Goal: Task Accomplishment & Management: Use online tool/utility

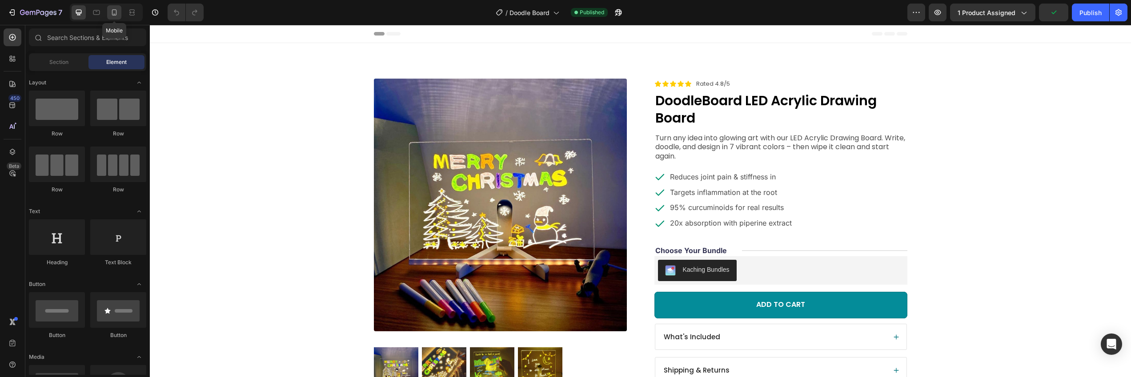
click at [109, 14] on div at bounding box center [114, 12] width 14 height 14
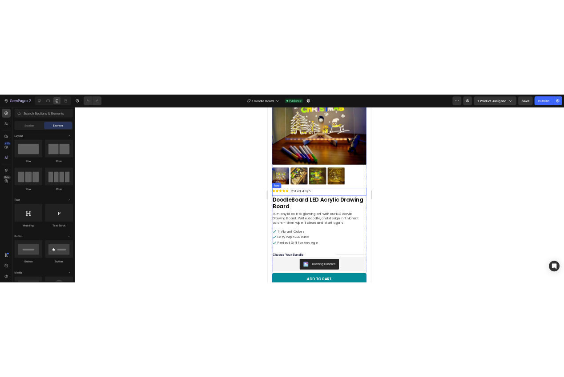
scroll to position [148, 0]
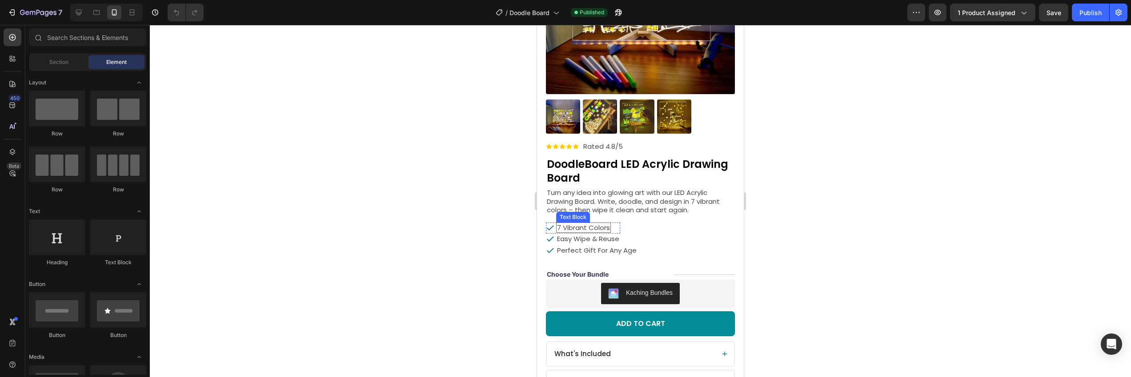
click at [599, 224] on p "7 vibrant colors" at bounding box center [583, 228] width 53 height 9
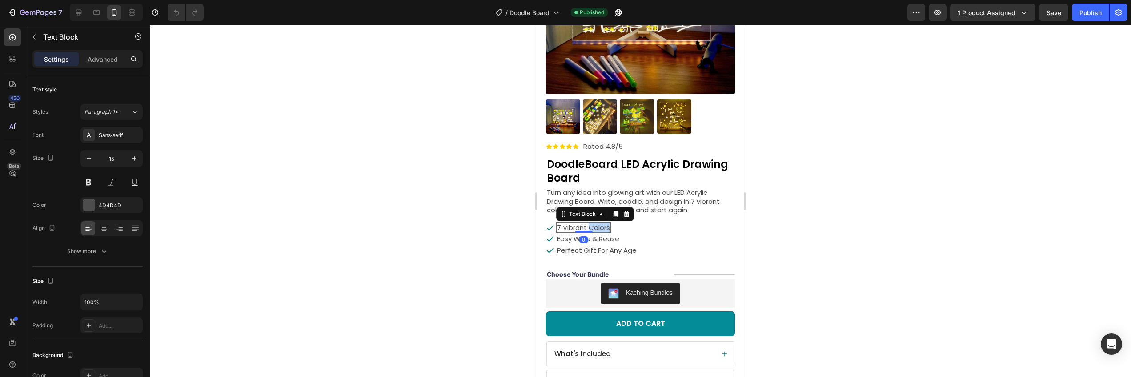
click at [599, 224] on p "7 vibrant colors" at bounding box center [583, 228] width 53 height 9
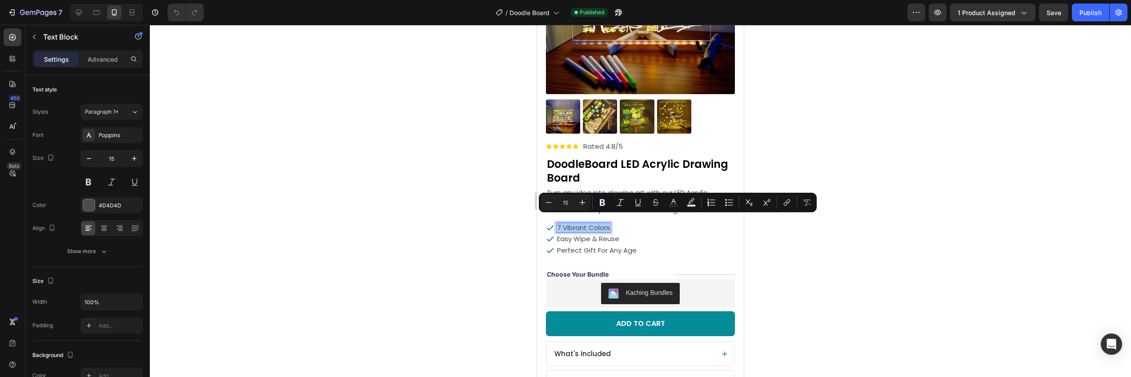
click at [419, 194] on div at bounding box center [640, 201] width 981 height 352
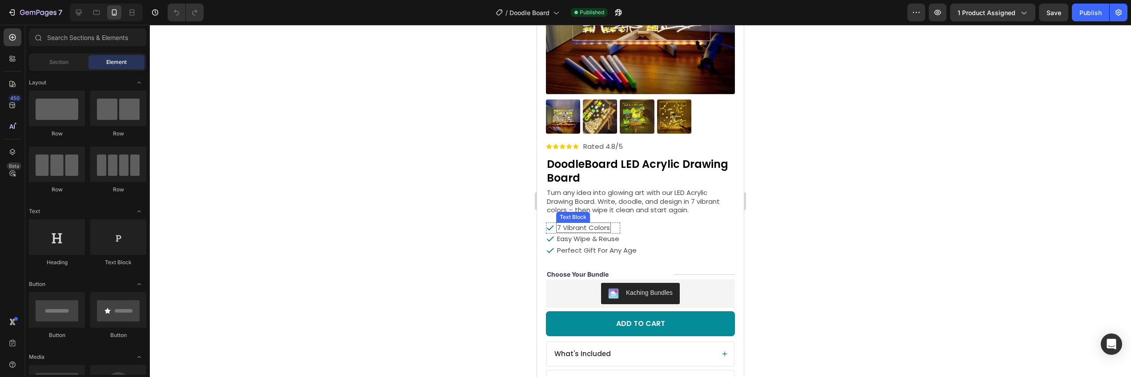
click at [591, 224] on p "7 vibrant colors" at bounding box center [583, 228] width 53 height 9
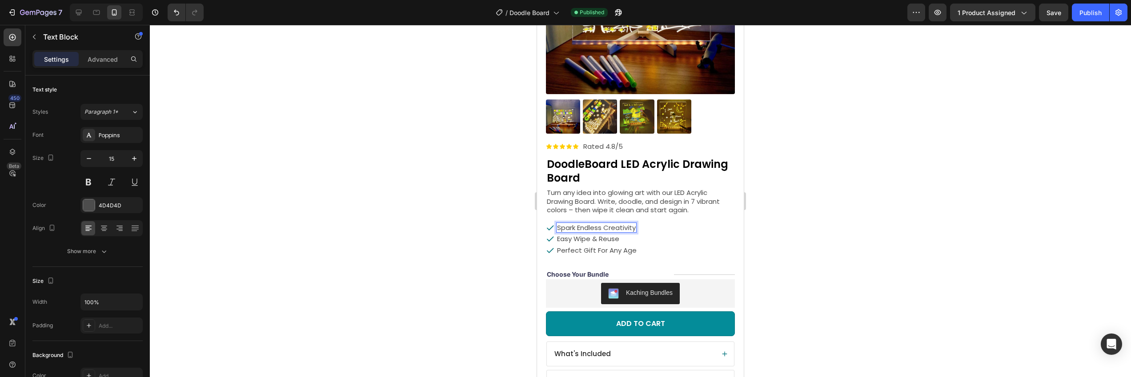
click at [615, 224] on p "Spark Endless Creativity" at bounding box center [596, 228] width 79 height 9
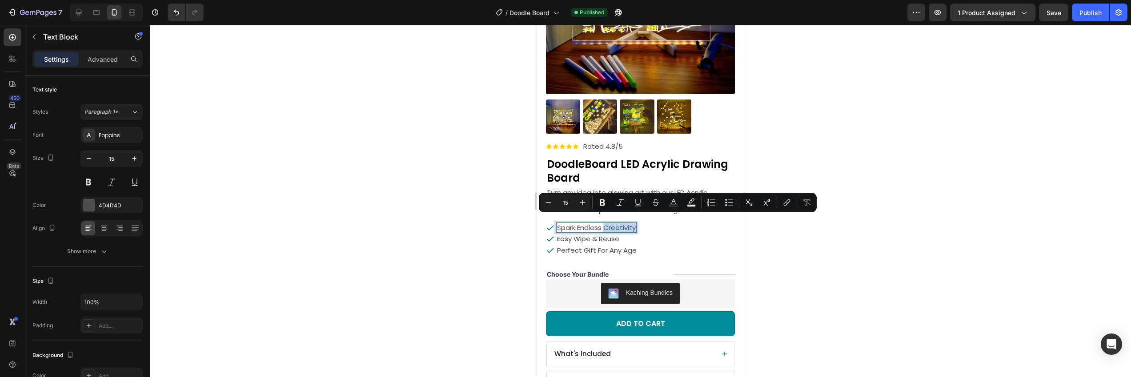
copy p "Creativity"
click at [852, 247] on div at bounding box center [640, 201] width 981 height 352
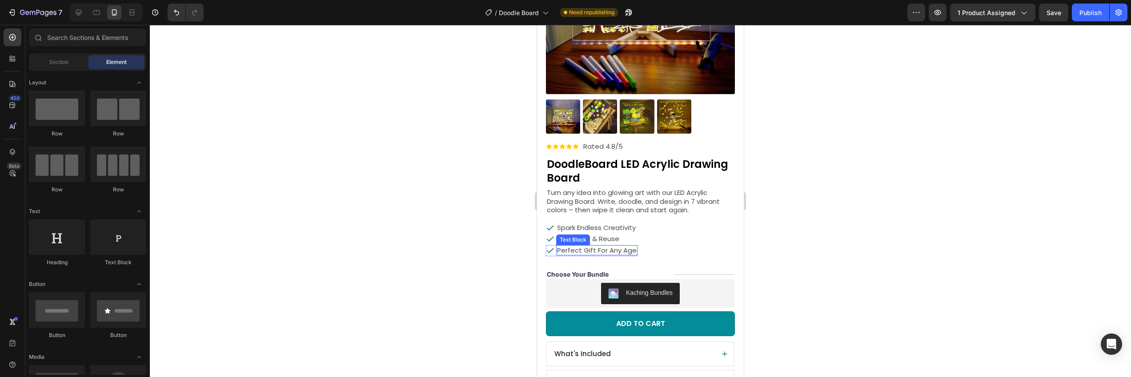
click at [603, 246] on p "perfect gift for any age" at bounding box center [597, 250] width 80 height 9
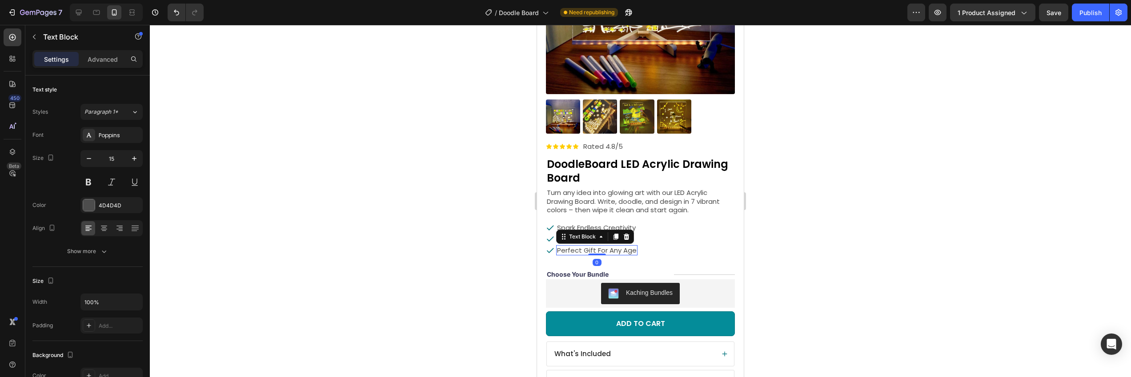
click at [603, 246] on p "perfect gift for any age" at bounding box center [597, 250] width 80 height 9
click at [934, 230] on div at bounding box center [640, 201] width 981 height 352
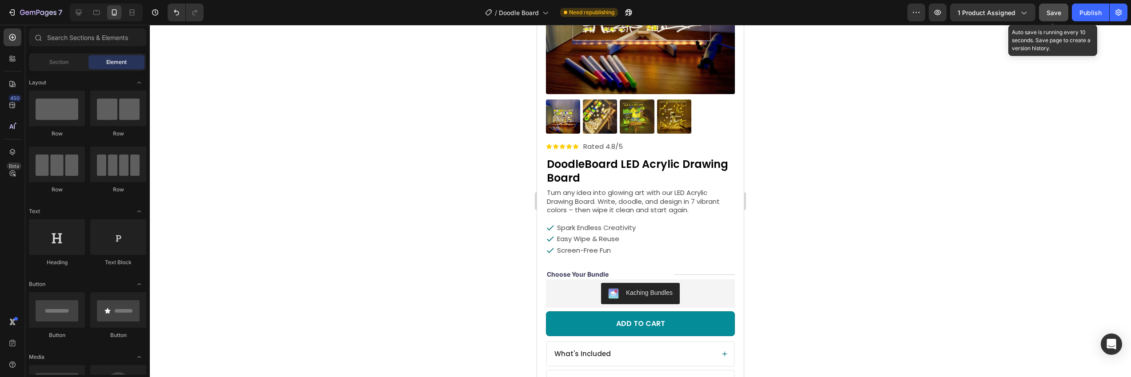
click at [1052, 16] on span "Save" at bounding box center [1053, 13] width 15 height 8
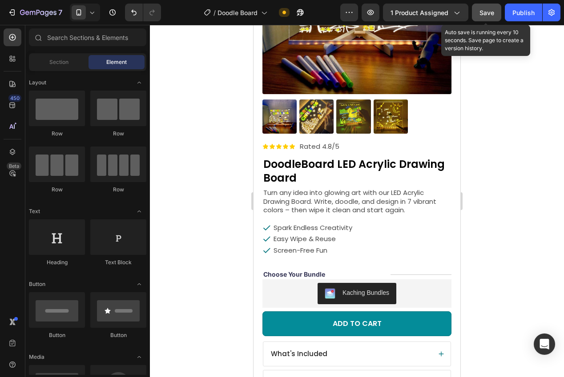
click at [484, 16] on span "Save" at bounding box center [486, 13] width 15 height 8
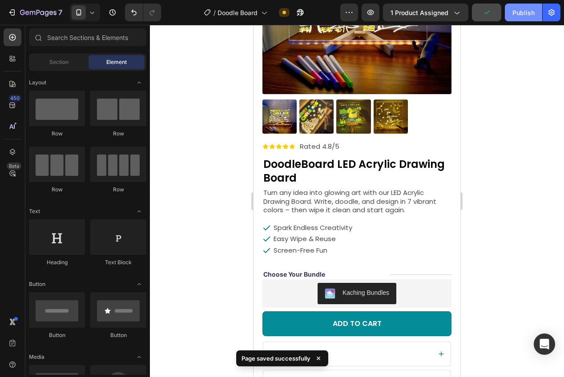
click at [512, 14] on button "Publish" at bounding box center [522, 13] width 37 height 18
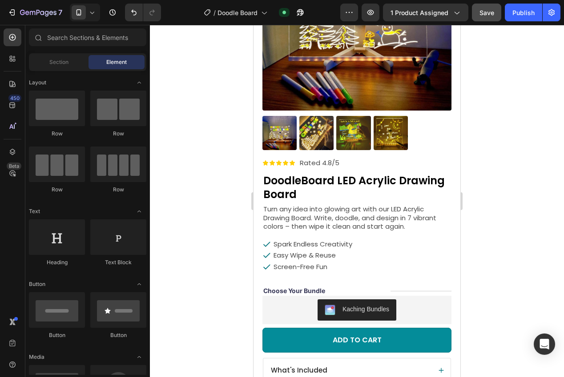
scroll to position [171, 0]
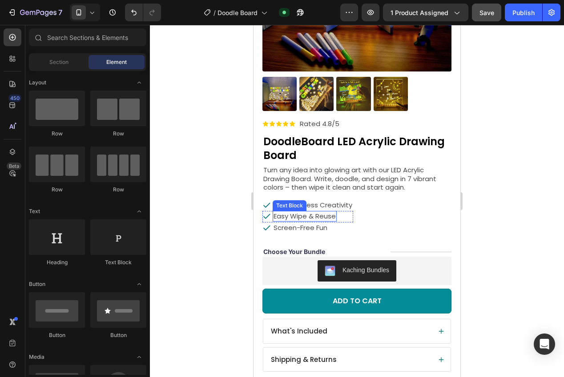
click at [312, 212] on p "easy wipe & reuse" at bounding box center [304, 216] width 62 height 9
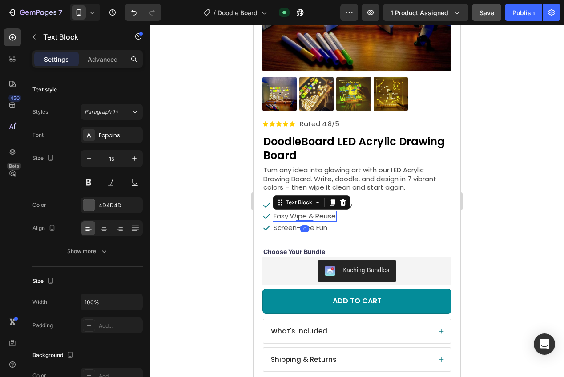
click at [312, 212] on p "easy wipe & reuse" at bounding box center [304, 216] width 62 height 9
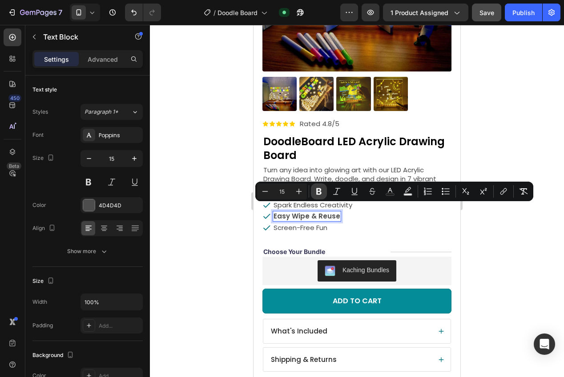
click at [317, 192] on icon "Editor contextual toolbar" at bounding box center [318, 191] width 5 height 7
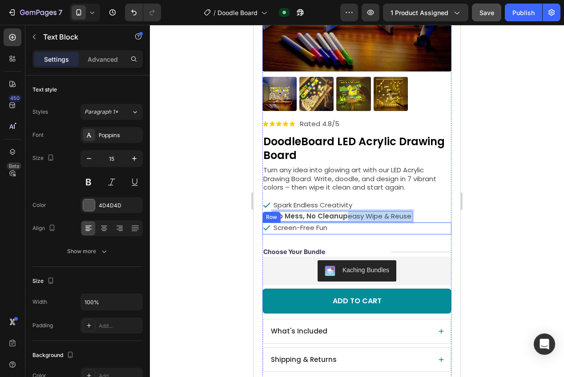
drag, startPoint x: 345, startPoint y: 210, endPoint x: 401, endPoint y: 216, distance: 56.3
click at [401, 216] on div "Icon Icon Icon Icon Icon Icon List Rated 4.8/5 Text Block Row DoodleBoard LED A…" at bounding box center [356, 248] width 189 height 260
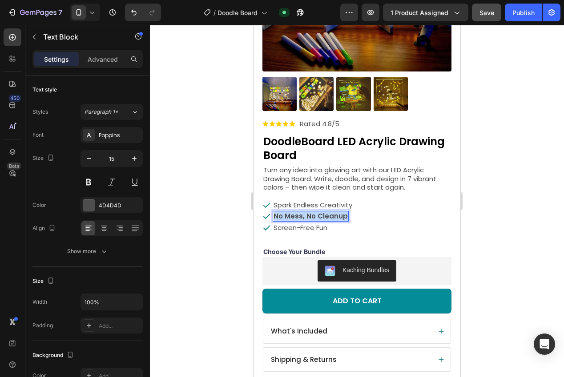
drag, startPoint x: 343, startPoint y: 210, endPoint x: 266, endPoint y: 207, distance: 77.4
click at [266, 211] on div "Icon No Mess, No Cleanup Text Block 0 Row" at bounding box center [307, 217] width 91 height 12
click at [495, 205] on div at bounding box center [357, 201] width 414 height 352
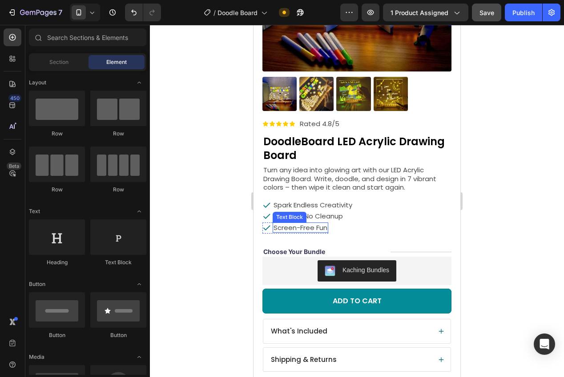
click at [286, 224] on p "Screen-Free Fun" at bounding box center [300, 228] width 54 height 9
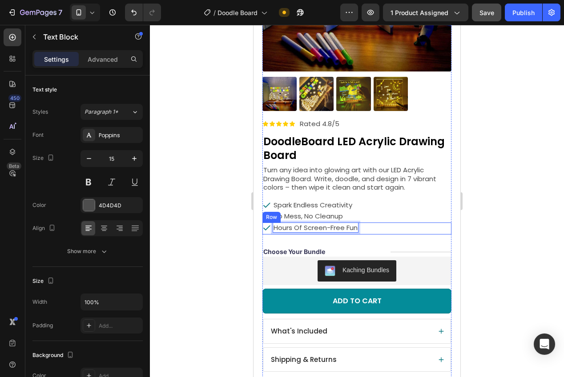
click at [488, 212] on div at bounding box center [357, 201] width 414 height 352
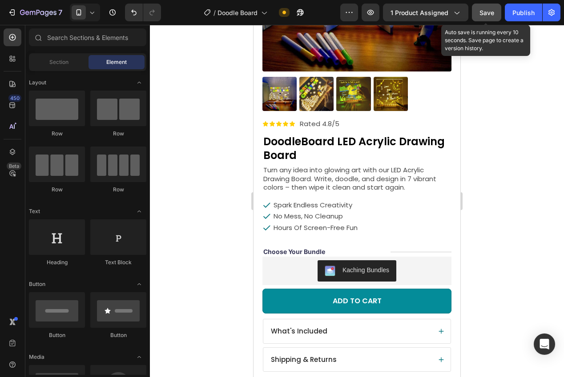
click at [483, 16] on span "Save" at bounding box center [486, 13] width 15 height 8
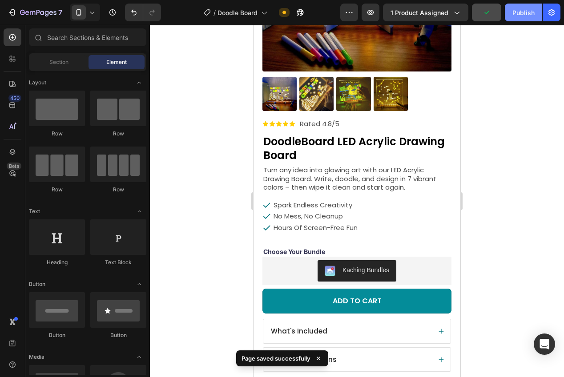
click at [516, 18] on button "Publish" at bounding box center [522, 13] width 37 height 18
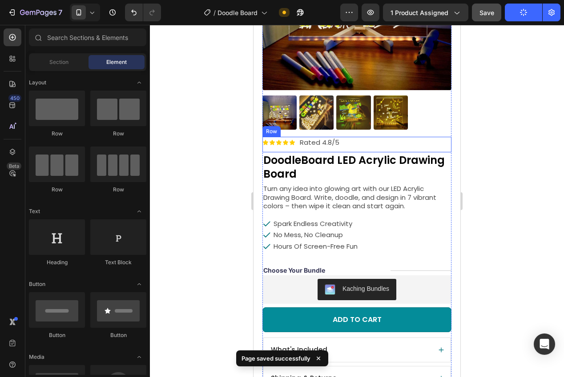
scroll to position [167, 0]
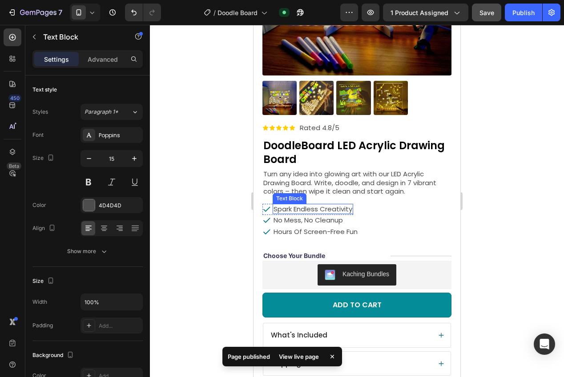
click at [336, 205] on p "Spark Endless Creativity" at bounding box center [312, 209] width 79 height 9
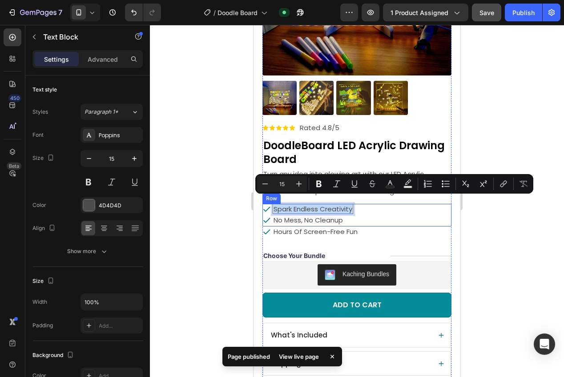
copy p "Spark Endless Creativity"
click at [502, 227] on div at bounding box center [357, 201] width 414 height 352
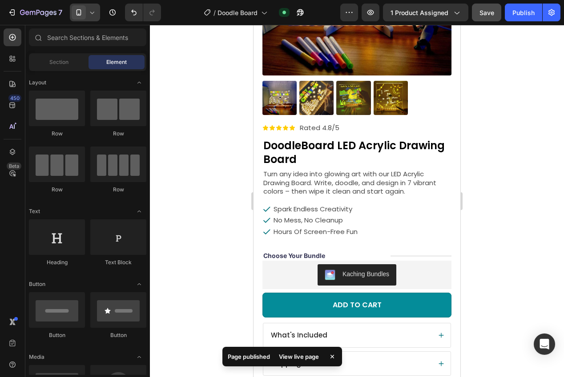
click at [86, 14] on div at bounding box center [85, 13] width 30 height 18
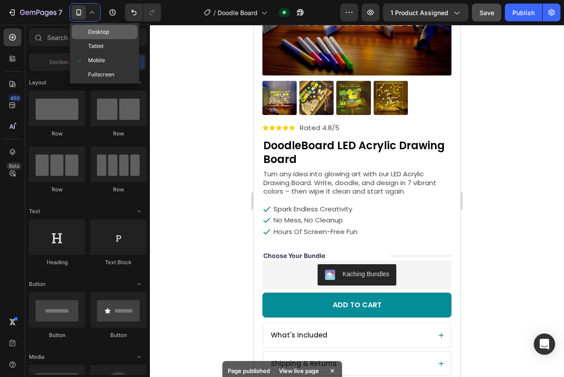
click at [88, 27] on div "Desktop" at bounding box center [105, 32] width 66 height 14
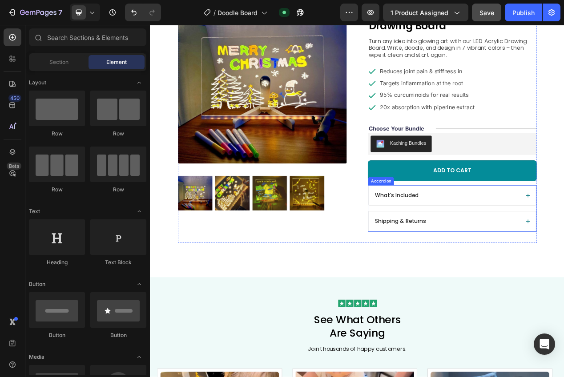
scroll to position [91, 0]
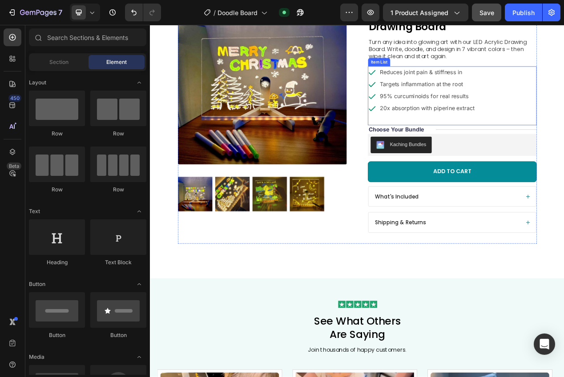
click at [492, 86] on p "Reduces joint pain & stiffness in" at bounding box center [507, 86] width 122 height 13
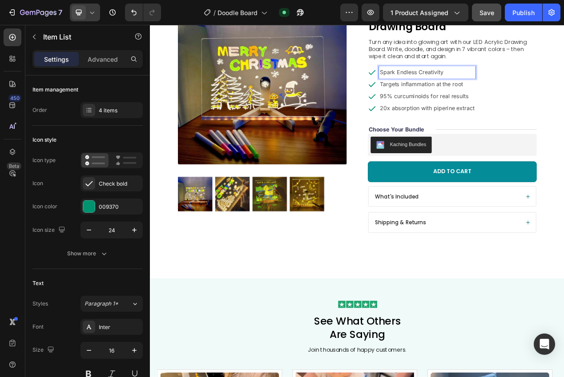
click at [84, 16] on span at bounding box center [79, 12] width 14 height 14
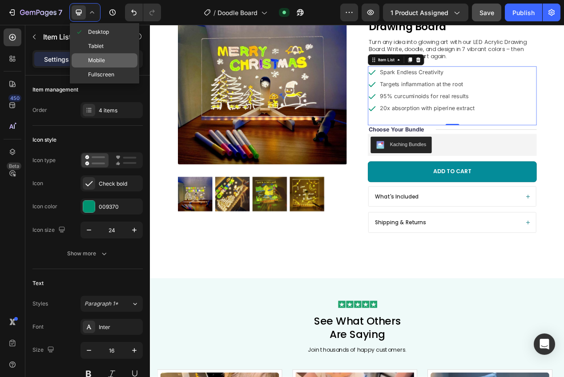
click at [96, 56] on span "Mobile" at bounding box center [96, 60] width 17 height 9
type input "14"
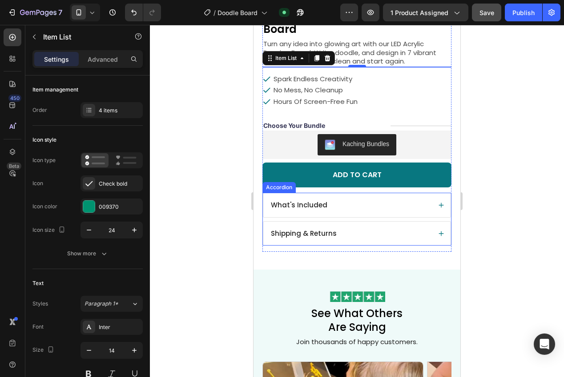
scroll to position [301, 0]
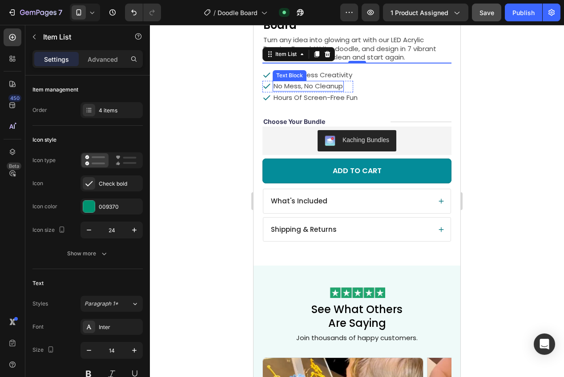
click at [325, 82] on p "No Mess, No Cleanup" at bounding box center [307, 86] width 69 height 9
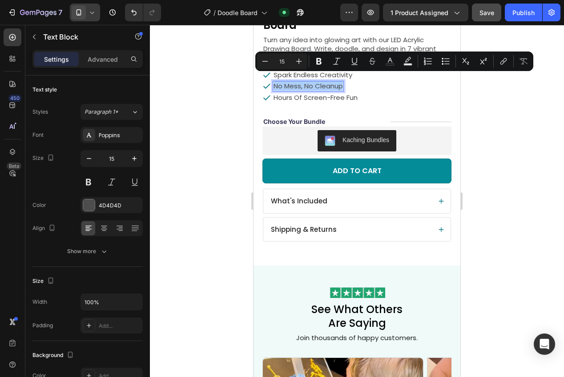
click at [83, 13] on span at bounding box center [79, 12] width 14 height 14
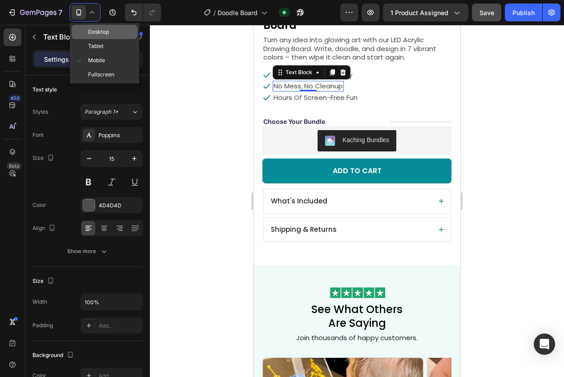
drag, startPoint x: 88, startPoint y: 27, endPoint x: 12, endPoint y: 30, distance: 76.5
click at [88, 27] on div "Desktop" at bounding box center [105, 32] width 66 height 14
type input "16"
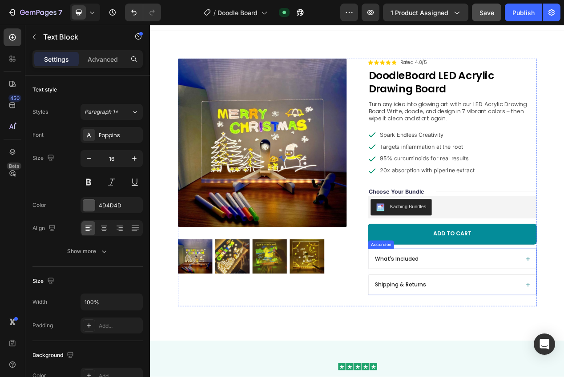
scroll to position [10, 0]
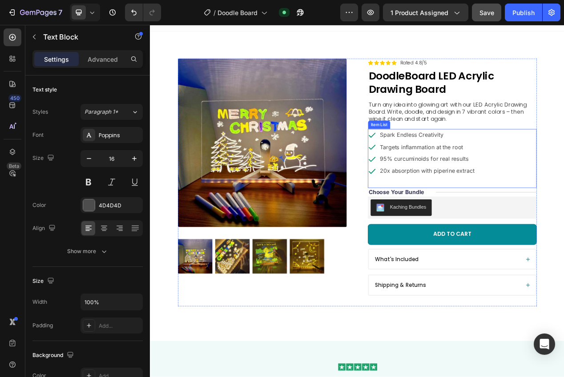
click at [514, 184] on p "Targets inflammation at the root" at bounding box center [507, 182] width 122 height 13
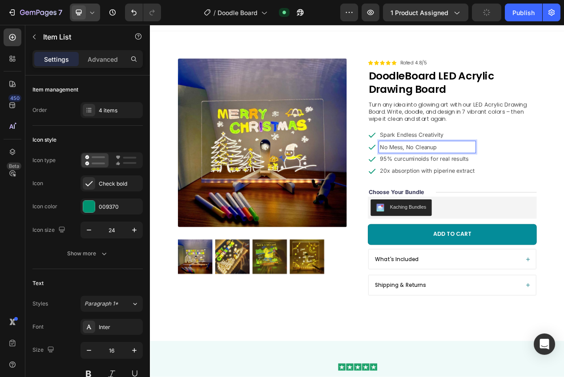
click at [90, 12] on icon at bounding box center [92, 12] width 9 height 9
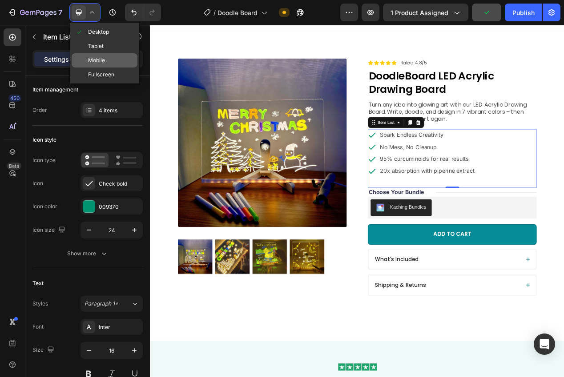
click at [92, 56] on span "Mobile" at bounding box center [96, 60] width 17 height 9
type input "14"
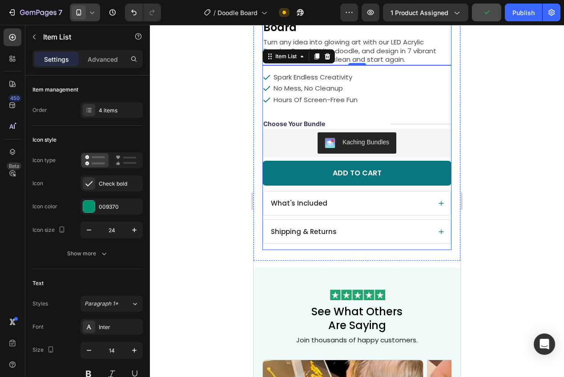
scroll to position [301, 0]
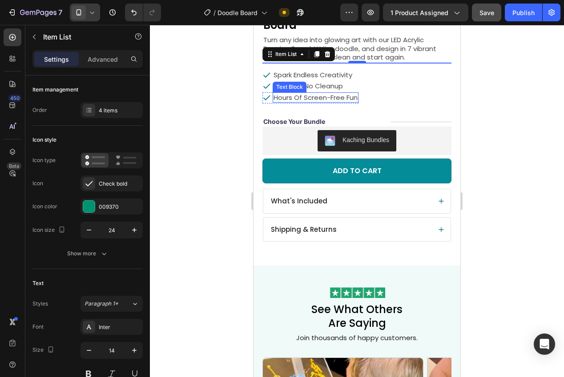
click at [310, 93] on p "Hours Of Screen-Free Fun" at bounding box center [315, 97] width 84 height 9
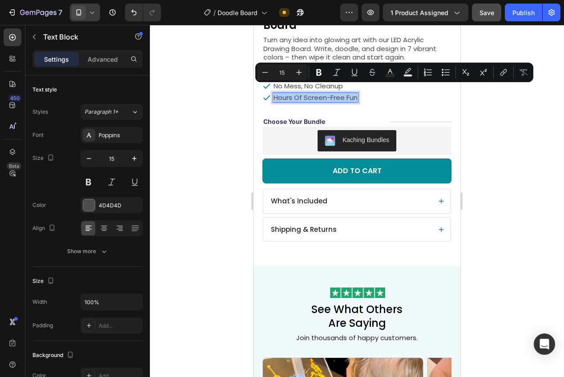
click at [88, 14] on icon at bounding box center [92, 12] width 9 height 9
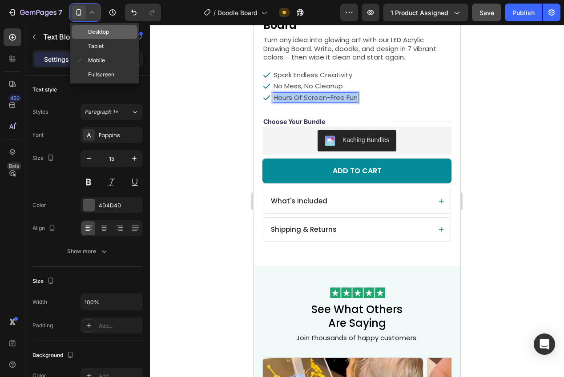
click at [89, 28] on span "Desktop" at bounding box center [98, 32] width 21 height 9
type input "16"
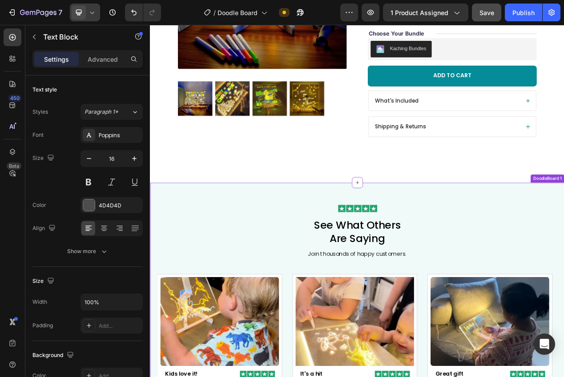
scroll to position [20, 0]
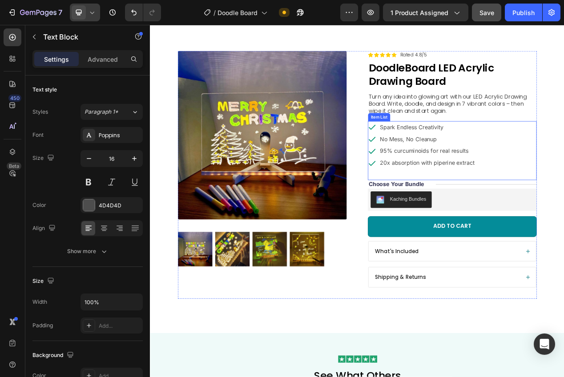
click at [476, 193] on p "95% curcuminoids for real results" at bounding box center [507, 187] width 122 height 13
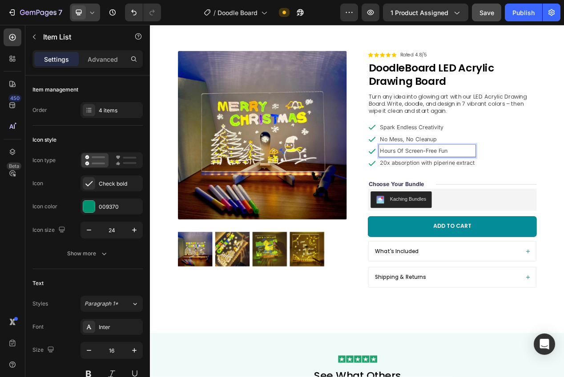
click at [599, 198] on div "Spark Endless Creativity No Mess, No Cleanup Hours Of Screen-Free Fun 20x absor…" at bounding box center [538, 180] width 217 height 62
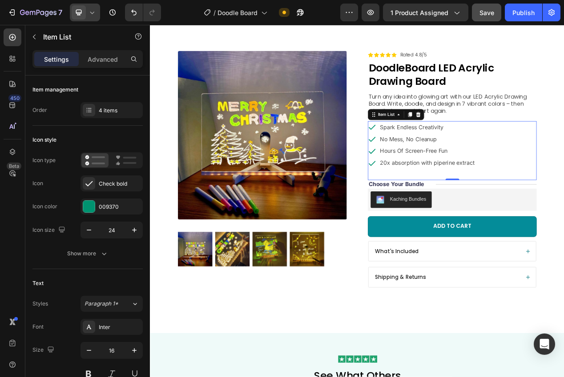
click at [593, 197] on div "Spark Endless Creativity No Mess, No Cleanup Hours Of Screen-Free Fun 20x absor…" at bounding box center [538, 180] width 217 height 62
click at [110, 106] on div "4 items" at bounding box center [111, 110] width 62 height 16
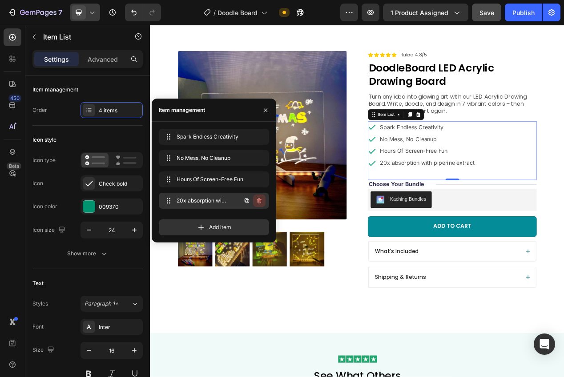
click at [262, 204] on icon "button" at bounding box center [259, 200] width 7 height 7
click at [262, 204] on button "Delete" at bounding box center [253, 201] width 24 height 12
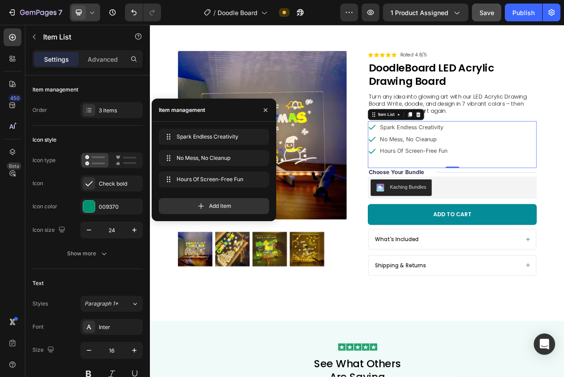
click at [76, 14] on icon at bounding box center [78, 12] width 9 height 9
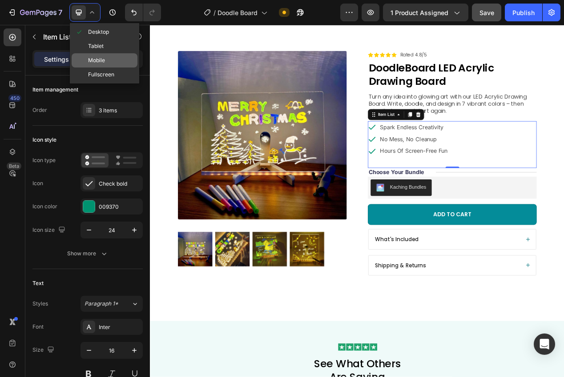
click at [102, 55] on div "Mobile" at bounding box center [105, 60] width 66 height 14
type input "14"
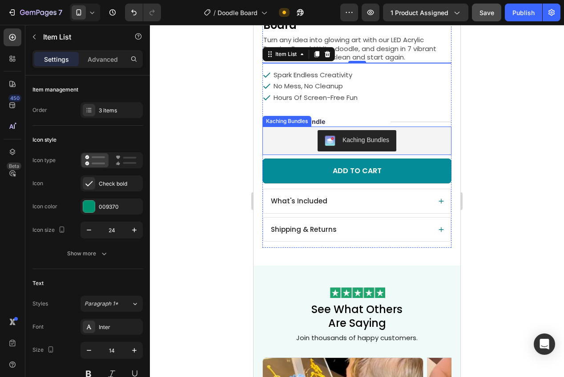
scroll to position [300, 0]
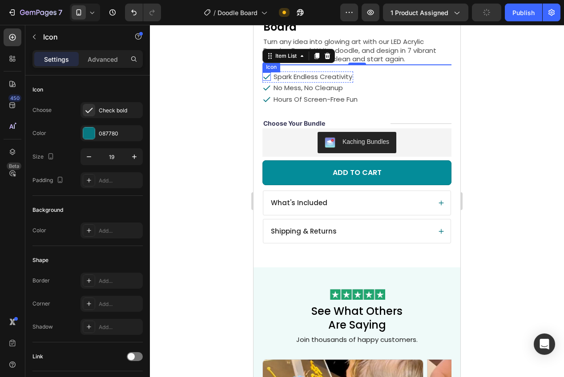
click at [267, 72] on icon at bounding box center [266, 76] width 8 height 8
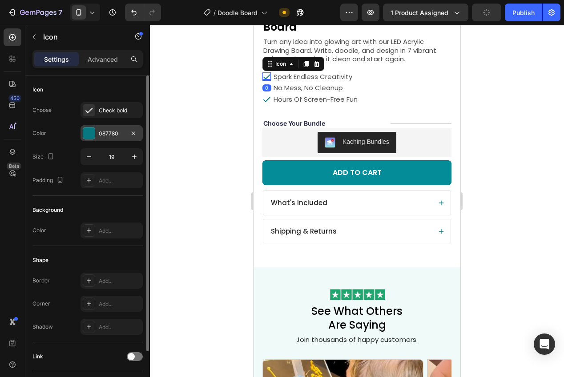
click at [91, 128] on div at bounding box center [89, 134] width 12 height 12
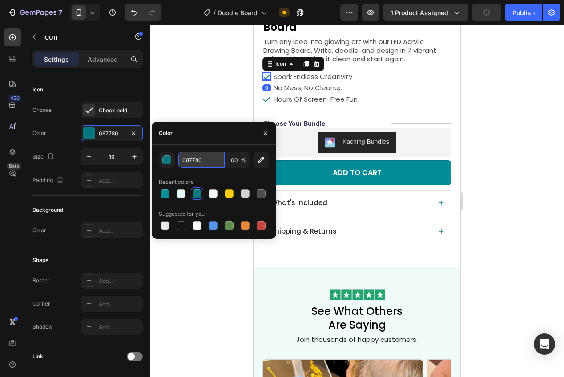
click at [193, 158] on input "087780" at bounding box center [201, 160] width 46 height 16
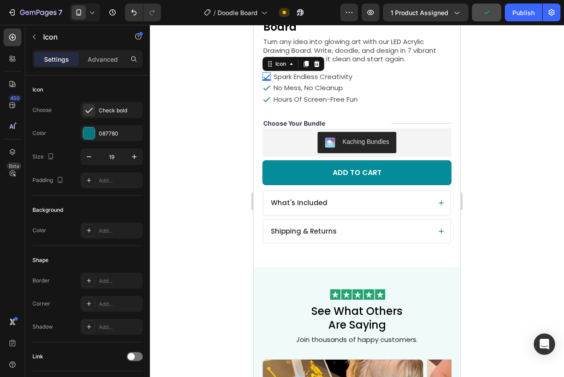
click at [176, 76] on div at bounding box center [357, 201] width 414 height 352
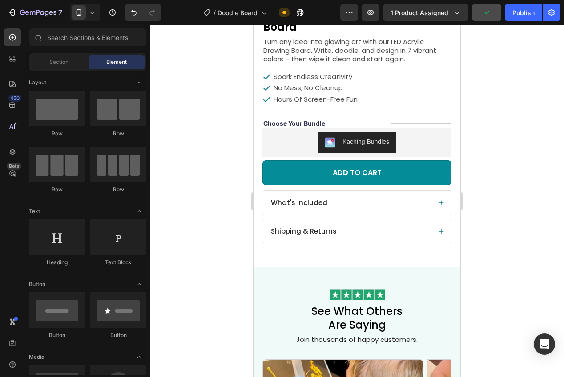
click at [88, 13] on icon at bounding box center [92, 12] width 9 height 9
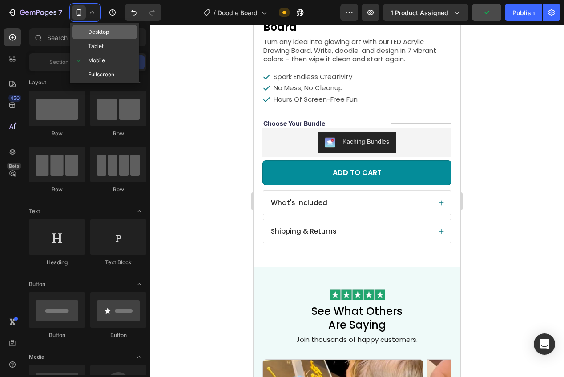
click at [90, 26] on div "Desktop" at bounding box center [105, 32] width 66 height 14
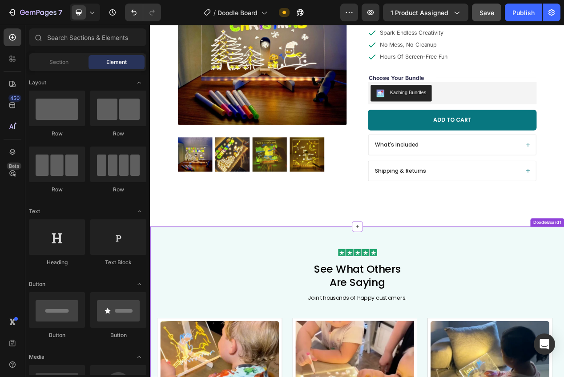
scroll to position [35, 0]
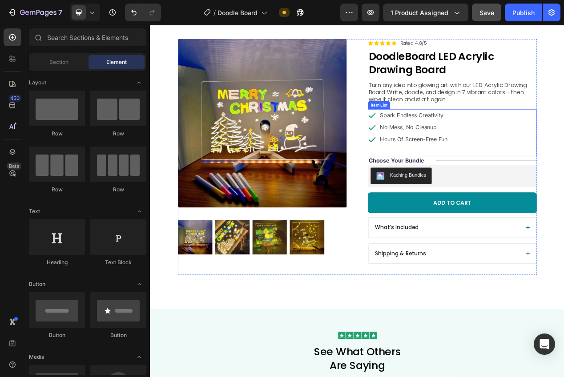
click at [432, 141] on icon at bounding box center [435, 141] width 11 height 11
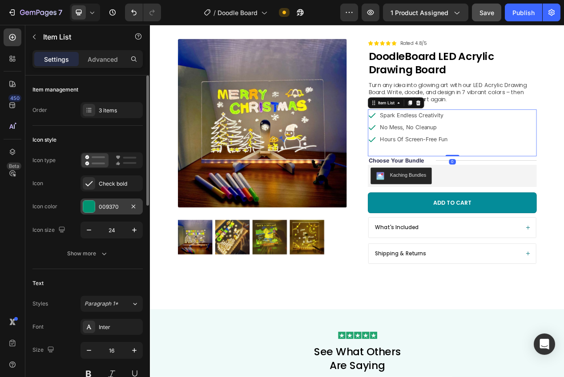
click at [100, 208] on div "009370" at bounding box center [112, 207] width 26 height 8
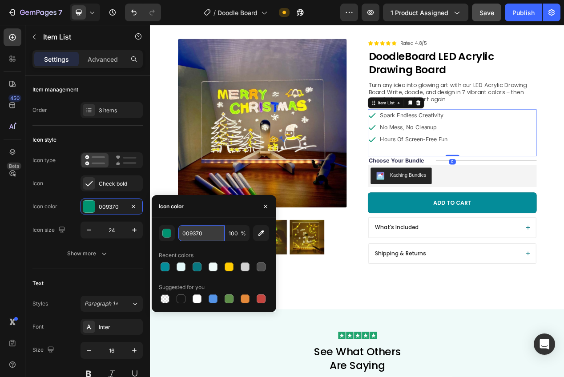
click at [192, 239] on input "009370" at bounding box center [201, 233] width 46 height 16
paste input "8778"
type input "087780"
click at [230, 306] on div "087780 100 % Recent colors Suggested for you" at bounding box center [214, 265] width 124 height 94
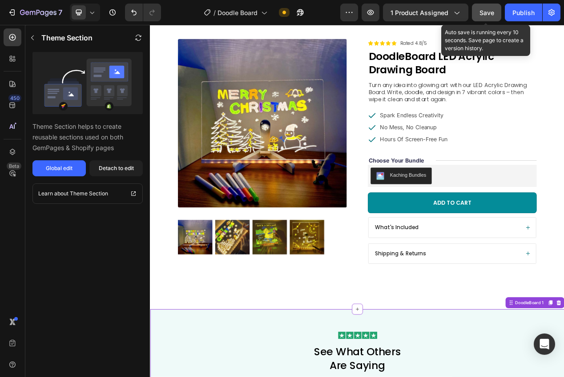
click at [484, 10] on span "Save" at bounding box center [486, 13] width 15 height 8
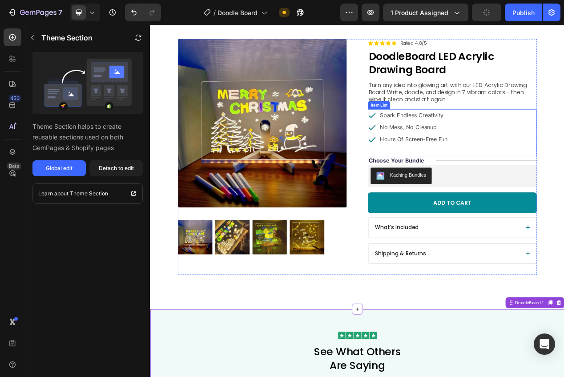
scroll to position [0, 0]
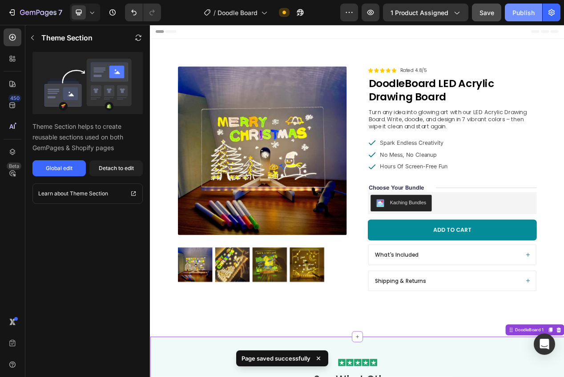
click at [516, 18] on button "Publish" at bounding box center [522, 13] width 37 height 18
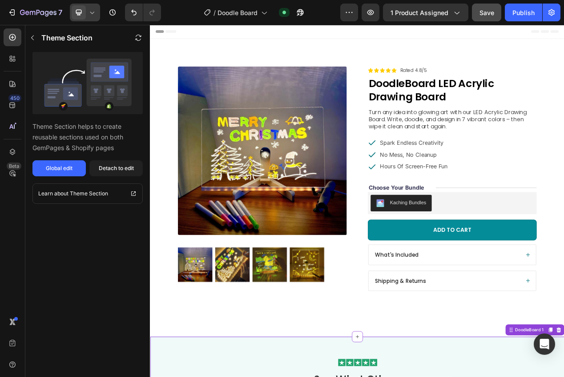
click at [85, 13] on span at bounding box center [79, 12] width 14 height 14
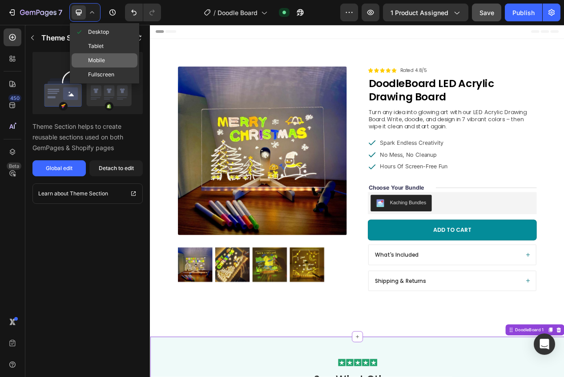
click at [100, 60] on span "Mobile" at bounding box center [96, 60] width 17 height 9
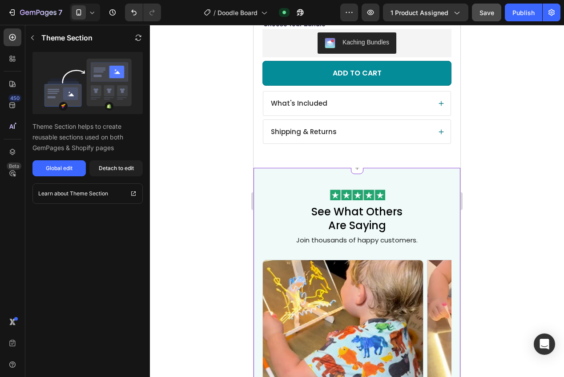
scroll to position [358, 0]
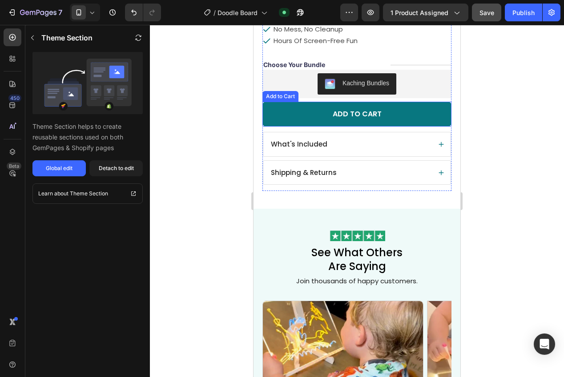
click at [355, 113] on button "Add to cart" at bounding box center [356, 114] width 189 height 25
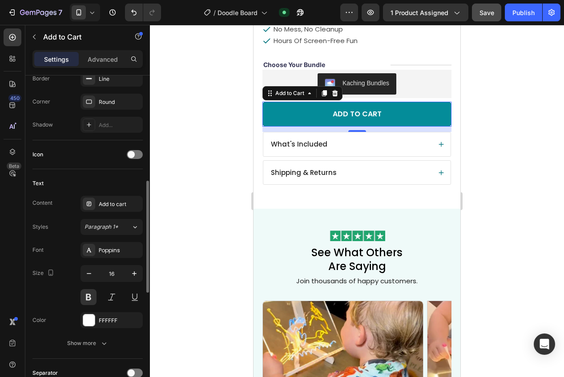
scroll to position [319, 0]
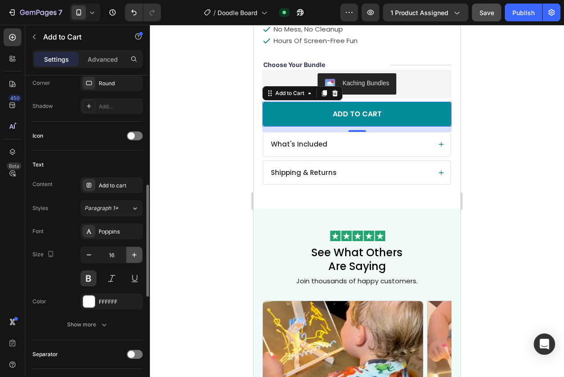
click at [132, 255] on icon "button" at bounding box center [134, 255] width 4 height 4
type input "17"
click at [174, 243] on div at bounding box center [357, 201] width 414 height 352
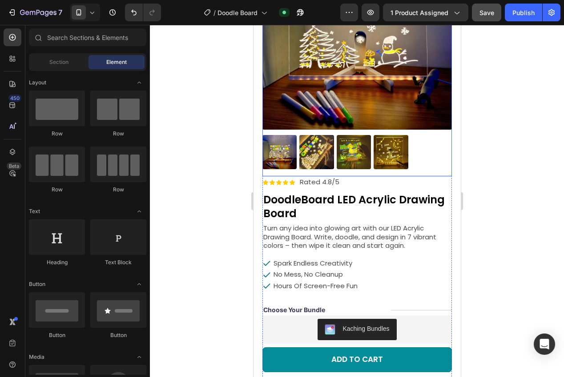
scroll to position [411, 0]
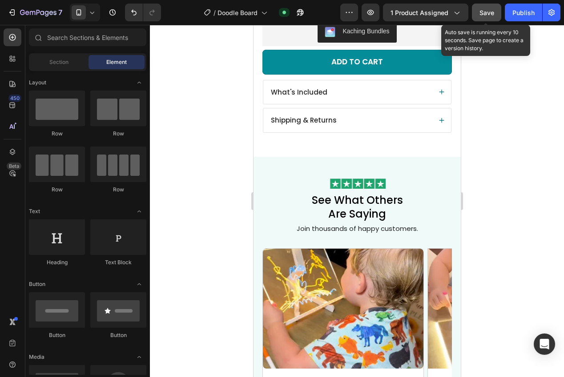
click at [488, 17] on div "Save" at bounding box center [486, 12] width 15 height 9
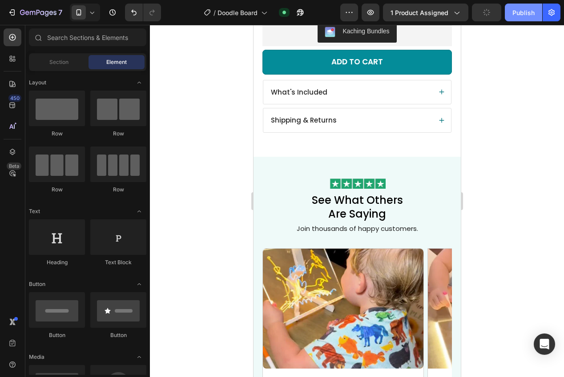
click at [521, 14] on div "Publish" at bounding box center [523, 12] width 22 height 9
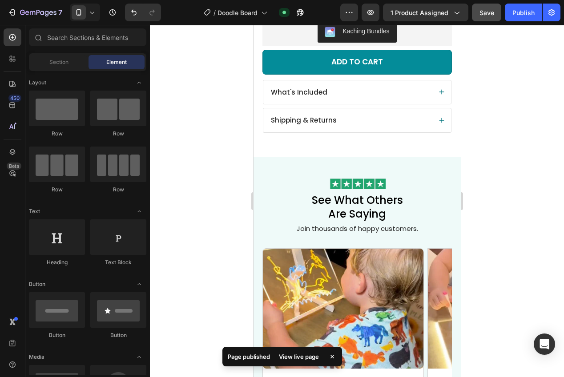
click at [486, 15] on span "Save" at bounding box center [486, 13] width 15 height 8
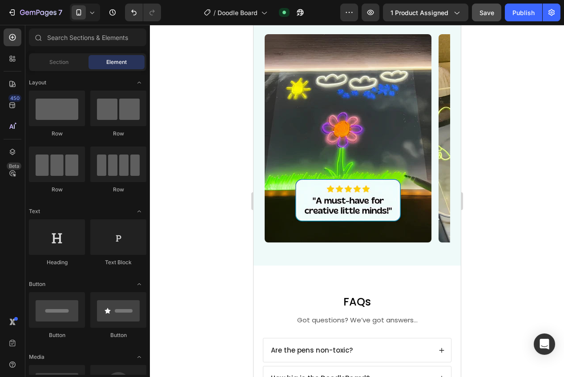
scroll to position [1217, 0]
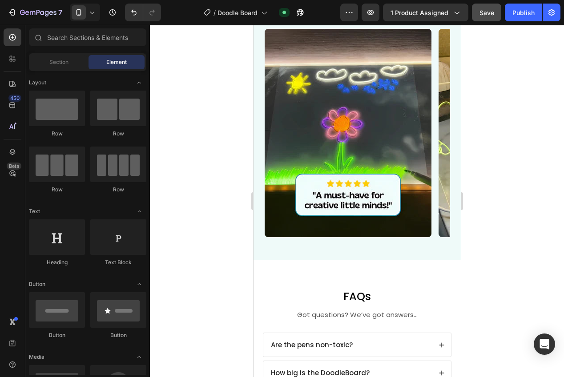
drag, startPoint x: 456, startPoint y: 76, endPoint x: 720, endPoint y: 266, distance: 325.1
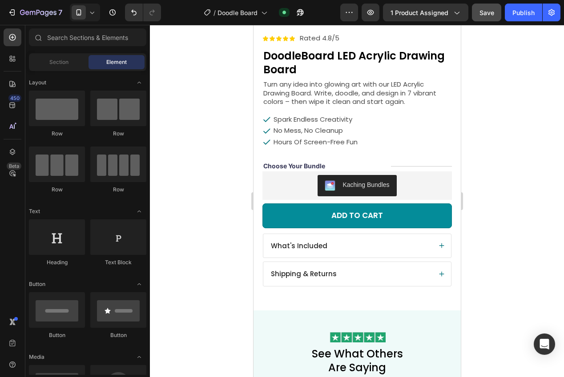
scroll to position [179, 0]
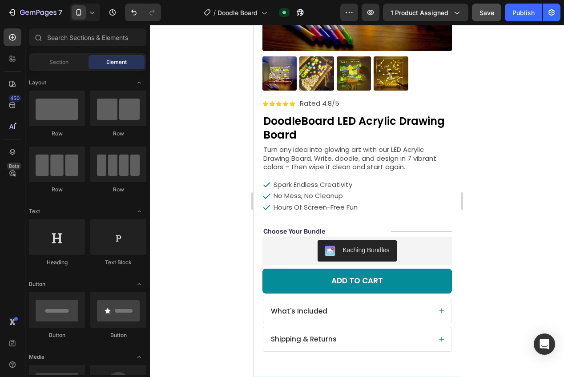
drag, startPoint x: 456, startPoint y: 229, endPoint x: 724, endPoint y: 94, distance: 299.1
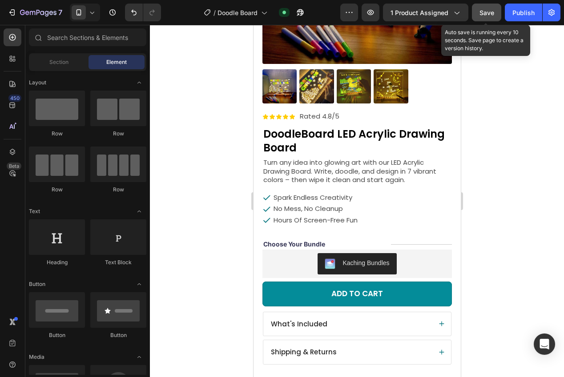
click at [483, 13] on span "Save" at bounding box center [486, 13] width 15 height 8
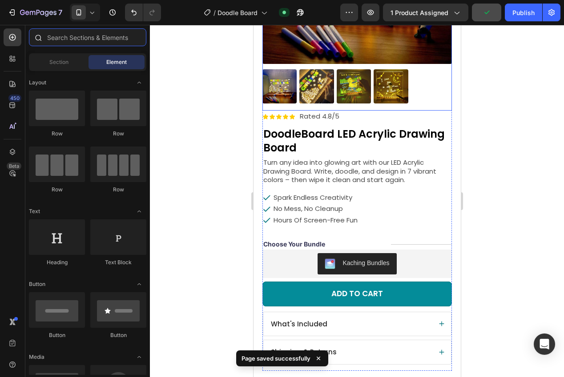
click at [65, 36] on input "text" at bounding box center [87, 37] width 117 height 18
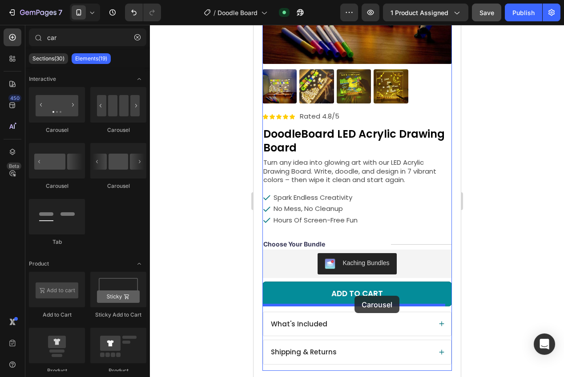
drag, startPoint x: 371, startPoint y: 136, endPoint x: 354, endPoint y: 296, distance: 160.9
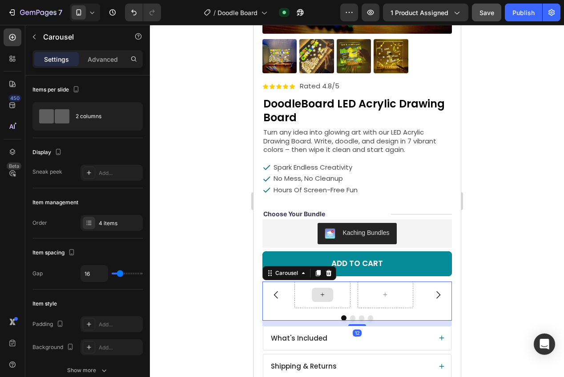
scroll to position [263, 0]
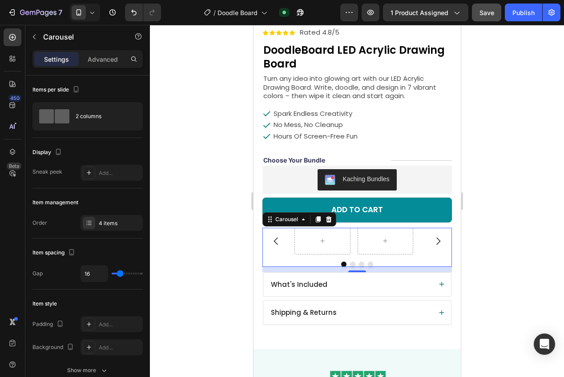
click at [501, 266] on div at bounding box center [357, 201] width 414 height 352
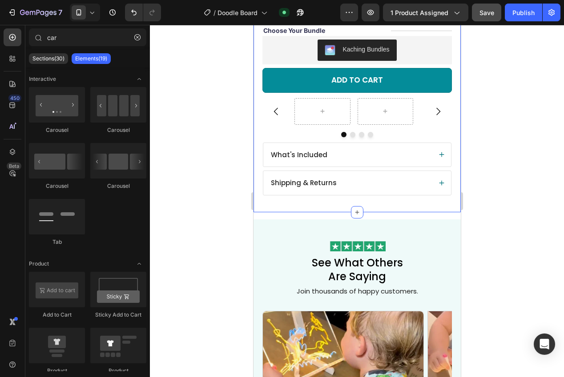
scroll to position [386, 0]
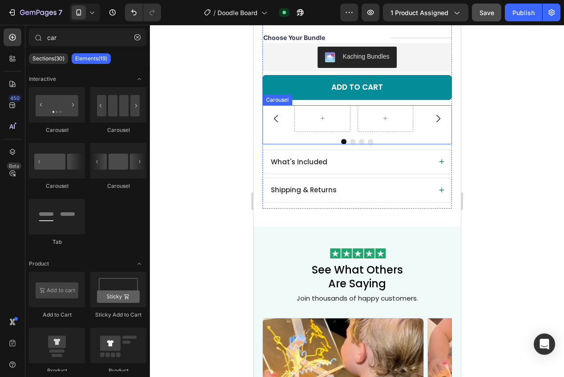
click at [425, 126] on div "Carousel" at bounding box center [356, 124] width 189 height 39
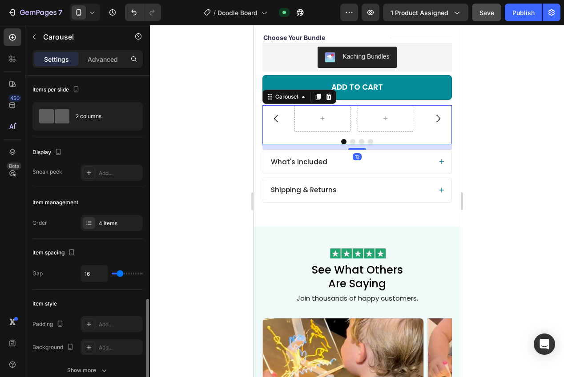
scroll to position [172, 0]
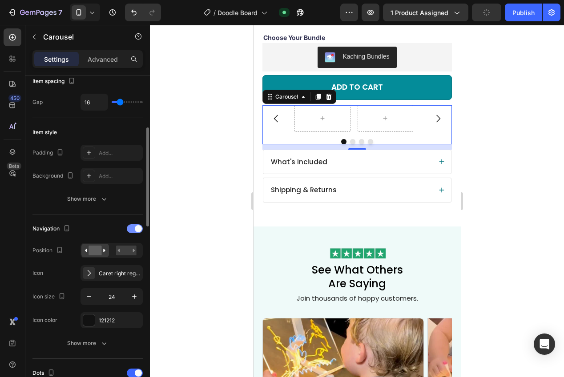
click at [130, 231] on div at bounding box center [135, 228] width 16 height 9
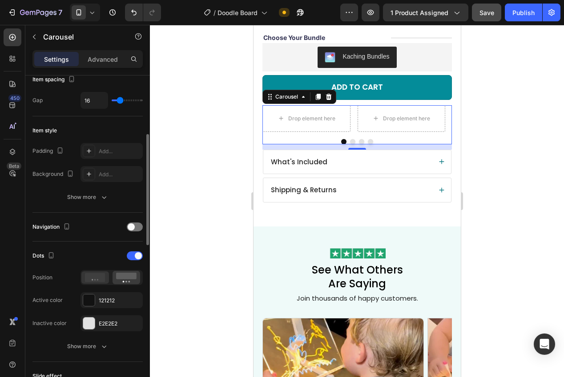
scroll to position [175, 0]
click at [136, 252] on span at bounding box center [138, 254] width 7 height 7
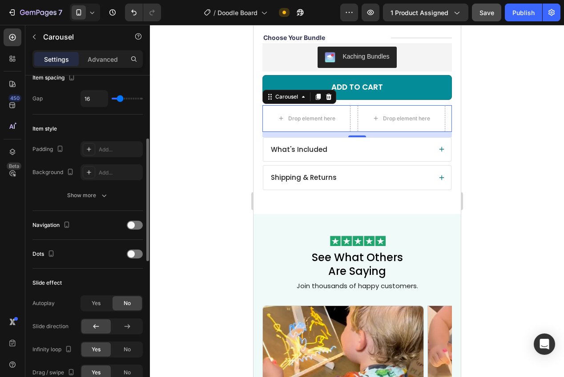
scroll to position [0, 0]
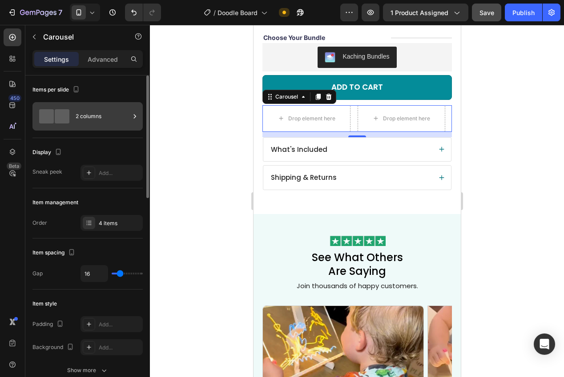
click at [84, 120] on div "2 columns" at bounding box center [103, 116] width 54 height 20
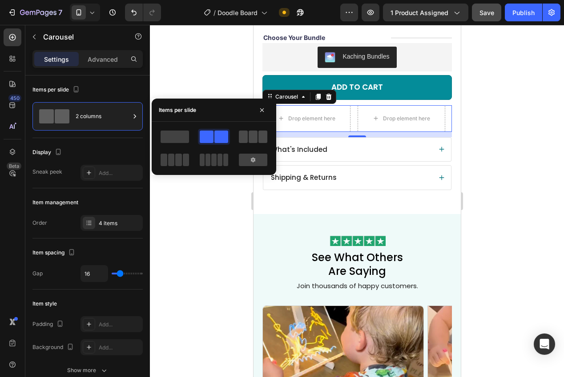
click at [251, 136] on span at bounding box center [252, 137] width 9 height 12
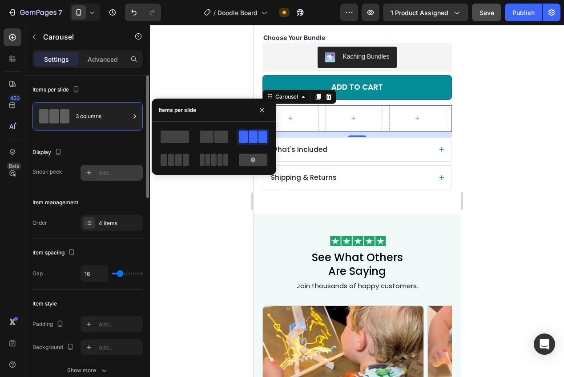
click at [112, 172] on div "Add..." at bounding box center [120, 173] width 42 height 8
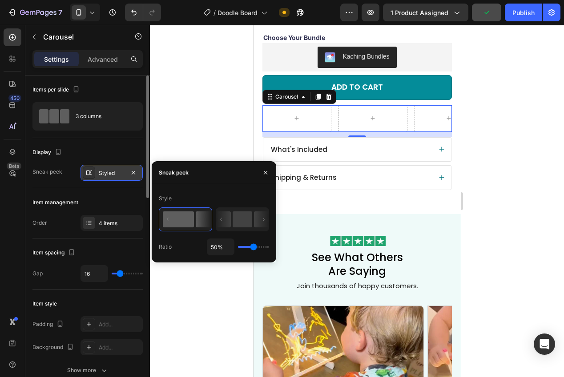
click at [183, 119] on div at bounding box center [357, 201] width 414 height 352
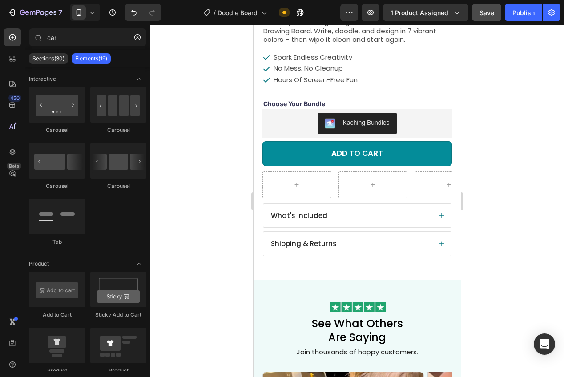
scroll to position [342, 0]
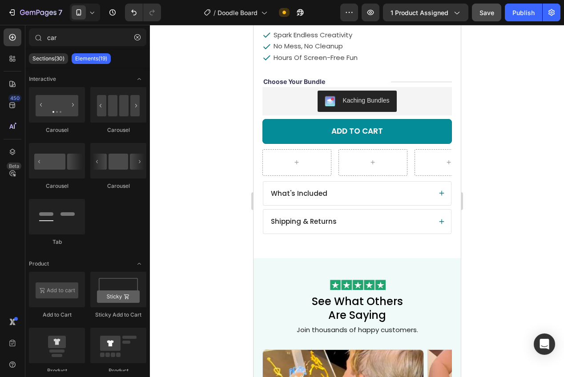
drag, startPoint x: 456, startPoint y: 131, endPoint x: 722, endPoint y: 148, distance: 266.3
click at [58, 38] on input "car" at bounding box center [87, 37] width 117 height 18
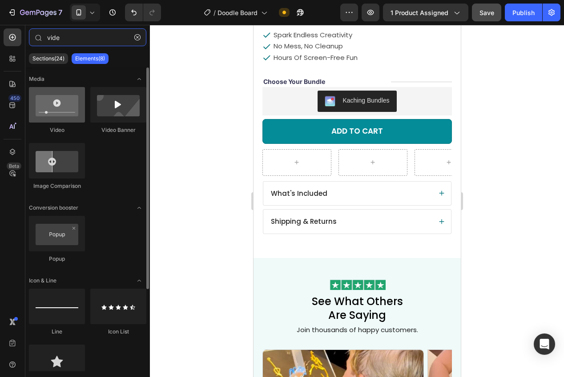
type input "vide"
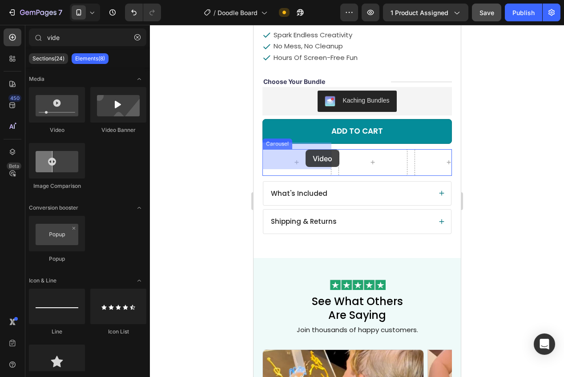
drag, startPoint x: 311, startPoint y: 127, endPoint x: 305, endPoint y: 150, distance: 23.8
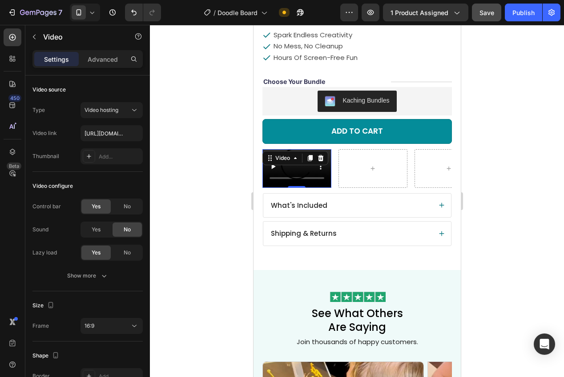
drag, startPoint x: 517, startPoint y: 161, endPoint x: 509, endPoint y: 151, distance: 12.4
click at [517, 161] on div at bounding box center [357, 201] width 414 height 352
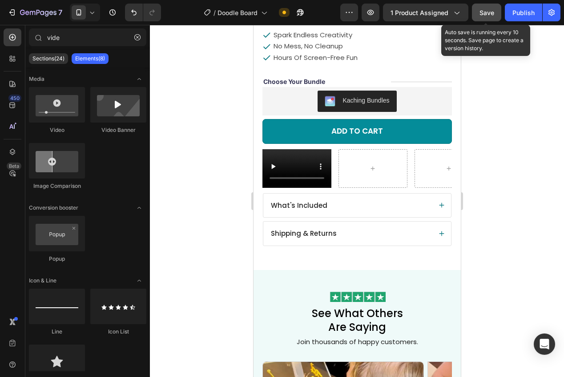
click at [483, 15] on span "Save" at bounding box center [486, 13] width 15 height 8
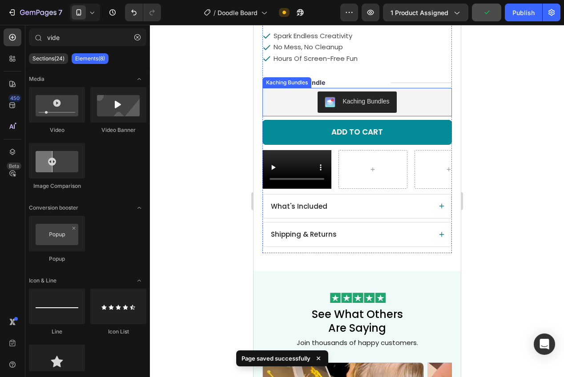
scroll to position [263, 0]
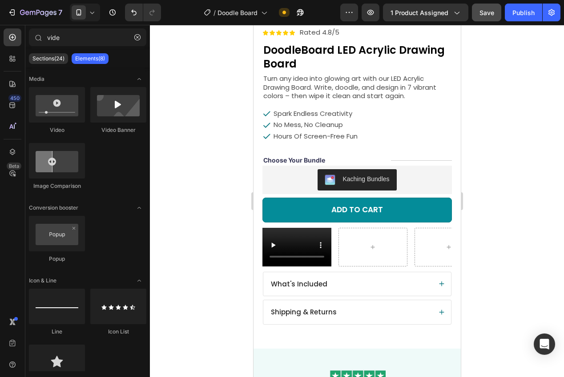
click at [170, 154] on div at bounding box center [357, 201] width 414 height 352
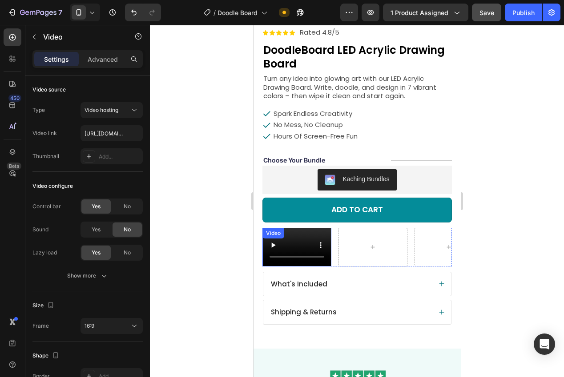
click at [276, 229] on div "Video" at bounding box center [273, 233] width 18 height 8
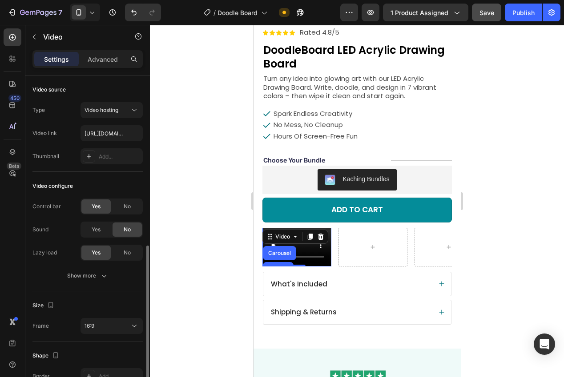
scroll to position [96, 0]
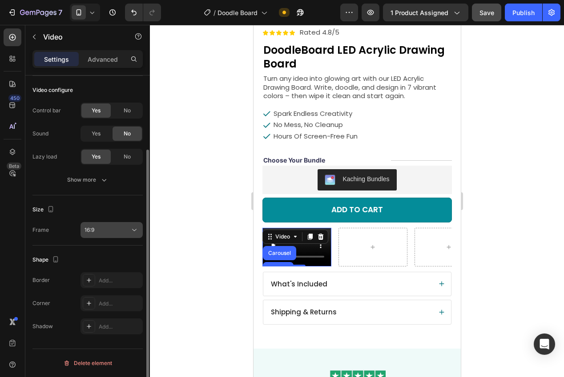
click at [112, 229] on div "16:9" at bounding box center [106, 230] width 45 height 8
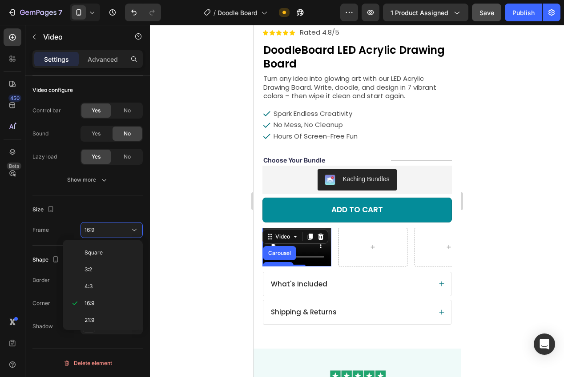
scroll to position [86, 0]
click at [110, 296] on div "9:16" at bounding box center [100, 301] width 69 height 17
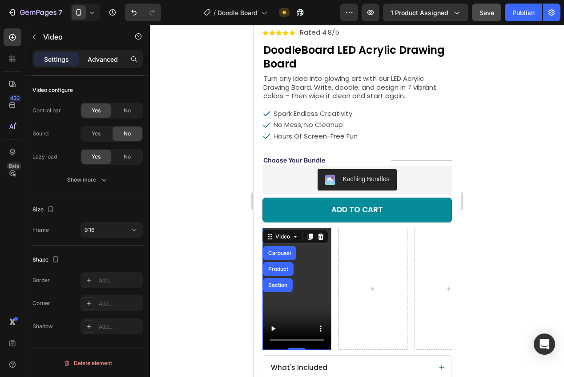
click at [110, 60] on p "Advanced" at bounding box center [103, 59] width 30 height 9
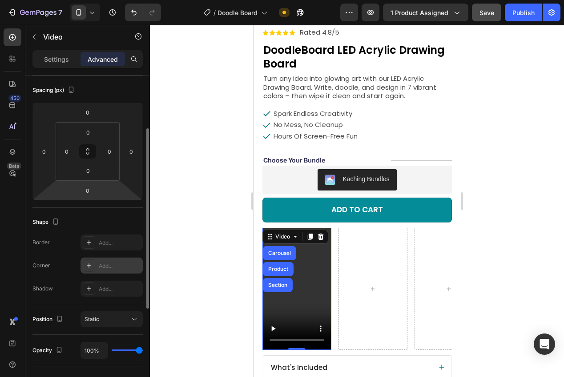
click at [110, 258] on div "Add..." at bounding box center [111, 266] width 62 height 16
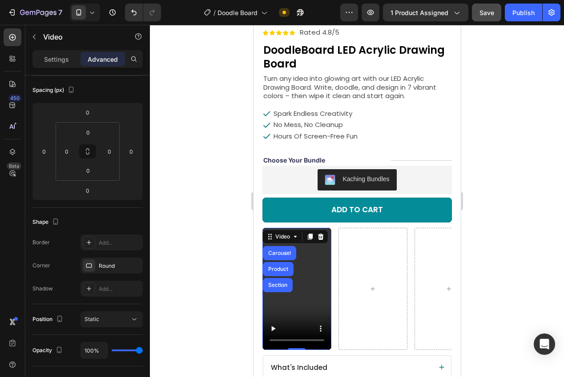
click at [193, 230] on div at bounding box center [357, 201] width 414 height 352
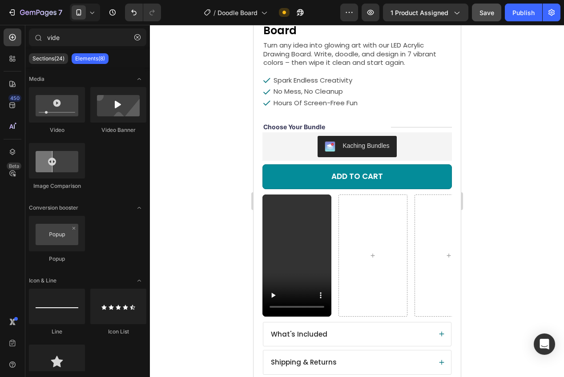
scroll to position [299, 0]
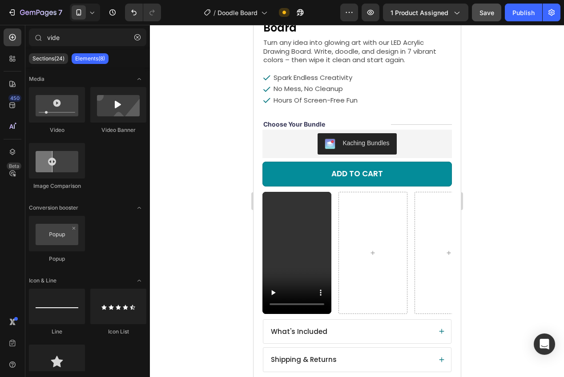
click at [484, 14] on span "Save" at bounding box center [486, 13] width 15 height 8
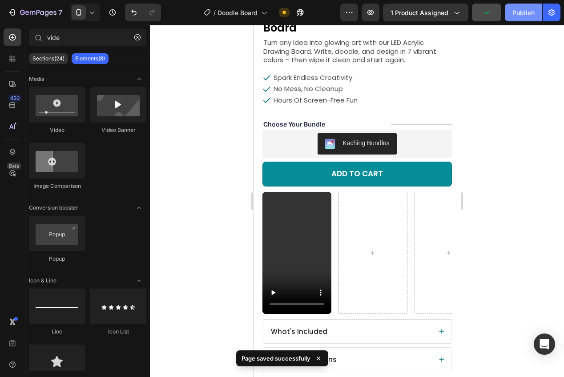
click at [520, 17] on button "Publish" at bounding box center [522, 13] width 37 height 18
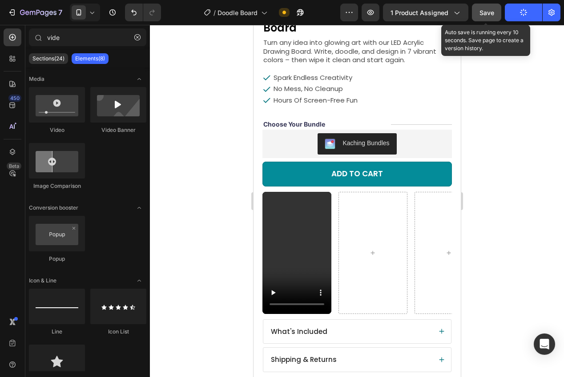
click at [481, 11] on span "Save" at bounding box center [486, 13] width 15 height 8
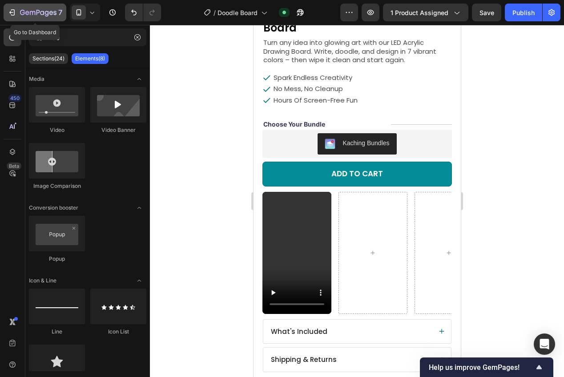
click at [32, 14] on icon "button" at bounding box center [38, 13] width 36 height 8
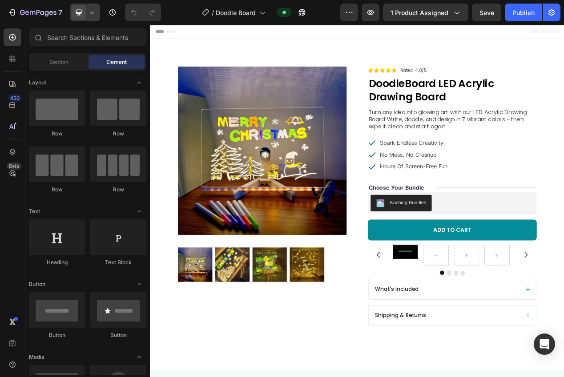
click at [84, 12] on span at bounding box center [79, 12] width 14 height 14
click at [85, 14] on span at bounding box center [79, 12] width 14 height 14
click at [92, 12] on icon at bounding box center [92, 12] width 9 height 9
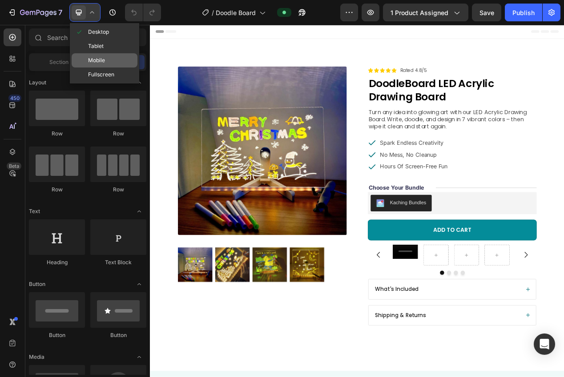
click at [96, 67] on div "Mobile" at bounding box center [105, 60] width 66 height 14
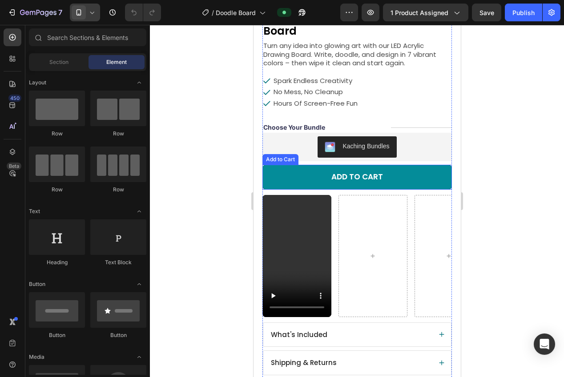
scroll to position [297, 0]
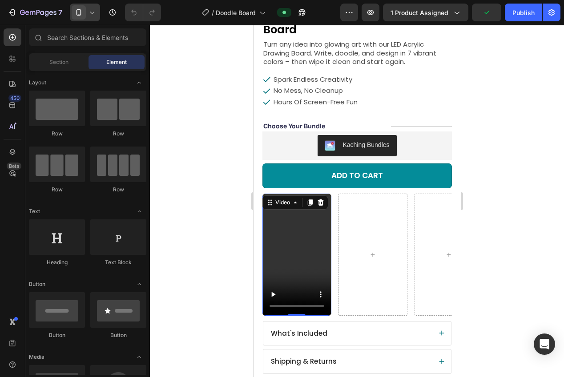
click at [297, 239] on video at bounding box center [296, 255] width 69 height 122
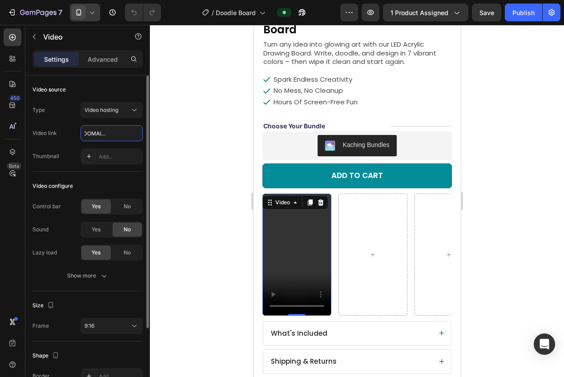
scroll to position [10, 0]
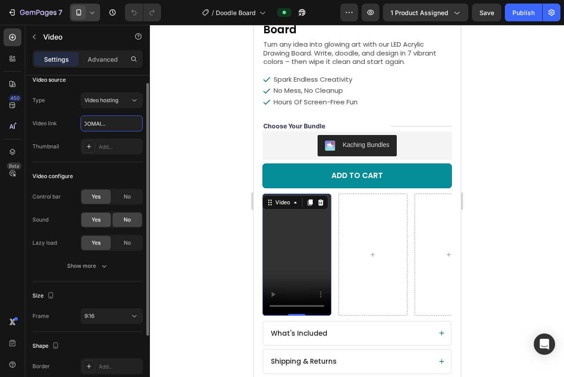
type input "https://cdn.shopify.com/videos/c/o/v/c923bb14ca9b4440900db3b90ac62b8d.mp4"
click at [101, 225] on div "Yes" at bounding box center [95, 220] width 29 height 14
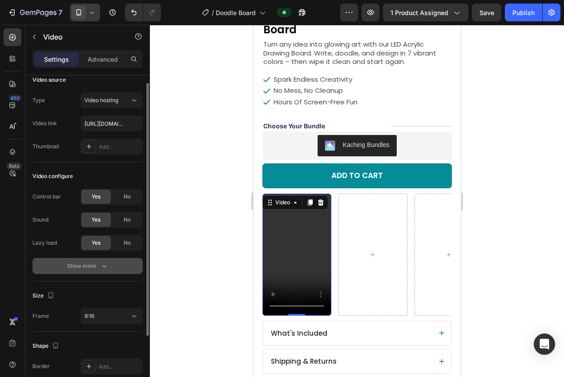
click at [100, 265] on icon "button" at bounding box center [104, 266] width 9 height 9
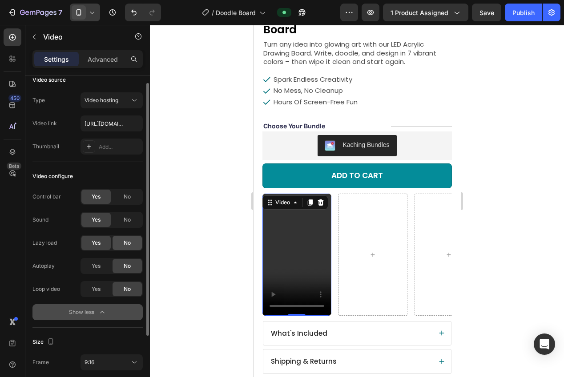
click at [121, 245] on div "No" at bounding box center [126, 243] width 29 height 14
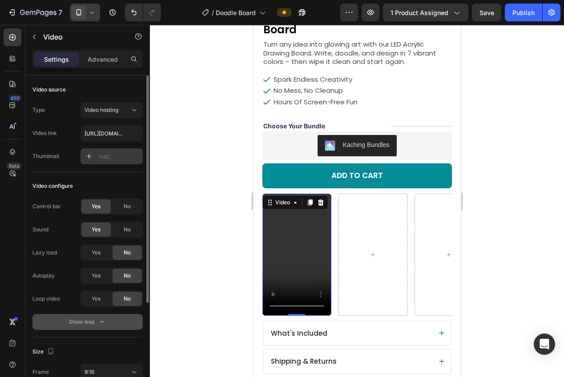
click at [106, 160] on div "Add..." at bounding box center [120, 157] width 42 height 8
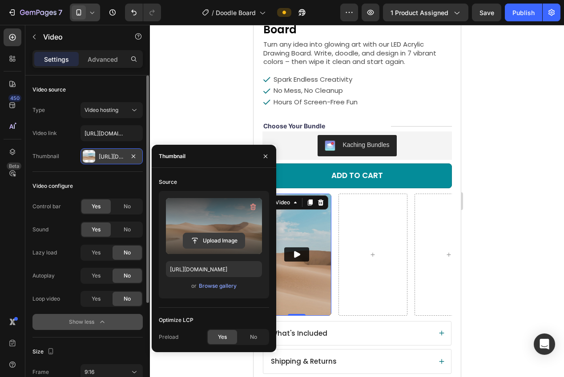
click at [214, 238] on input "file" at bounding box center [213, 240] width 61 height 15
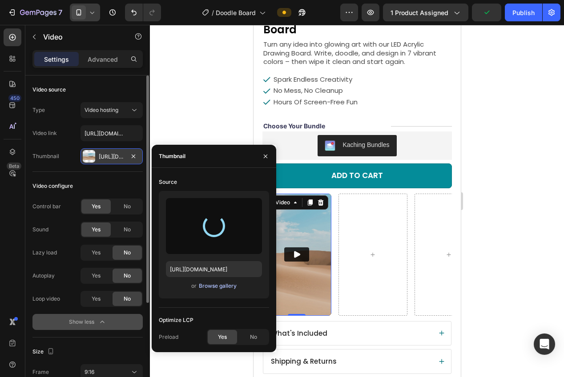
type input "https://cdn.shopify.com/s/files/1/0943/5820/8854/files/gempages_581909699583017…"
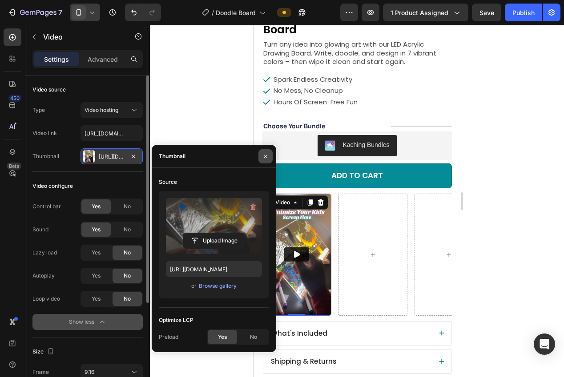
click at [266, 156] on icon "button" at bounding box center [266, 156] width 4 height 4
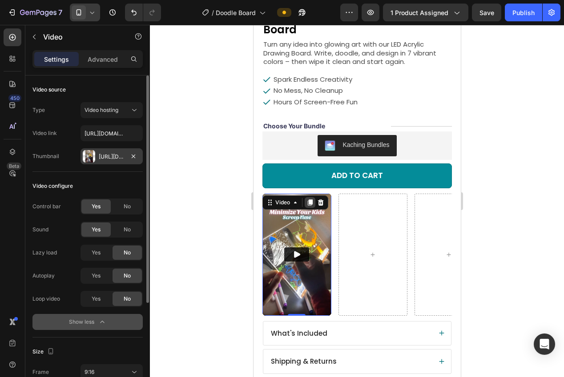
click at [308, 199] on icon at bounding box center [309, 202] width 7 height 7
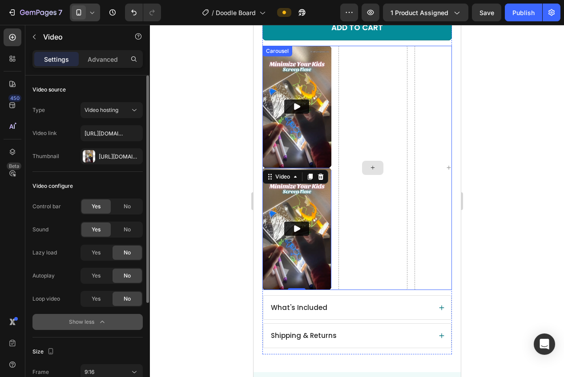
scroll to position [388, 0]
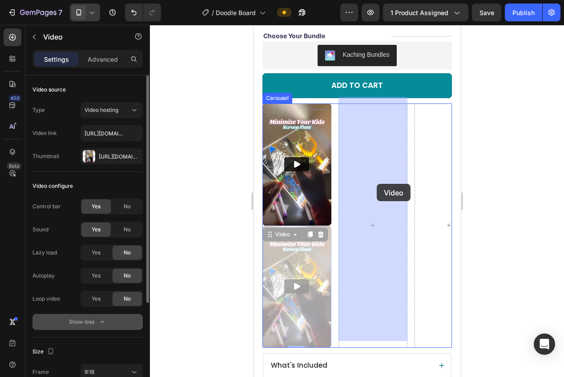
drag, startPoint x: 307, startPoint y: 217, endPoint x: 377, endPoint y: 183, distance: 78.3
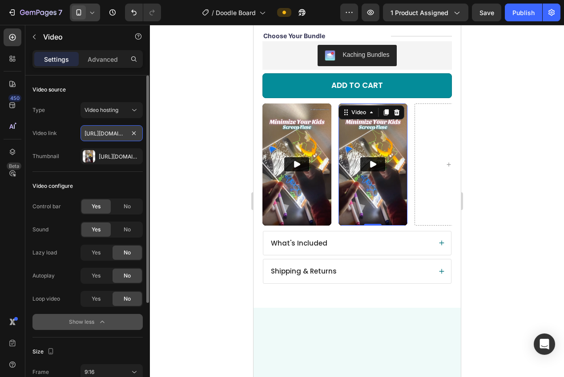
click at [103, 130] on input "https://cdn.shopify.com/videos/c/o/v/c923bb14ca9b4440900db3b90ac62b8d.mp4" at bounding box center [111, 133] width 62 height 16
paste input "https://cdn.shopify.com/videos/c/o/v/b51cb42697e74a09b37b39c5e9f93e50.mp4"
type input "https://cdn.shopify.com/videos/c/o/v/b51cb42697e74a09b37b39c5e9f93e50.mp4"
click at [61, 165] on div "Video source Type Video hosting Video link https://cdn.shopify.com/videos/c/o/v…" at bounding box center [87, 124] width 110 height 96
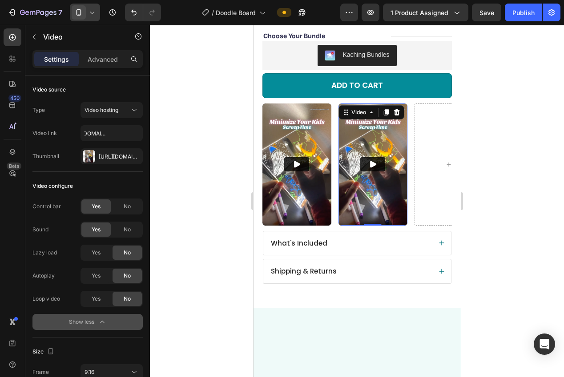
scroll to position [0, 0]
drag, startPoint x: 122, startPoint y: 165, endPoint x: 131, endPoint y: 160, distance: 10.1
click at [121, 165] on div "Video source Type Video hosting Video link https://cdn.shopify.com/videos/c/o/v…" at bounding box center [87, 124] width 110 height 96
click at [132, 158] on icon "button" at bounding box center [133, 156] width 7 height 7
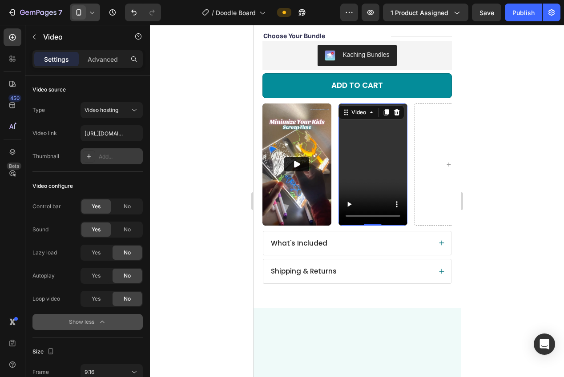
click at [114, 158] on div "Add..." at bounding box center [120, 157] width 42 height 8
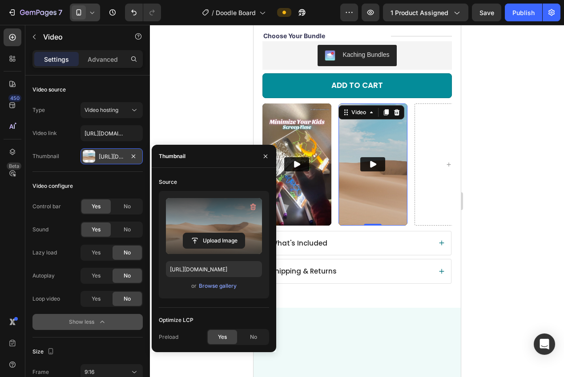
click at [240, 250] on label at bounding box center [214, 226] width 96 height 56
click at [240, 248] on input "file" at bounding box center [213, 240] width 61 height 15
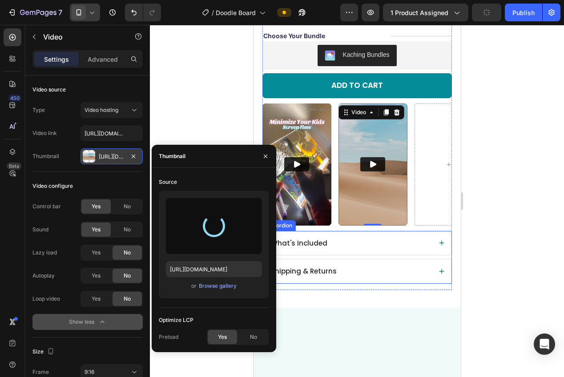
type input "https://cdn.shopify.com/s/files/1/0943/5820/8854/files/gempages_581909699583017…"
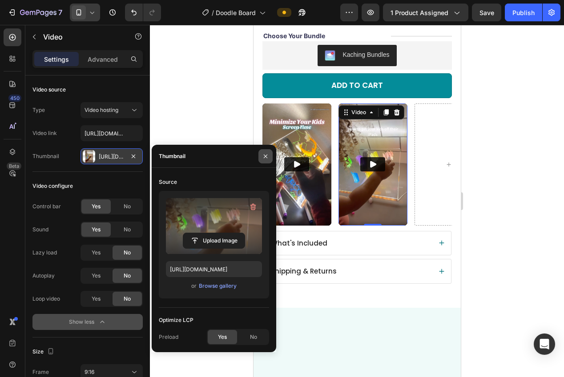
click at [264, 158] on icon "button" at bounding box center [265, 156] width 7 height 7
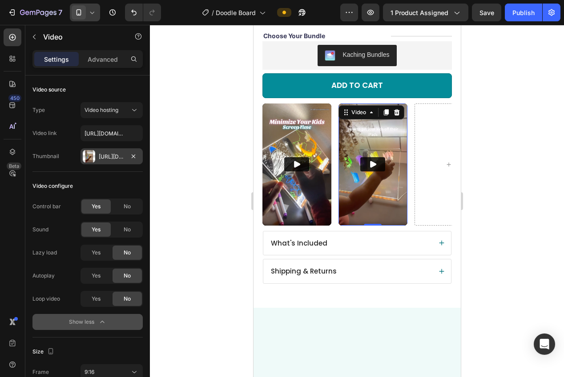
click at [386, 109] on icon at bounding box center [385, 112] width 5 height 6
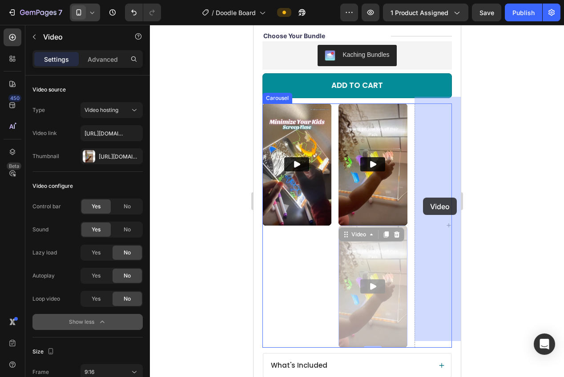
drag, startPoint x: 344, startPoint y: 227, endPoint x: 424, endPoint y: 197, distance: 85.4
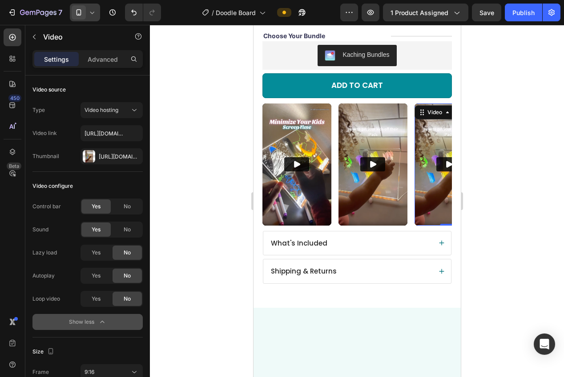
click at [430, 146] on img at bounding box center [448, 165] width 69 height 122
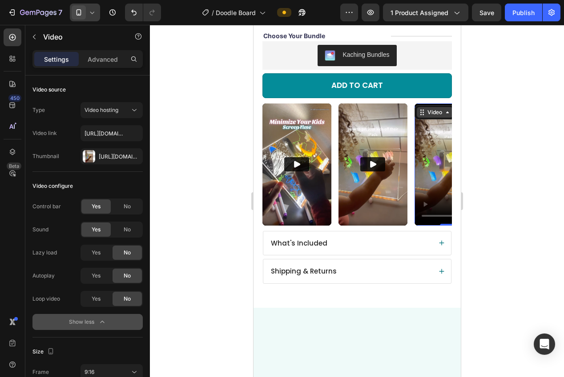
click at [428, 108] on div "Video" at bounding box center [434, 112] width 18 height 8
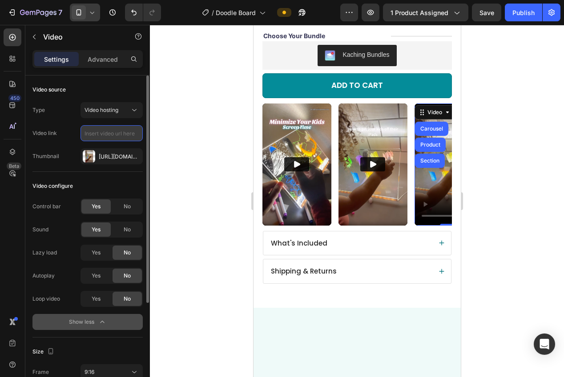
paste input "https://cdn.shopify.com/videos/c/o/v/5bab69d716de4a75842b2c93a3acfb26.mp4"
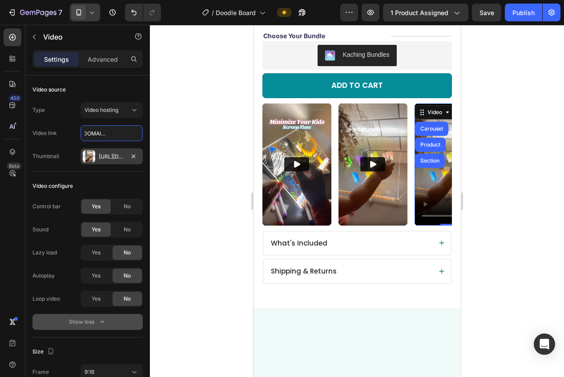
type input "https://cdn.shopify.com/videos/c/o/v/5bab69d716de4a75842b2c93a3acfb26.mp4"
click at [111, 156] on div "Https://cdn.Shopify.Com/s/files/1/0943/5820/8854/files/gempages_581909699583017…" at bounding box center [112, 157] width 26 height 8
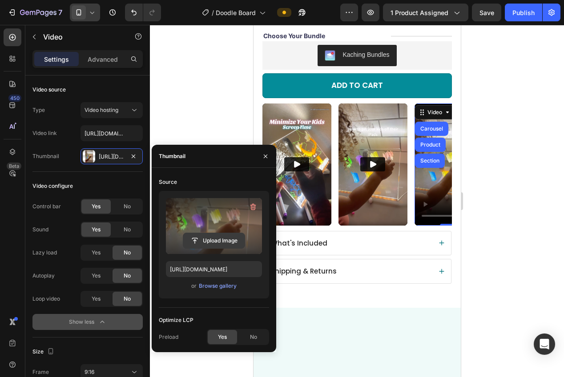
click at [205, 242] on input "file" at bounding box center [213, 240] width 61 height 15
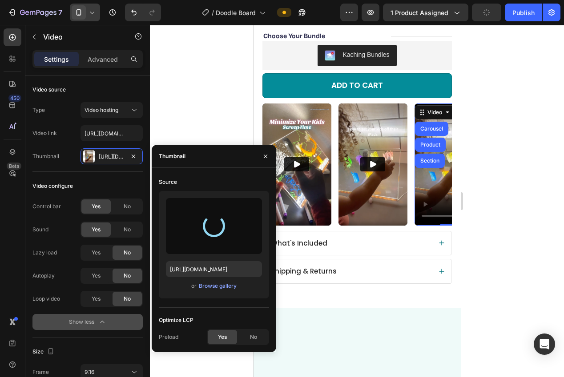
type input "https://cdn.shopify.com/s/files/1/0943/5820/8854/files/gempages_581909699583017…"
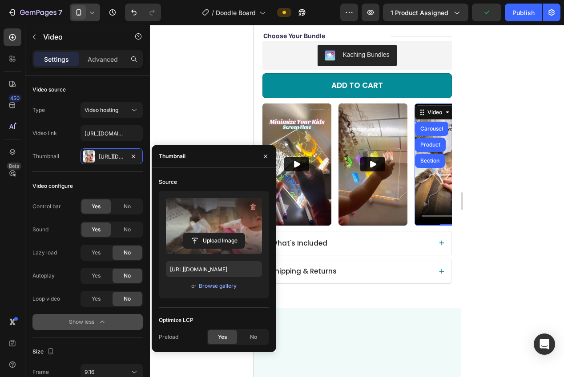
click at [222, 62] on div at bounding box center [357, 201] width 414 height 352
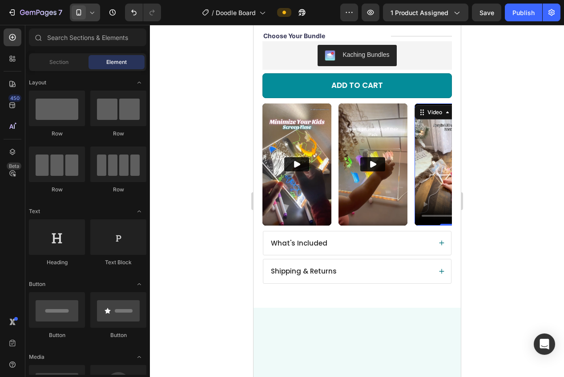
click at [439, 122] on video at bounding box center [448, 165] width 69 height 122
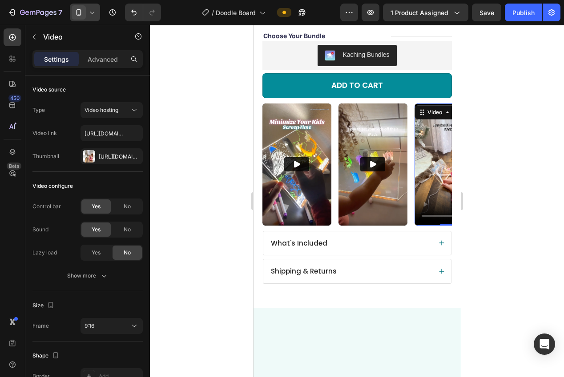
drag, startPoint x: 558, startPoint y: 204, endPoint x: 519, endPoint y: 204, distance: 39.1
click at [557, 203] on div at bounding box center [357, 201] width 414 height 352
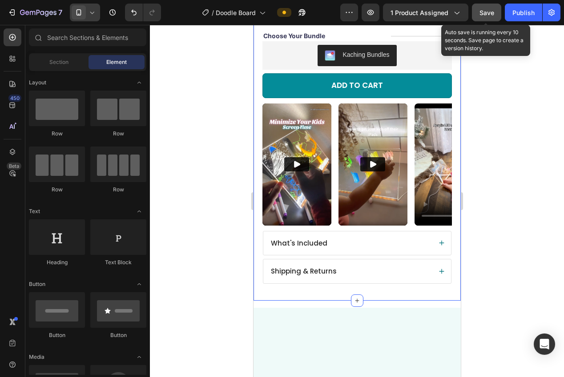
click at [491, 9] on span "Save" at bounding box center [486, 13] width 15 height 8
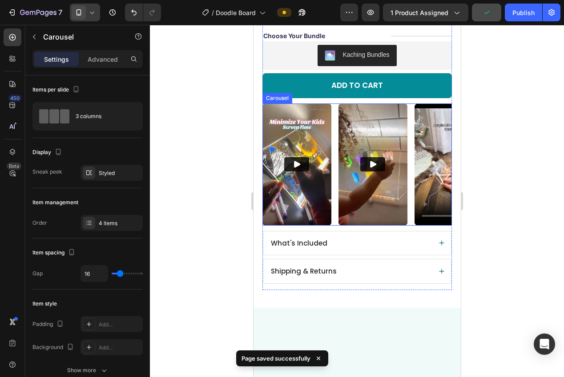
click at [411, 213] on div "Video Video Video" at bounding box center [356, 165] width 189 height 122
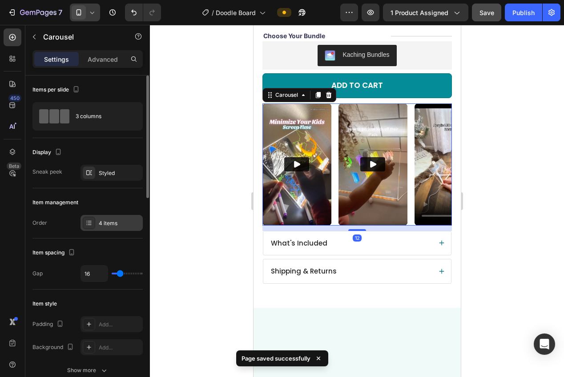
click at [108, 222] on div "4 items" at bounding box center [120, 224] width 42 height 8
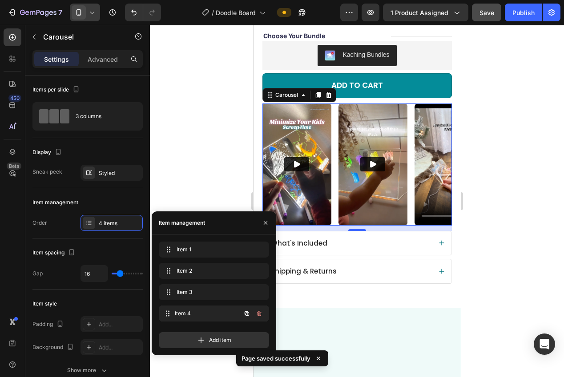
click at [186, 312] on span "Item 4" at bounding box center [208, 314] width 66 height 8
click at [188, 314] on span "Item 4" at bounding box center [208, 314] width 66 height 8
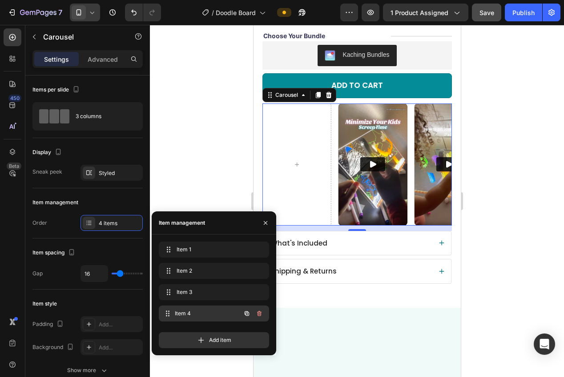
click at [188, 314] on span "Item 4" at bounding box center [208, 314] width 66 height 8
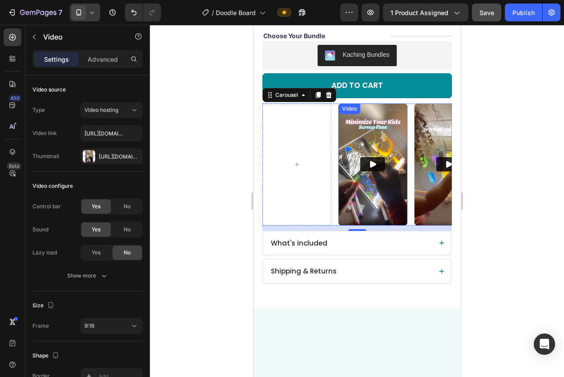
click at [355, 152] on img at bounding box center [372, 165] width 69 height 122
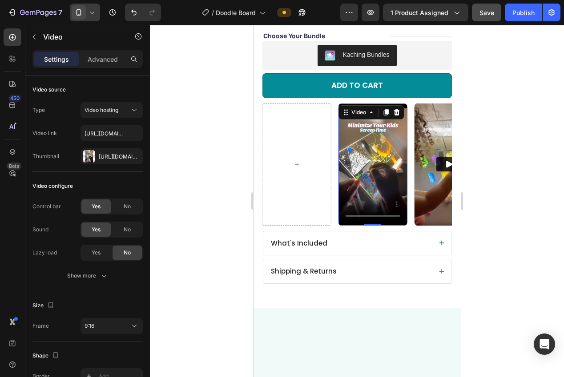
click at [384, 109] on icon at bounding box center [385, 112] width 7 height 7
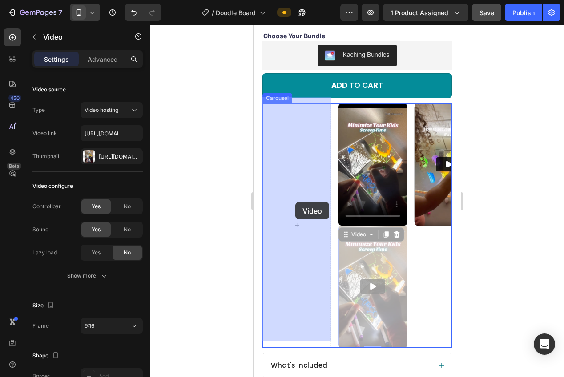
drag, startPoint x: 343, startPoint y: 225, endPoint x: 296, endPoint y: 203, distance: 52.7
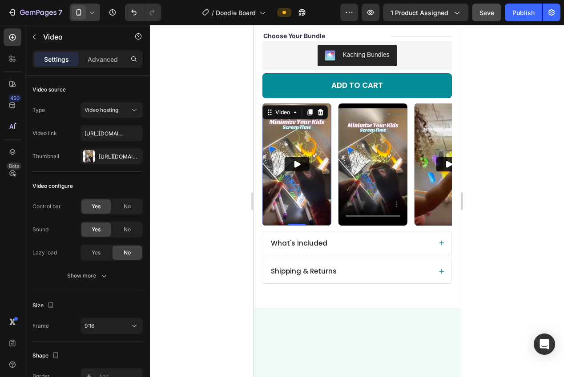
click at [291, 173] on img at bounding box center [296, 165] width 69 height 122
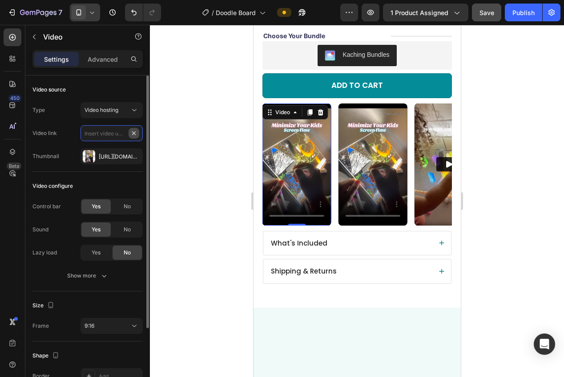
drag, startPoint x: 133, startPoint y: 133, endPoint x: 123, endPoint y: 135, distance: 10.5
paste input "https://cdn.shopify.com/videos/c/o/v/385cc68c80e64661a11feaefc73862ca.mp4"
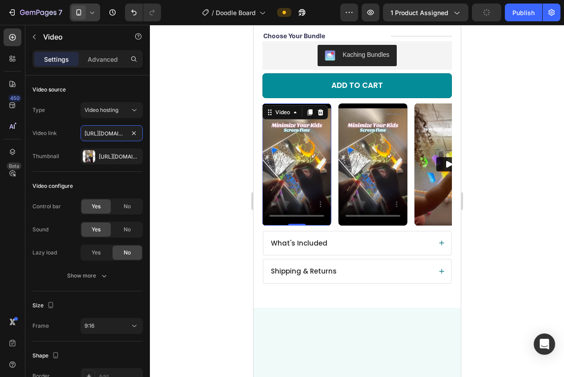
scroll to position [0, 164]
type input "https://cdn.shopify.com/videos/c/o/v/385cc68c80e64661a11feaefc73862ca.mp4"
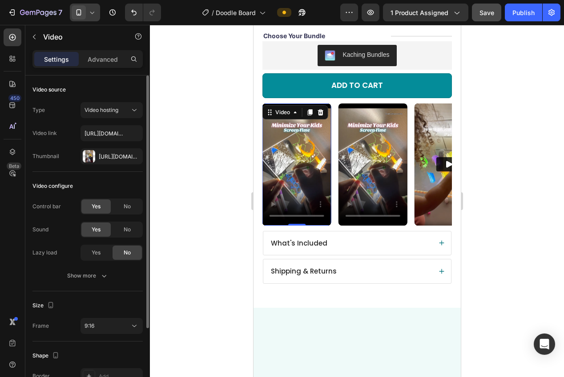
click at [113, 165] on div "Video source Type Video hosting Video link https://cdn.shopify.com/videos/c/o/v…" at bounding box center [87, 124] width 110 height 96
click at [137, 156] on button "button" at bounding box center [133, 156] width 11 height 11
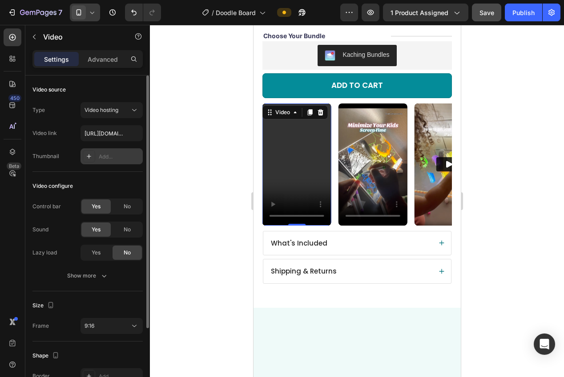
click at [110, 160] on div "Add..." at bounding box center [111, 156] width 62 height 16
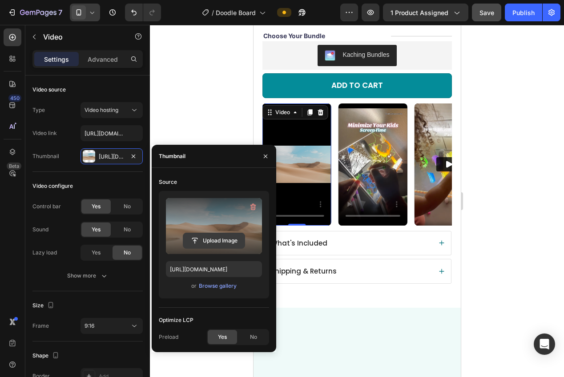
click at [201, 237] on input "file" at bounding box center [213, 240] width 61 height 15
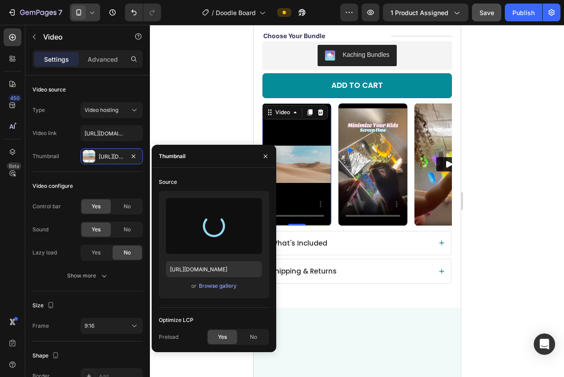
type input "https://cdn.shopify.com/s/files/1/0943/5820/8854/files/gempages_581909699583017…"
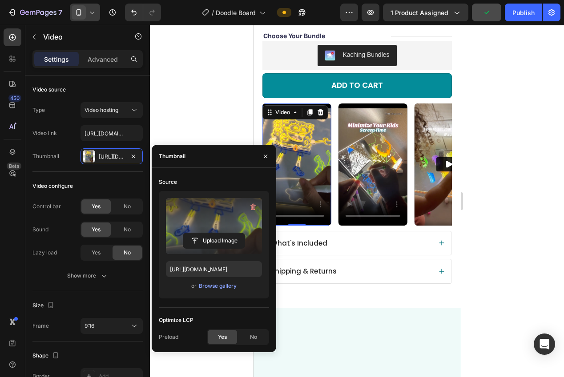
click at [218, 105] on div at bounding box center [357, 201] width 414 height 352
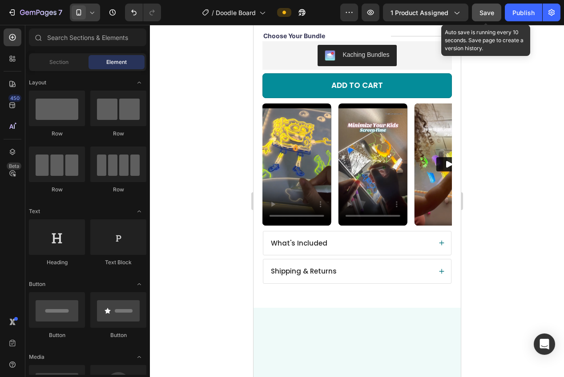
click at [490, 17] on button "Save" at bounding box center [486, 13] width 29 height 18
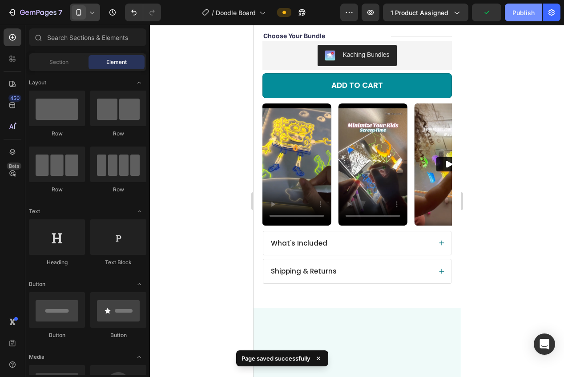
click at [515, 17] on button "Publish" at bounding box center [522, 13] width 37 height 18
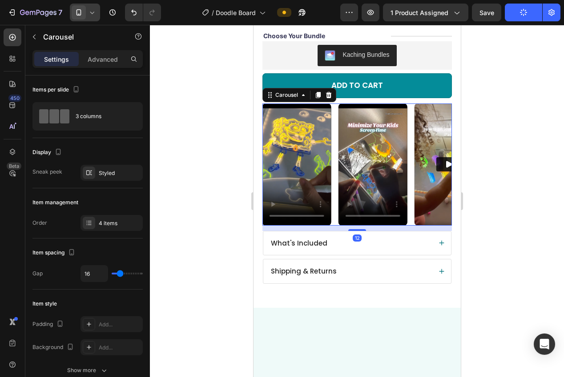
click at [411, 215] on div "Video Video Video Video" at bounding box center [356, 165] width 189 height 122
click at [104, 220] on div "4 items" at bounding box center [120, 224] width 42 height 8
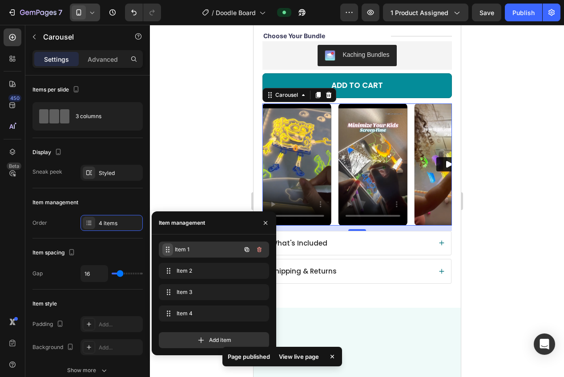
click at [172, 248] on span at bounding box center [167, 250] width 11 height 12
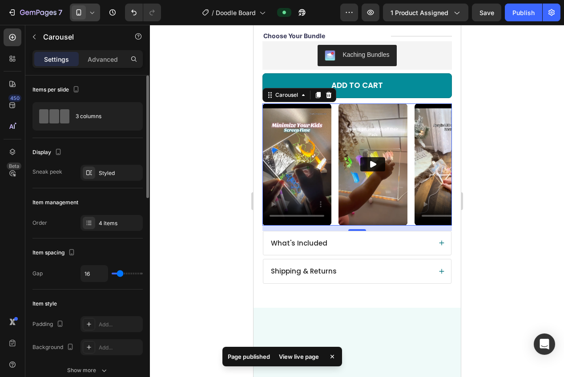
click at [80, 244] on div "Item spacing Gap 16" at bounding box center [87, 264] width 110 height 51
click at [215, 245] on div at bounding box center [357, 201] width 414 height 352
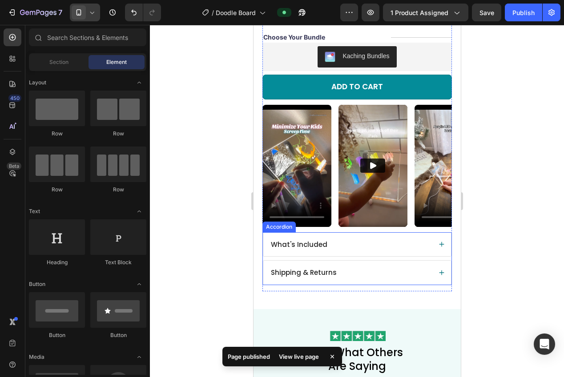
scroll to position [386, 0]
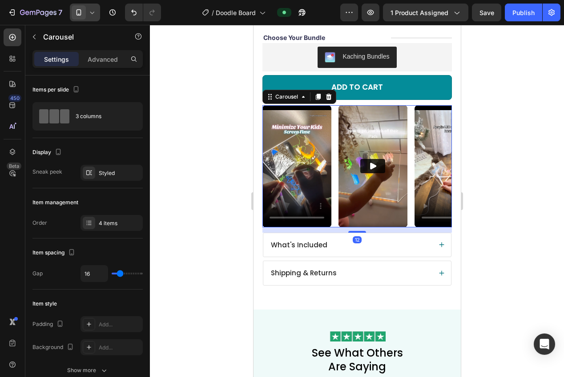
click at [332, 212] on div "Video Video Video Video" at bounding box center [356, 166] width 189 height 122
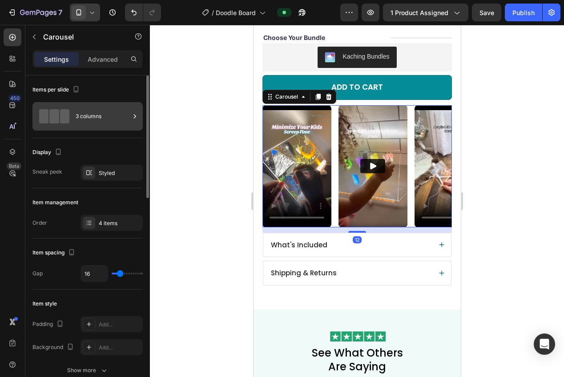
click at [89, 123] on div "3 columns" at bounding box center [103, 116] width 54 height 20
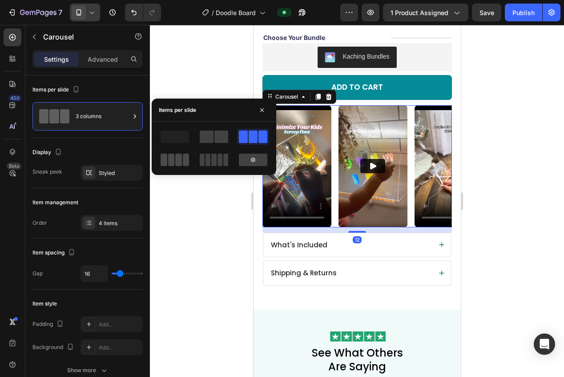
click at [179, 162] on span at bounding box center [178, 160] width 7 height 12
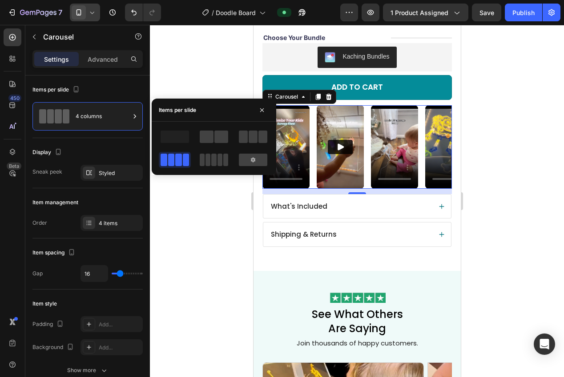
click at [193, 257] on div at bounding box center [357, 201] width 414 height 352
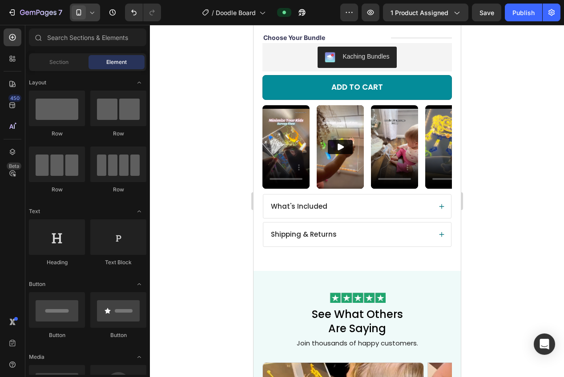
click at [503, 143] on div at bounding box center [357, 201] width 414 height 352
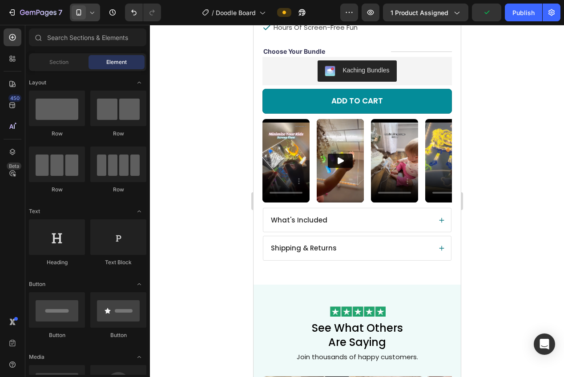
scroll to position [374, 0]
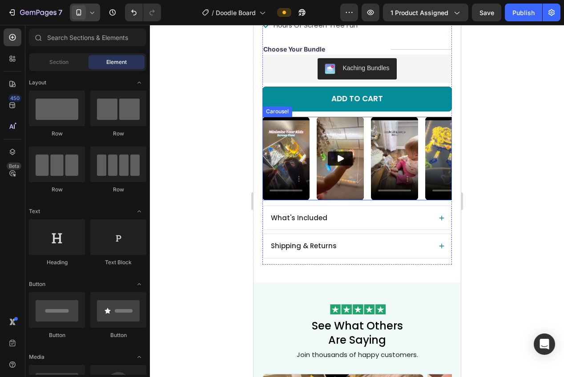
click at [312, 117] on div "Video Video Video Video" at bounding box center [356, 159] width 189 height 84
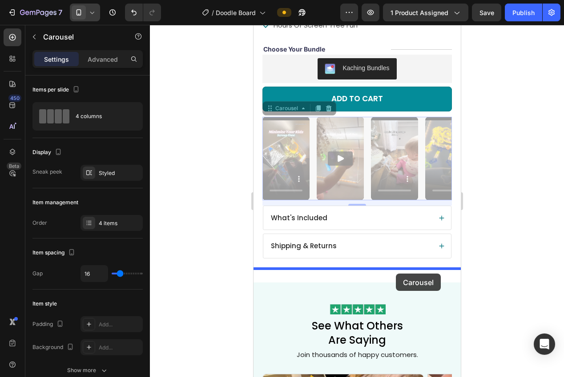
drag, startPoint x: 279, startPoint y: 113, endPoint x: 395, endPoint y: 274, distance: 198.0
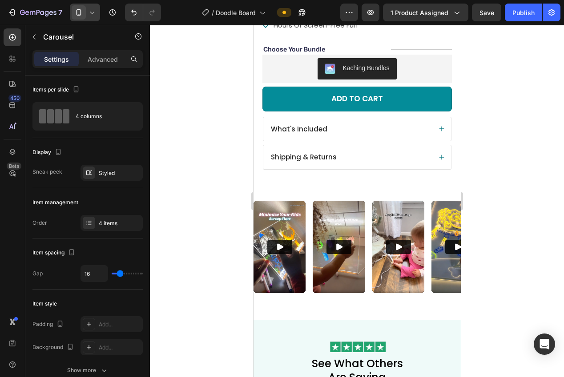
click at [513, 229] on div at bounding box center [357, 201] width 414 height 352
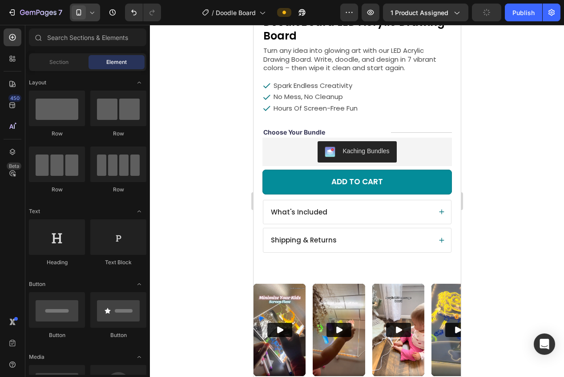
scroll to position [369, 0]
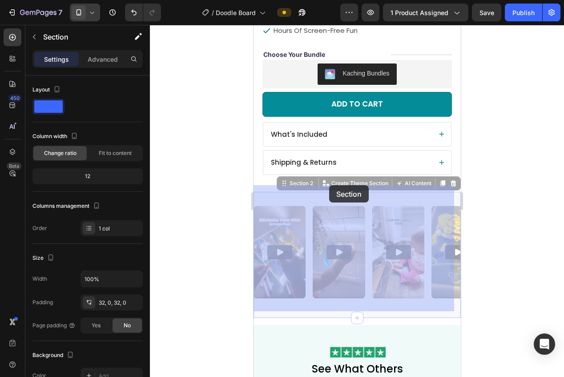
drag, startPoint x: 317, startPoint y: 191, endPoint x: 328, endPoint y: 186, distance: 12.7
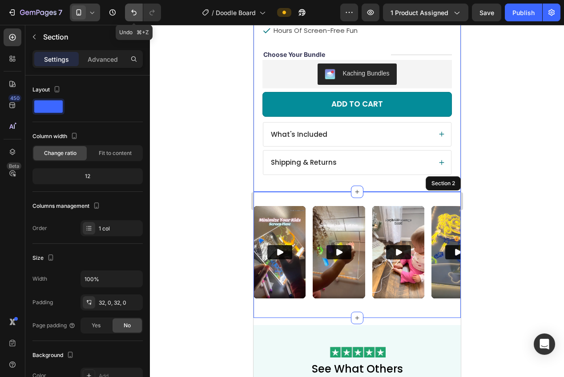
click at [140, 15] on button "Undo/Redo" at bounding box center [134, 13] width 18 height 18
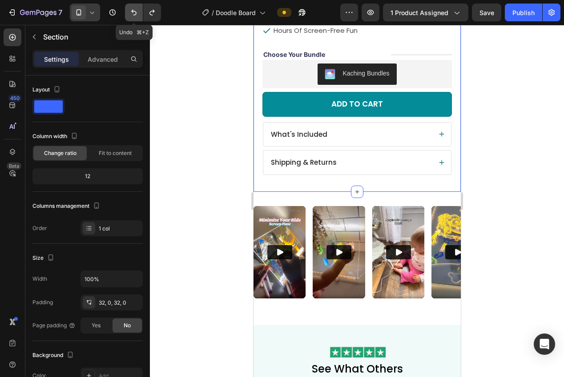
click at [140, 15] on button "Undo/Redo" at bounding box center [134, 13] width 18 height 18
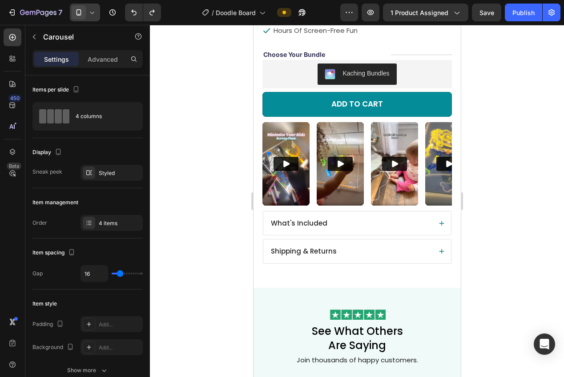
click at [313, 122] on div "Video Video Video Video" at bounding box center [356, 164] width 189 height 84
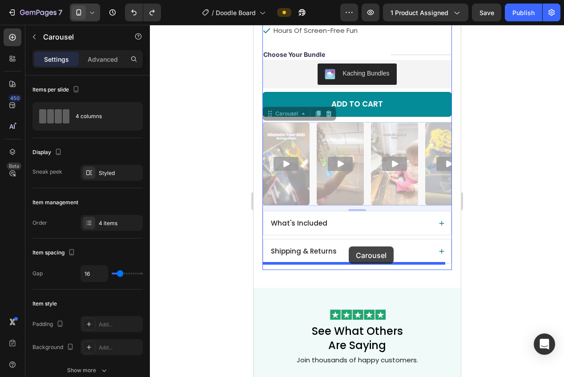
drag, startPoint x: 270, startPoint y: 109, endPoint x: 348, endPoint y: 247, distance: 158.4
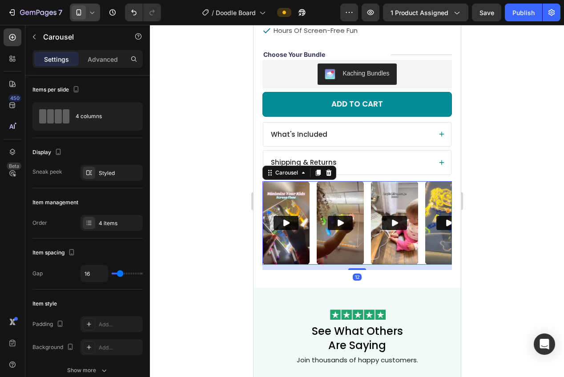
click at [522, 244] on div at bounding box center [357, 201] width 414 height 352
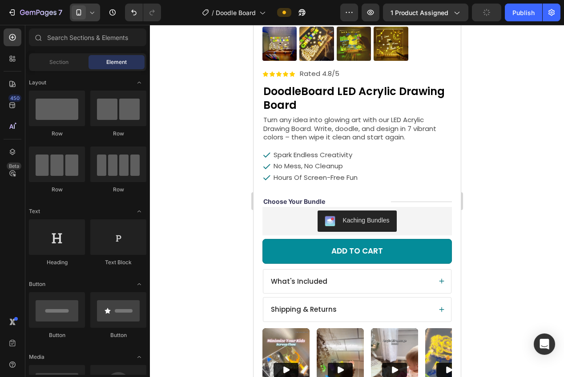
scroll to position [271, 0]
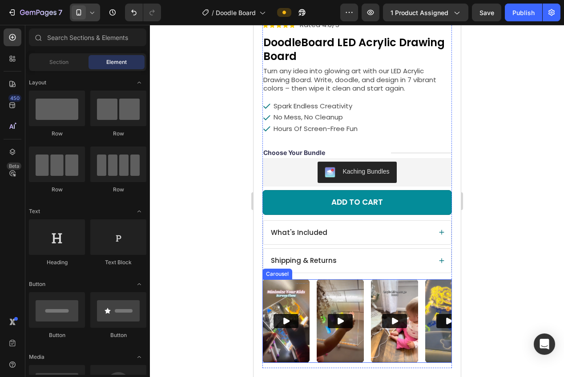
click at [313, 280] on div "Video Video Video Video" at bounding box center [356, 322] width 189 height 84
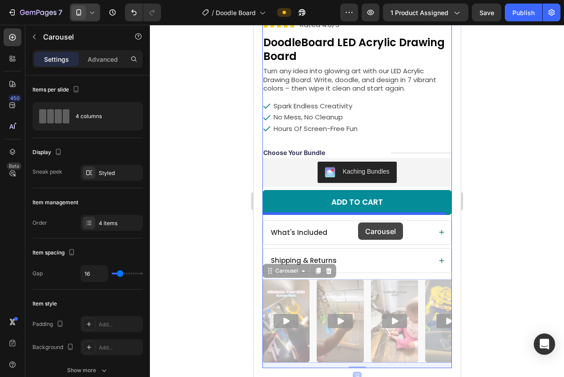
drag, startPoint x: 269, startPoint y: 266, endPoint x: 357, endPoint y: 223, distance: 98.4
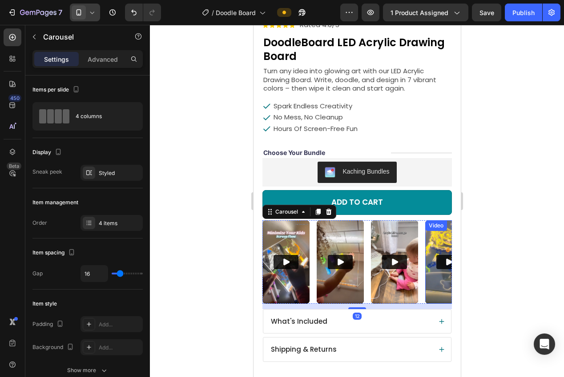
click at [490, 227] on div at bounding box center [357, 201] width 414 height 352
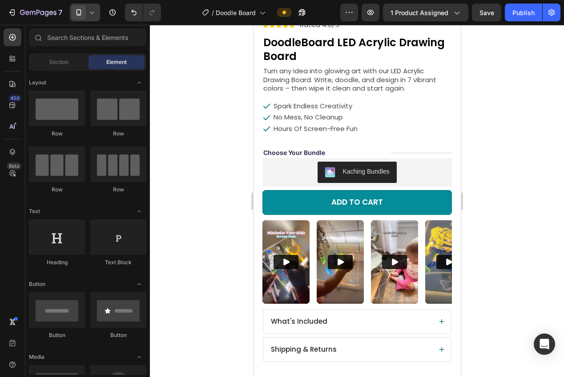
click at [209, 211] on div at bounding box center [357, 201] width 414 height 352
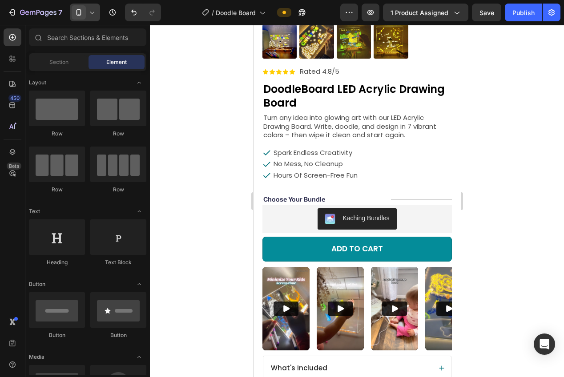
scroll to position [68, 0]
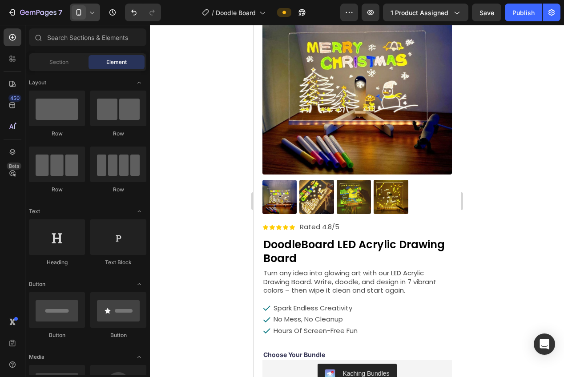
drag, startPoint x: 467, startPoint y: 57, endPoint x: 468, endPoint y: 88, distance: 30.3
click at [468, 88] on div at bounding box center [357, 201] width 414 height 352
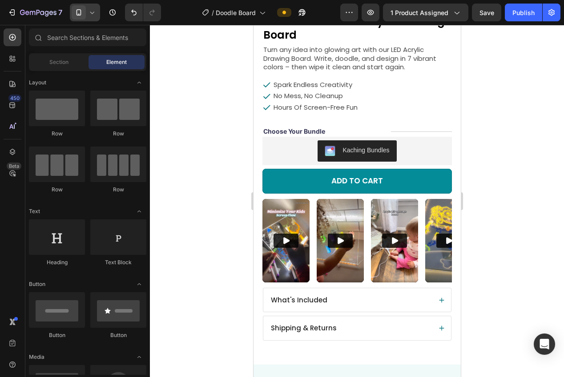
scroll to position [295, 0]
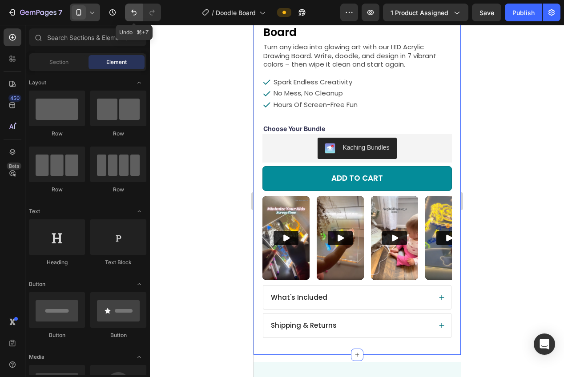
click at [136, 13] on icon "Undo/Redo" at bounding box center [133, 13] width 5 height 6
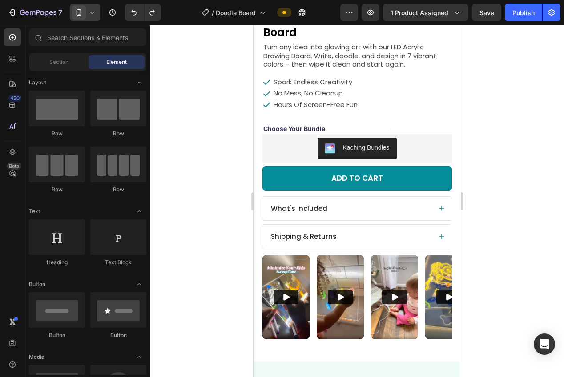
click at [492, 152] on div at bounding box center [357, 201] width 414 height 352
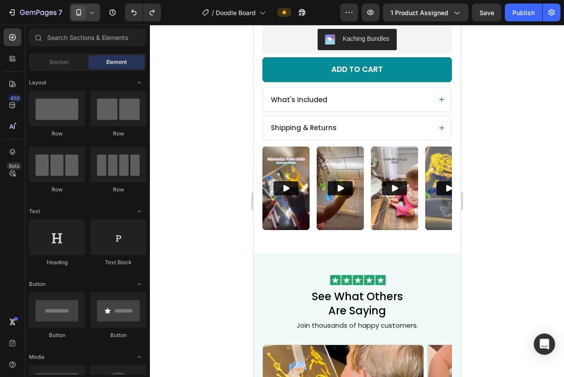
scroll to position [294, 0]
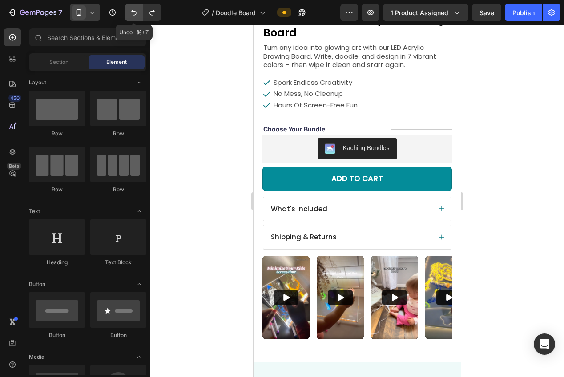
click at [135, 12] on icon "Undo/Redo" at bounding box center [133, 12] width 9 height 9
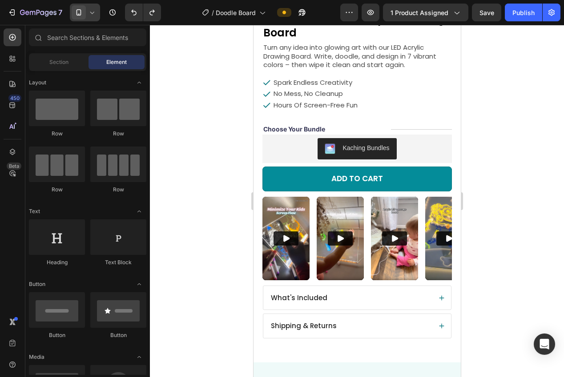
drag, startPoint x: 515, startPoint y: 225, endPoint x: 492, endPoint y: 230, distance: 23.3
click at [514, 225] on div at bounding box center [357, 201] width 414 height 352
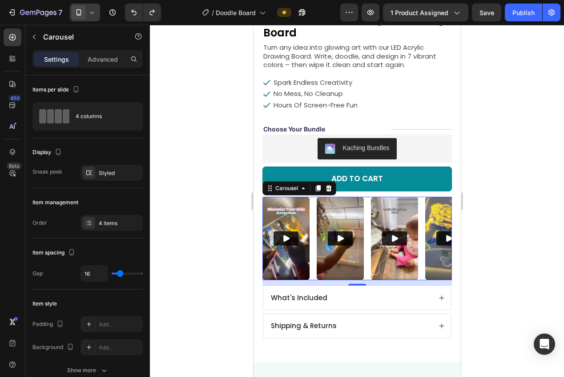
click at [313, 268] on div "Video Video Video Video" at bounding box center [356, 239] width 189 height 84
click at [102, 220] on div "4 items" at bounding box center [120, 224] width 42 height 8
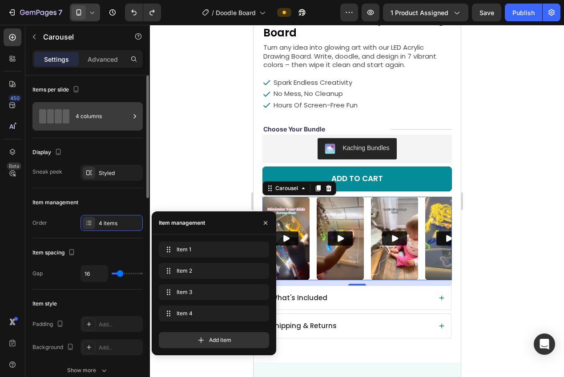
click at [80, 116] on div "4 columns" at bounding box center [103, 116] width 54 height 20
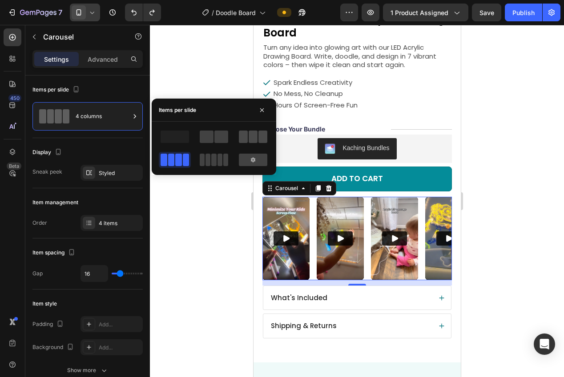
click at [256, 138] on span at bounding box center [252, 137] width 9 height 12
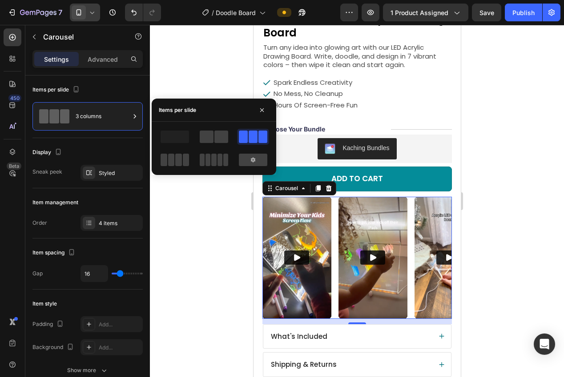
click at [500, 200] on div at bounding box center [357, 201] width 414 height 352
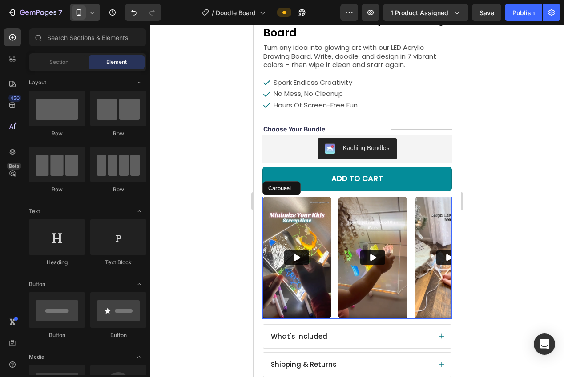
click at [411, 252] on div "Video Video Video Video" at bounding box center [356, 258] width 189 height 122
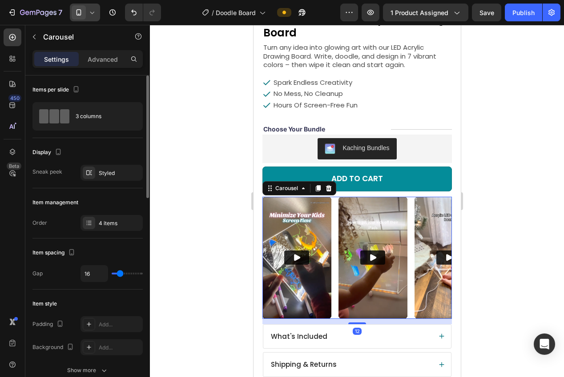
drag, startPoint x: 96, startPoint y: 175, endPoint x: 108, endPoint y: 185, distance: 16.5
click at [96, 175] on div "Styled" at bounding box center [111, 173] width 62 height 16
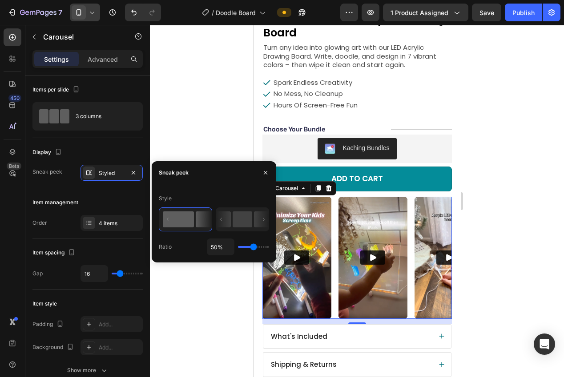
type input "53%"
type input "53"
type input "54%"
type input "54"
type input "56%"
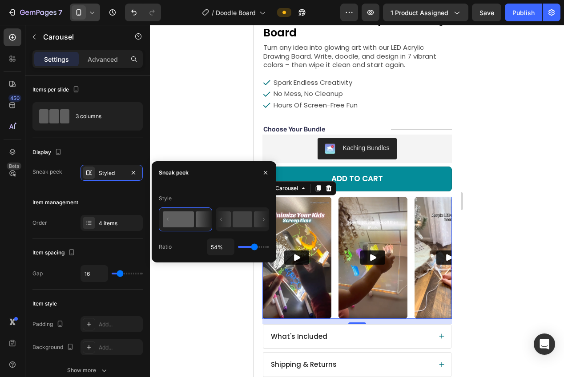
type input "56"
type input "57%"
type input "57"
type input "58%"
type input "58"
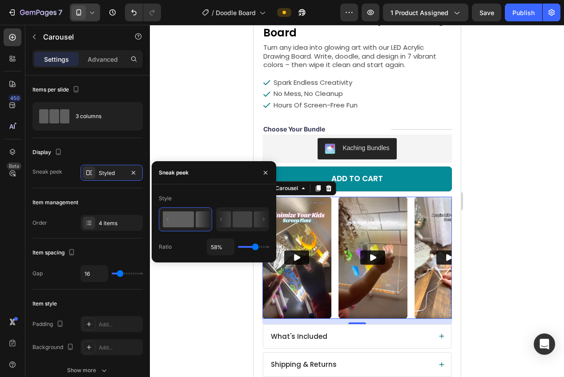
type input "59%"
type input "59"
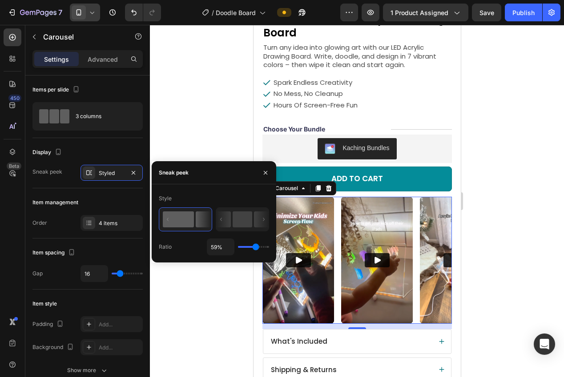
type input "60%"
type input "60"
type input "61%"
type input "61"
type input "62%"
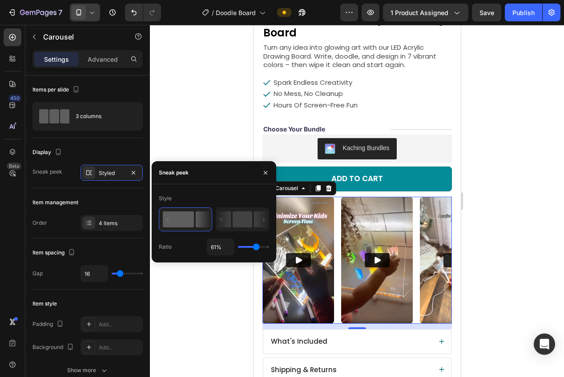
type input "62"
type input "63%"
type input "63"
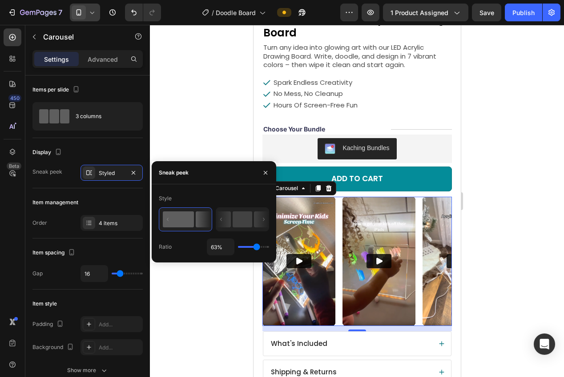
type input "60%"
type input "60"
type input "59%"
type input "59"
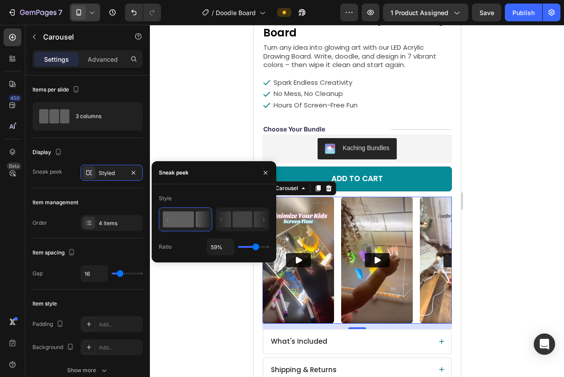
type input "58%"
type input "58"
type input "57%"
type input "57"
type input "56%"
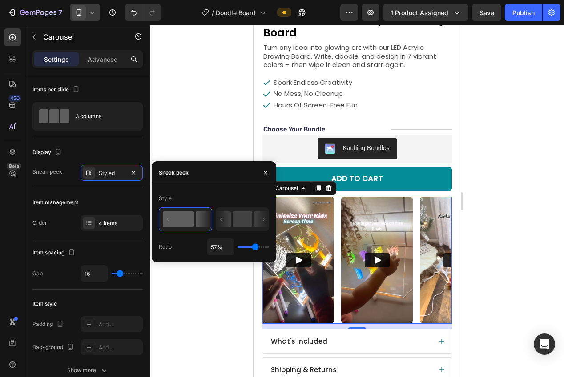
type input "56"
type input "55%"
type input "55"
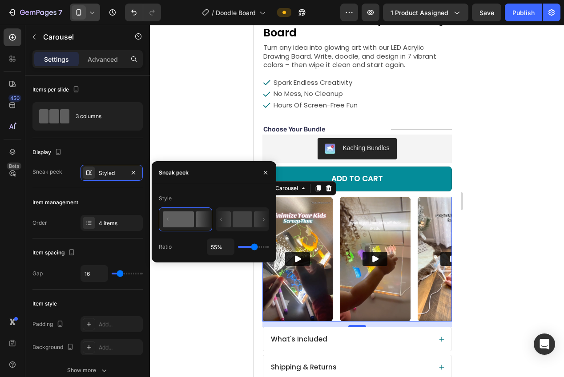
type input "54%"
type input "54"
type input "53%"
type input "53"
type input "52%"
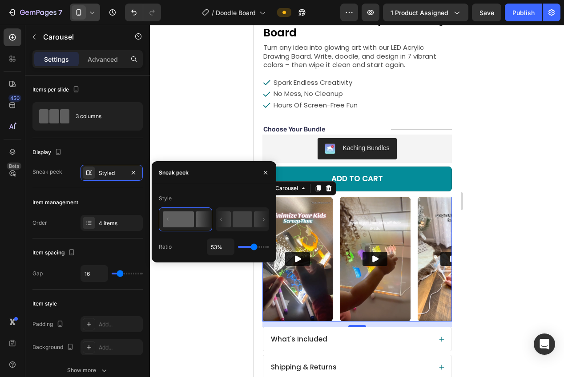
type input "52"
type input "51%"
type input "51"
type input "50%"
type input "50"
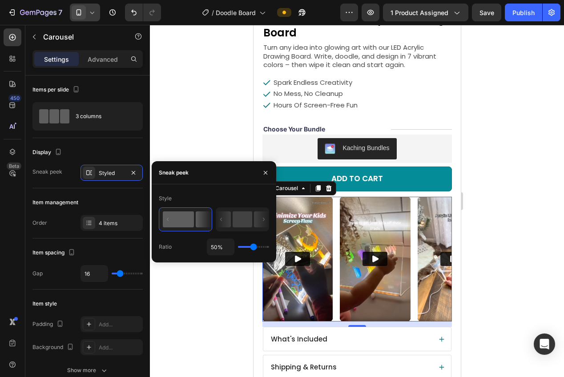
type input "48%"
type input "48"
type input "46%"
type input "46"
type input "44%"
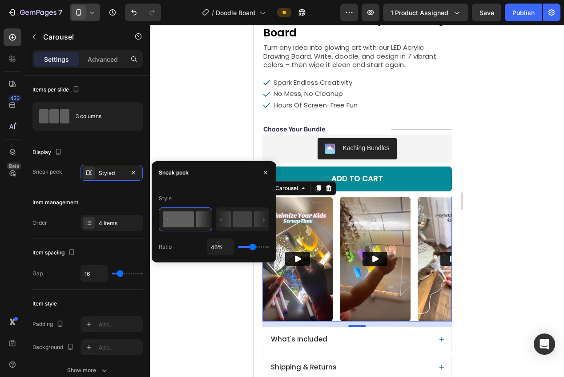
type input "44"
type input "42%"
type input "42"
type input "41%"
type input "41"
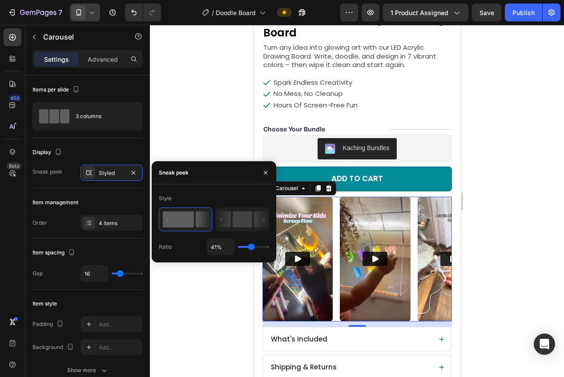
type input "39%"
type input "39"
type input "38%"
type input "38"
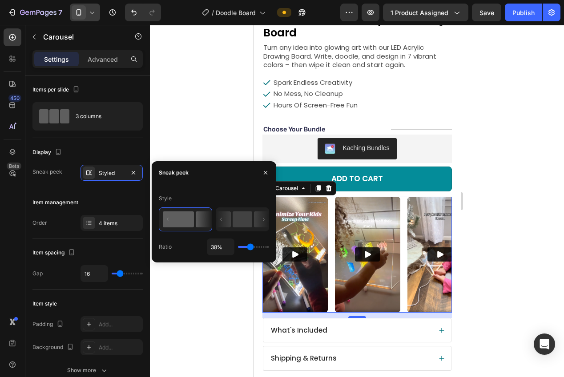
type input "33%"
type input "33"
type input "32%"
type input "32"
type input "31%"
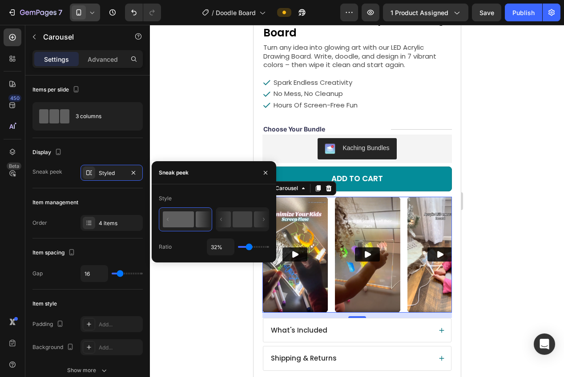
type input "31"
type input "30%"
type input "30"
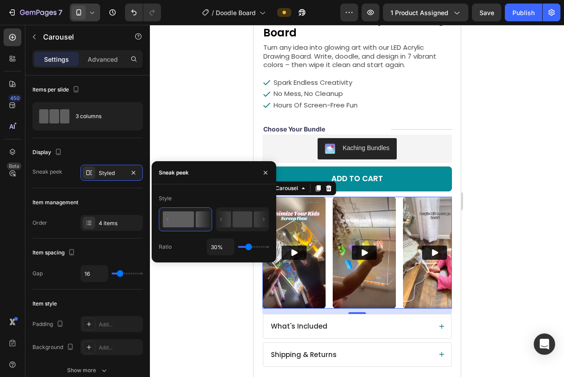
type input "29%"
type input "29"
type input "28%"
type input "28"
type input "27%"
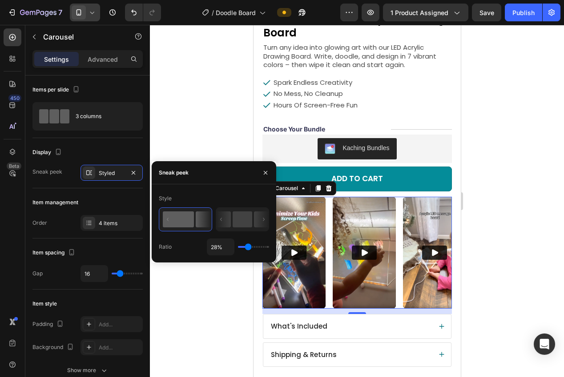
type input "27"
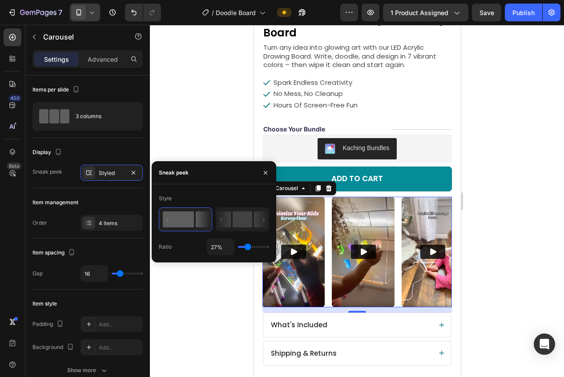
type input "26%"
type input "26"
type input "25%"
type input "25"
type input "22%"
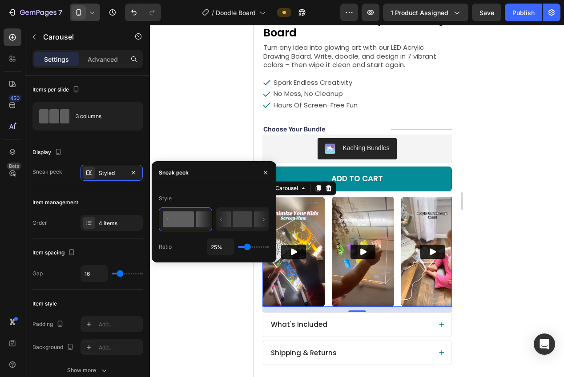
type input "22"
type input "21%"
type input "21"
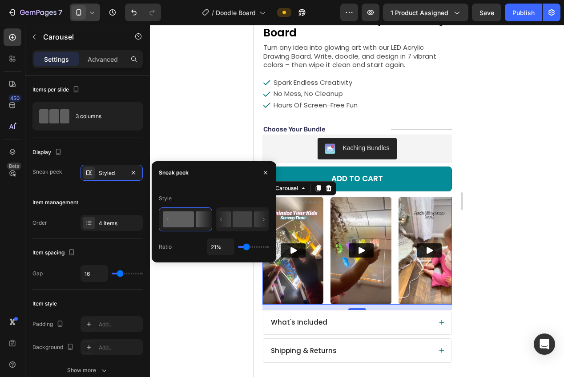
type input "19%"
type input "19"
type input "18%"
type input "18"
type input "17%"
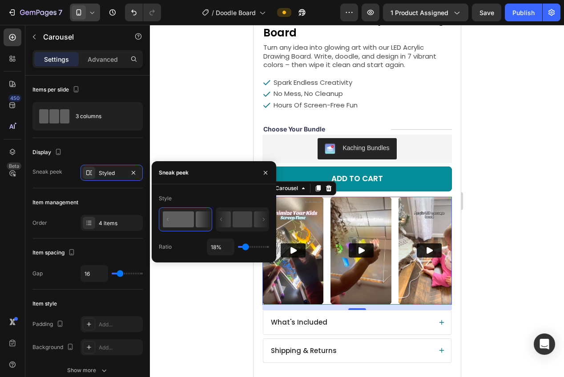
type input "17"
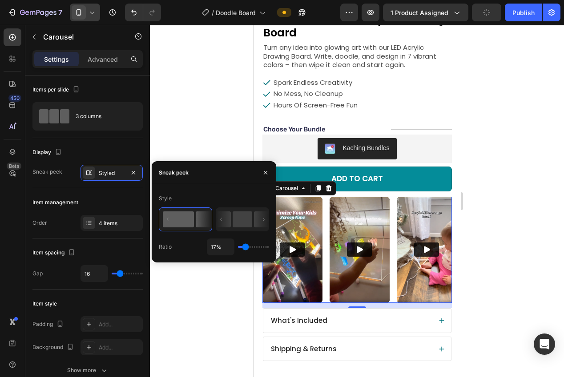
type input "16%"
type input "16"
type input "15%"
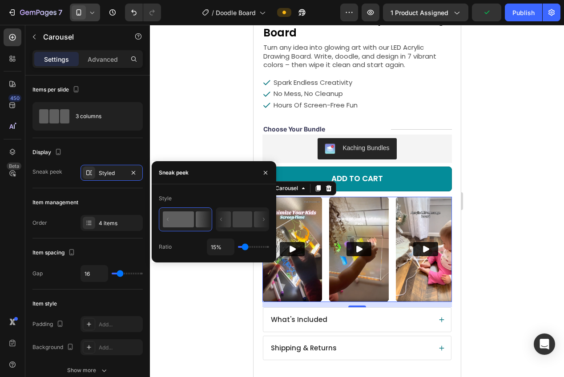
drag, startPoint x: 254, startPoint y: 247, endPoint x: 244, endPoint y: 247, distance: 9.8
type input "15"
click at [244, 247] on input "range" at bounding box center [253, 247] width 31 height 2
click at [175, 116] on div at bounding box center [357, 201] width 414 height 352
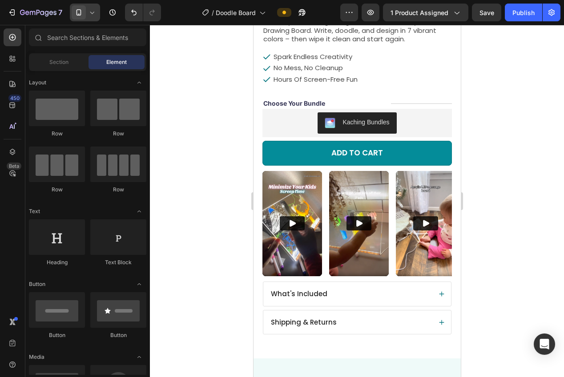
scroll to position [306, 0]
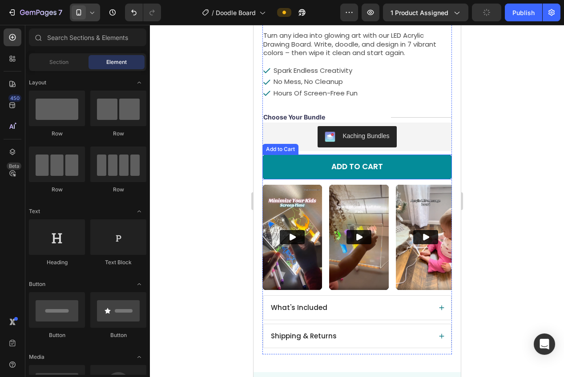
click at [272, 145] on div "Add to Cart" at bounding box center [280, 149] width 32 height 8
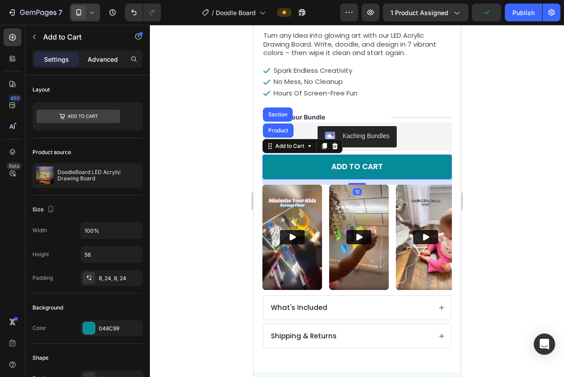
click at [108, 60] on p "Advanced" at bounding box center [103, 59] width 30 height 9
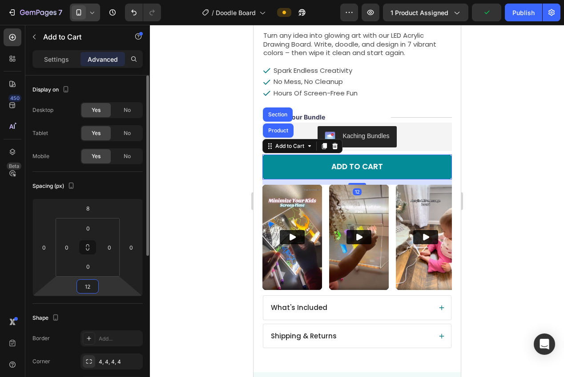
click at [88, 280] on input "12" at bounding box center [88, 286] width 18 height 13
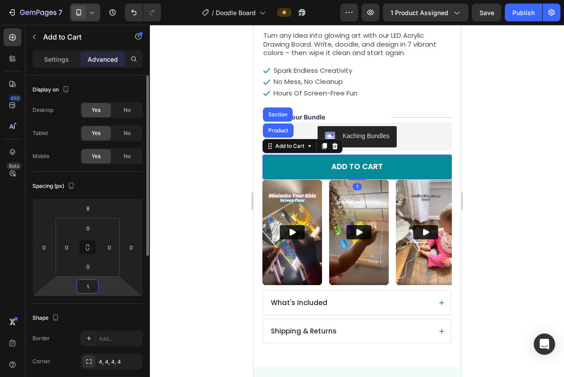
type input "16"
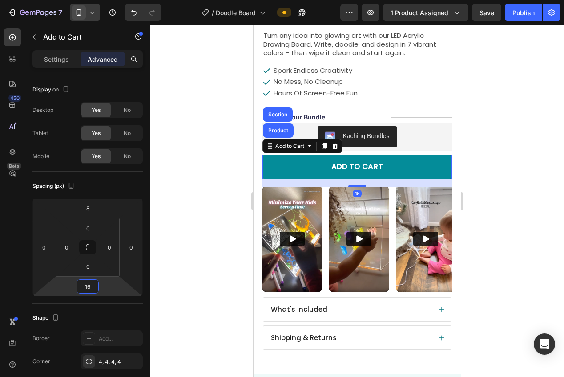
click at [197, 255] on div at bounding box center [357, 201] width 414 height 352
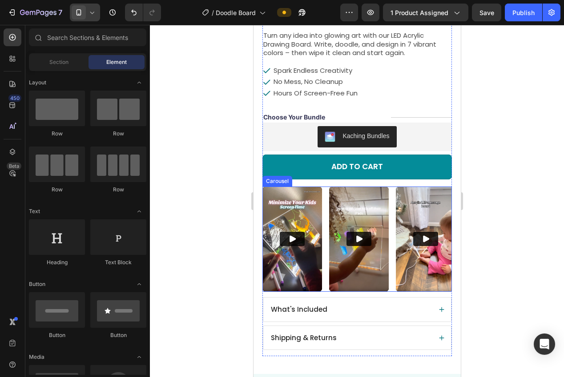
click at [325, 274] on div "Video Video Video Video" at bounding box center [356, 240] width 189 height 106
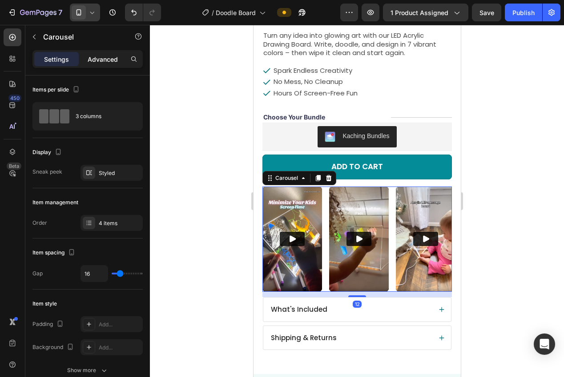
click at [107, 65] on div "Settings Advanced" at bounding box center [87, 59] width 110 height 18
click at [90, 55] on p "Advanced" at bounding box center [103, 59] width 30 height 9
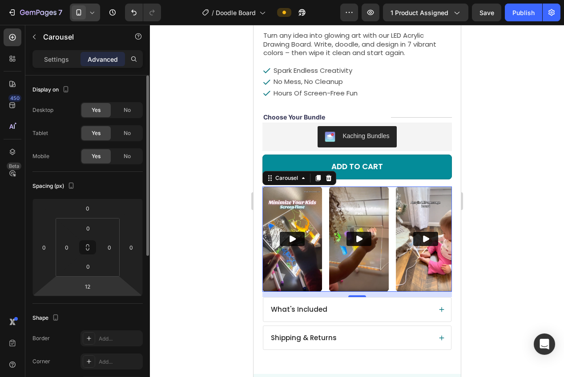
click at [101, 0] on html "7 Version history / Doodle Board Preview 1 product assigned Save Publish 450 Be…" at bounding box center [282, 0] width 564 height 0
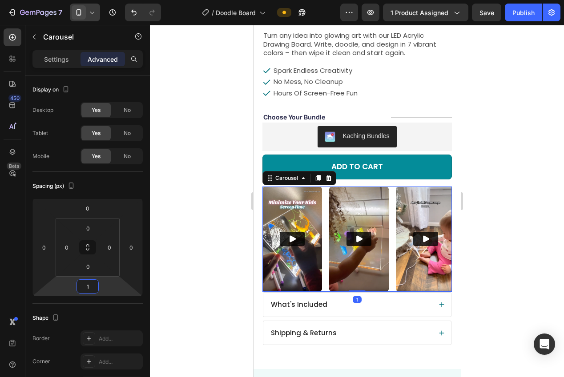
type input "16"
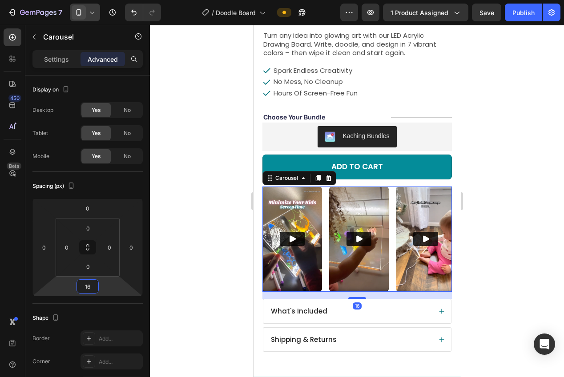
click at [190, 254] on div at bounding box center [357, 201] width 414 height 352
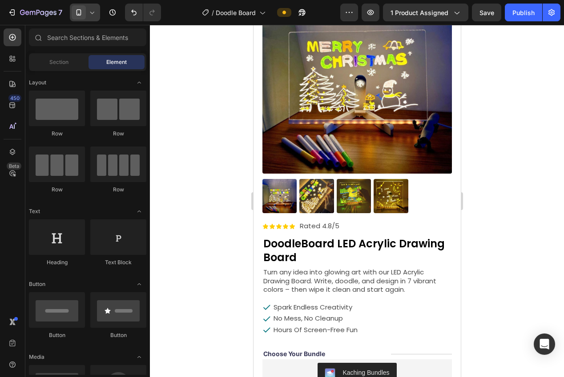
scroll to position [0, 0]
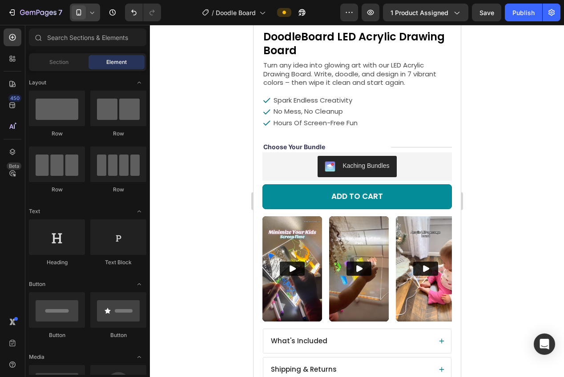
drag, startPoint x: 457, startPoint y: 112, endPoint x: 721, endPoint y: 135, distance: 264.6
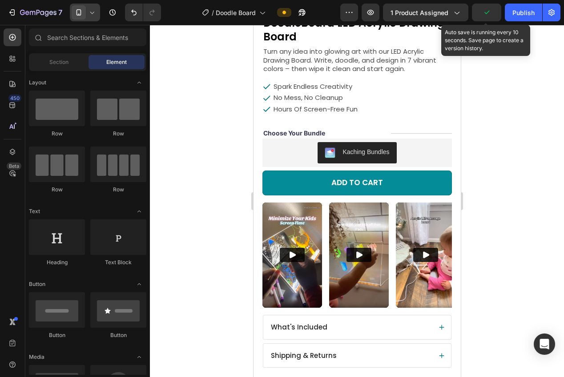
click at [485, 12] on icon "button" at bounding box center [486, 12] width 9 height 9
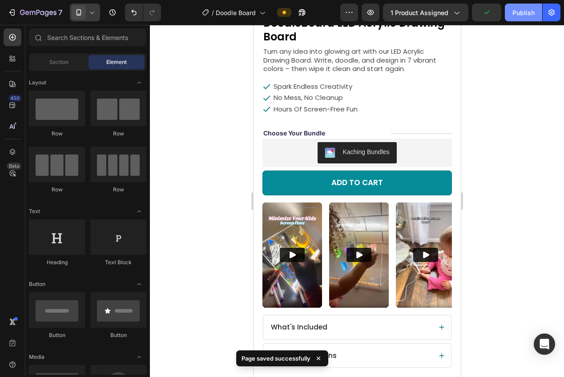
click at [512, 13] on div "Publish" at bounding box center [523, 12] width 22 height 9
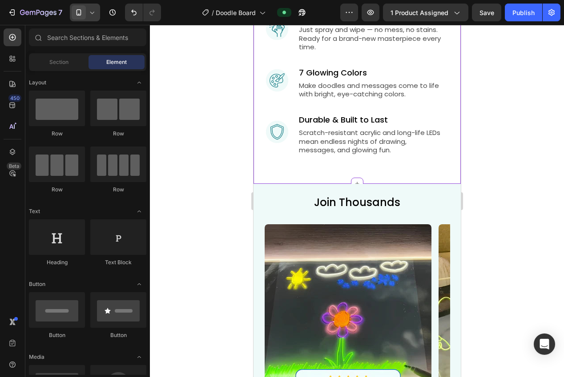
scroll to position [1262, 0]
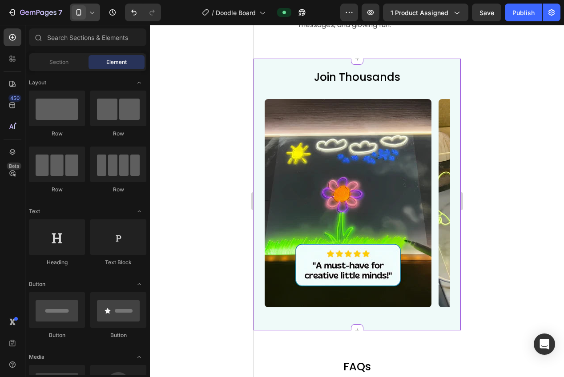
click at [417, 68] on div "Join Thousands Heading Image Image Image Image Image Image Image Image Image Im…" at bounding box center [356, 195] width 207 height 272
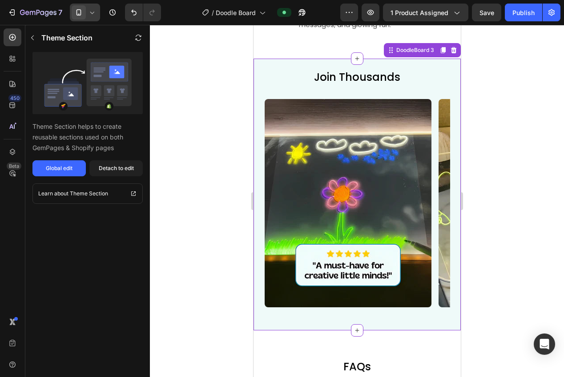
click at [88, 20] on div at bounding box center [85, 13] width 30 height 18
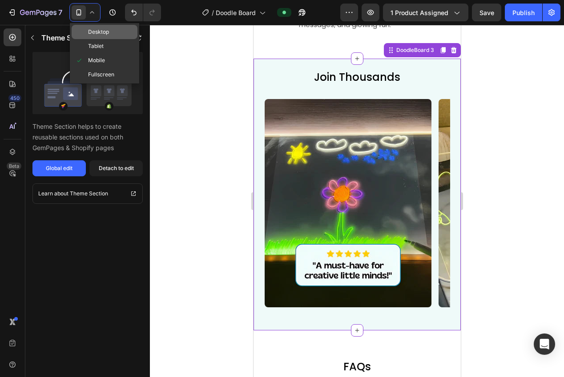
click at [95, 35] on span "Desktop" at bounding box center [98, 32] width 21 height 9
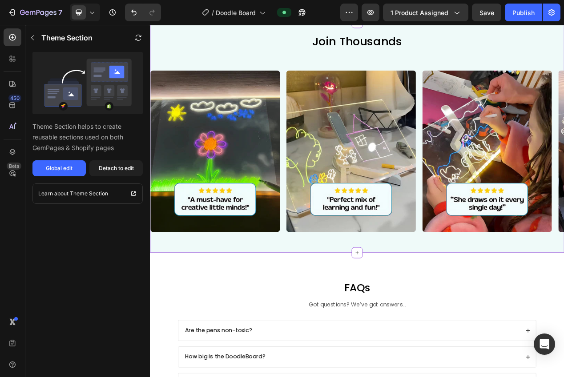
scroll to position [1205, 0]
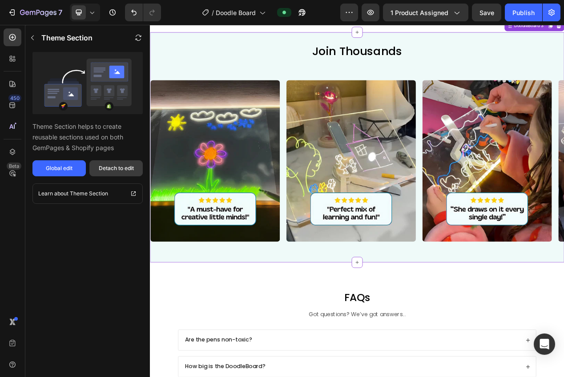
click at [116, 170] on div "Detach to edit" at bounding box center [116, 168] width 35 height 8
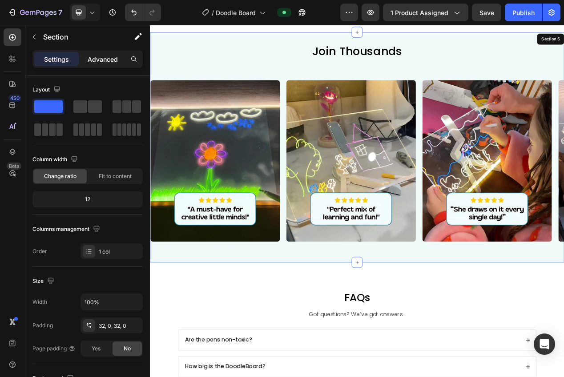
click at [99, 64] on div "Advanced" at bounding box center [102, 59] width 44 height 14
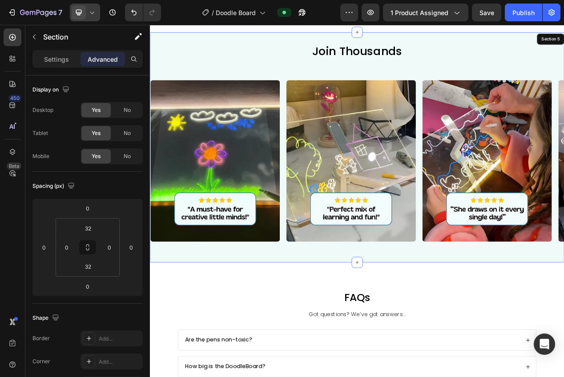
click at [86, 12] on div at bounding box center [85, 13] width 30 height 18
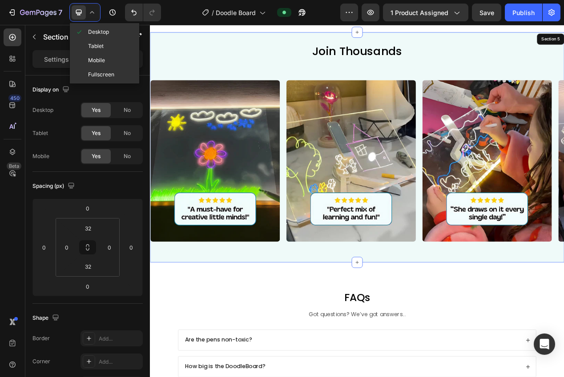
click at [106, 60] on div "Mobile" at bounding box center [105, 60] width 66 height 14
type input "24"
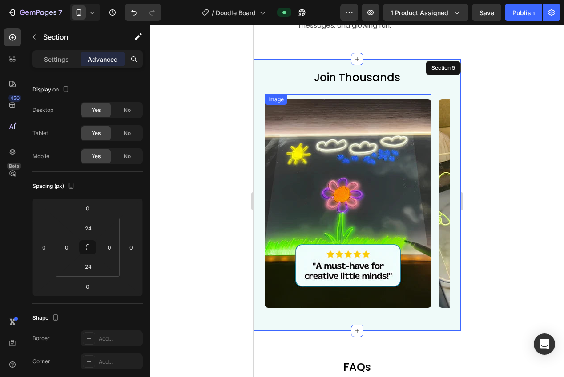
scroll to position [1264, 0]
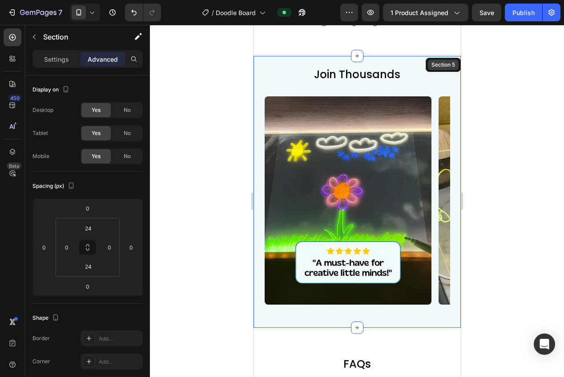
click at [432, 67] on div "Section 5" at bounding box center [442, 65] width 27 height 8
drag, startPoint x: 538, startPoint y: 165, endPoint x: 532, endPoint y: 158, distance: 9.2
click at [538, 165] on div at bounding box center [357, 201] width 414 height 352
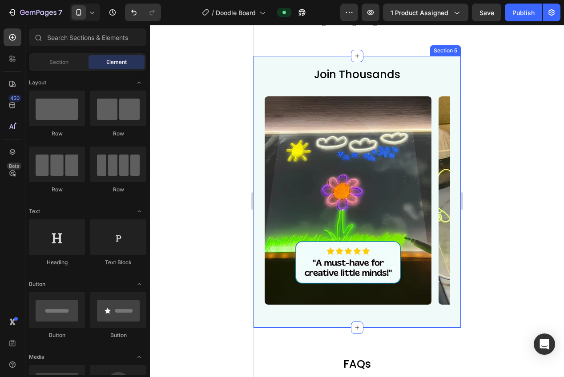
click at [423, 65] on div "Join Thousands Heading Image Image Image Image Image Image Image Image Image Im…" at bounding box center [356, 192] width 207 height 272
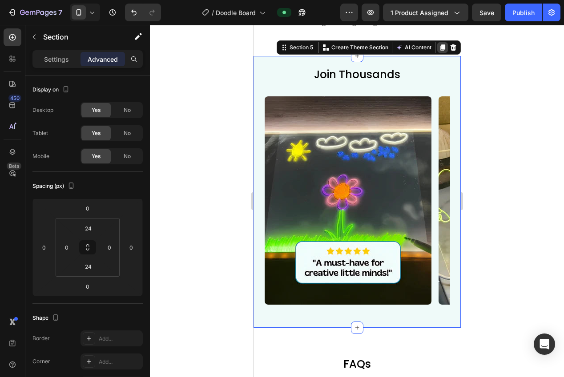
click at [438, 48] on icon at bounding box center [441, 47] width 7 height 7
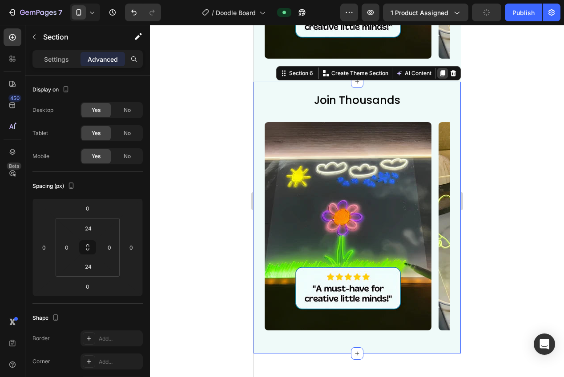
scroll to position [1536, 0]
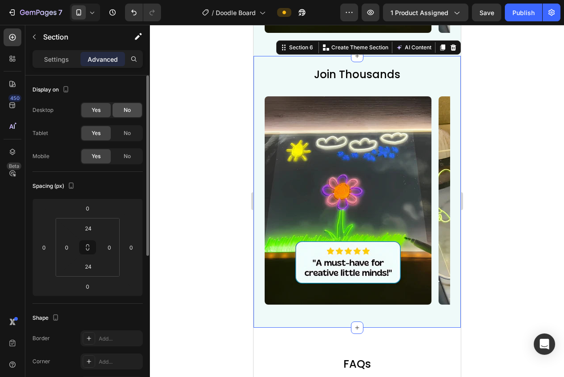
click at [130, 112] on span "No" at bounding box center [127, 110] width 7 height 8
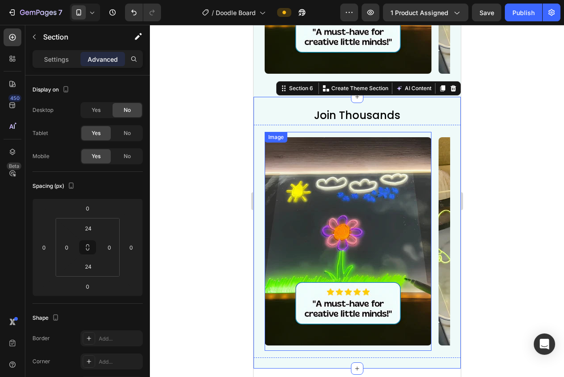
scroll to position [1374, 0]
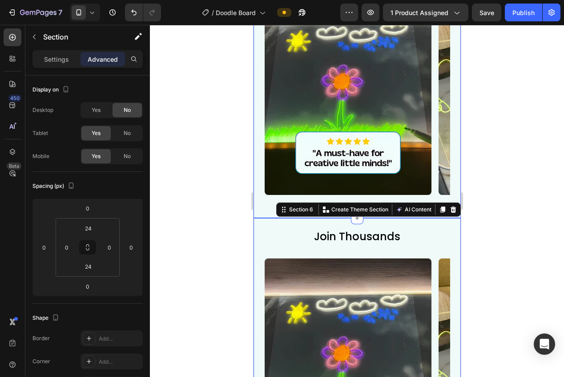
click at [261, 211] on div "Join Thousands Heading Image Image Image Image Image Image Image Image Image Im…" at bounding box center [356, 82] width 207 height 272
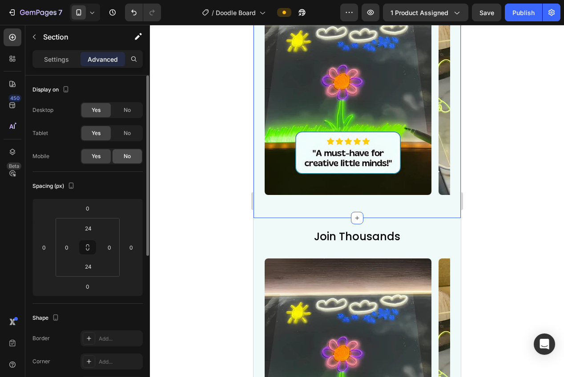
click at [122, 156] on div "No" at bounding box center [126, 156] width 29 height 14
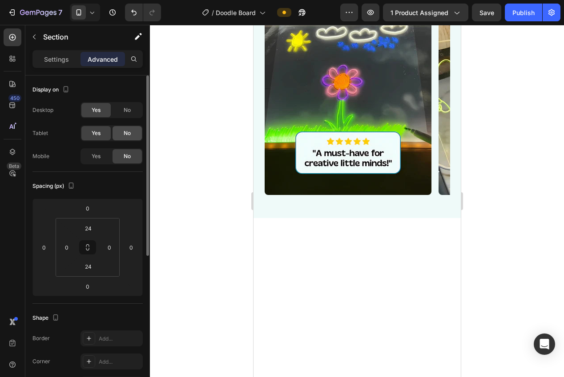
click at [121, 136] on div "No" at bounding box center [126, 133] width 29 height 14
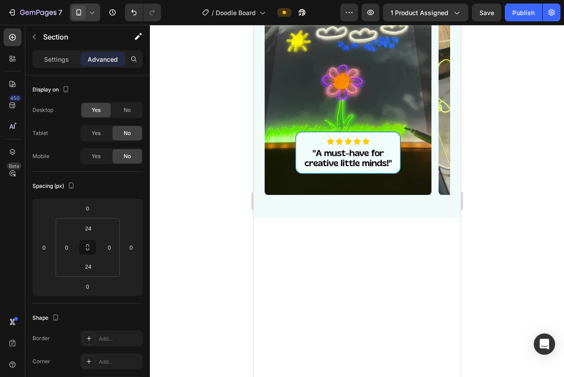
click at [79, 10] on icon at bounding box center [78, 12] width 5 height 6
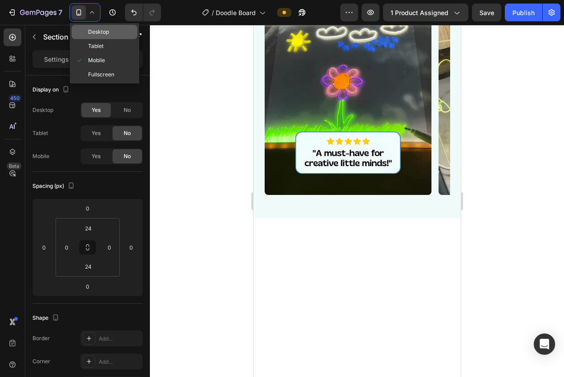
click at [85, 28] on div "Desktop" at bounding box center [105, 32] width 66 height 14
type input "32"
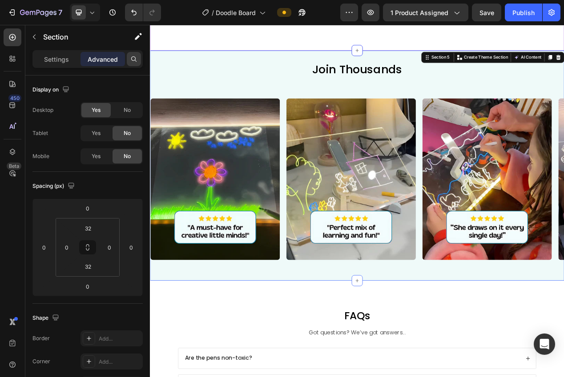
scroll to position [1184, 0]
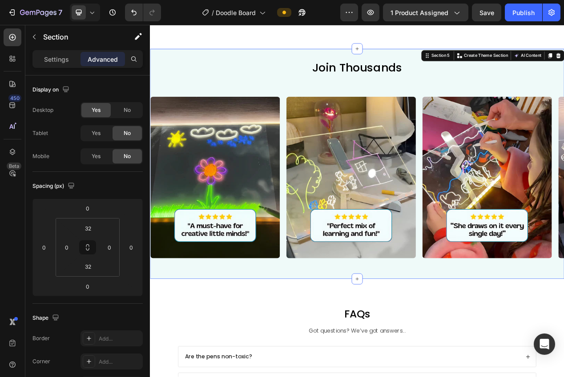
drag, startPoint x: 88, startPoint y: 13, endPoint x: 89, endPoint y: 20, distance: 7.8
click at [88, 13] on icon at bounding box center [92, 12] width 9 height 9
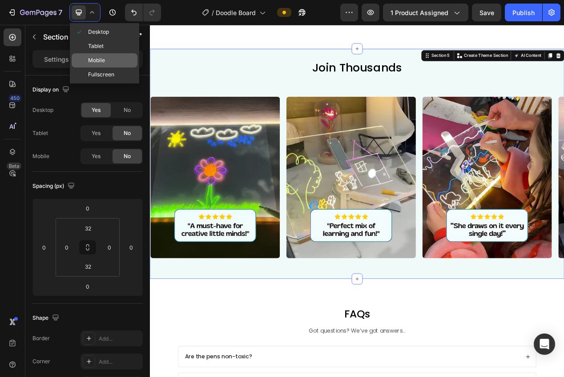
click at [95, 59] on span "Mobile" at bounding box center [96, 60] width 17 height 9
type input "24"
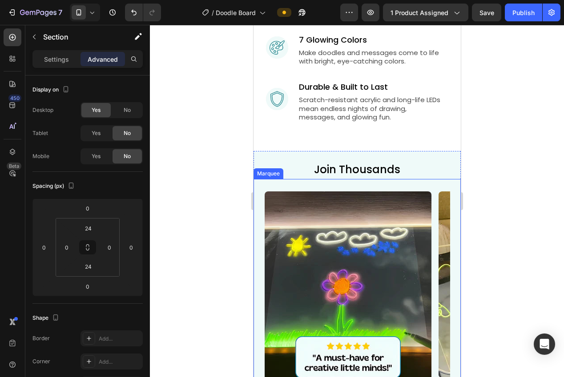
scroll to position [1170, 0]
click at [435, 202] on div "Image" at bounding box center [351, 295] width 174 height 219
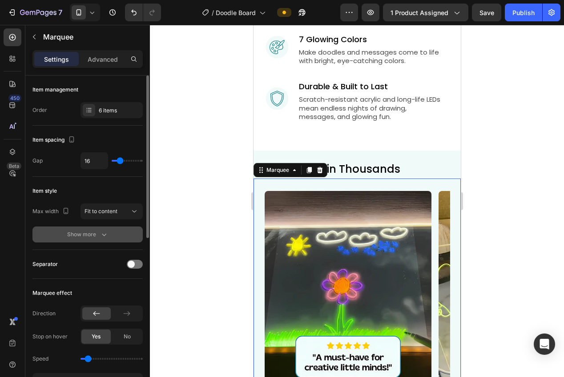
scroll to position [15, 0]
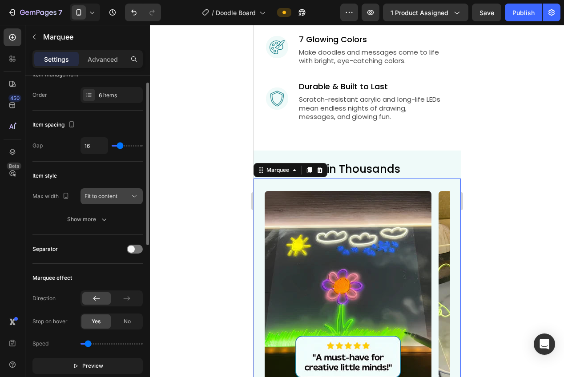
click at [106, 193] on span "Fit to content" at bounding box center [100, 196] width 33 height 7
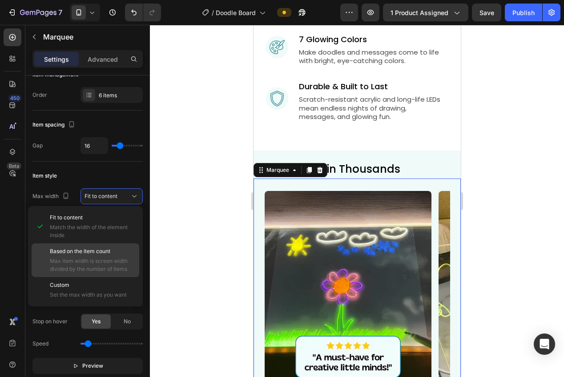
click at [97, 256] on div "Based on the item count Max item width is screen width divided by the number of…" at bounding box center [92, 261] width 85 height 26
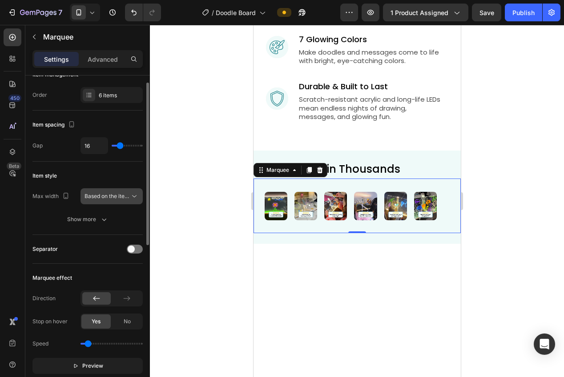
click at [100, 196] on span "Based on the item count" at bounding box center [114, 196] width 60 height 7
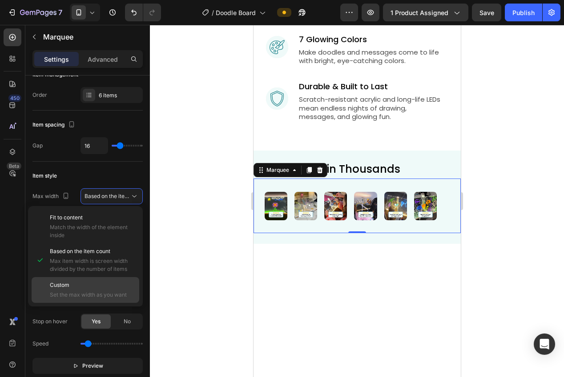
click at [104, 280] on div "Custom Set the max width as you want" at bounding box center [86, 290] width 108 height 26
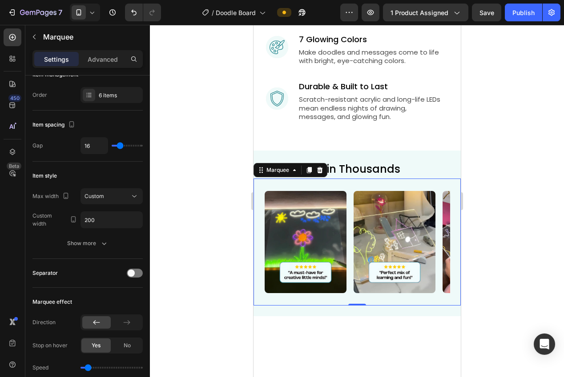
click at [194, 245] on div at bounding box center [357, 201] width 414 height 352
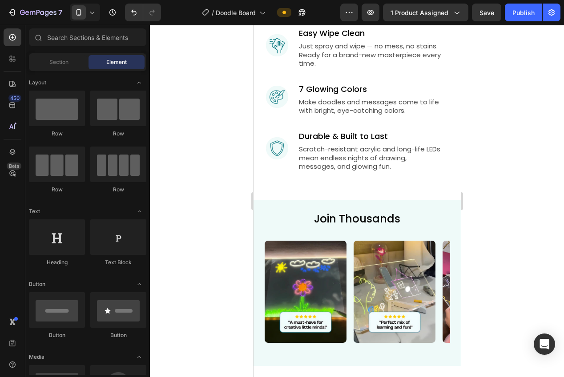
scroll to position [1133, 0]
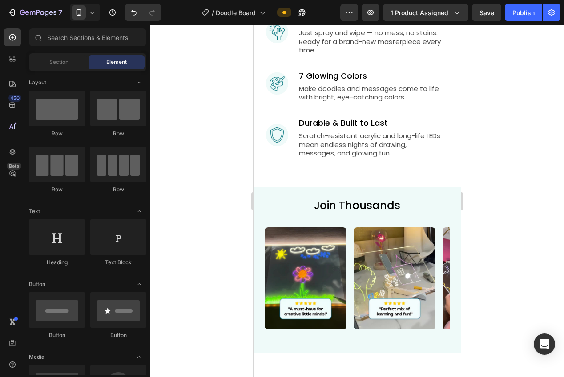
drag, startPoint x: 457, startPoint y: 241, endPoint x: 816, endPoint y: 239, distance: 358.7
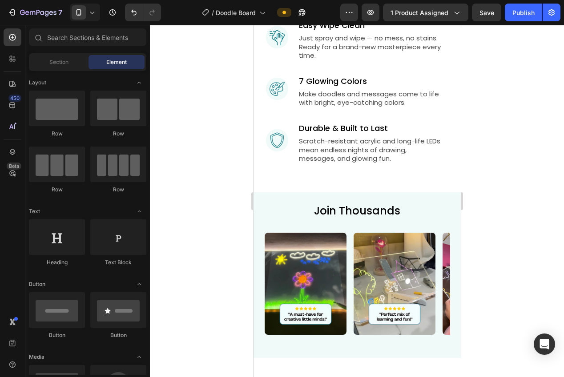
scroll to position [1175, 0]
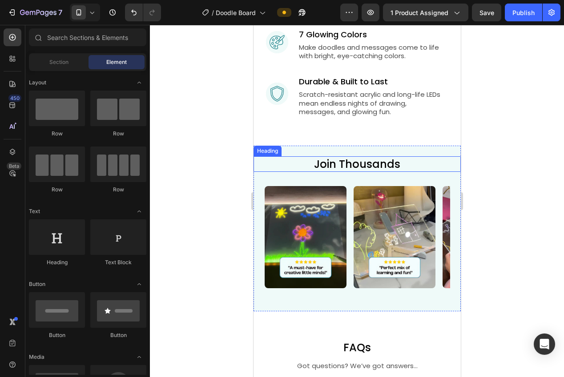
click at [364, 163] on h2 "Join Thousands" at bounding box center [356, 164] width 207 height 16
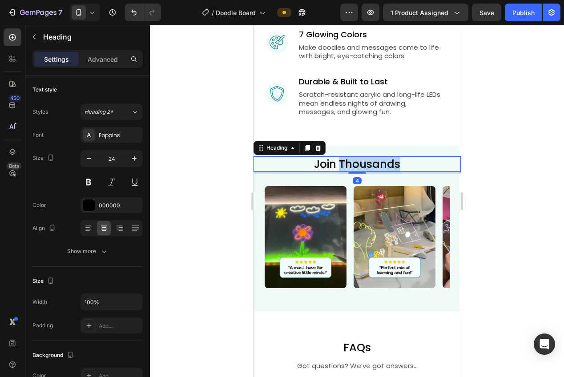
click at [364, 163] on h2 "Join Thousands" at bounding box center [356, 164] width 207 height 16
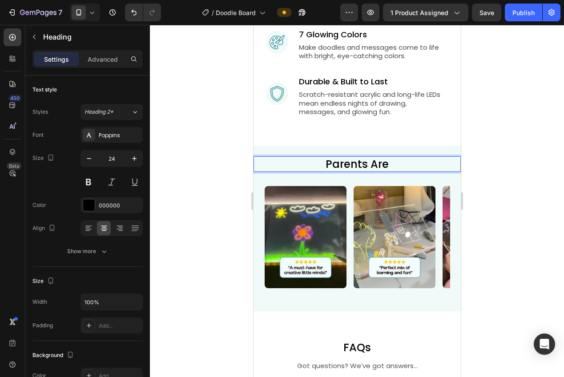
click at [396, 165] on p "Parents Are" at bounding box center [356, 164] width 205 height 14
drag, startPoint x: 389, startPoint y: 165, endPoint x: 324, endPoint y: 162, distance: 64.9
click at [324, 162] on p "Parents Are" at bounding box center [356, 164] width 205 height 14
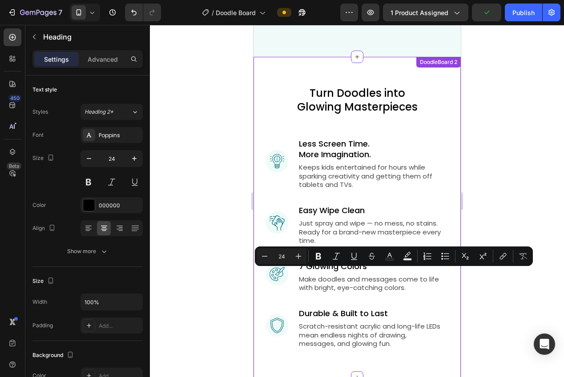
type input "16"
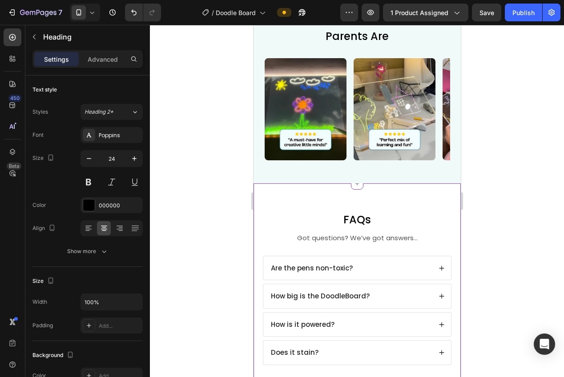
scroll to position [1229, 0]
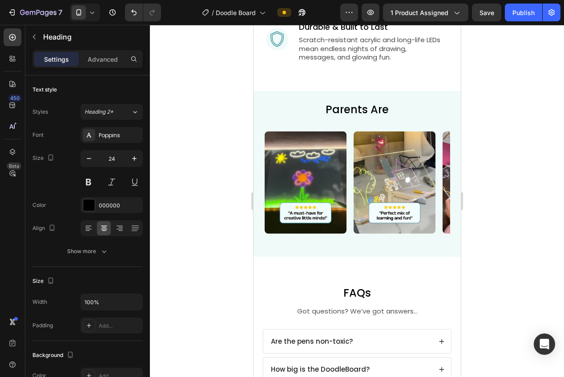
click at [359, 108] on h2 "Parents Are" at bounding box center [356, 110] width 207 height 16
click at [354, 108] on p "Parents Are" at bounding box center [356, 110] width 205 height 14
click at [353, 108] on p "Parents Are" at bounding box center [356, 110] width 205 height 14
click at [367, 107] on p "Join Thousands Of Happy Parents" at bounding box center [356, 110] width 205 height 14
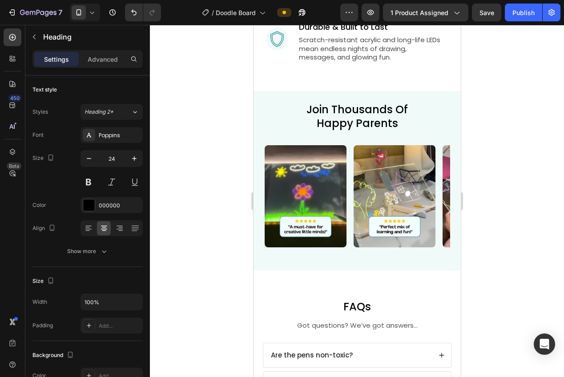
click at [478, 138] on div at bounding box center [357, 201] width 414 height 352
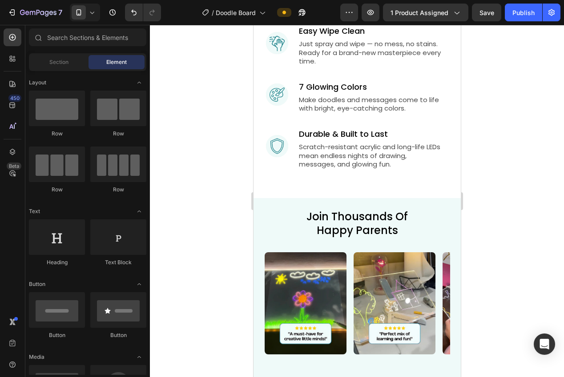
scroll to position [1123, 0]
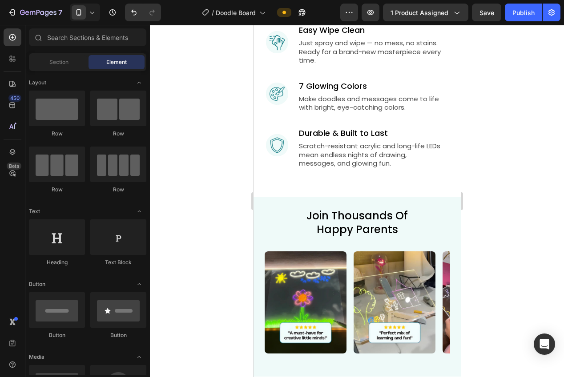
click at [340, 220] on h2 "Join Thousands Of Happy Parents" at bounding box center [356, 222] width 207 height 29
click at [339, 220] on h2 "Join Thousands Of Happy Parents" at bounding box center [356, 222] width 207 height 29
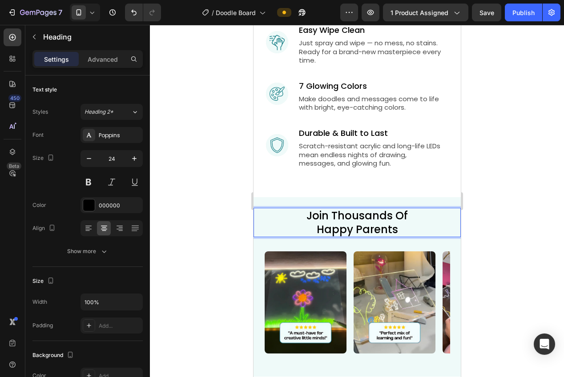
click at [343, 224] on p "Join Thousands Of Happy Parents" at bounding box center [356, 223] width 205 height 28
click at [406, 215] on p "Why Thousands Of Parents Choose DoodleBoard" at bounding box center [356, 223] width 205 height 28
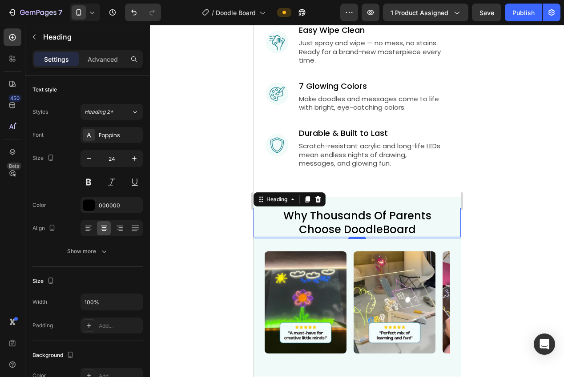
click at [499, 219] on div at bounding box center [357, 201] width 414 height 352
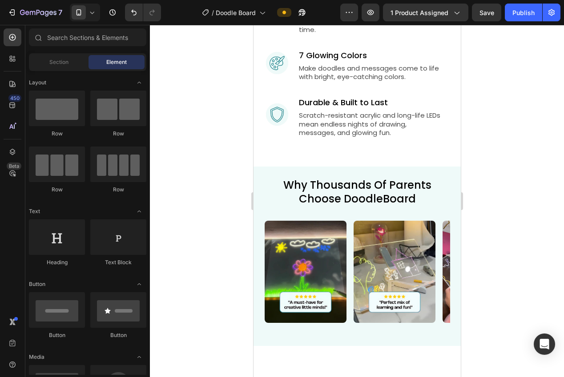
scroll to position [1146, 0]
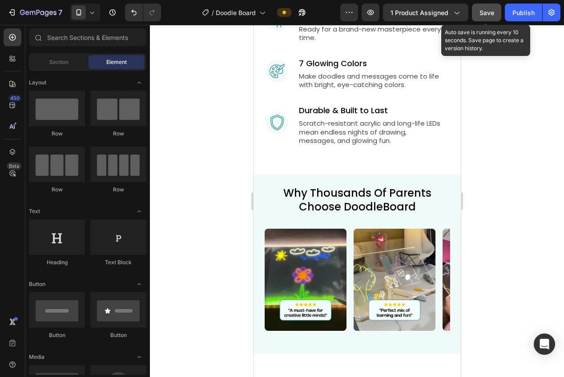
click at [481, 12] on span "Save" at bounding box center [486, 13] width 15 height 8
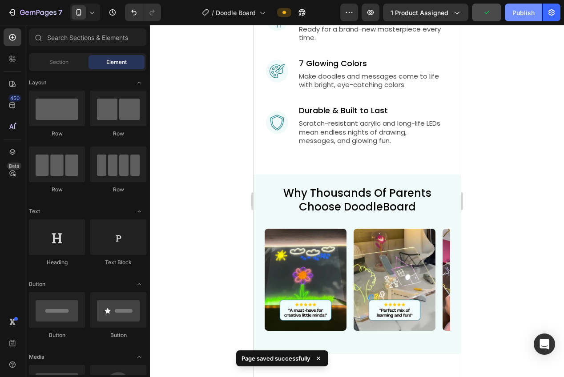
click at [517, 15] on div "Publish" at bounding box center [523, 12] width 22 height 9
click at [93, 12] on icon at bounding box center [92, 13] width 4 height 2
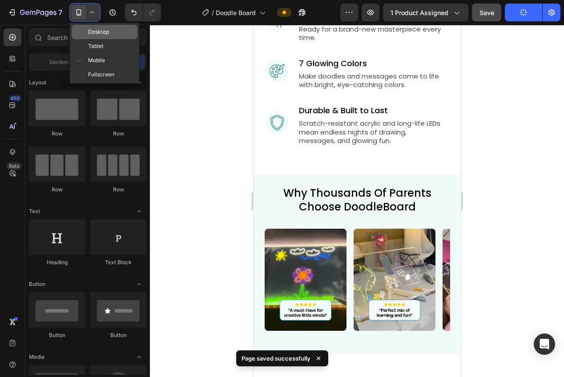
click at [96, 33] on span "Desktop" at bounding box center [98, 32] width 21 height 9
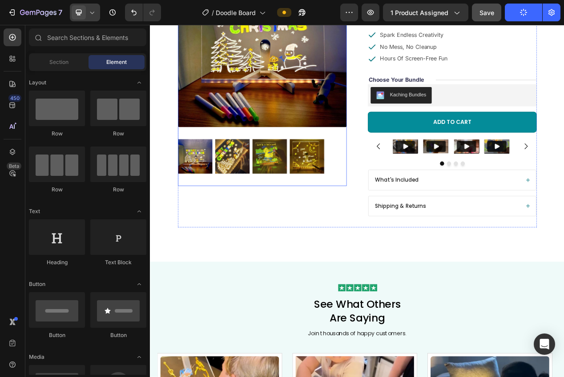
scroll to position [100, 0]
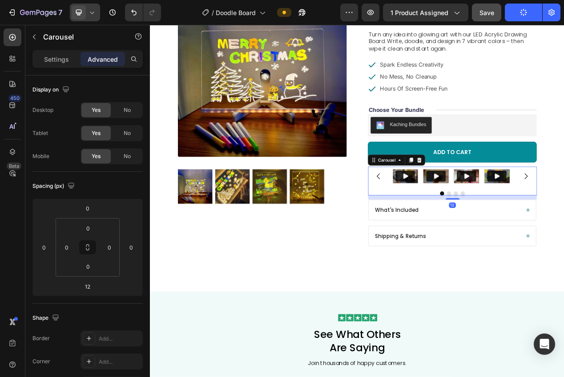
click at [484, 236] on div "Video Video Video Video Carousel 12" at bounding box center [538, 226] width 217 height 37
click at [51, 60] on p "Settings" at bounding box center [56, 59] width 25 height 9
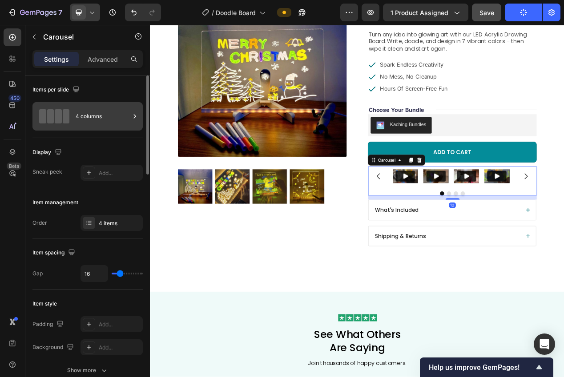
click at [88, 117] on div "4 columns" at bounding box center [103, 116] width 54 height 20
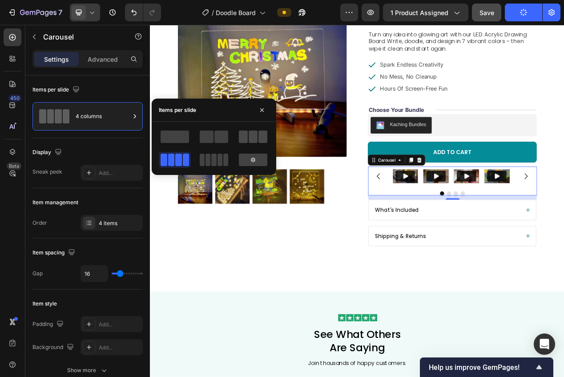
click at [247, 142] on span at bounding box center [243, 137] width 9 height 12
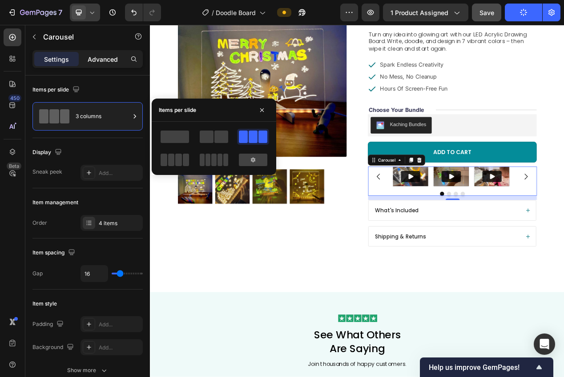
click at [100, 58] on p "Advanced" at bounding box center [103, 59] width 30 height 9
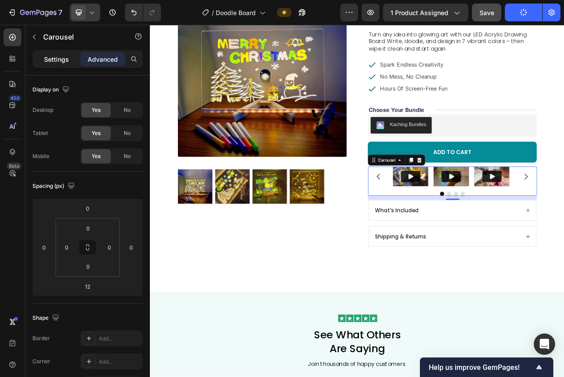
click at [64, 59] on p "Settings" at bounding box center [56, 59] width 25 height 9
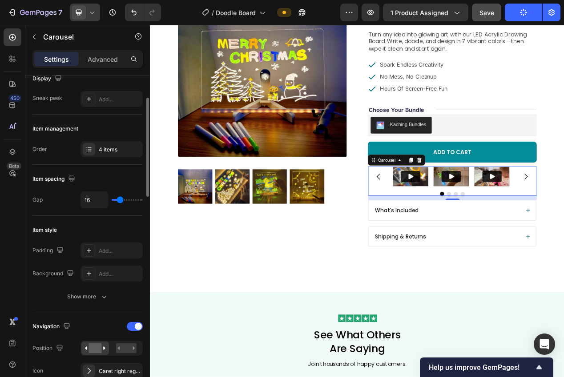
scroll to position [156, 0]
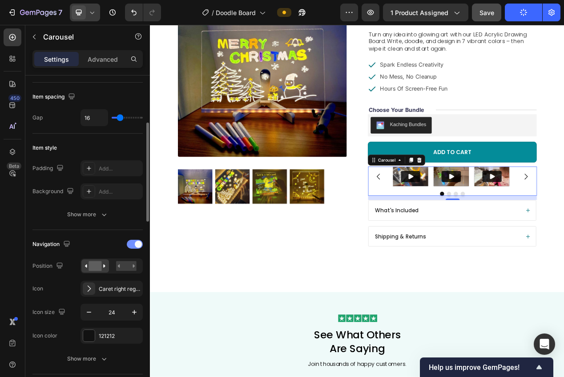
click at [132, 248] on div at bounding box center [135, 244] width 16 height 9
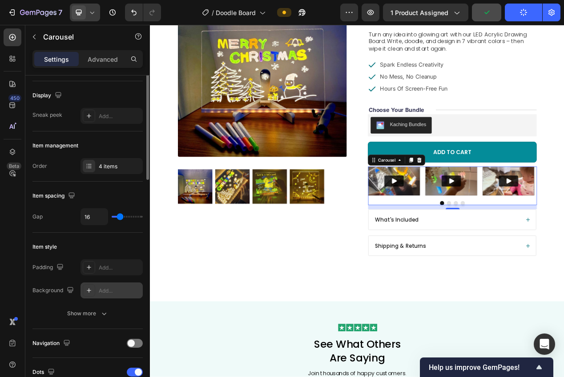
scroll to position [0, 0]
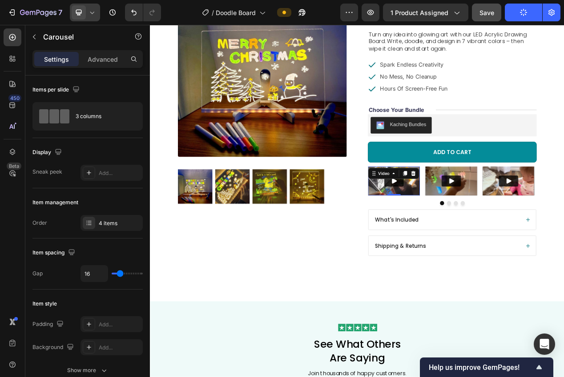
click at [444, 233] on img at bounding box center [463, 226] width 67 height 37
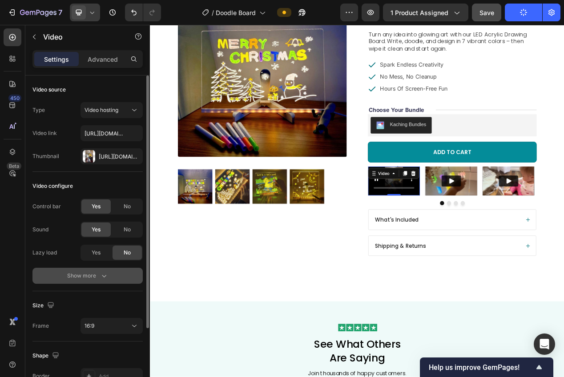
scroll to position [2, 0]
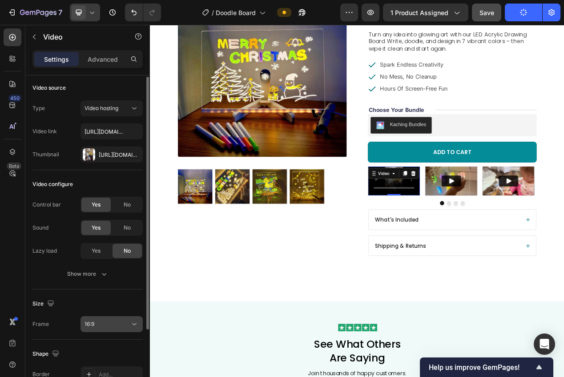
click at [115, 320] on div "16:9" at bounding box center [106, 324] width 45 height 8
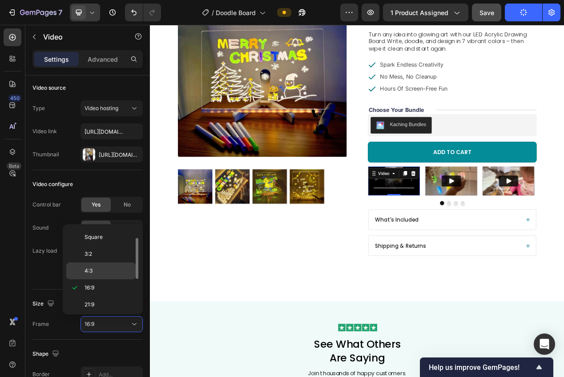
scroll to position [86, 0]
drag, startPoint x: 100, startPoint y: 290, endPoint x: 124, endPoint y: 285, distance: 24.5
click at [100, 290] on div "9:16" at bounding box center [100, 285] width 69 height 17
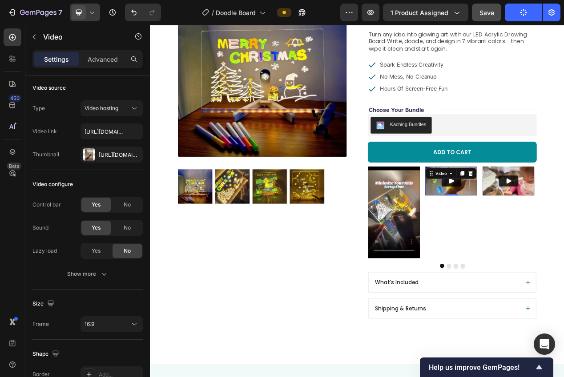
click at [513, 237] on img at bounding box center [537, 226] width 67 height 37
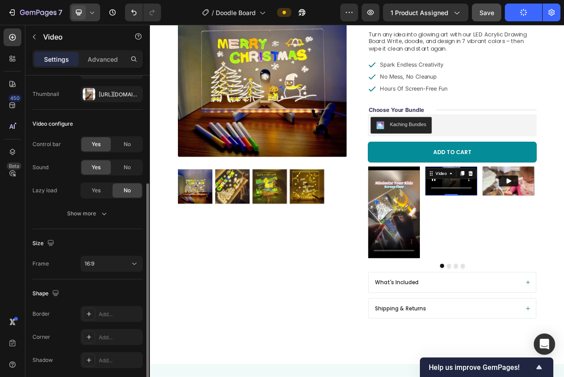
scroll to position [96, 0]
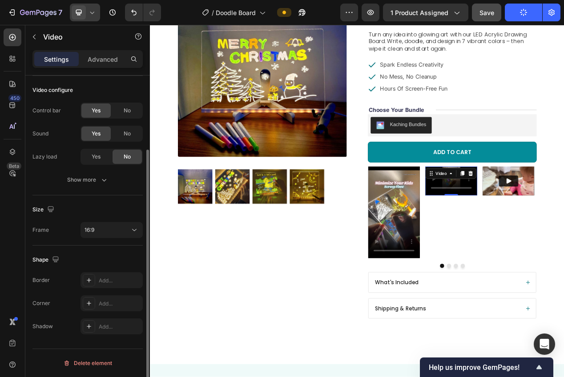
click at [105, 217] on div "Size Frame 16:9" at bounding box center [87, 221] width 110 height 50
click at [101, 228] on div "16:9" at bounding box center [106, 230] width 45 height 8
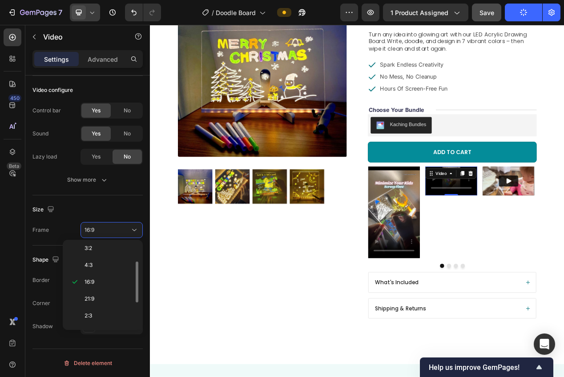
scroll to position [86, 0]
click at [101, 305] on p "9:16" at bounding box center [107, 301] width 47 height 8
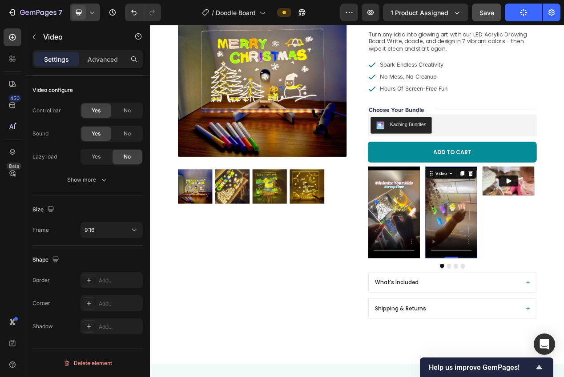
click at [534, 267] on video at bounding box center [537, 267] width 67 height 118
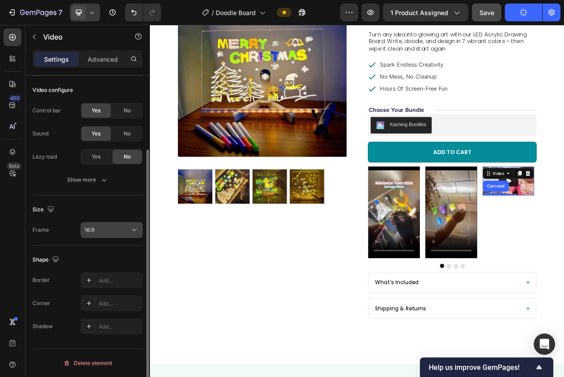
click at [99, 232] on div "16:9" at bounding box center [106, 230] width 45 height 8
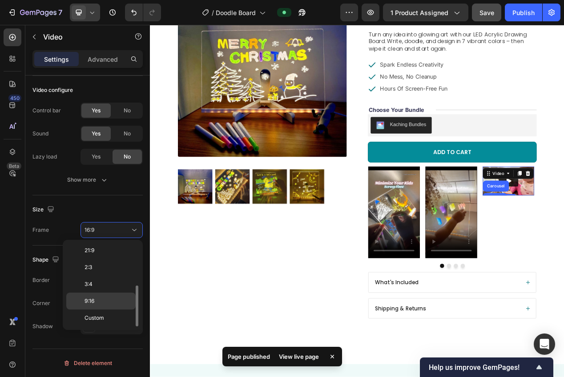
click at [102, 300] on p "9:16" at bounding box center [107, 301] width 47 height 8
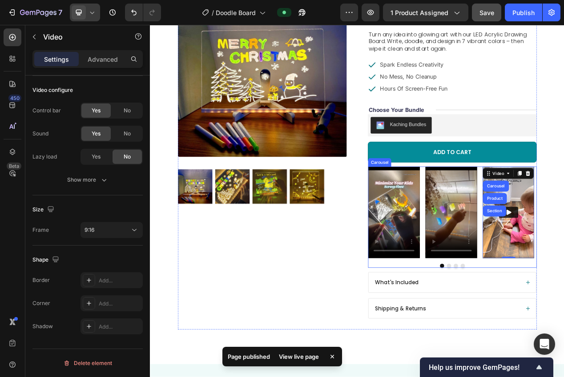
click at [507, 330] on div "Video Video Video Carousel Product Section 0 Video Carousel" at bounding box center [538, 273] width 217 height 131
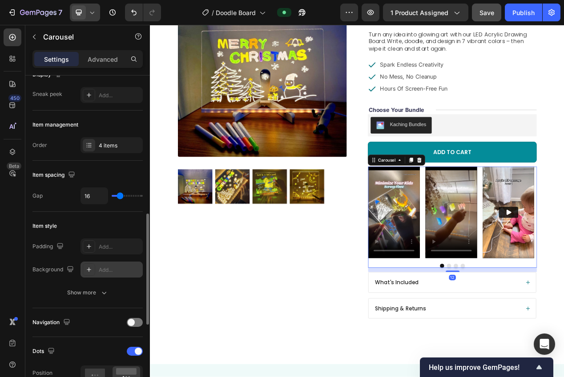
scroll to position [244, 0]
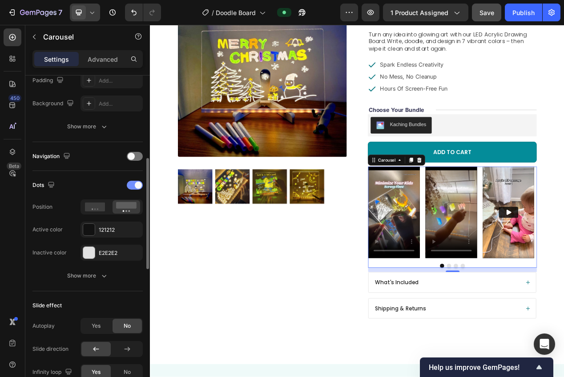
click at [131, 187] on div at bounding box center [135, 185] width 16 height 9
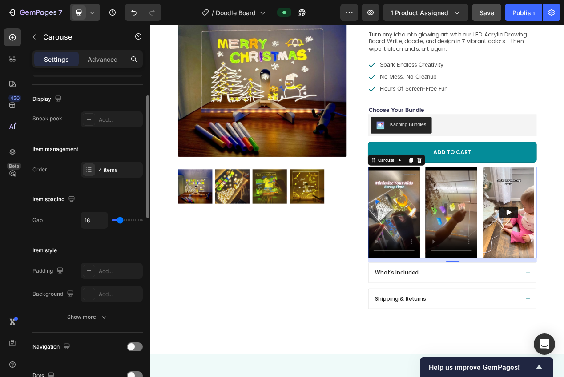
scroll to position [0, 0]
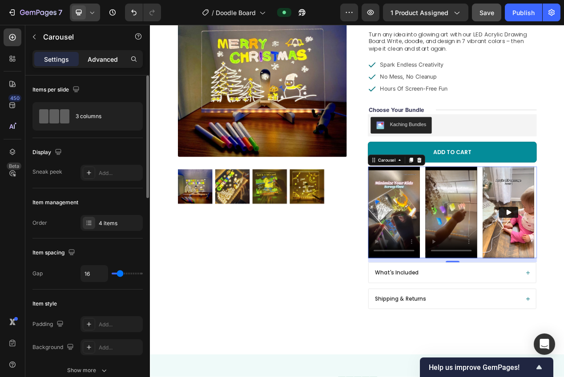
click at [98, 59] on p "Advanced" at bounding box center [103, 59] width 30 height 9
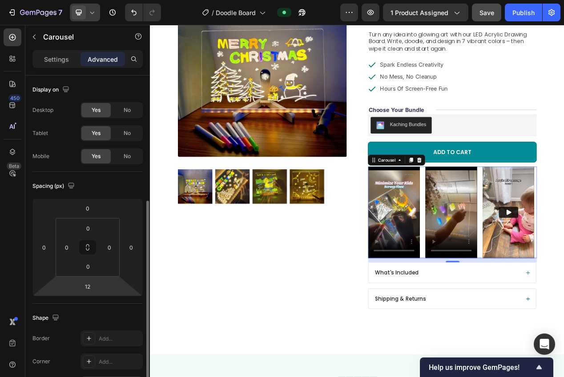
scroll to position [174, 0]
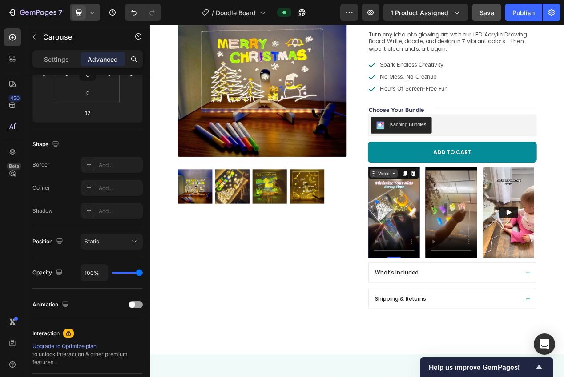
click at [441, 215] on div "Video" at bounding box center [450, 217] width 18 height 8
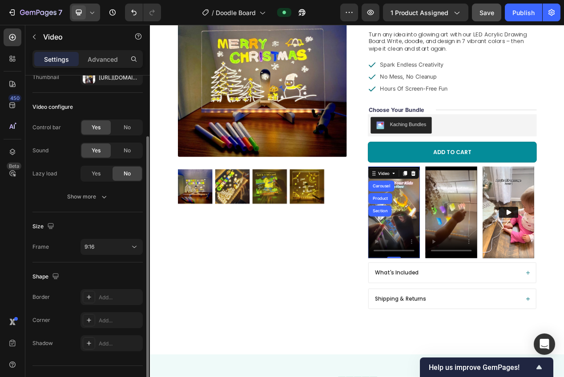
scroll to position [81, 0]
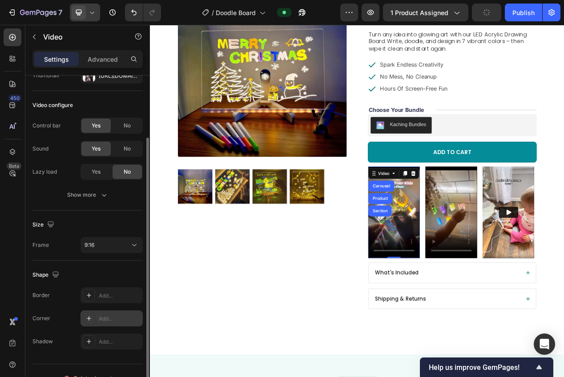
click at [105, 322] on div "Add..." at bounding box center [120, 319] width 42 height 8
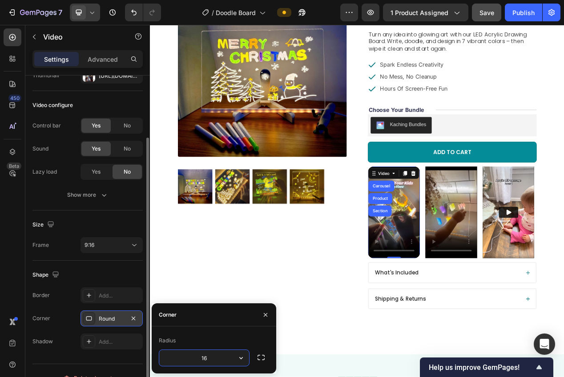
drag, startPoint x: 209, startPoint y: 358, endPoint x: 214, endPoint y: 360, distance: 5.1
click at [209, 359] on input "16" at bounding box center [204, 358] width 90 height 16
click at [192, 356] on input "16" at bounding box center [204, 358] width 90 height 16
type input "8"
click at [512, 213] on div "Video" at bounding box center [515, 213] width 18 height 8
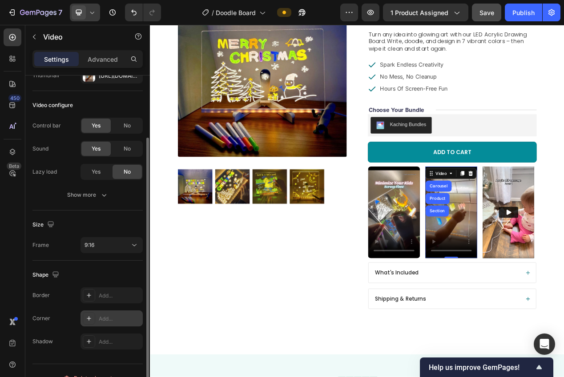
click at [118, 316] on div "Add..." at bounding box center [120, 319] width 42 height 8
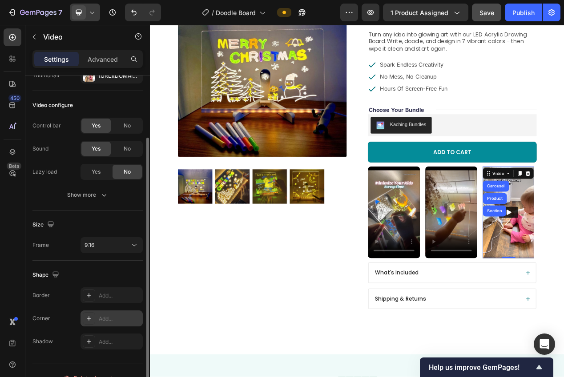
click at [118, 312] on div "Add..." at bounding box center [111, 319] width 62 height 16
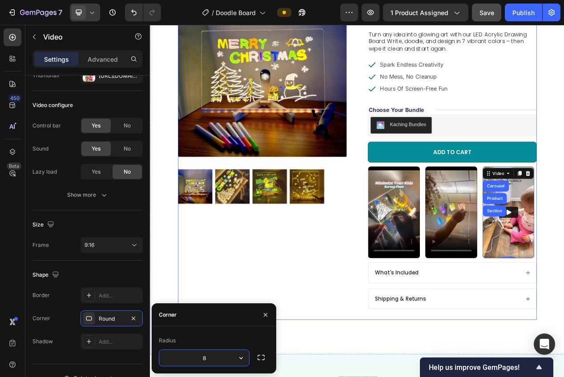
click at [258, 347] on div "Product Images" at bounding box center [293, 192] width 217 height 428
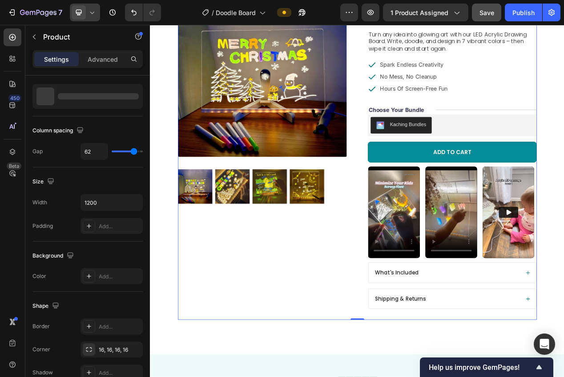
scroll to position [0, 0]
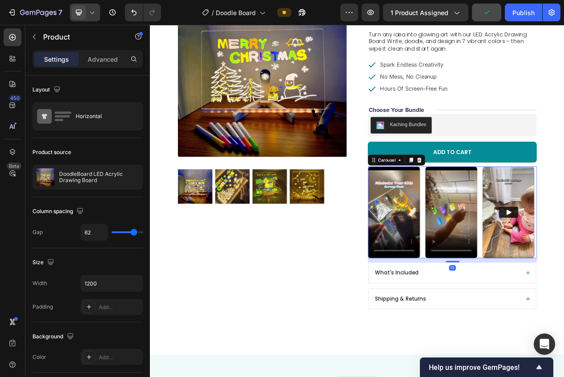
click at [563, 323] on div "Video Video Video Video" at bounding box center [538, 267] width 217 height 118
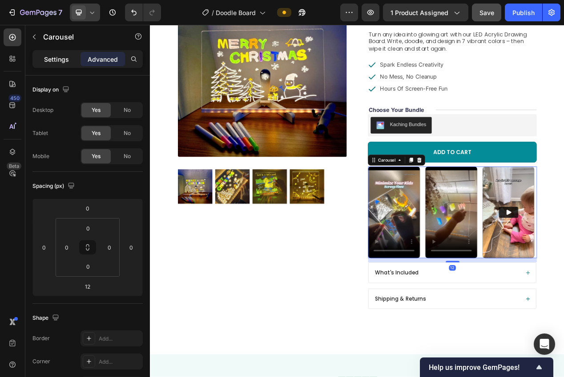
click at [56, 60] on p "Settings" at bounding box center [56, 59] width 25 height 9
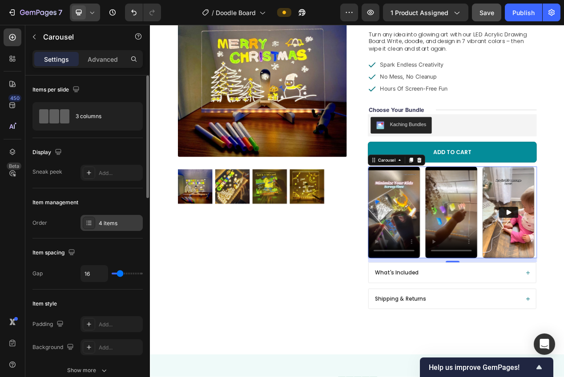
click at [105, 222] on div "4 items" at bounding box center [120, 224] width 42 height 8
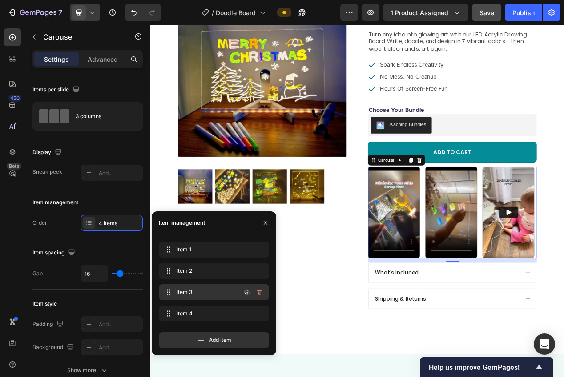
click at [187, 292] on span "Item 3" at bounding box center [201, 292] width 50 height 8
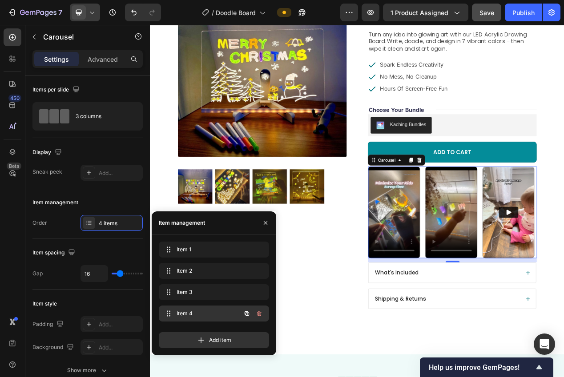
click at [184, 307] on div "Item 4 Item 4" at bounding box center [214, 314] width 110 height 16
click at [183, 310] on span "Item 4" at bounding box center [208, 314] width 66 height 8
click at [183, 311] on span "Item 4" at bounding box center [201, 314] width 50 height 8
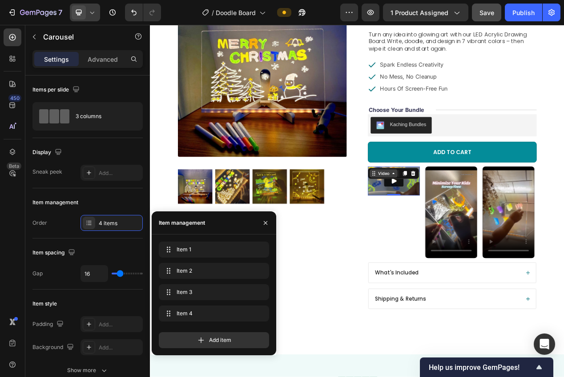
click at [438, 212] on div "Video" at bounding box center [450, 217] width 36 height 11
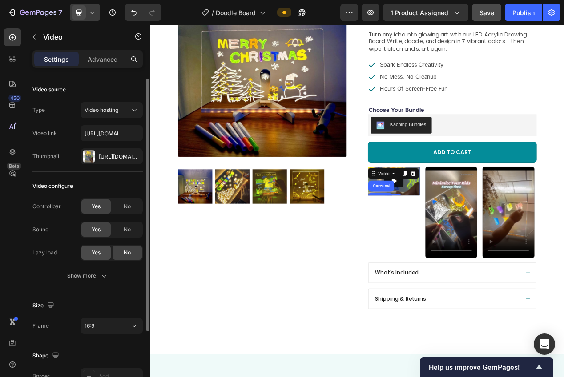
scroll to position [2, 0]
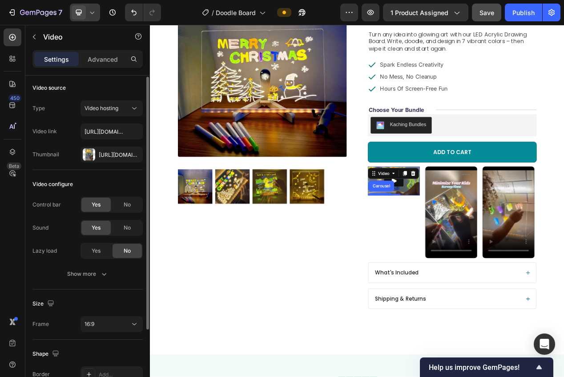
click at [104, 311] on div "Size" at bounding box center [87, 304] width 110 height 14
click at [104, 315] on div "Size Frame 16:9" at bounding box center [87, 315] width 110 height 50
click at [105, 325] on div "16:9" at bounding box center [106, 324] width 45 height 8
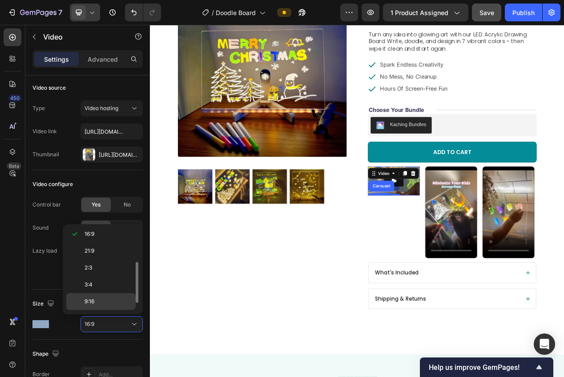
scroll to position [72, 0]
click at [97, 298] on p "9:16" at bounding box center [107, 300] width 47 height 8
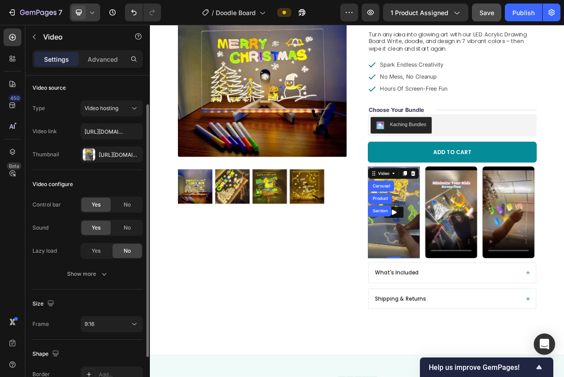
scroll to position [70, 0]
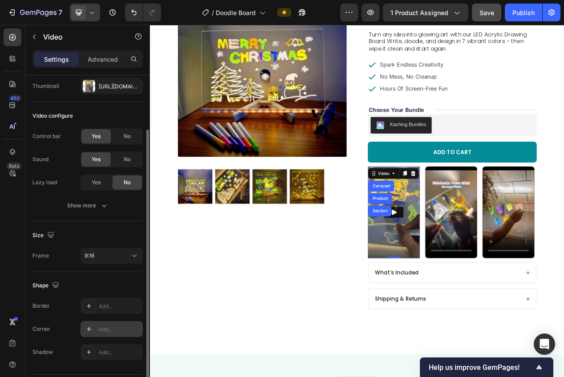
click at [107, 328] on div "Add..." at bounding box center [120, 330] width 42 height 8
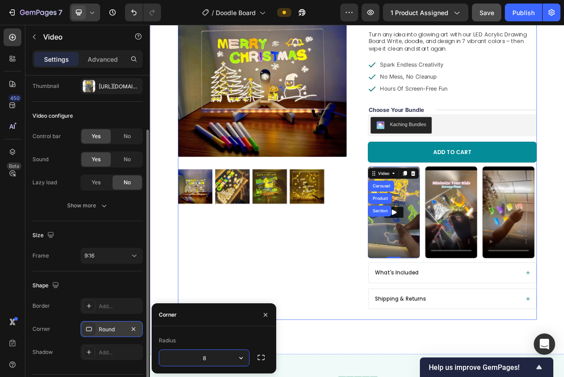
click at [216, 347] on div "Product Images" at bounding box center [293, 192] width 217 height 428
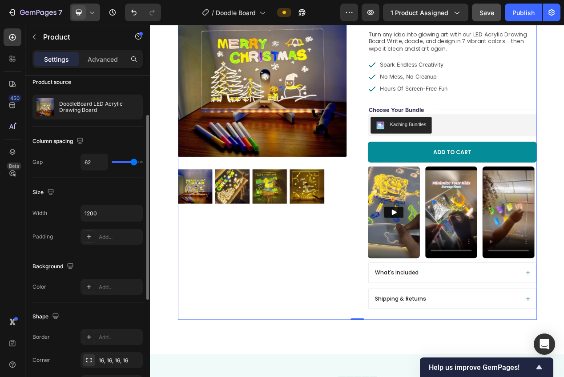
scroll to position [0, 0]
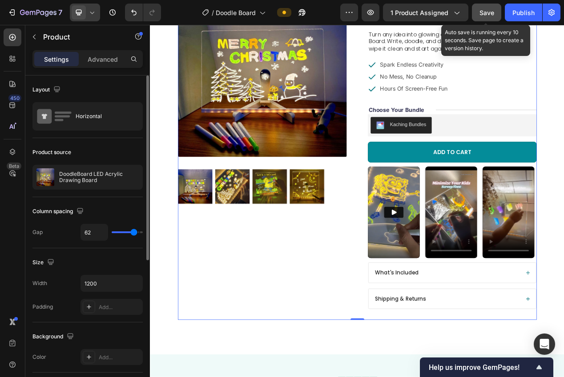
click at [492, 10] on span "Save" at bounding box center [486, 13] width 15 height 8
click at [514, 14] on div "Publish" at bounding box center [523, 12] width 22 height 9
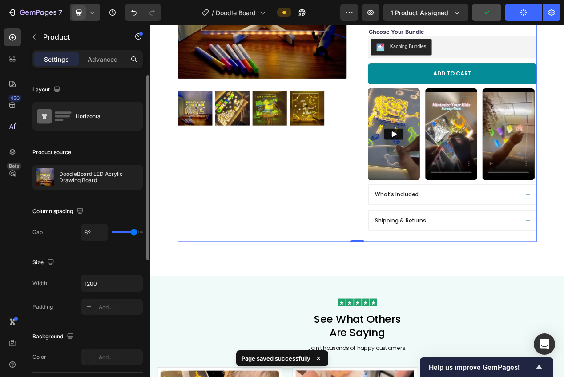
scroll to position [377, 0]
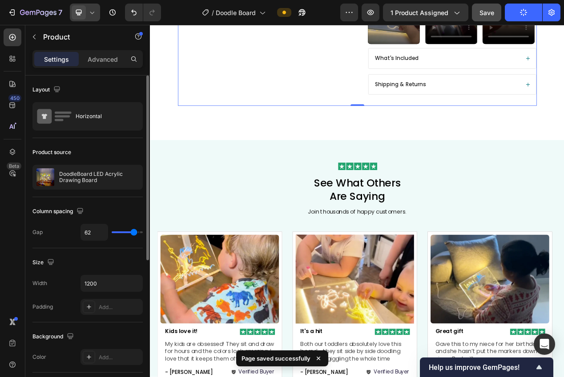
click at [90, 12] on icon at bounding box center [92, 12] width 9 height 9
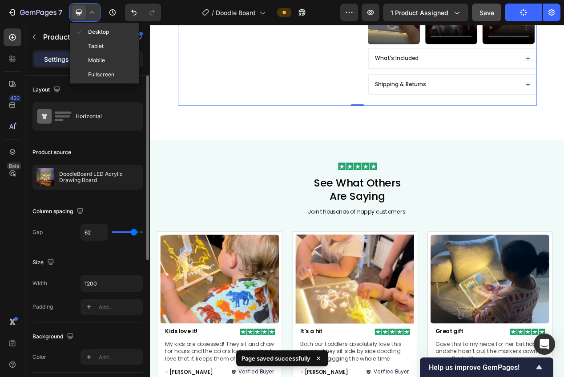
click at [96, 56] on span "Mobile" at bounding box center [96, 60] width 17 height 9
type input "0"
type input "100%"
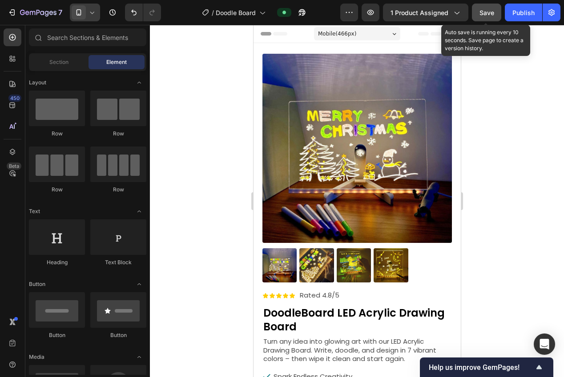
click at [477, 14] on button "Save" at bounding box center [486, 13] width 29 height 18
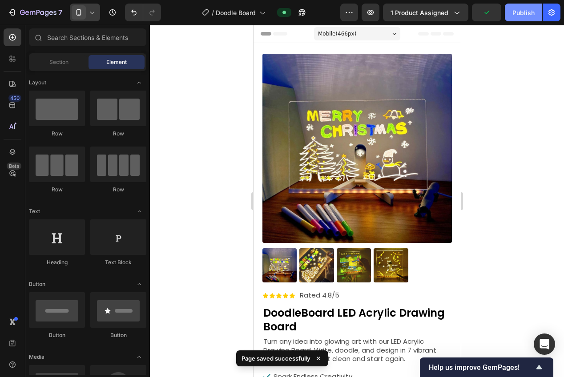
click at [517, 13] on div "Publish" at bounding box center [523, 12] width 22 height 9
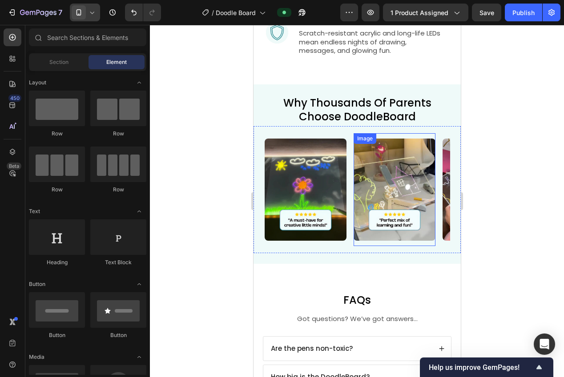
scroll to position [1244, 0]
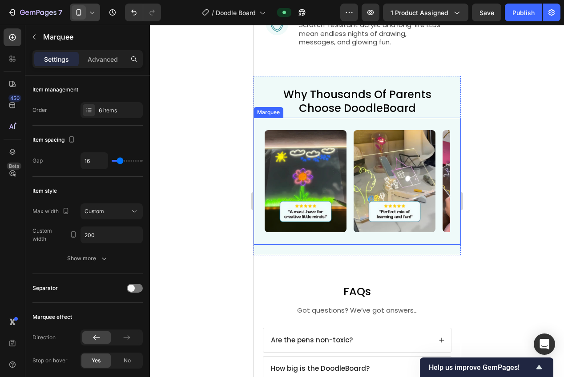
click at [349, 227] on div "Image" at bounding box center [308, 181] width 89 height 113
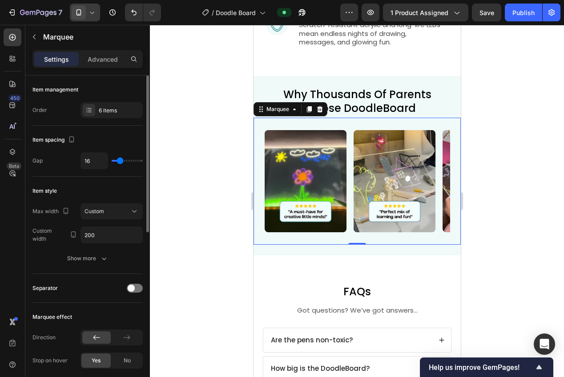
type input "20"
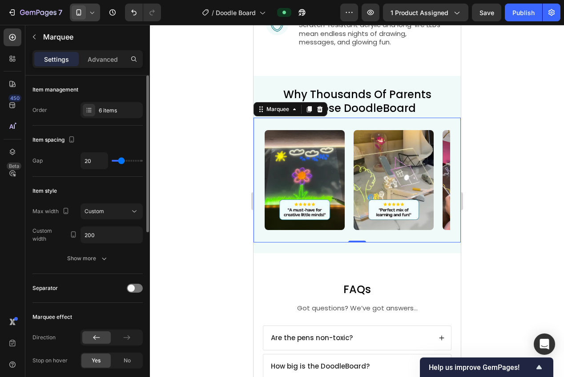
type input "19"
type input "18"
type input "17"
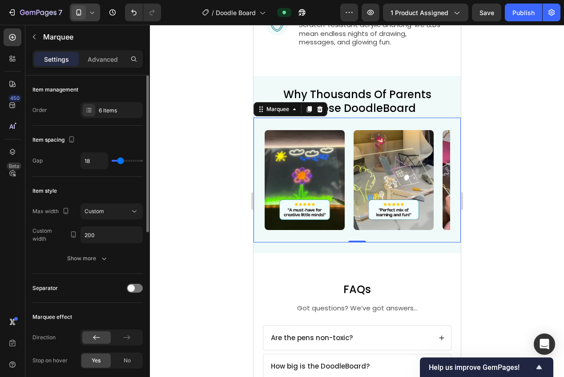
type input "17"
type input "16"
type input "15"
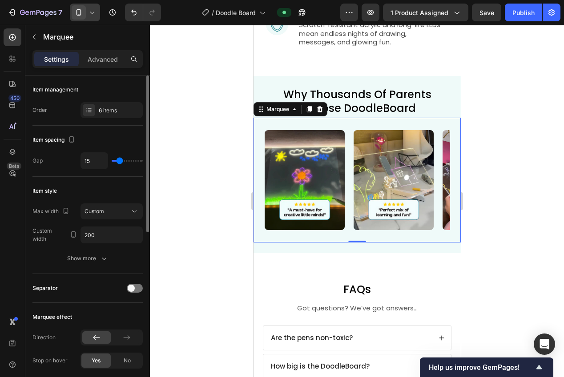
type input "14"
type input "13"
type input "12"
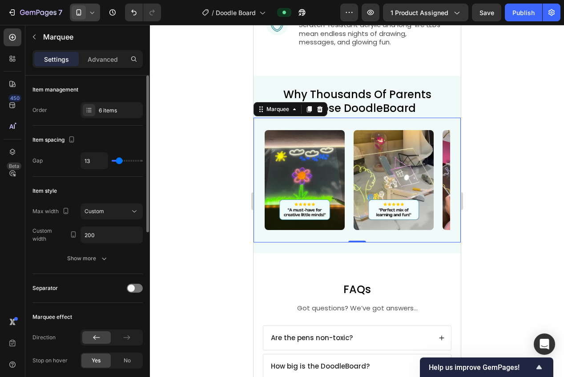
type input "12"
type input "11"
type input "10"
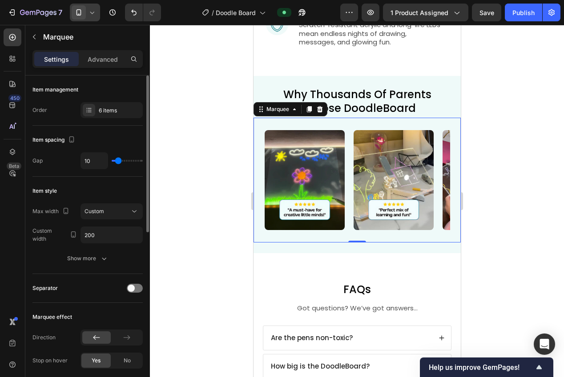
type input "8"
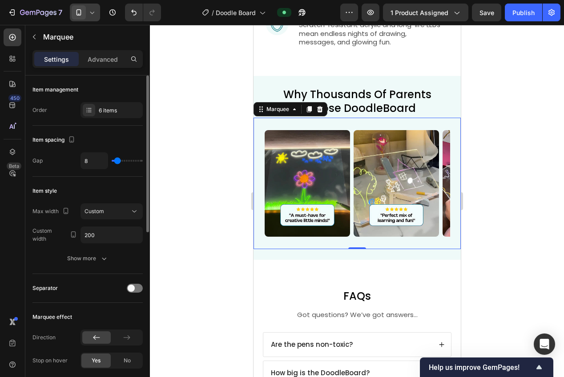
type input "7"
type input "6"
type input "5"
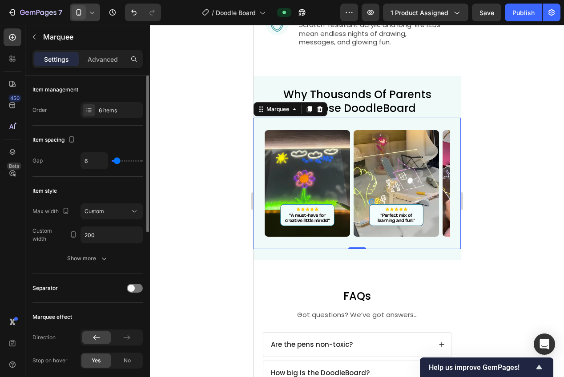
type input "5"
type input "4"
type input "3"
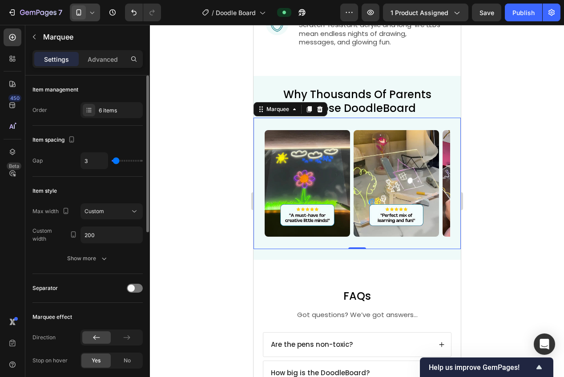
type input "2"
type input "1"
type input "0"
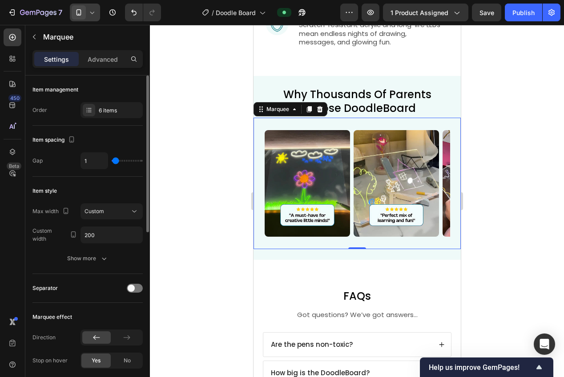
type input "0"
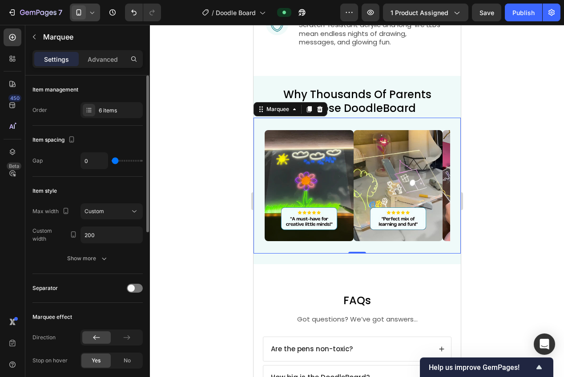
type input "1"
type input "2"
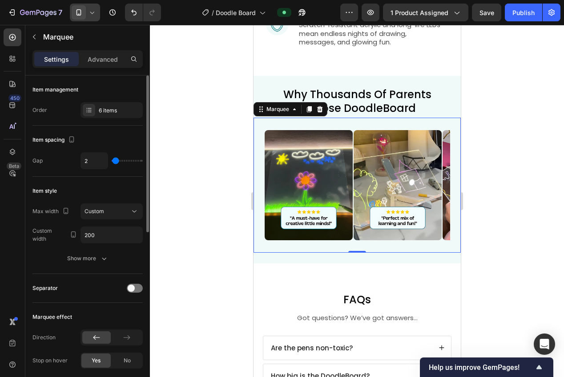
type input "3"
type input "4"
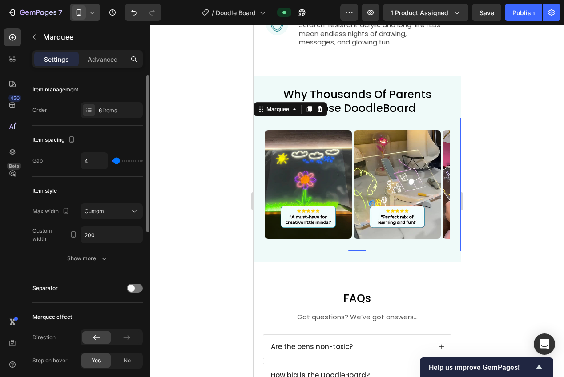
drag, startPoint x: 121, startPoint y: 161, endPoint x: 116, endPoint y: 159, distance: 5.4
type input "4"
click at [116, 160] on input "range" at bounding box center [127, 161] width 31 height 2
click at [94, 259] on div "Show more" at bounding box center [87, 258] width 41 height 9
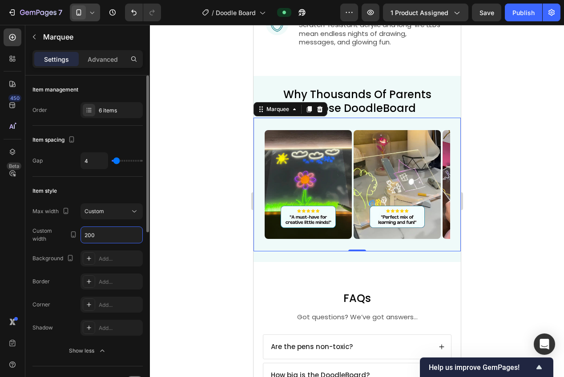
click at [117, 235] on input "200" at bounding box center [111, 235] width 61 height 16
click at [118, 216] on button "Custom" at bounding box center [111, 212] width 62 height 16
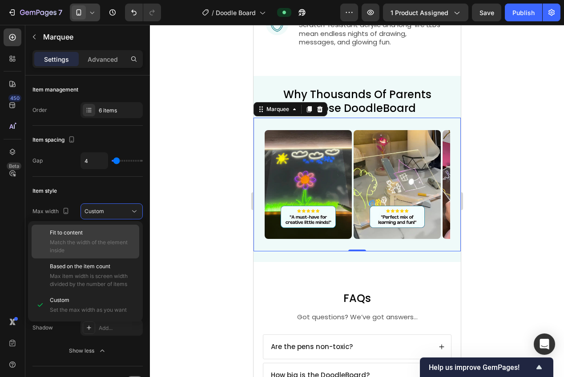
click at [111, 232] on p "Fit to content" at bounding box center [92, 233] width 85 height 8
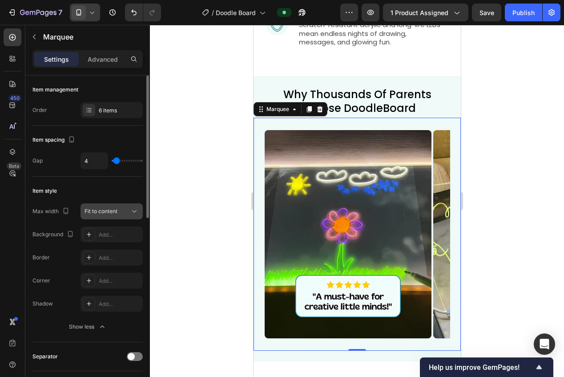
click at [109, 212] on span "Fit to content" at bounding box center [100, 211] width 33 height 7
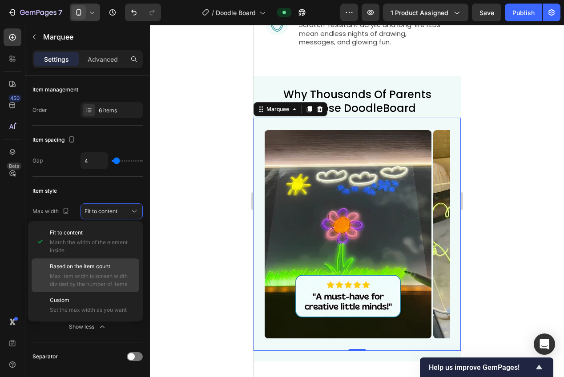
click at [100, 279] on span "Max item width is screen width divided by the number of items" at bounding box center [92, 280] width 85 height 16
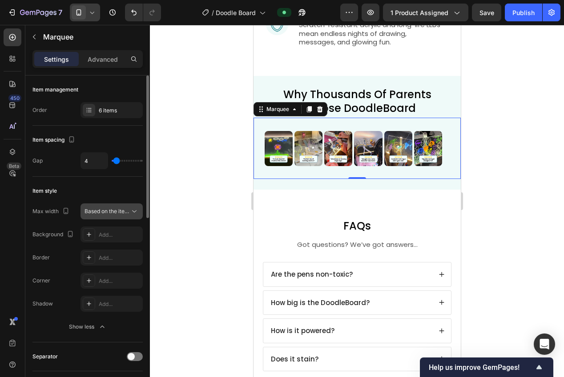
click at [109, 214] on span "Based on the item count" at bounding box center [114, 211] width 60 height 7
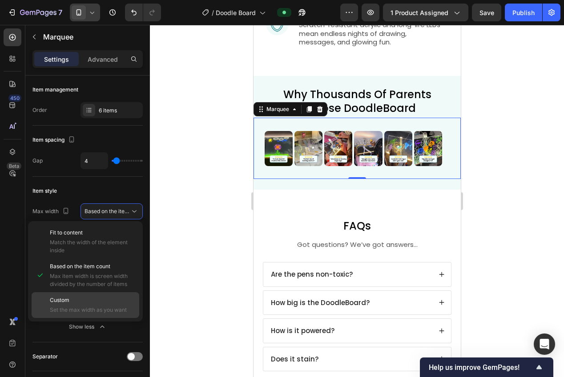
click at [100, 298] on p "Custom" at bounding box center [92, 300] width 85 height 8
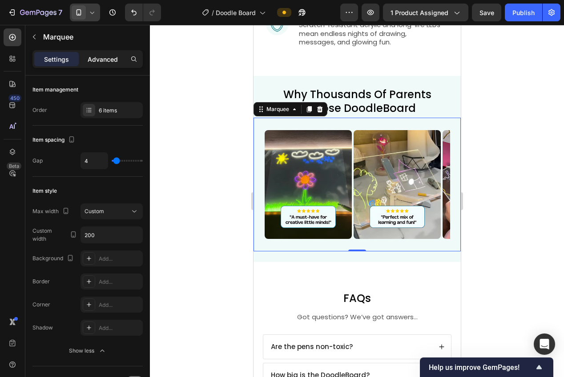
click at [108, 62] on p "Advanced" at bounding box center [103, 59] width 30 height 9
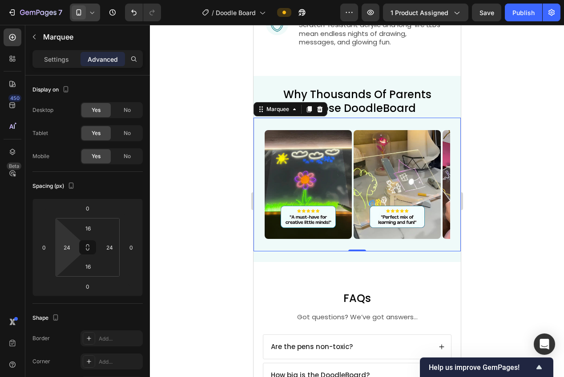
click at [67, 0] on html "7 Version history / Doodle Board Preview 1 product assigned Save Publish 450 Be…" at bounding box center [282, 0] width 564 height 0
click at [68, 245] on input "24" at bounding box center [66, 247] width 13 height 13
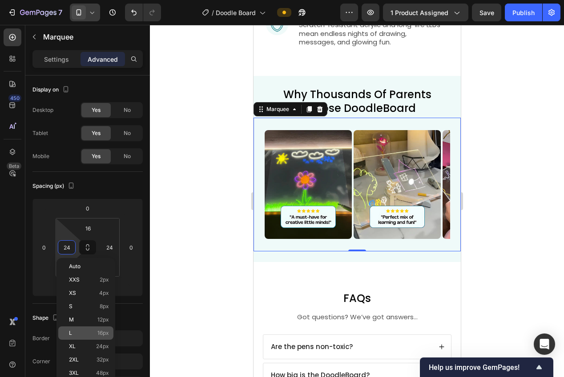
click at [100, 336] on span "16px" at bounding box center [103, 333] width 12 height 6
type input "16"
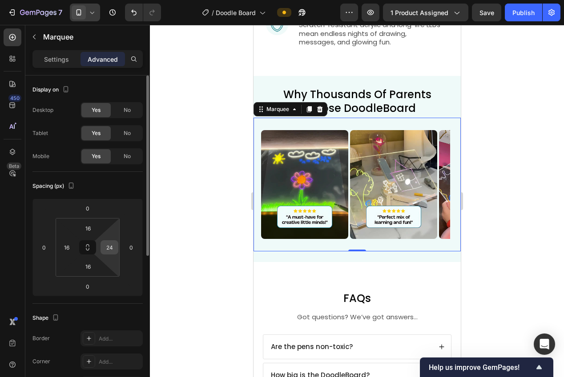
click at [112, 250] on input "24" at bounding box center [109, 247] width 13 height 13
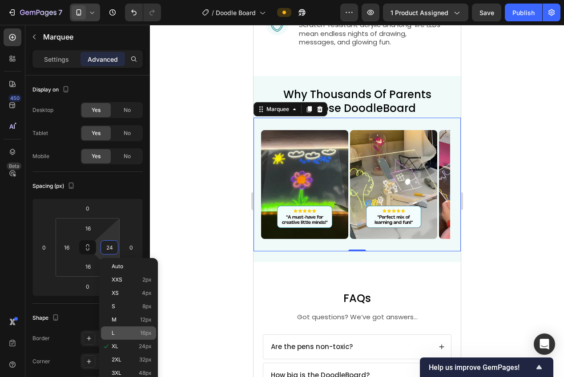
click at [135, 333] on p "L 16px" at bounding box center [132, 333] width 40 height 6
type input "16"
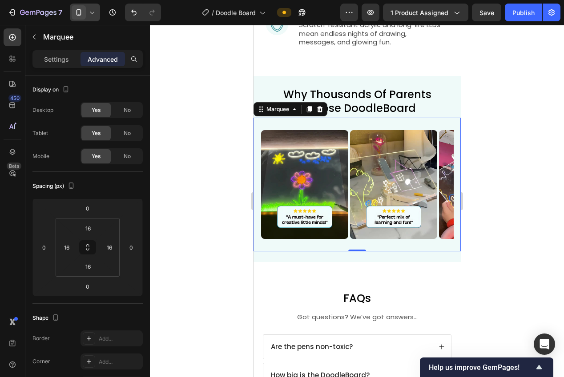
click at [170, 154] on div at bounding box center [357, 201] width 414 height 352
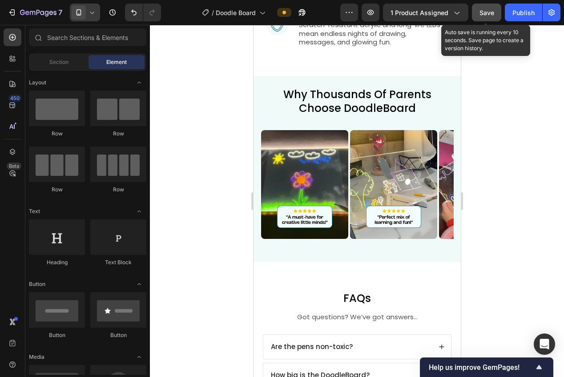
click at [487, 17] on button "Save" at bounding box center [486, 13] width 29 height 18
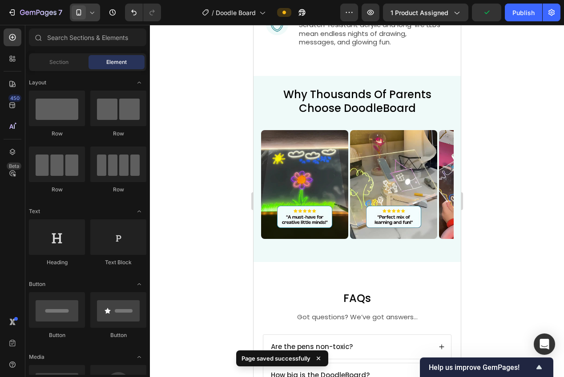
drag, startPoint x: 518, startPoint y: 16, endPoint x: 525, endPoint y: 31, distance: 16.3
click at [518, 16] on div "Publish" at bounding box center [523, 12] width 22 height 9
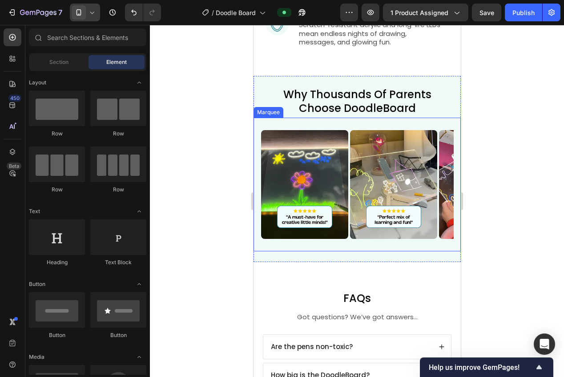
click at [348, 247] on div "Image Image Image Image Image Image Image Image Image Image Image Image Marquee" at bounding box center [356, 185] width 207 height 134
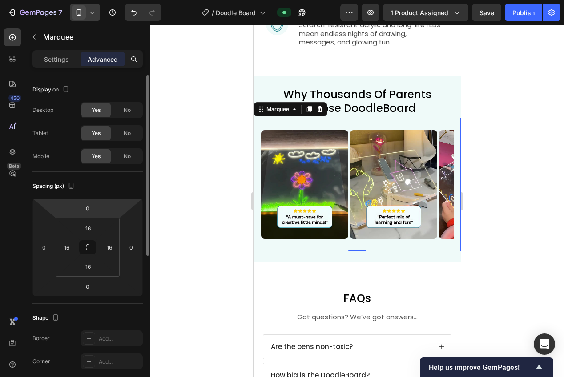
scroll to position [266, 0]
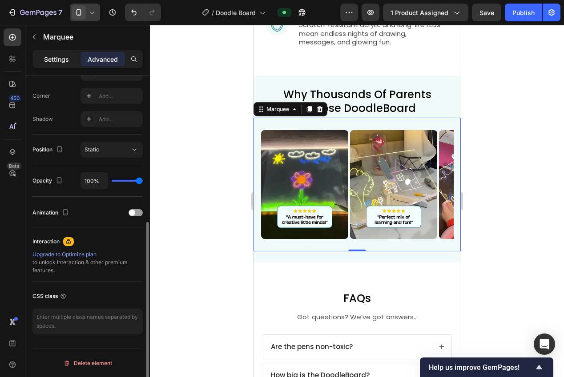
click at [46, 58] on p "Settings" at bounding box center [56, 59] width 25 height 9
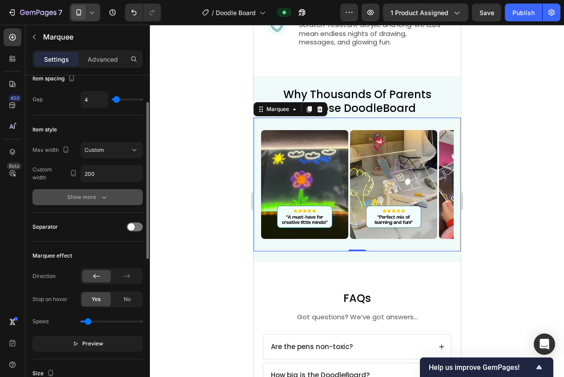
scroll to position [0, 0]
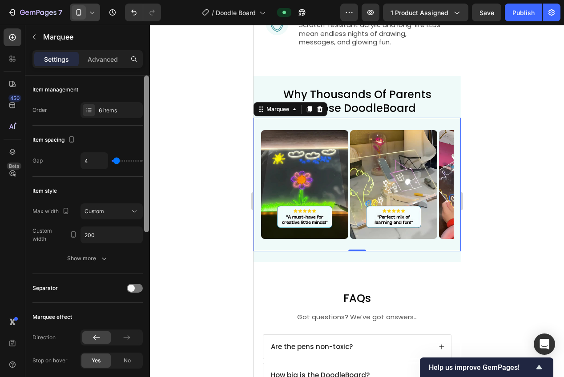
drag, startPoint x: 147, startPoint y: 138, endPoint x: 146, endPoint y: 133, distance: 4.9
click at [146, 133] on div at bounding box center [146, 154] width 5 height 157
click at [105, 110] on div "6 items" at bounding box center [120, 111] width 42 height 8
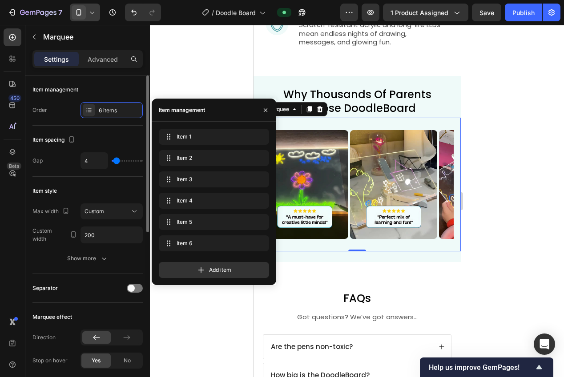
click at [65, 122] on div "Item management Order 6 items" at bounding box center [87, 101] width 110 height 50
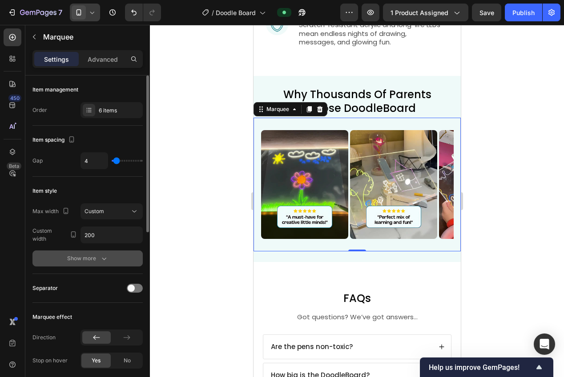
click at [101, 264] on button "Show more" at bounding box center [87, 259] width 110 height 16
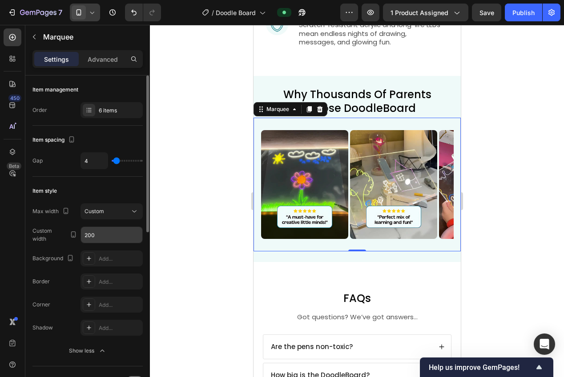
click at [105, 238] on input "200" at bounding box center [111, 235] width 61 height 16
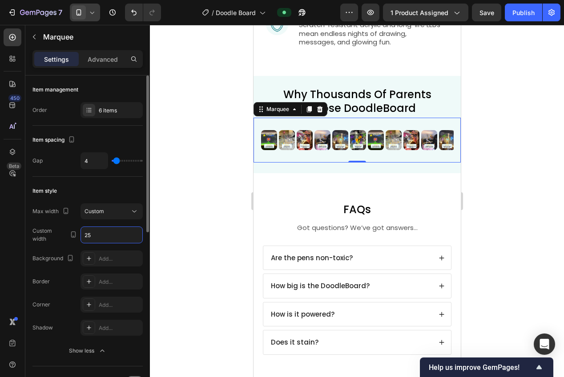
type input "250"
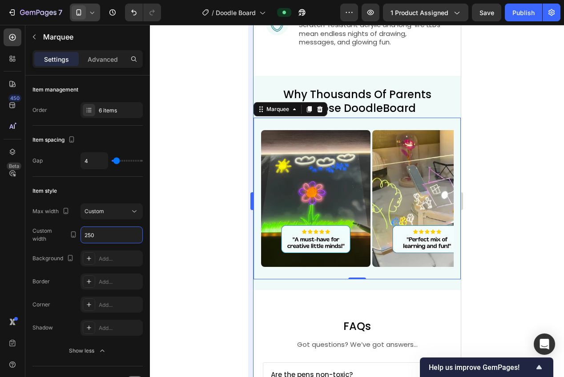
drag, startPoint x: 212, startPoint y: 230, endPoint x: 252, endPoint y: 186, distance: 60.1
click at [212, 230] on div at bounding box center [357, 201] width 414 height 352
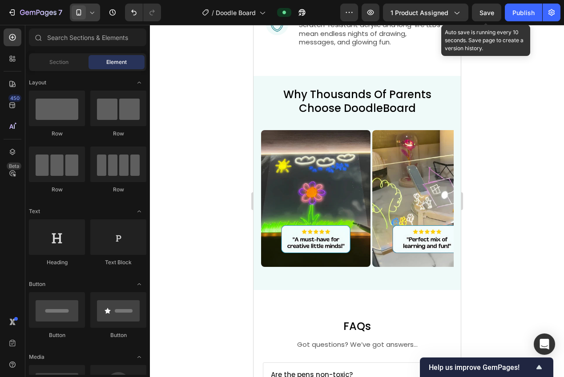
click at [481, 16] on div "Save" at bounding box center [486, 12] width 15 height 9
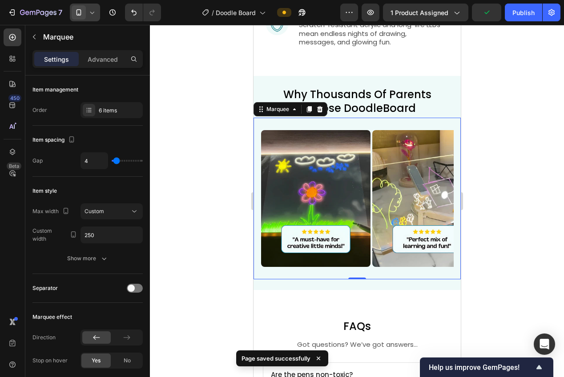
click at [370, 192] on div "Image" at bounding box center [315, 199] width 111 height 148
click at [94, 164] on input "4" at bounding box center [94, 161] width 27 height 16
type input "1"
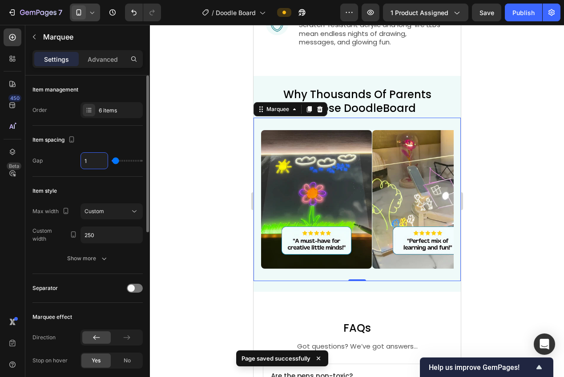
type input "16"
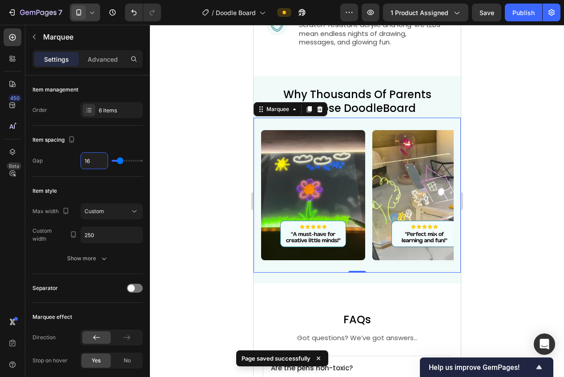
click at [193, 166] on div at bounding box center [357, 201] width 414 height 352
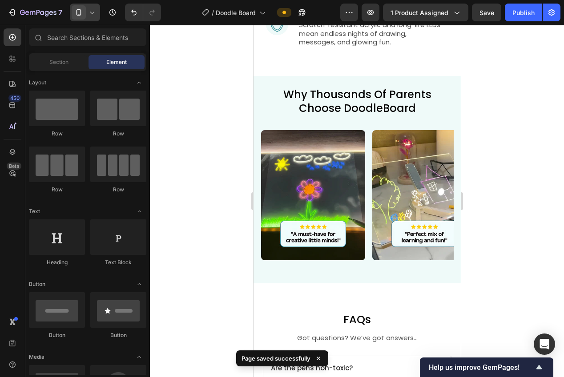
click at [483, 16] on span "Save" at bounding box center [486, 13] width 15 height 8
click at [516, 16] on div "Publish" at bounding box center [523, 12] width 22 height 9
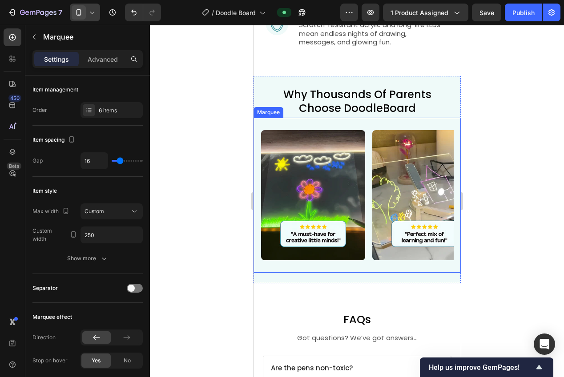
click at [371, 261] on div "Image" at bounding box center [315, 195] width 111 height 141
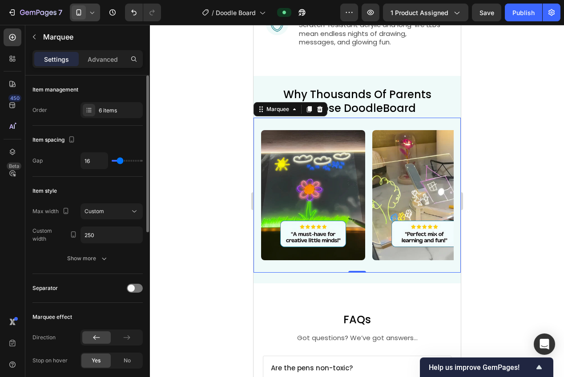
type input "9"
type input "2"
type input "0"
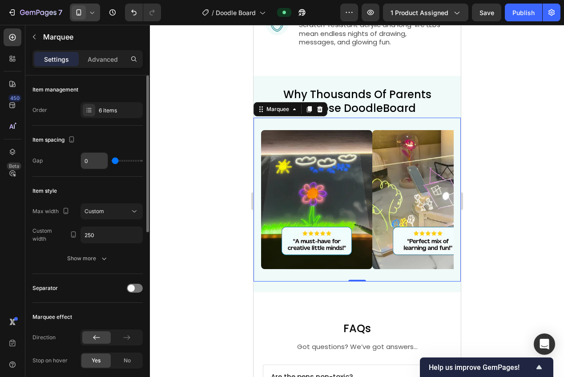
drag, startPoint x: 117, startPoint y: 163, endPoint x: 92, endPoint y: 165, distance: 25.5
type input "0"
click at [112, 162] on input "range" at bounding box center [127, 161] width 31 height 2
click at [123, 258] on button "Show more" at bounding box center [87, 259] width 110 height 16
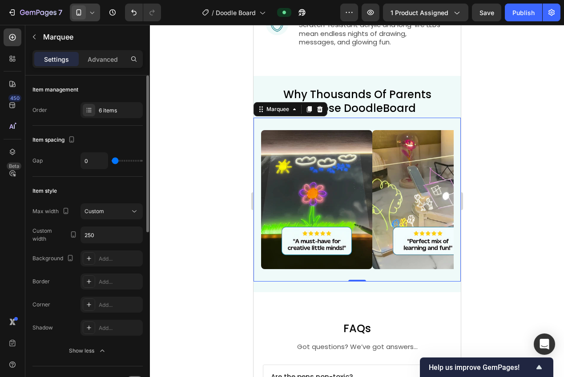
type input "2"
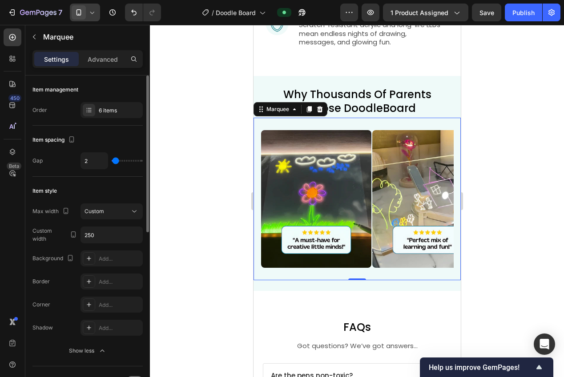
type input "3"
type input "4"
type input "5"
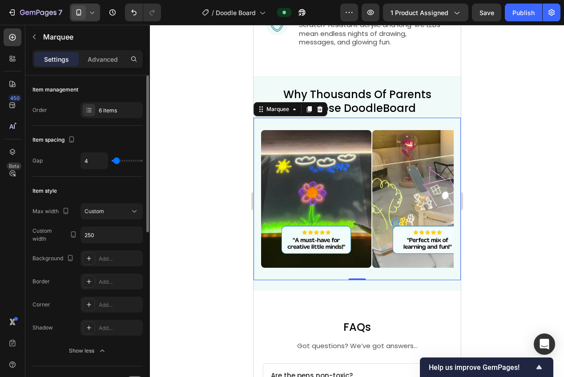
type input "5"
type input "6"
type input "7"
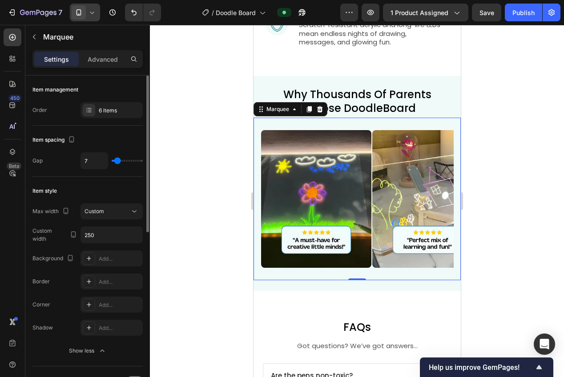
type input "8"
type input "9"
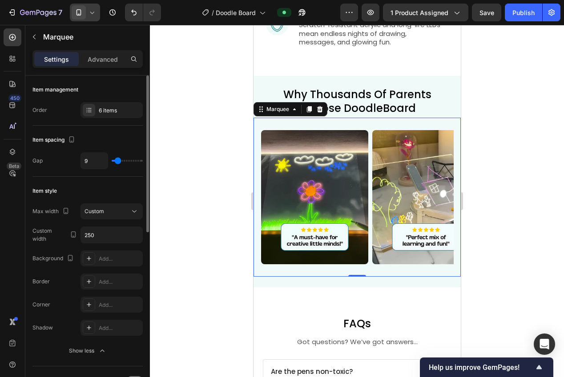
type input "10"
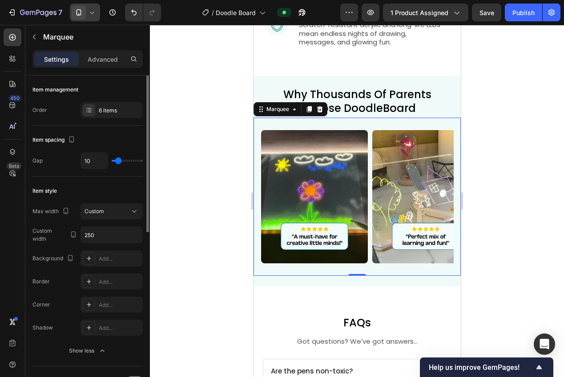
type input "9"
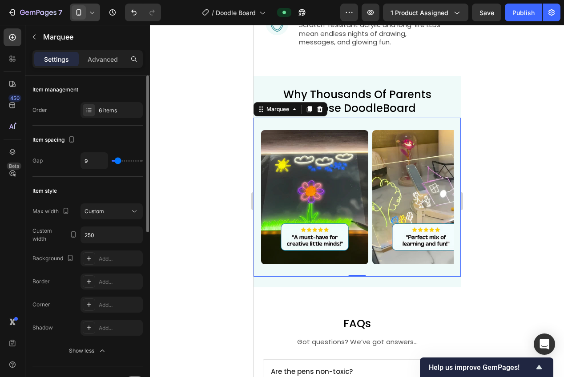
type input "8"
click at [117, 161] on input "range" at bounding box center [127, 161] width 31 height 2
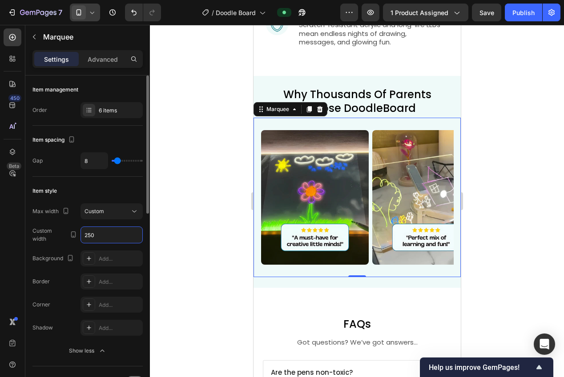
click at [104, 237] on input "250" at bounding box center [111, 235] width 61 height 16
click at [122, 209] on div "Custom" at bounding box center [106, 212] width 45 height 8
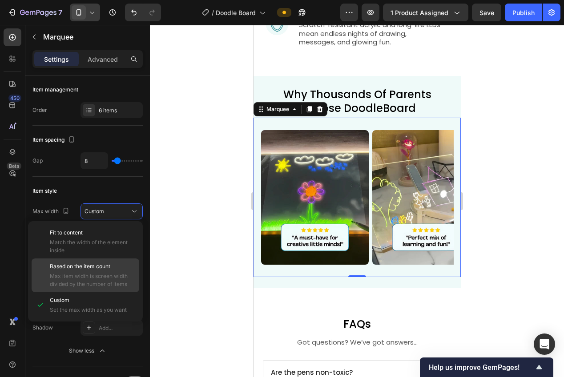
click at [58, 265] on span "Based on the item count" at bounding box center [80, 267] width 60 height 8
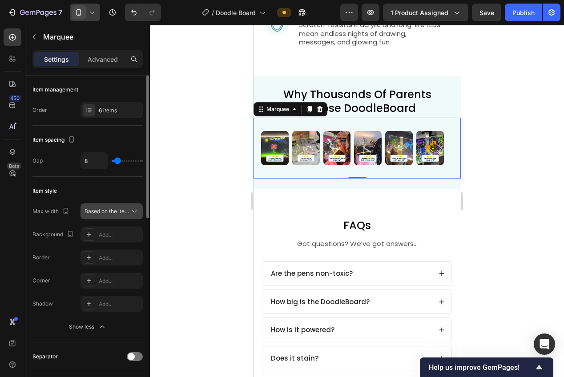
click at [102, 214] on span "Based on the item count" at bounding box center [114, 211] width 60 height 7
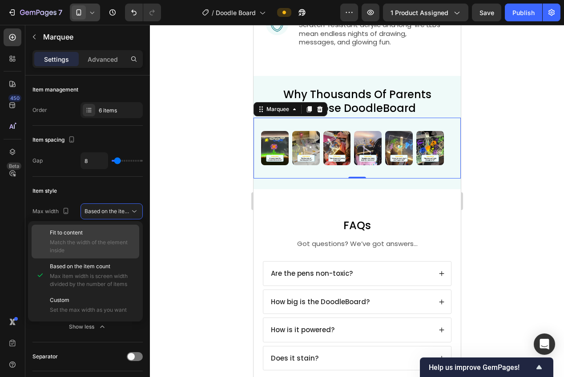
click at [90, 236] on p "Fit to content" at bounding box center [92, 233] width 85 height 8
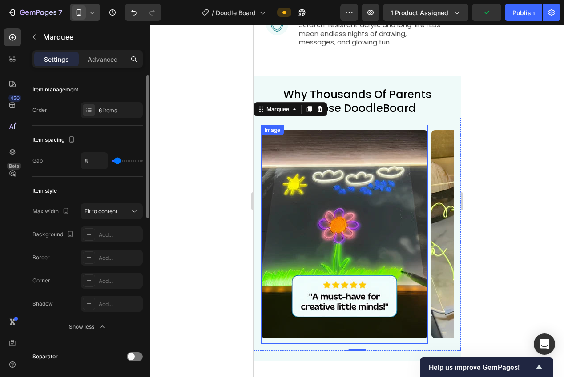
type input "9"
type input "10"
type input "11"
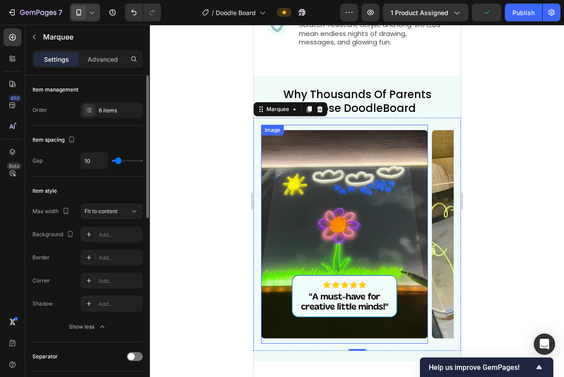
type input "11"
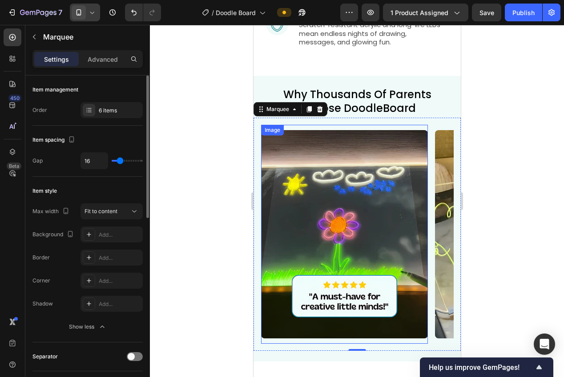
click at [120, 160] on input "range" at bounding box center [127, 161] width 31 height 2
click at [96, 61] on p "Advanced" at bounding box center [103, 59] width 30 height 9
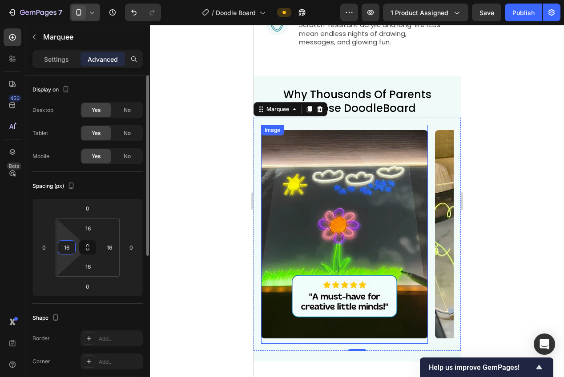
click at [68, 244] on input "16" at bounding box center [66, 247] width 13 height 13
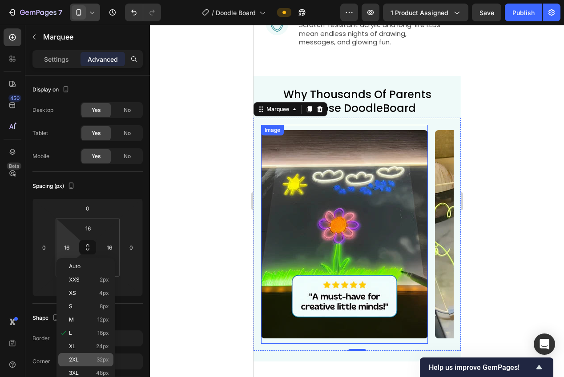
click at [108, 355] on div "2XL 32px" at bounding box center [85, 359] width 55 height 13
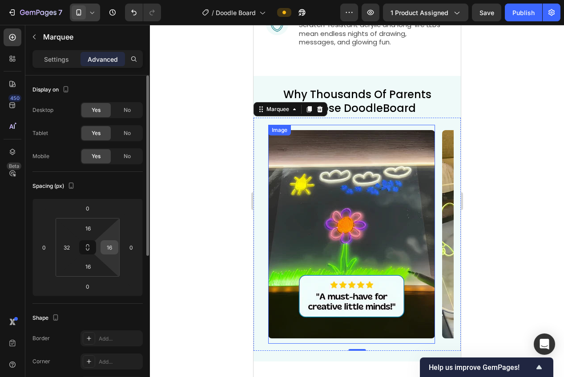
click at [115, 248] on input "16" at bounding box center [109, 247] width 13 height 13
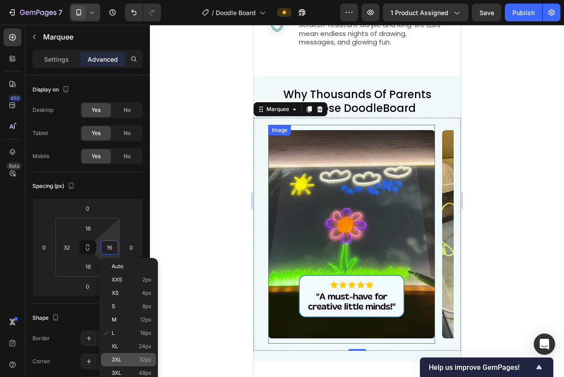
click at [140, 359] on span "32px" at bounding box center [145, 360] width 12 height 6
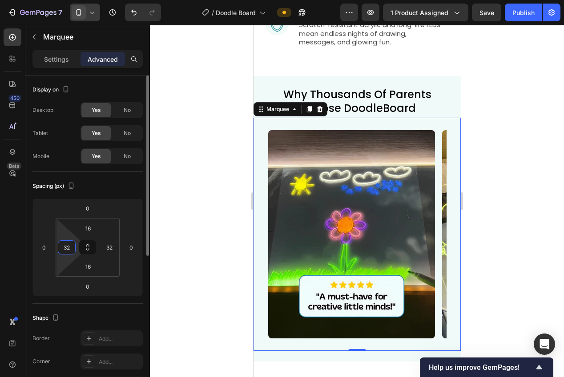
click at [62, 247] on input "32" at bounding box center [66, 247] width 13 height 13
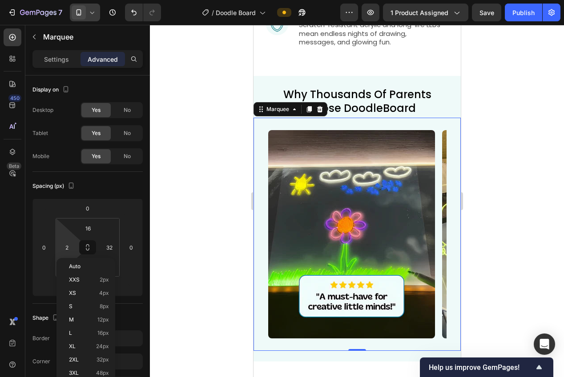
drag, startPoint x: 101, startPoint y: 348, endPoint x: 92, endPoint y: 258, distance: 89.8
click at [101, 348] on span "24px" at bounding box center [102, 347] width 13 height 6
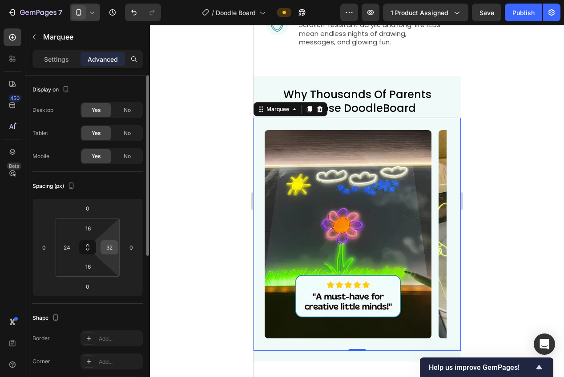
click at [105, 246] on input "32" at bounding box center [109, 247] width 13 height 13
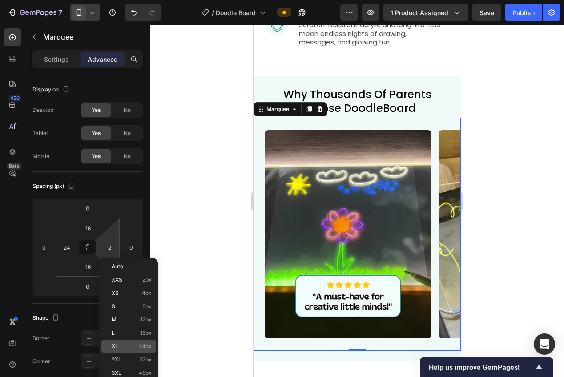
click at [139, 344] on span "24px" at bounding box center [145, 347] width 13 height 6
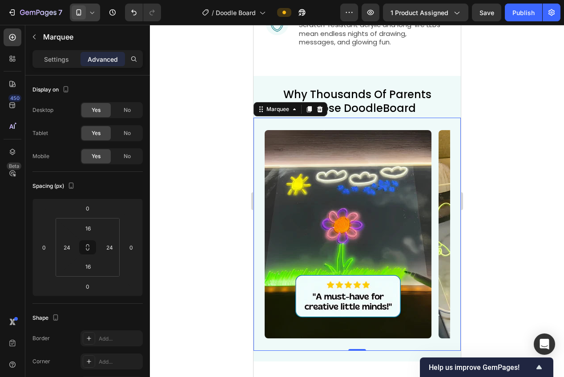
click at [215, 217] on div at bounding box center [357, 201] width 414 height 352
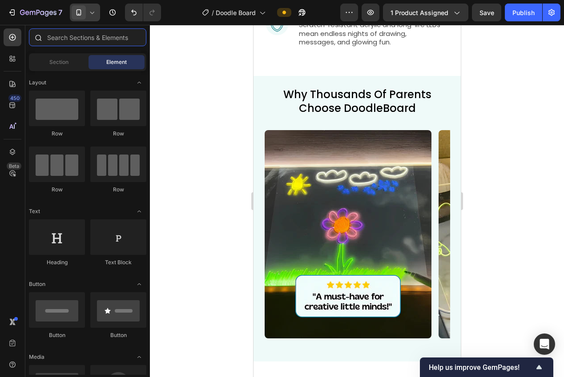
click at [60, 41] on input "text" at bounding box center [87, 37] width 117 height 18
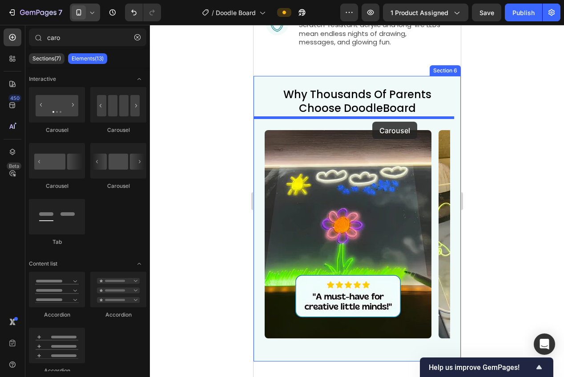
drag, startPoint x: 364, startPoint y: 138, endPoint x: 372, endPoint y: 122, distance: 18.3
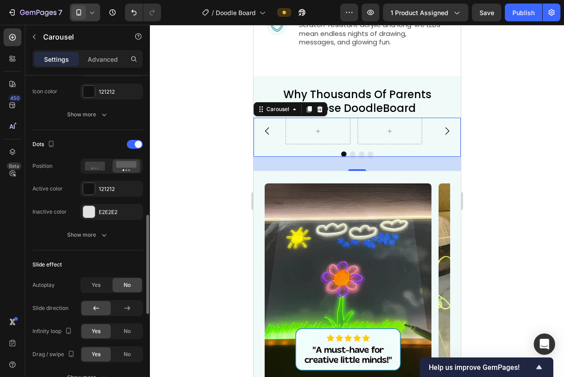
scroll to position [461, 0]
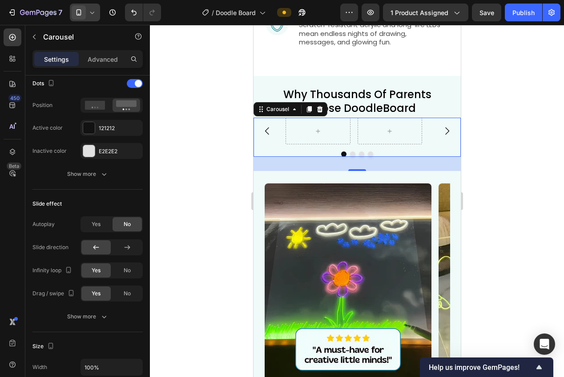
drag, startPoint x: 291, startPoint y: 149, endPoint x: 466, endPoint y: 161, distance: 175.5
click at [291, 149] on div "Carousel 32" at bounding box center [356, 137] width 207 height 39
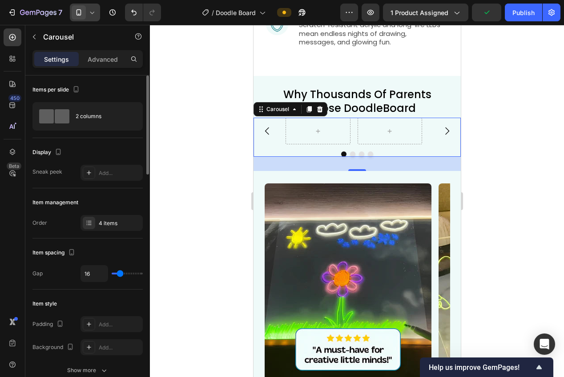
scroll to position [0, 0]
click at [82, 124] on div "2 columns" at bounding box center [103, 116] width 54 height 20
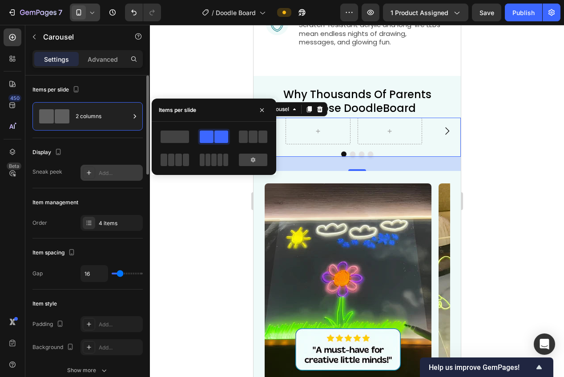
click at [108, 174] on div "Add..." at bounding box center [120, 173] width 42 height 8
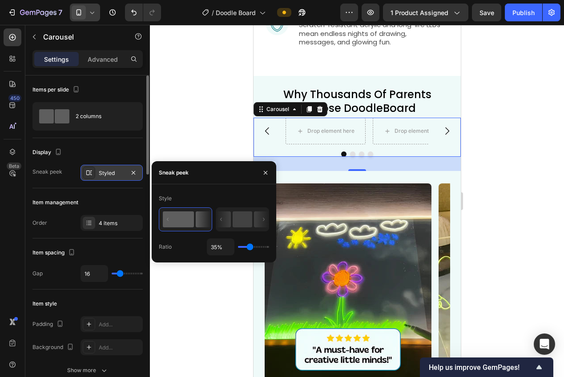
click at [249, 247] on input "range" at bounding box center [253, 247] width 31 height 2
click at [90, 66] on div "Settings Advanced" at bounding box center [87, 59] width 110 height 18
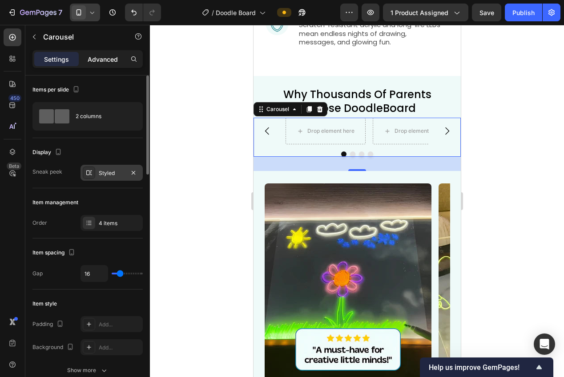
click at [92, 60] on p "Advanced" at bounding box center [103, 59] width 30 height 9
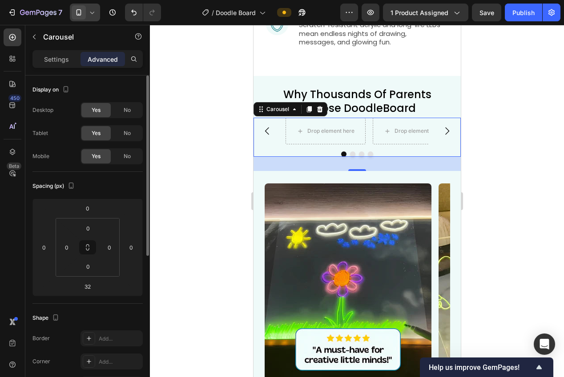
click at [223, 176] on div at bounding box center [357, 201] width 414 height 352
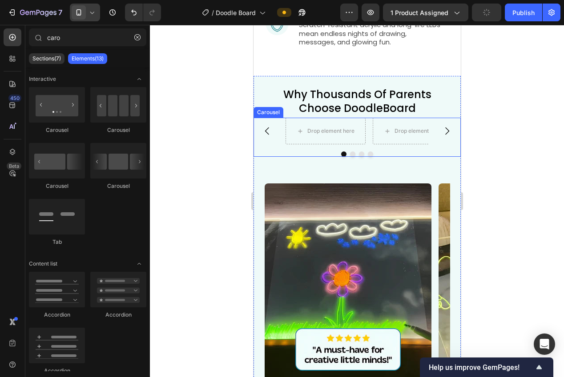
click at [322, 149] on div "Drop element here Drop element here Drop element here Drop element here Carousel" at bounding box center [356, 137] width 207 height 39
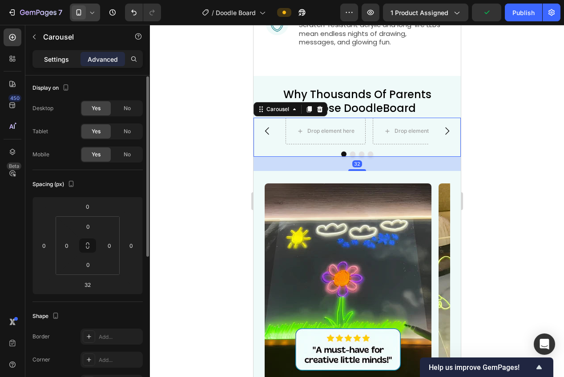
click at [56, 65] on div "Settings" at bounding box center [56, 59] width 44 height 14
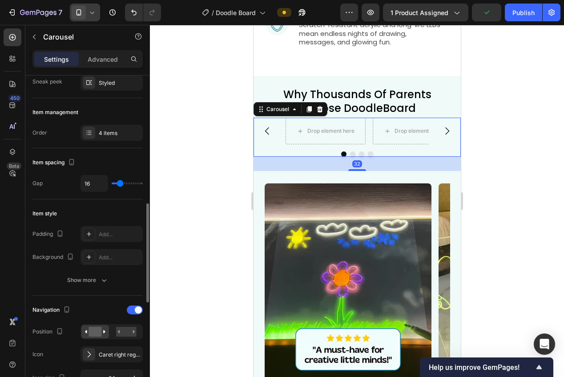
scroll to position [168, 0]
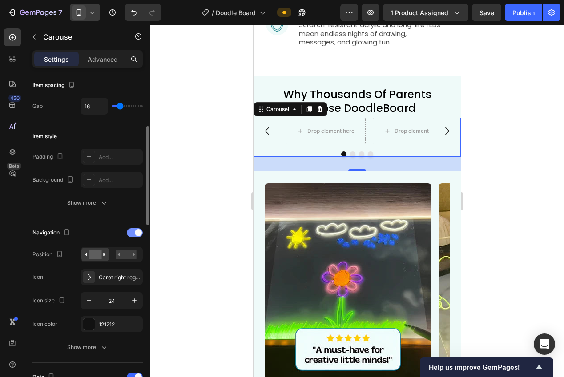
click at [136, 235] on span at bounding box center [138, 232] width 7 height 7
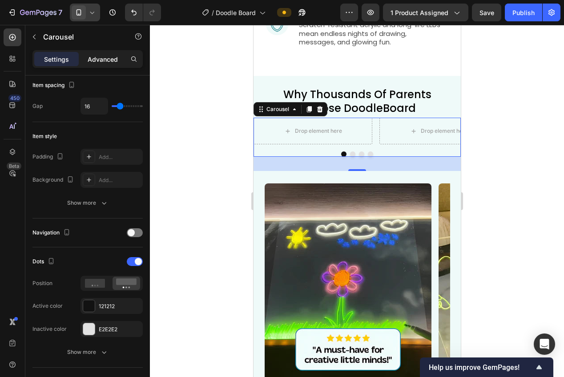
click at [85, 60] on div "Advanced" at bounding box center [102, 59] width 44 height 14
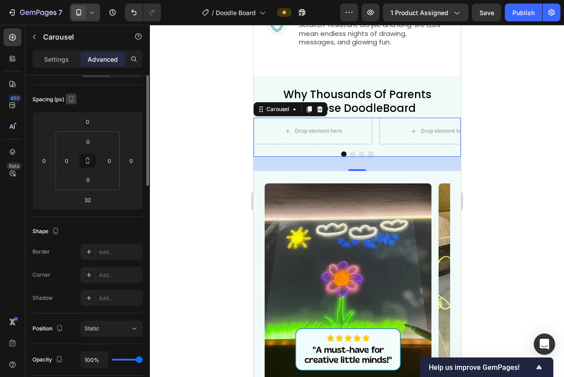
scroll to position [11, 0]
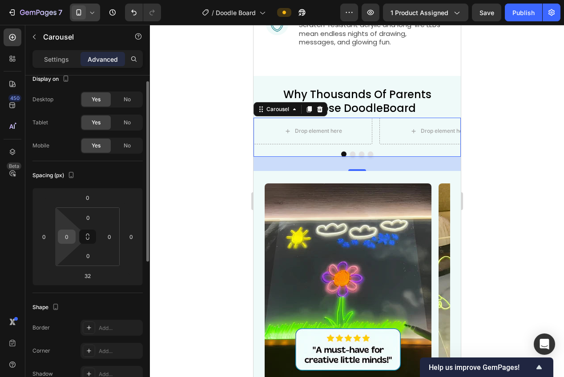
click at [65, 241] on input "0" at bounding box center [66, 236] width 13 height 13
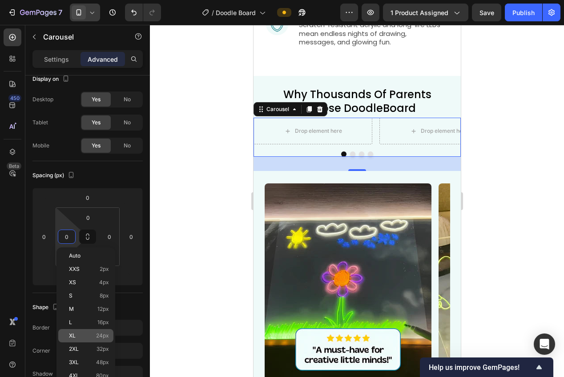
click at [88, 339] on div "XL 24px" at bounding box center [85, 335] width 55 height 13
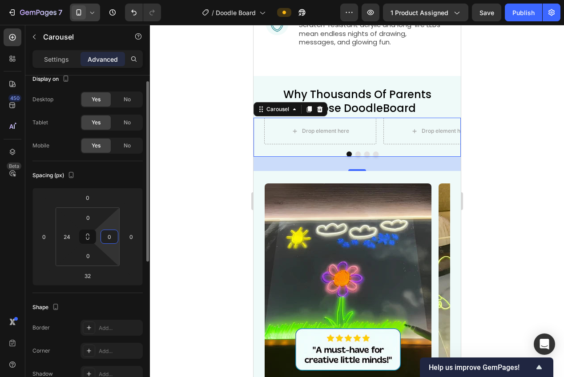
click at [108, 241] on input "0" at bounding box center [109, 236] width 13 height 13
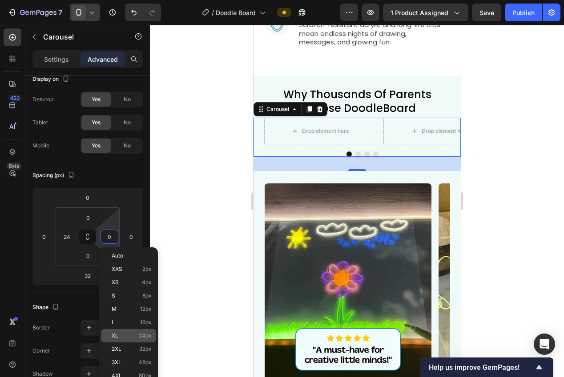
click at [136, 332] on div "XL 24px" at bounding box center [128, 335] width 55 height 13
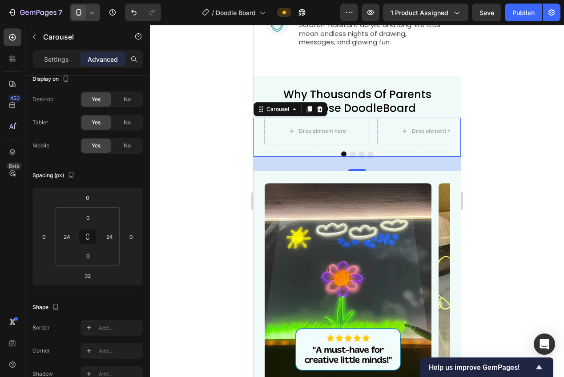
click at [213, 232] on div at bounding box center [357, 201] width 414 height 352
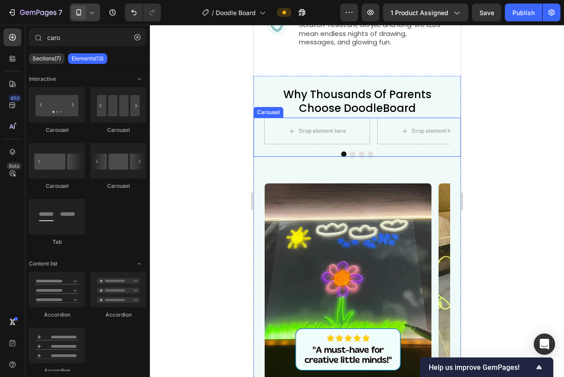
click at [309, 149] on div "Drop element here Drop element here Drop element here Drop element here Carousel" at bounding box center [356, 137] width 207 height 39
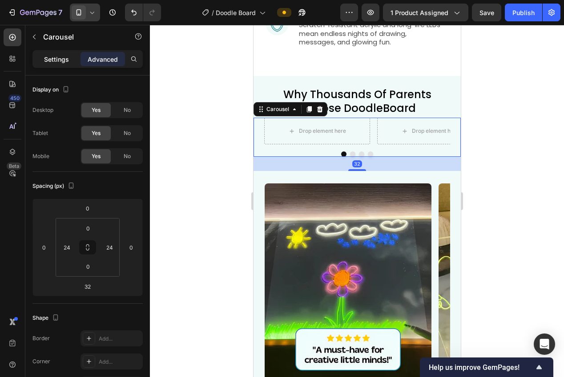
click at [52, 60] on p "Settings" at bounding box center [56, 59] width 25 height 9
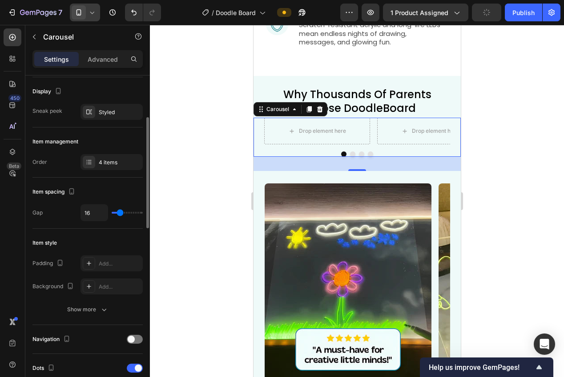
scroll to position [133, 0]
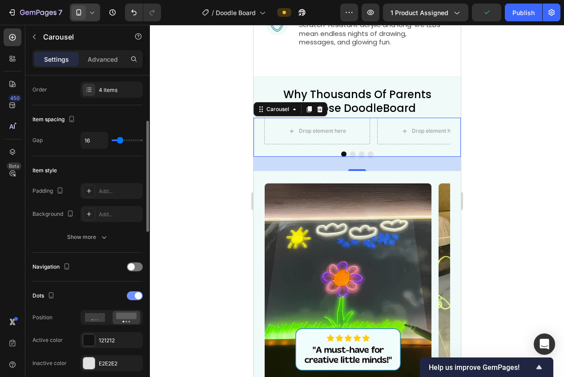
click at [136, 297] on span at bounding box center [138, 295] width 7 height 7
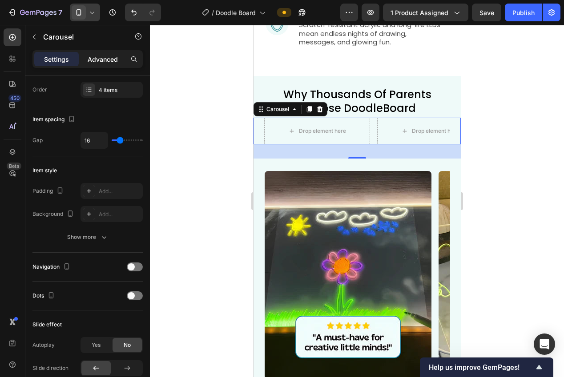
drag, startPoint x: 101, startPoint y: 56, endPoint x: 102, endPoint y: 66, distance: 9.3
click at [101, 56] on p "Advanced" at bounding box center [103, 59] width 30 height 9
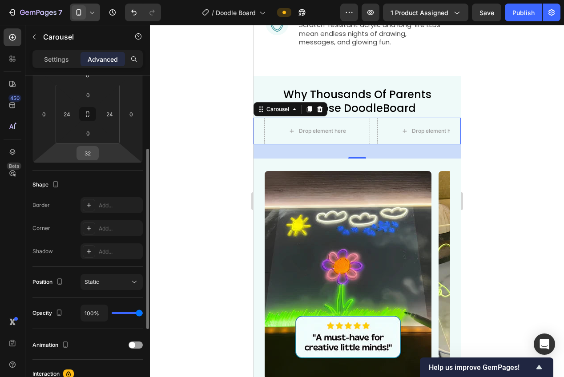
click at [81, 155] on input "32" at bounding box center [88, 153] width 18 height 13
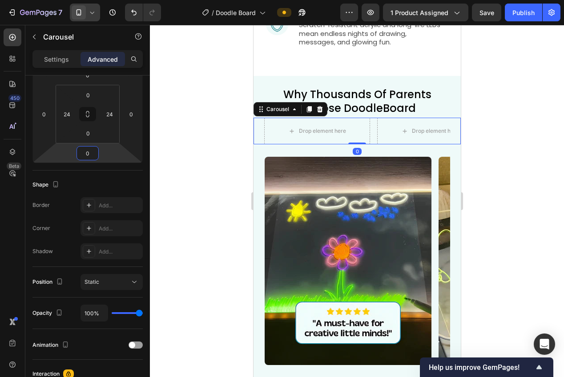
click at [204, 153] on div at bounding box center [357, 201] width 414 height 352
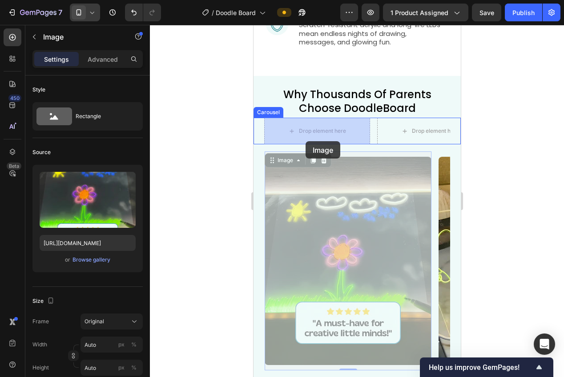
drag, startPoint x: 279, startPoint y: 161, endPoint x: 305, endPoint y: 141, distance: 32.4
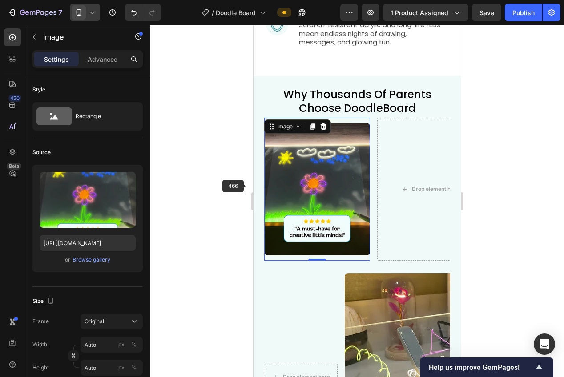
click at [245, 187] on div at bounding box center [357, 201] width 414 height 352
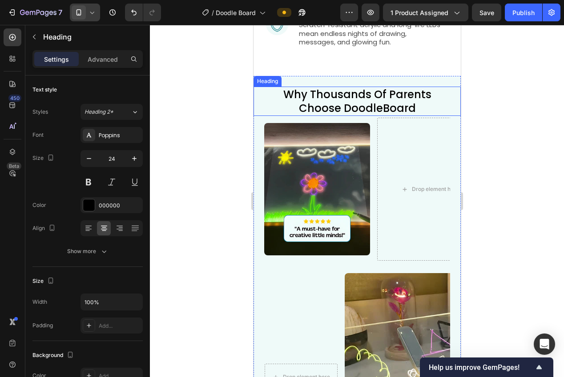
click at [363, 101] on h2 "Why Thousands Of Parents Choose DoodleBoard" at bounding box center [356, 101] width 207 height 29
click at [177, 115] on div at bounding box center [357, 201] width 414 height 352
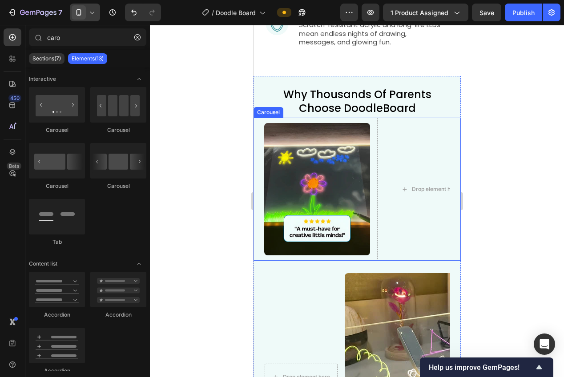
click at [374, 122] on div "Image Drop element here Drop element here Drop element here" at bounding box center [357, 189] width 186 height 143
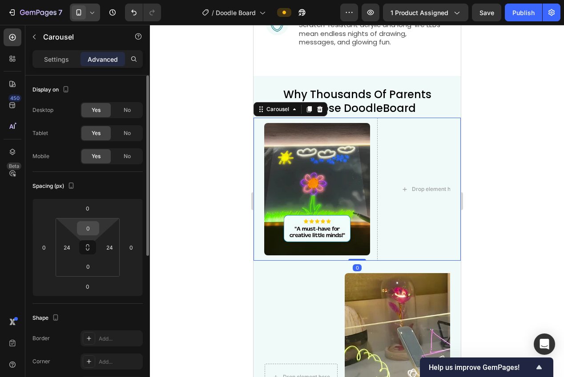
click at [94, 228] on input "0" at bounding box center [88, 228] width 18 height 13
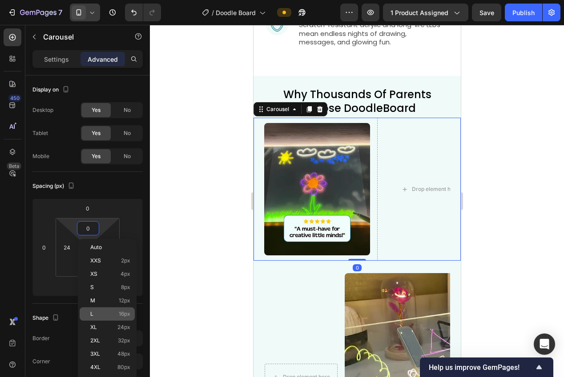
click at [112, 316] on p "L 16px" at bounding box center [110, 314] width 40 height 6
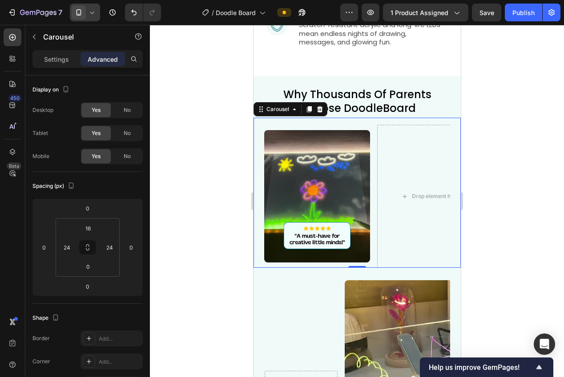
click at [195, 289] on div at bounding box center [357, 201] width 414 height 352
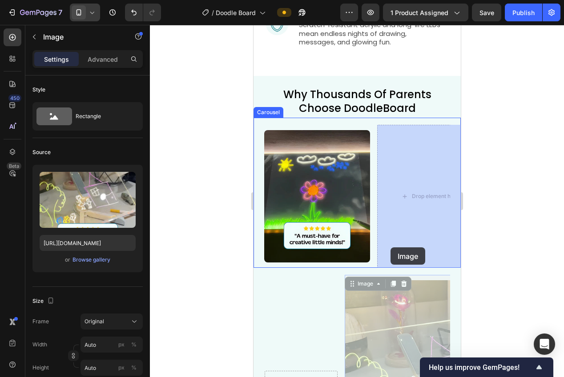
drag, startPoint x: 350, startPoint y: 287, endPoint x: 390, endPoint y: 248, distance: 56.3
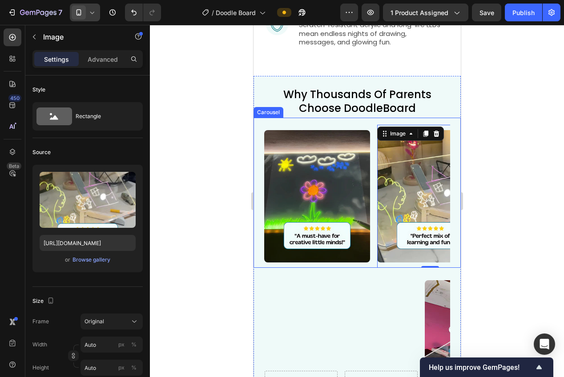
click at [490, 245] on div at bounding box center [357, 201] width 414 height 352
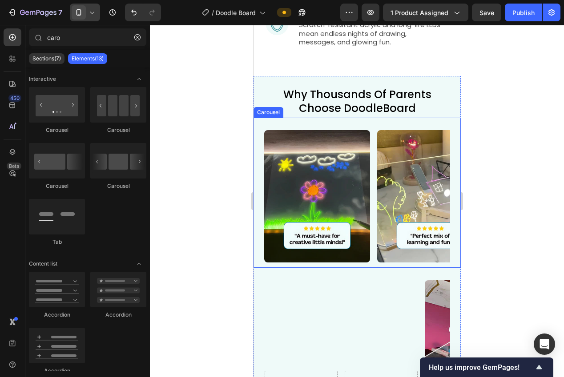
click at [487, 216] on div at bounding box center [357, 201] width 414 height 352
click at [372, 262] on div "Image Image Drop element here Drop element here" at bounding box center [357, 196] width 186 height 143
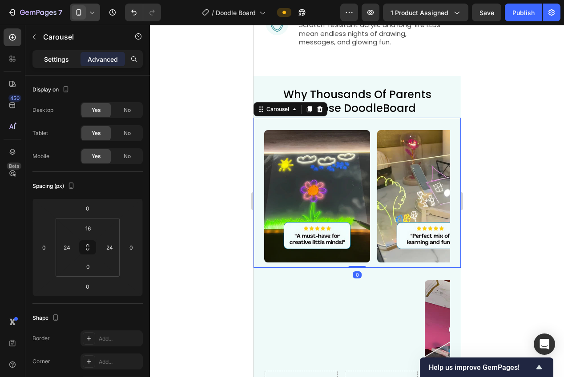
click at [52, 58] on p "Settings" at bounding box center [56, 59] width 25 height 9
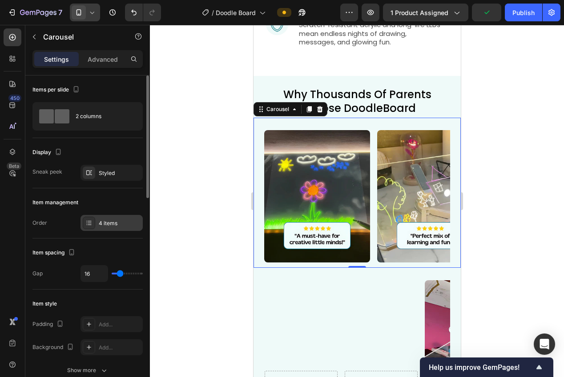
click at [109, 222] on div "4 items" at bounding box center [120, 224] width 42 height 8
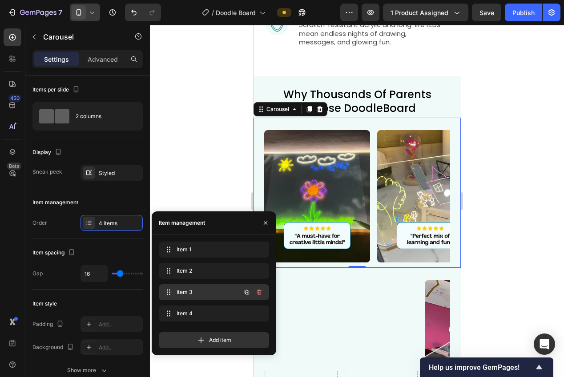
click at [190, 294] on span "Item 3" at bounding box center [201, 292] width 50 height 8
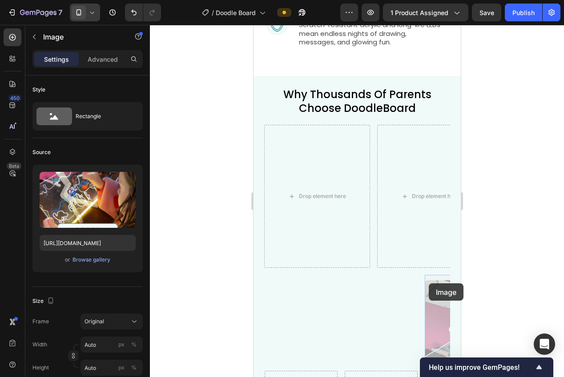
scroll to position [1306, 0]
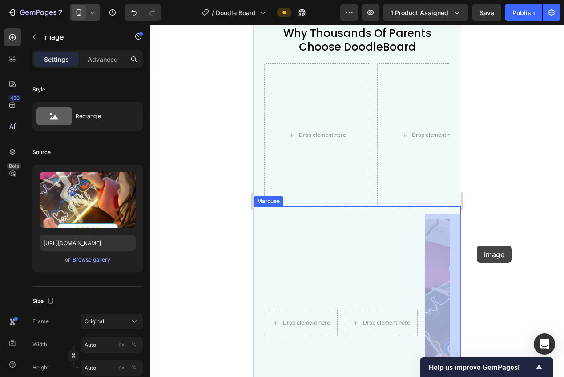
drag, startPoint x: 476, startPoint y: 247, endPoint x: 478, endPoint y: 242, distance: 5.2
click at [477, 245] on div at bounding box center [357, 201] width 414 height 352
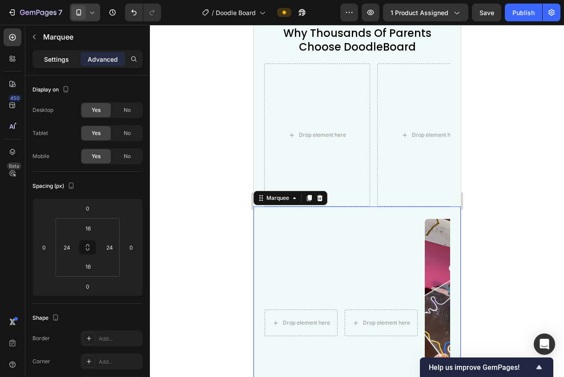
click at [45, 59] on p "Settings" at bounding box center [56, 59] width 25 height 9
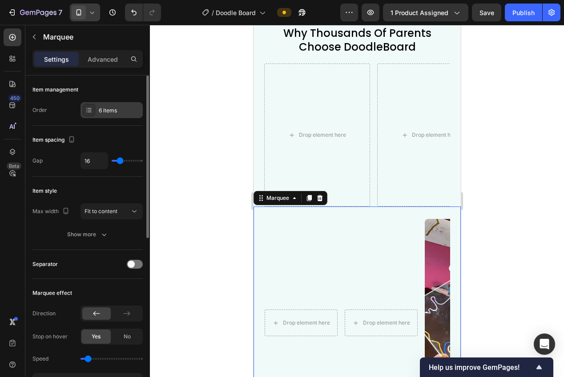
click at [91, 111] on icon at bounding box center [88, 110] width 7 height 7
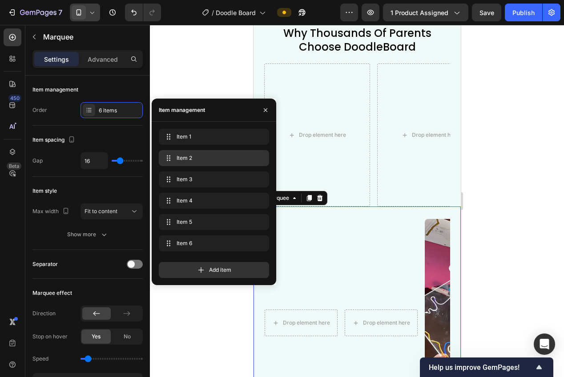
click at [179, 156] on span "Item 2" at bounding box center [211, 158] width 71 height 8
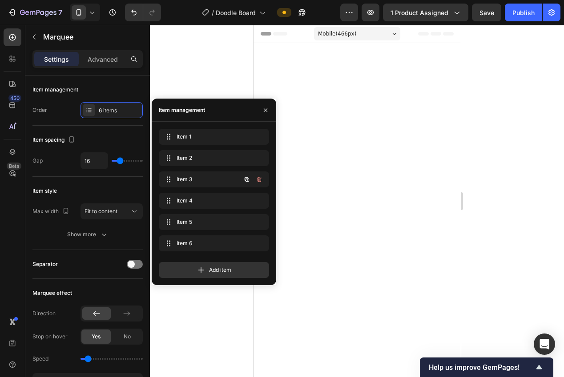
scroll to position [1314, 0]
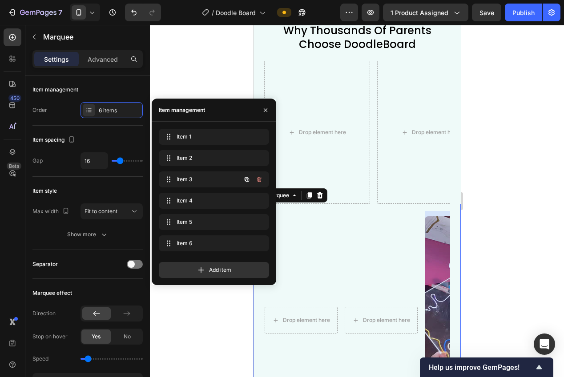
click at [188, 176] on span "Item 3" at bounding box center [201, 180] width 50 height 8
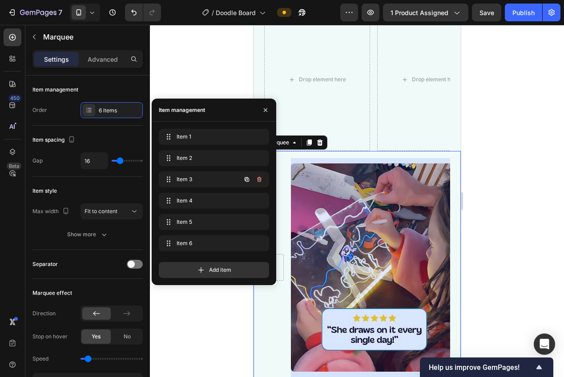
scroll to position [0, 154]
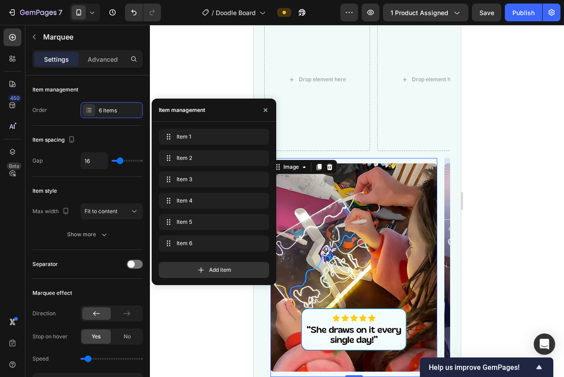
click at [366, 233] on img at bounding box center [353, 268] width 167 height 208
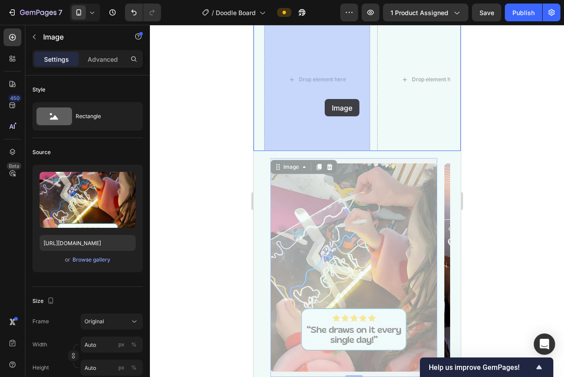
drag, startPoint x: 280, startPoint y: 166, endPoint x: 324, endPoint y: 99, distance: 80.2
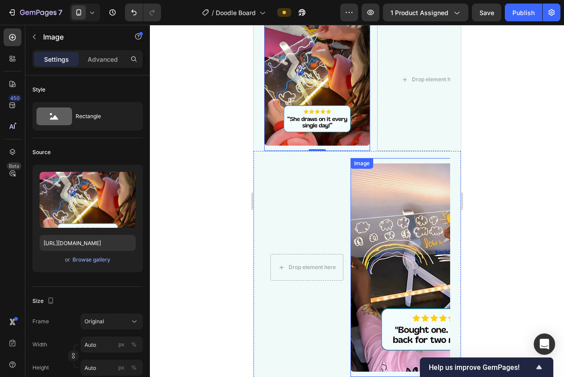
click at [395, 226] on img at bounding box center [433, 268] width 167 height 208
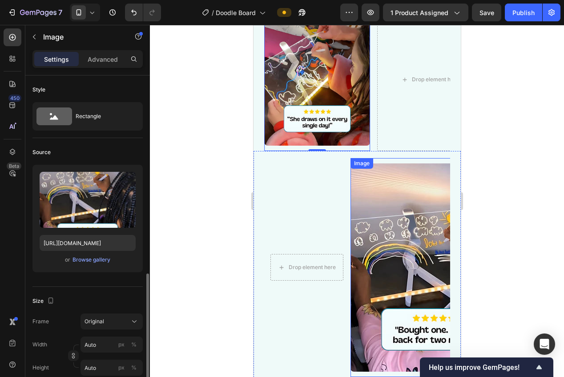
scroll to position [133, 0]
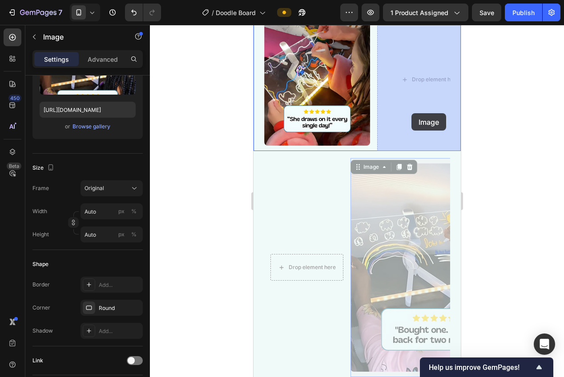
drag, startPoint x: 375, startPoint y: 151, endPoint x: 411, endPoint y: 113, distance: 51.9
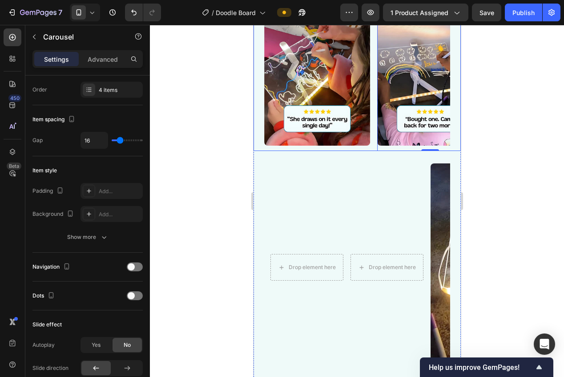
click at [371, 144] on div "Image Image Image Image 0" at bounding box center [357, 79] width 186 height 143
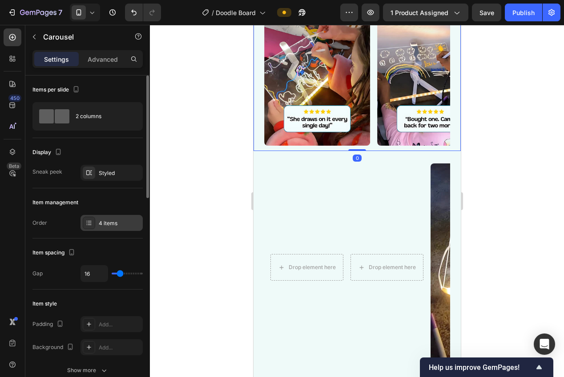
click at [108, 226] on div "4 items" at bounding box center [120, 224] width 42 height 8
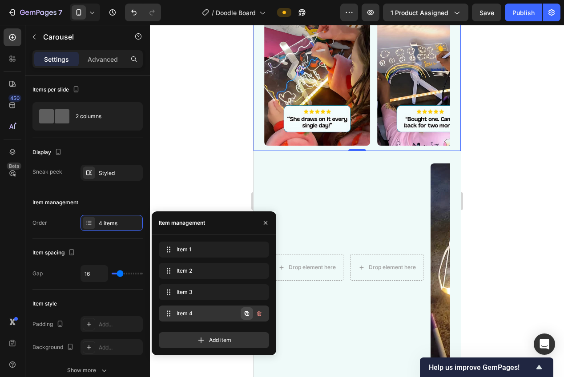
click at [246, 314] on icon "button" at bounding box center [246, 313] width 7 height 7
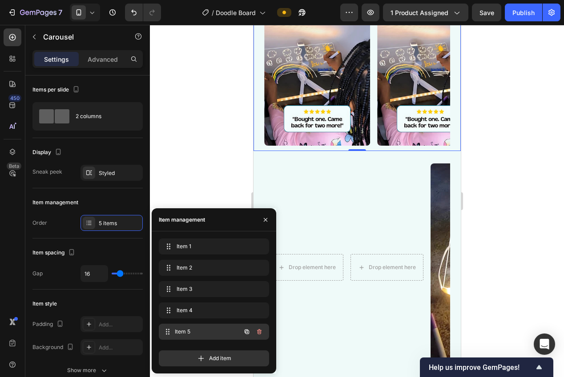
click at [193, 334] on span "Item 5" at bounding box center [208, 332] width 66 height 8
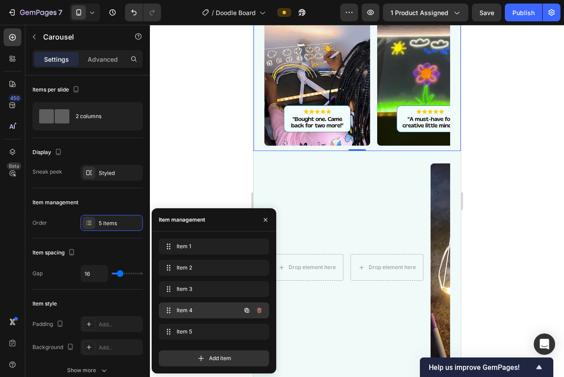
click at [181, 312] on span "Item 4" at bounding box center [201, 311] width 50 height 8
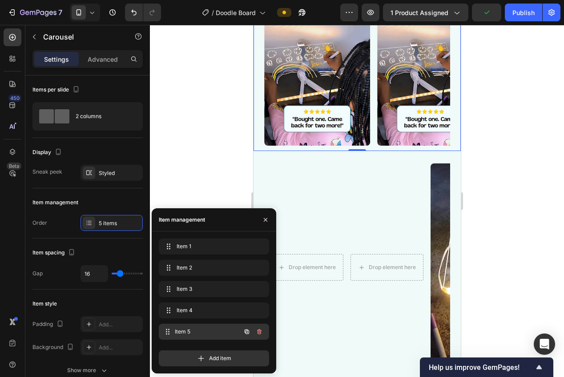
click at [200, 329] on span "Item 5" at bounding box center [208, 332] width 66 height 8
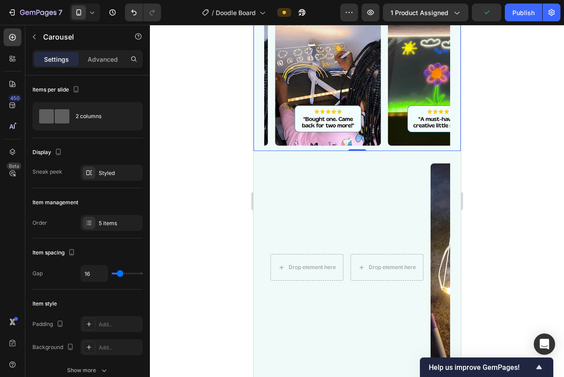
click at [208, 139] on div at bounding box center [357, 201] width 414 height 352
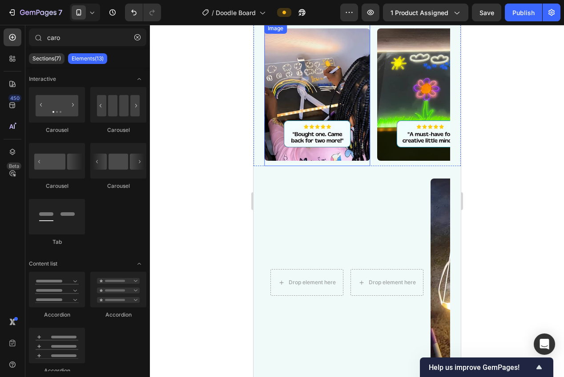
click at [315, 68] on img at bounding box center [317, 94] width 106 height 132
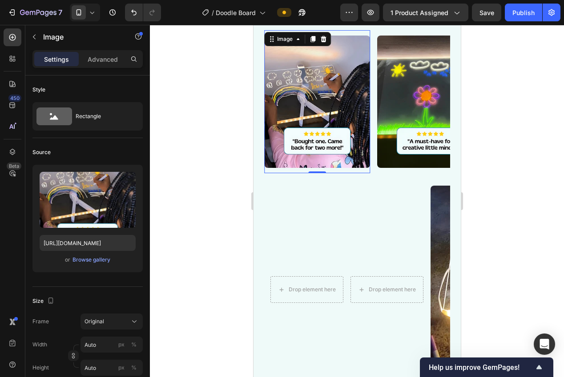
scroll to position [1329, 0]
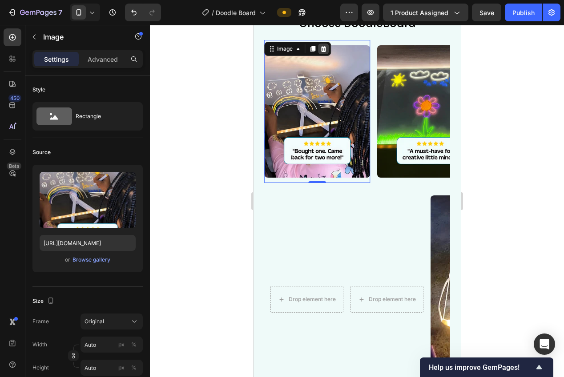
click at [320, 48] on icon at bounding box center [322, 48] width 7 height 7
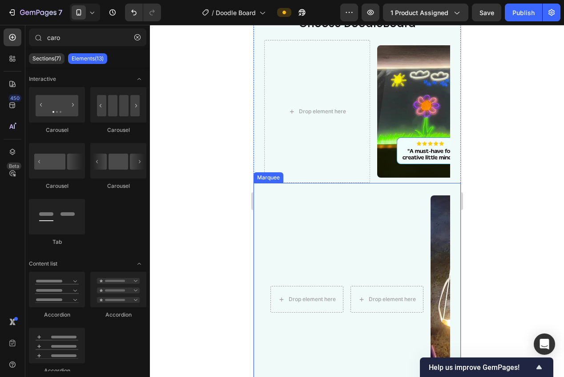
click at [417, 218] on div "Drop element here Drop element here Drop element here Drop element here Image I…" at bounding box center [444, 299] width 668 height 219
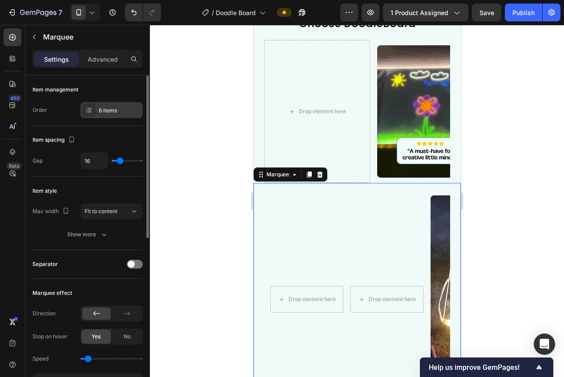
drag, startPoint x: 96, startPoint y: 110, endPoint x: 111, endPoint y: 115, distance: 15.9
click at [96, 109] on div "6 items" at bounding box center [111, 110] width 62 height 16
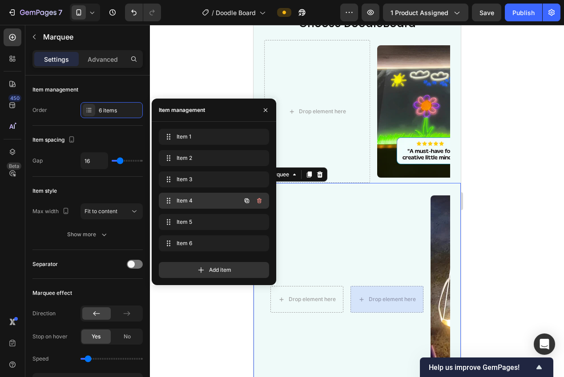
click at [190, 200] on span "Item 4" at bounding box center [201, 201] width 50 height 8
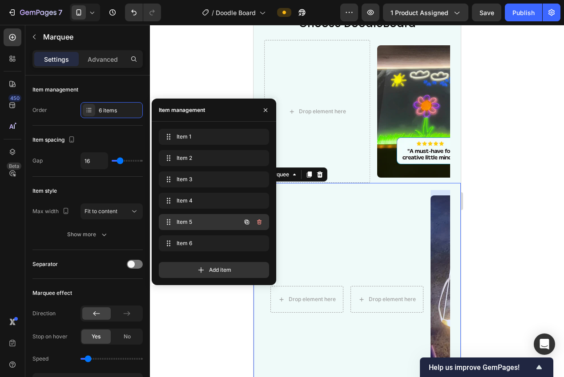
click at [193, 223] on span "Item 5" at bounding box center [201, 222] width 50 height 8
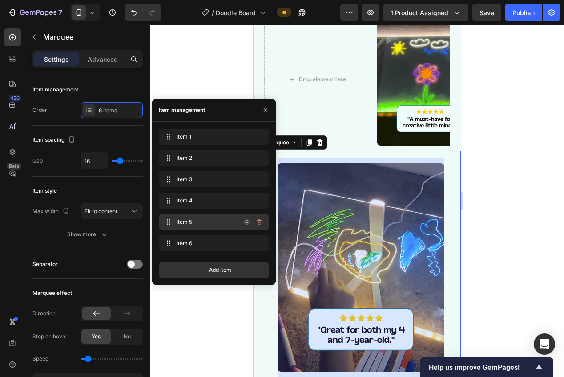
scroll to position [0, 314]
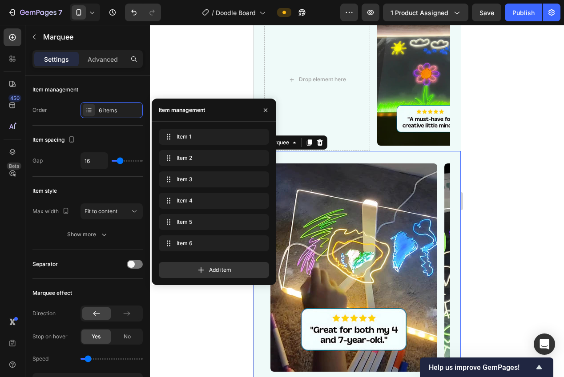
click at [482, 189] on div at bounding box center [357, 201] width 414 height 352
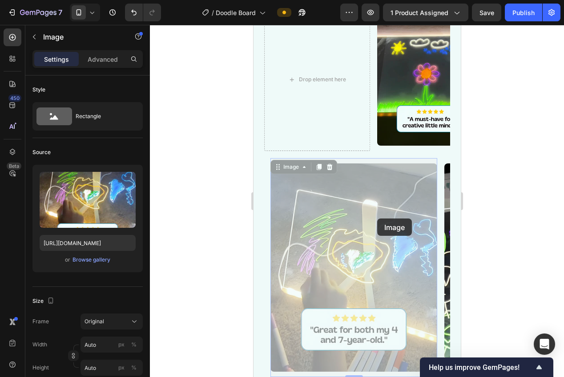
scroll to position [1283, 0]
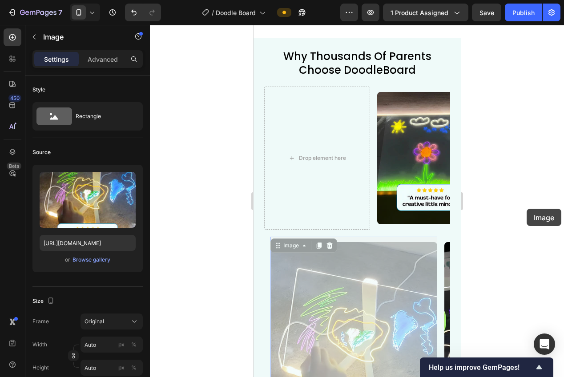
click at [524, 208] on div at bounding box center [357, 201] width 414 height 352
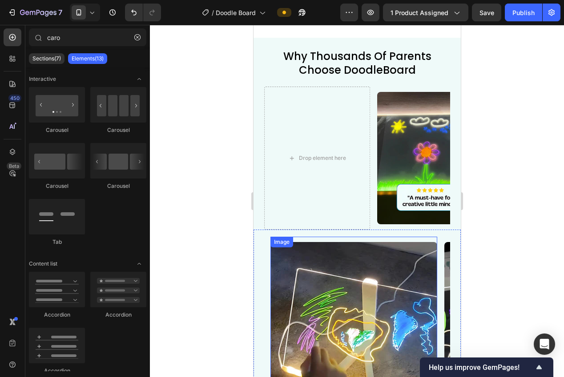
click at [345, 260] on img at bounding box center [353, 346] width 167 height 208
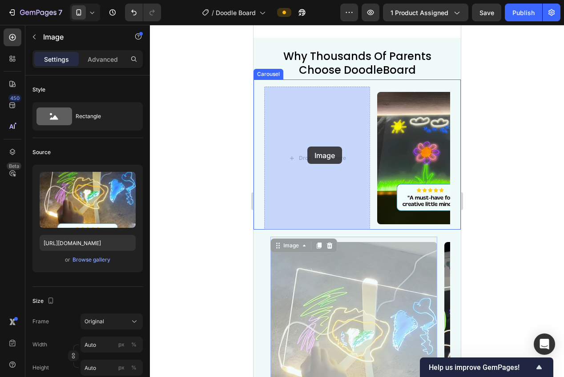
drag, startPoint x: 278, startPoint y: 246, endPoint x: 307, endPoint y: 150, distance: 100.3
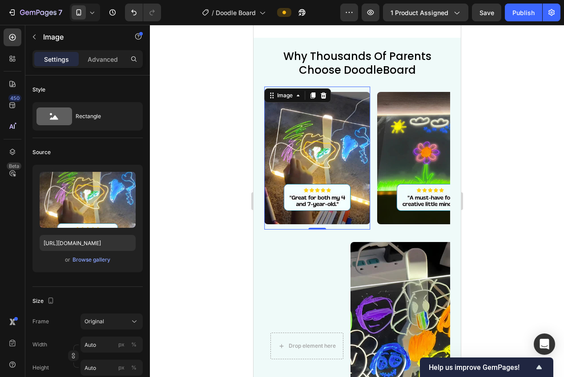
click at [512, 237] on div at bounding box center [357, 201] width 414 height 352
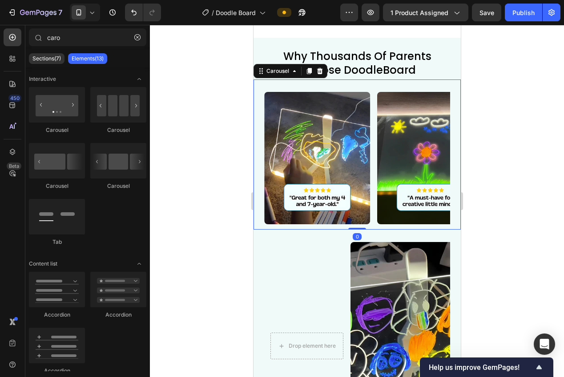
click at [374, 219] on div "Image Image Image Image Image" at bounding box center [357, 158] width 186 height 143
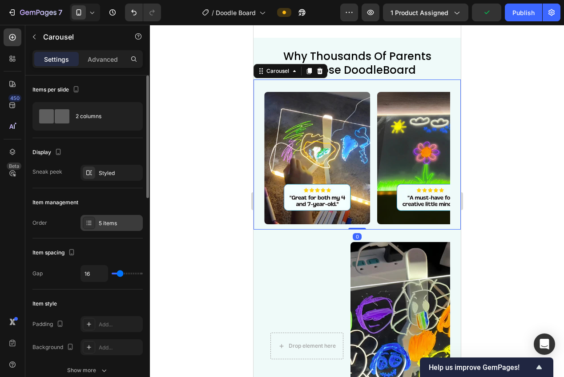
click at [100, 224] on div "5 items" at bounding box center [120, 224] width 42 height 8
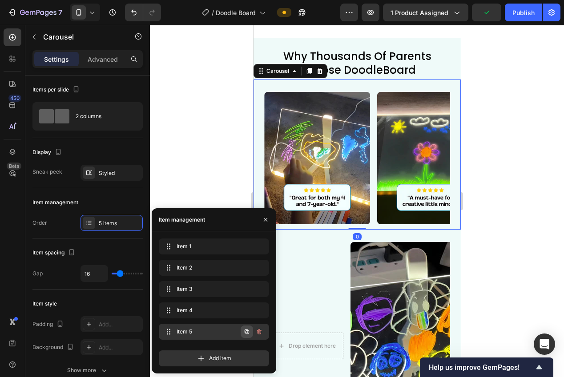
click at [247, 330] on icon "button" at bounding box center [246, 332] width 4 height 4
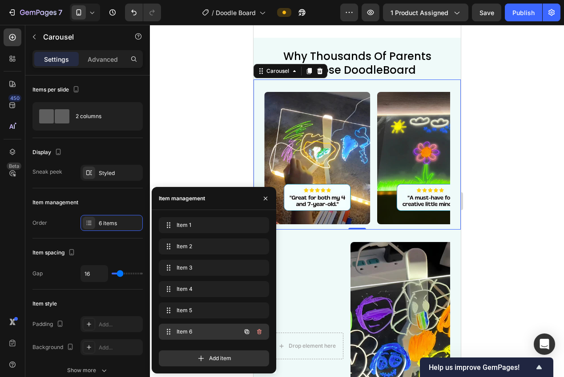
click at [192, 329] on span "Item 6" at bounding box center [201, 332] width 50 height 8
click at [190, 331] on span "Item 6" at bounding box center [201, 332] width 50 height 8
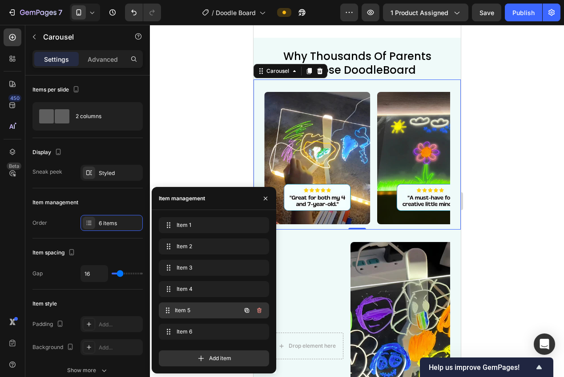
click at [179, 313] on span "Item 5" at bounding box center [208, 311] width 66 height 8
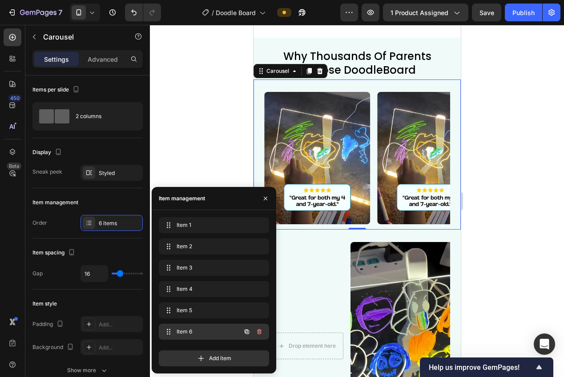
click at [185, 331] on span "Item 6" at bounding box center [201, 332] width 50 height 8
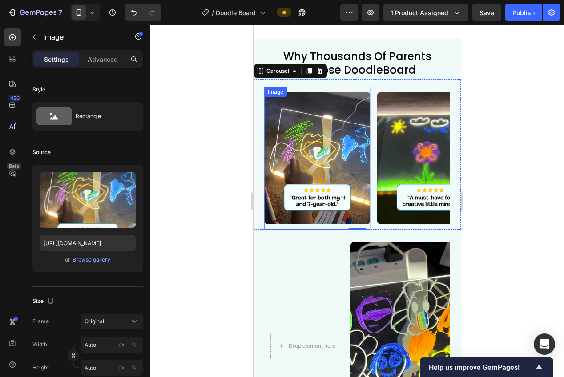
click at [328, 163] on img at bounding box center [317, 158] width 106 height 132
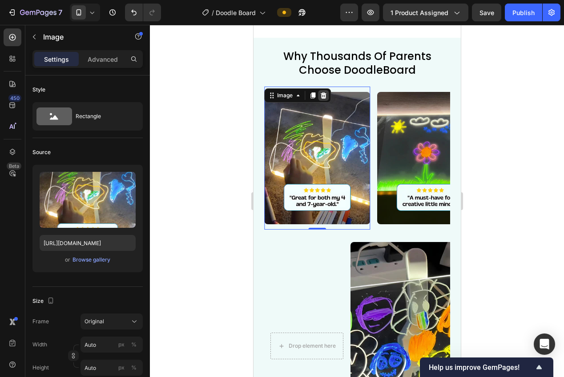
click at [322, 92] on icon at bounding box center [323, 95] width 6 height 6
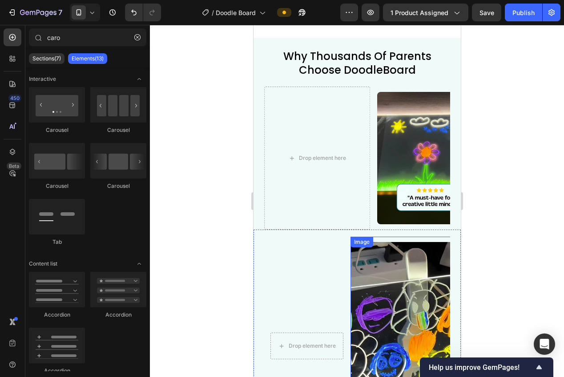
click at [391, 260] on img at bounding box center [433, 346] width 167 height 208
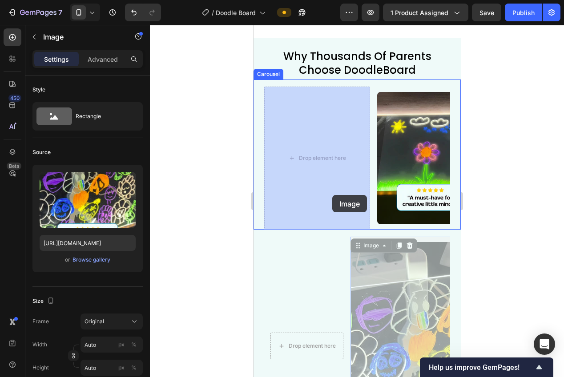
drag, startPoint x: 352, startPoint y: 234, endPoint x: 330, endPoint y: 194, distance: 46.1
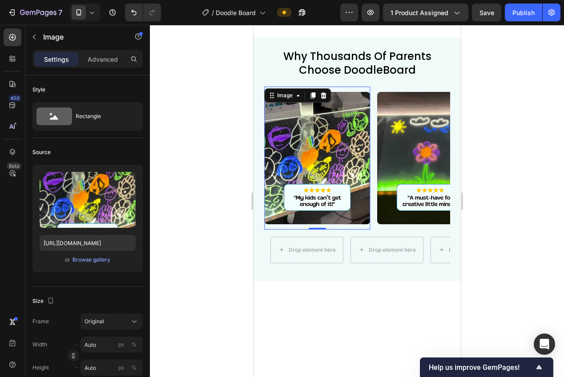
click at [226, 236] on div at bounding box center [357, 201] width 414 height 352
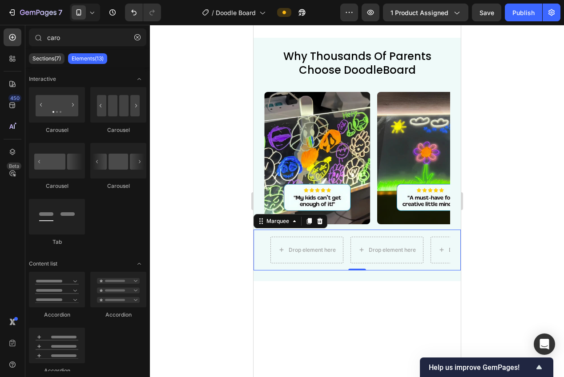
click at [347, 264] on div "Drop element here Drop element here Drop element here Drop element here Drop el…" at bounding box center [356, 250] width 207 height 41
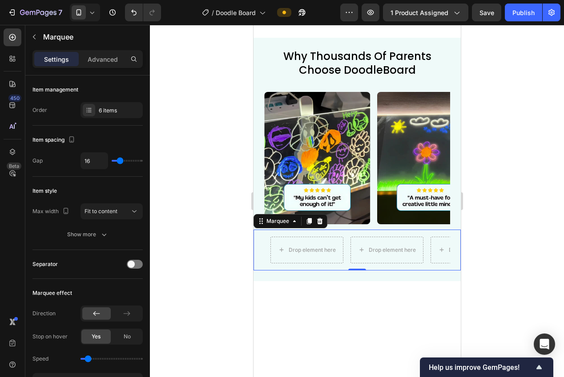
click at [318, 222] on icon at bounding box center [319, 221] width 7 height 7
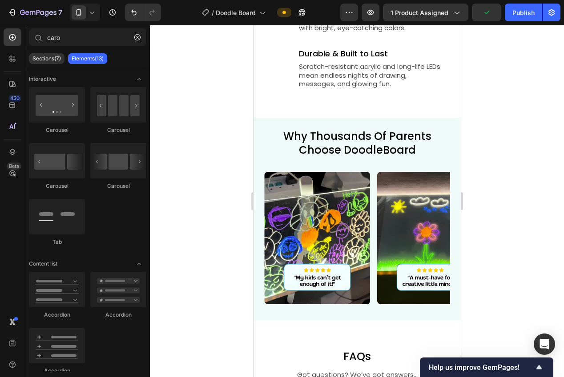
scroll to position [1246, 0]
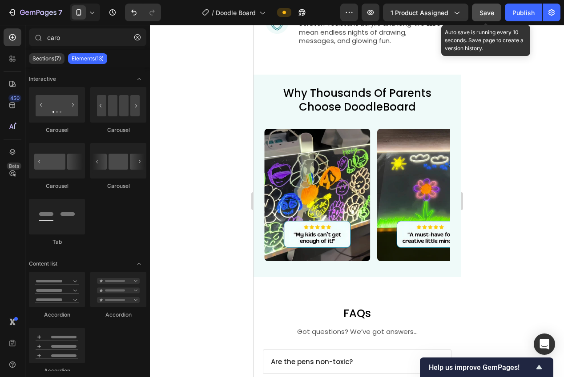
click at [487, 19] on button "Save" at bounding box center [486, 13] width 29 height 18
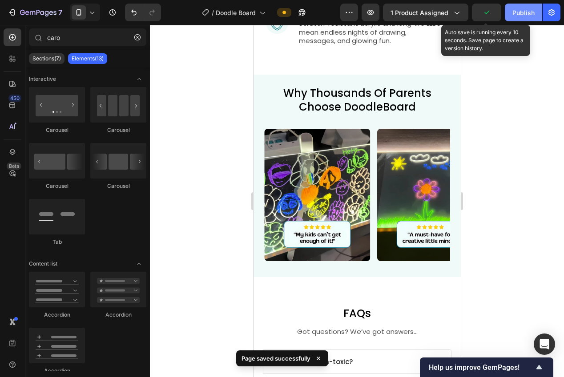
click at [514, 18] on button "Publish" at bounding box center [522, 13] width 37 height 18
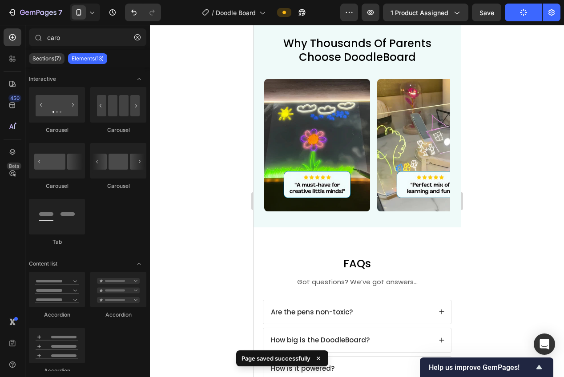
scroll to position [1195, 0]
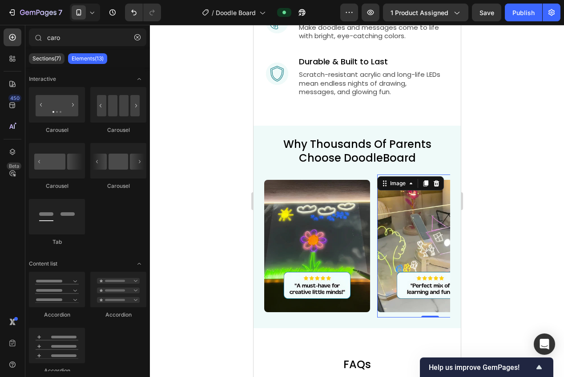
click at [376, 213] on img at bounding box center [429, 246] width 106 height 132
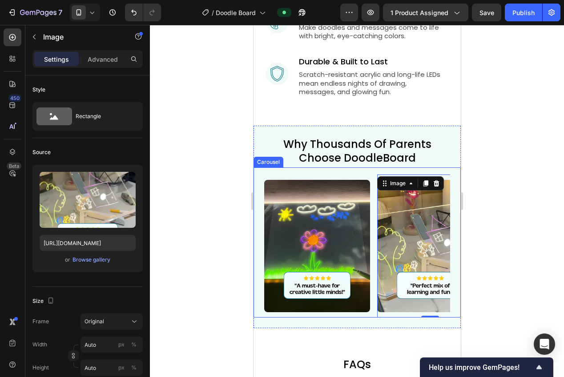
click at [371, 214] on div "Image Image 0 Image Image Image Image" at bounding box center [357, 246] width 186 height 143
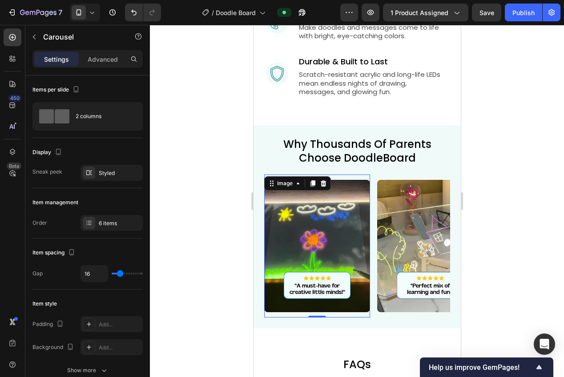
click at [353, 212] on img at bounding box center [317, 246] width 106 height 132
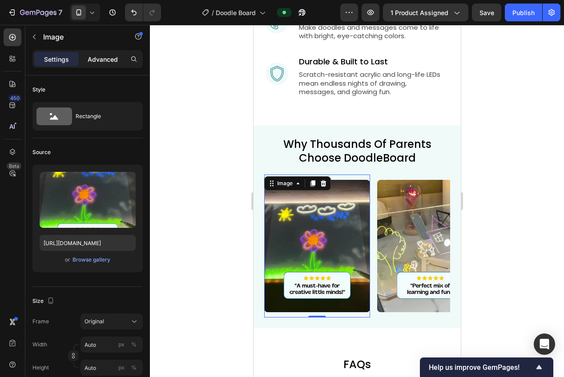
click at [87, 58] on div "Advanced" at bounding box center [102, 59] width 44 height 14
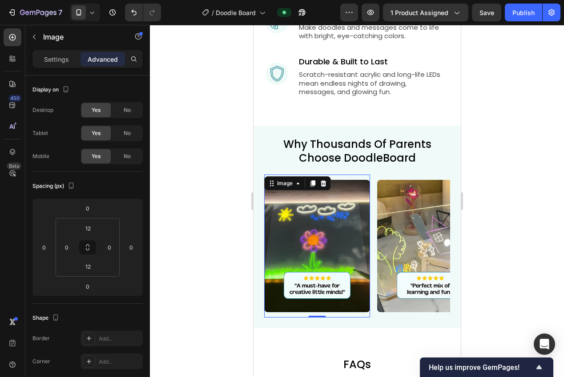
click at [187, 121] on div at bounding box center [357, 201] width 414 height 352
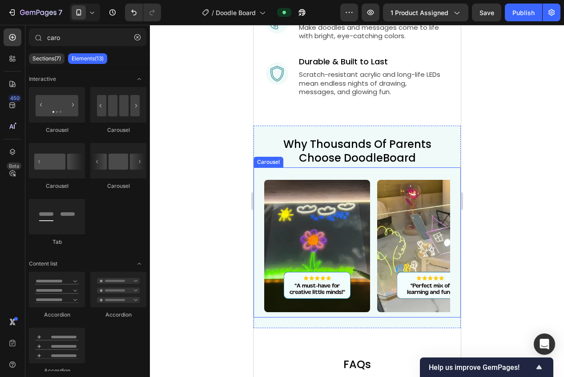
click at [373, 208] on div "Image Image Image Image Image Image" at bounding box center [357, 246] width 186 height 143
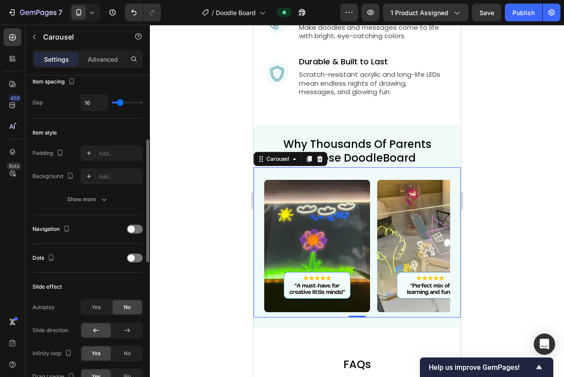
scroll to position [267, 0]
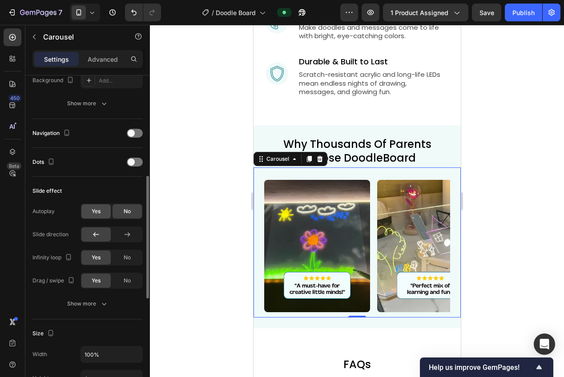
click at [92, 211] on span "Yes" at bounding box center [96, 212] width 9 height 8
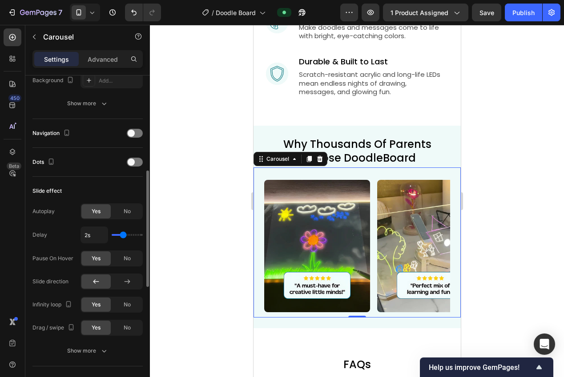
click at [121, 236] on input "range" at bounding box center [127, 235] width 31 height 2
type input "1.9s"
type input "1.9"
type input "2s"
type input "2"
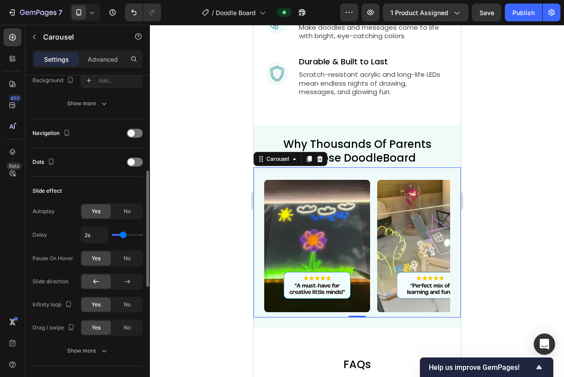
click at [123, 236] on input "range" at bounding box center [127, 235] width 31 height 2
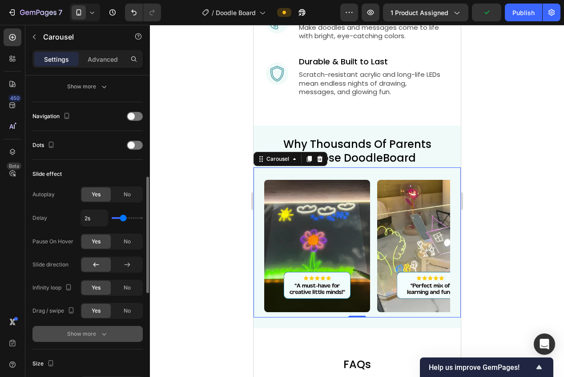
scroll to position [348, 0]
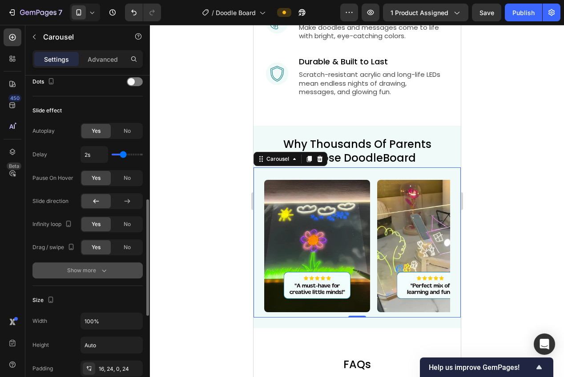
click at [114, 268] on button "Show more" at bounding box center [87, 271] width 110 height 16
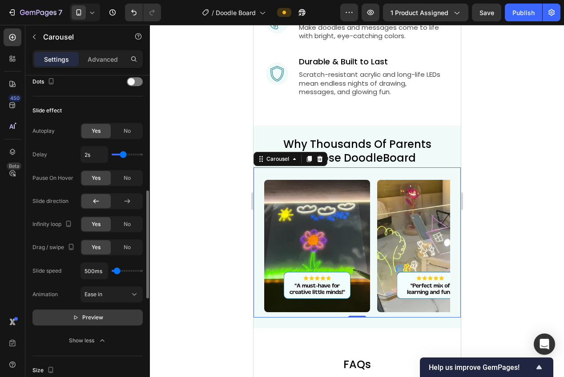
click at [104, 320] on button "Preview" at bounding box center [87, 318] width 110 height 16
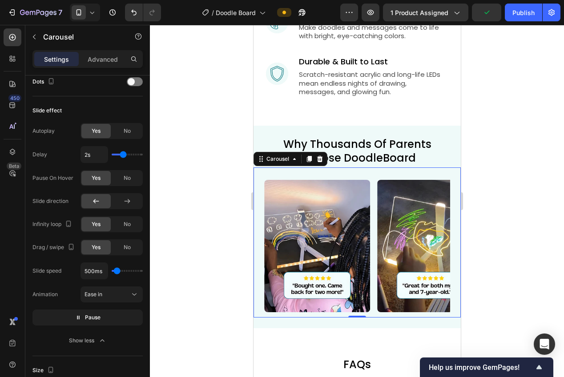
drag, startPoint x: 221, startPoint y: 240, endPoint x: 212, endPoint y: 242, distance: 9.3
click at [218, 241] on div at bounding box center [357, 201] width 414 height 352
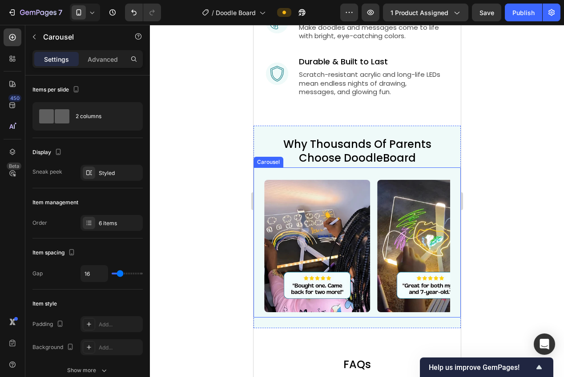
click at [373, 311] on div "Image Image Image Image Image Image" at bounding box center [357, 246] width 186 height 143
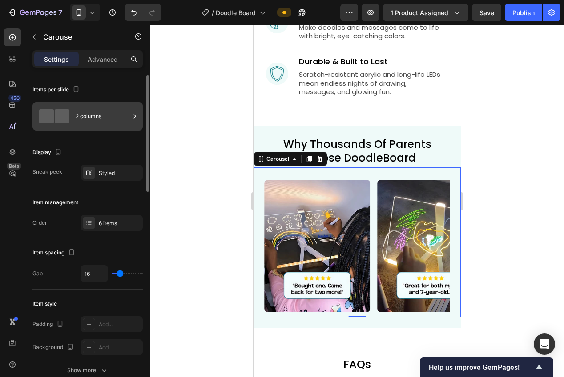
click at [84, 104] on div "2 columns" at bounding box center [87, 116] width 110 height 28
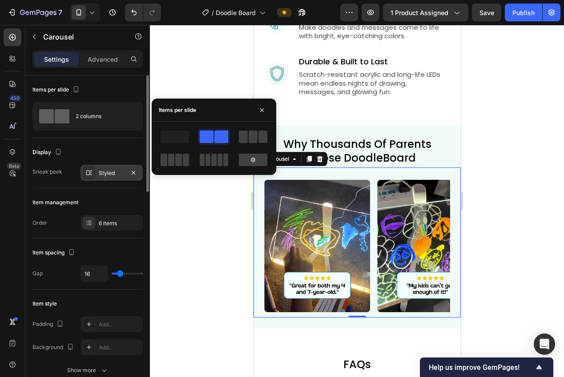
drag, startPoint x: 82, startPoint y: 190, endPoint x: 92, endPoint y: 174, distance: 18.9
click at [82, 189] on div "Item management Order 6 items" at bounding box center [87, 213] width 110 height 50
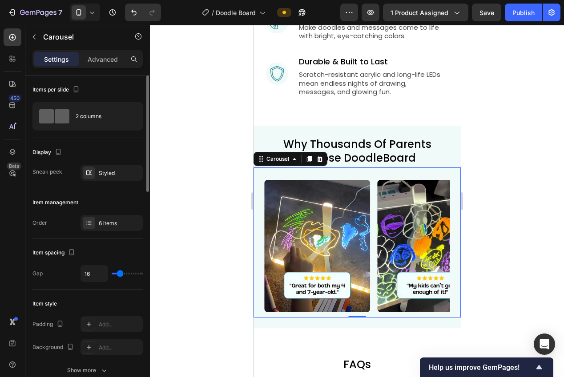
click at [100, 181] on div "Display Sneak peek Styled" at bounding box center [87, 163] width 110 height 50
click at [100, 176] on div "Styled" at bounding box center [112, 173] width 26 height 8
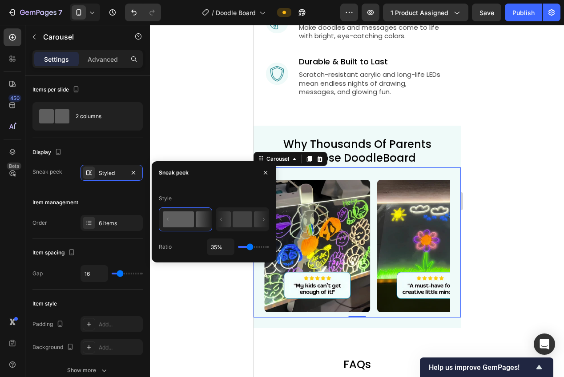
drag, startPoint x: 251, startPoint y: 249, endPoint x: 197, endPoint y: 248, distance: 53.3
click at [197, 248] on div "Ratio 35%" at bounding box center [214, 247] width 110 height 17
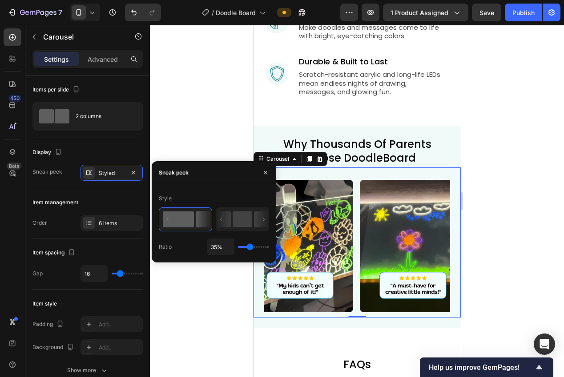
type input "39%"
type input "39"
type input "44%"
type input "44"
type input "50%"
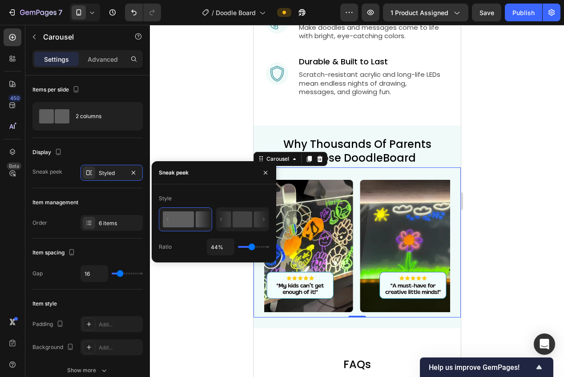
type input "50"
type input "56%"
type input "56"
type input "63%"
type input "63"
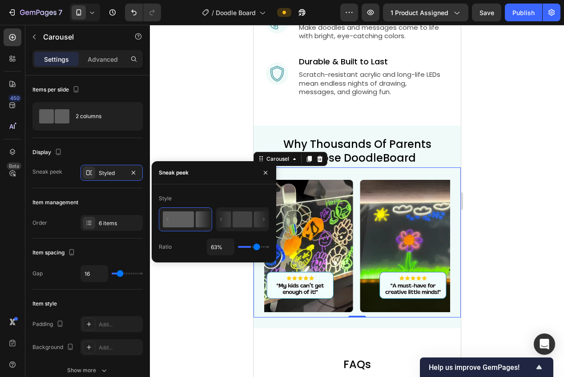
type input "72%"
type input "72"
type input "81%"
type input "81"
type input "91%"
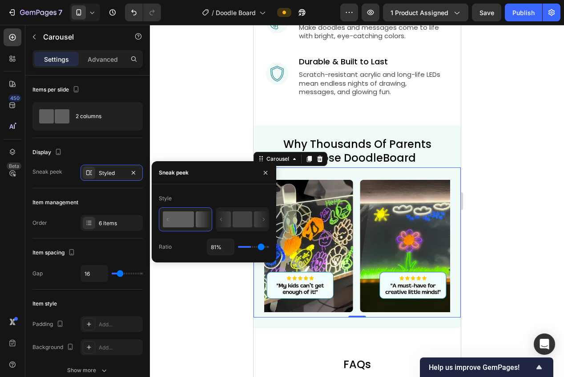
type input "91"
type input "100%"
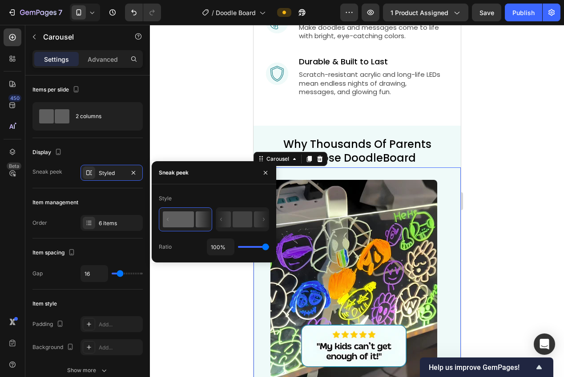
drag, startPoint x: 266, startPoint y: 249, endPoint x: 279, endPoint y: 250, distance: 13.4
type input "100"
click at [269, 248] on input "range" at bounding box center [253, 247] width 31 height 2
click at [133, 171] on icon "button" at bounding box center [133, 172] width 7 height 7
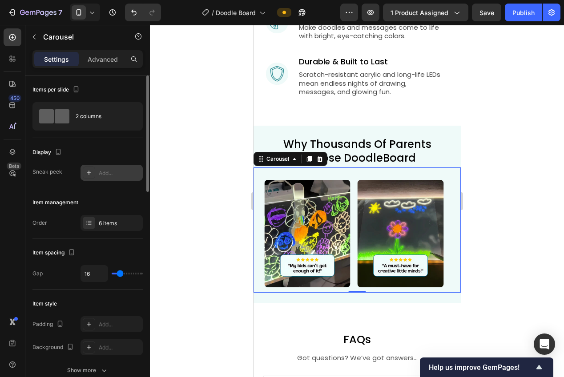
click at [211, 188] on div at bounding box center [357, 201] width 414 height 352
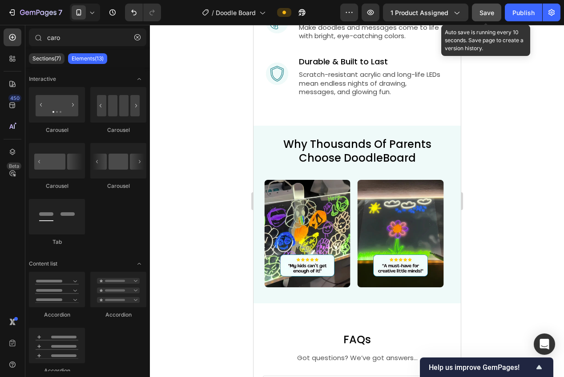
click at [492, 17] on button "Save" at bounding box center [486, 13] width 29 height 18
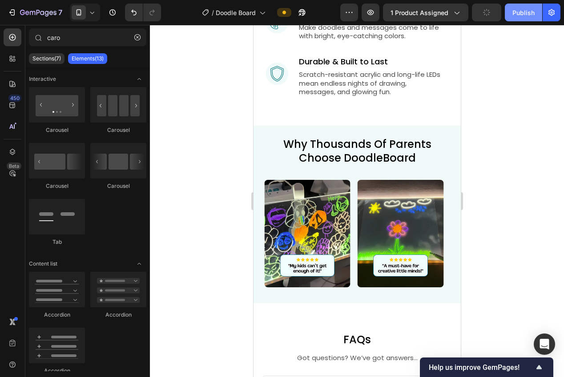
click at [512, 16] on div "Publish" at bounding box center [523, 12] width 22 height 9
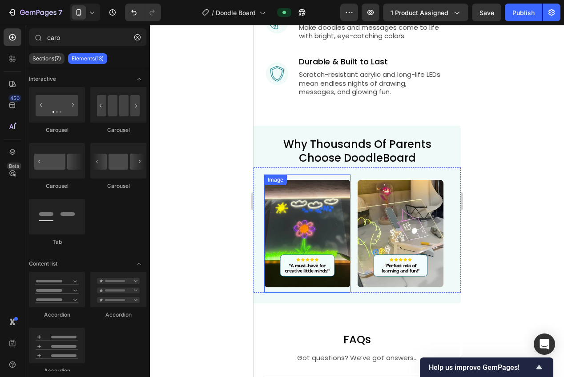
click at [326, 221] on img at bounding box center [307, 234] width 86 height 108
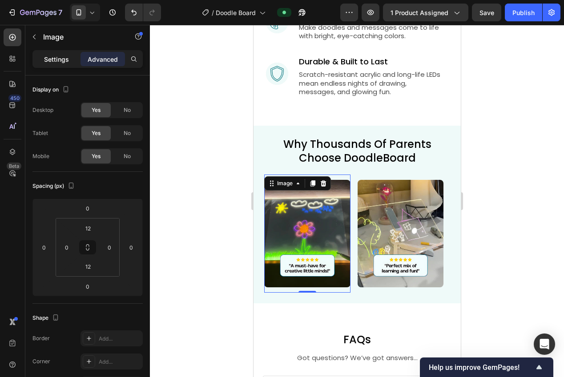
click at [62, 59] on p "Settings" at bounding box center [56, 59] width 25 height 9
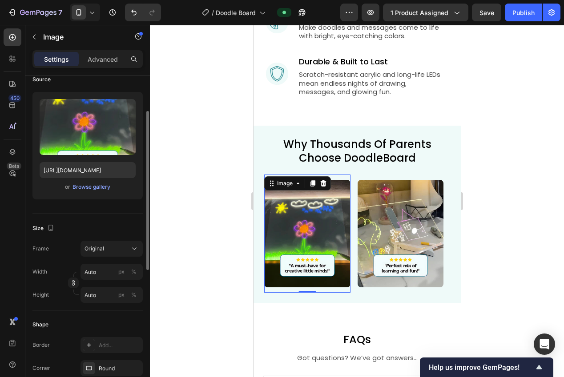
scroll to position [141, 0]
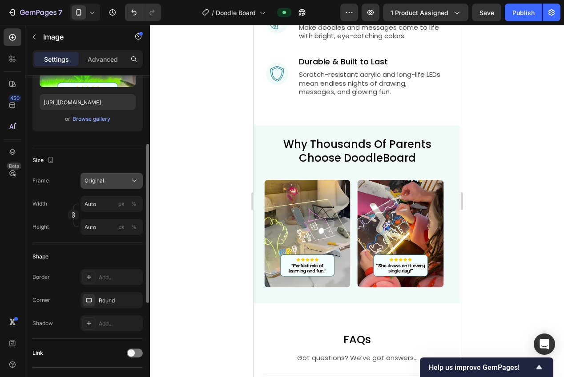
click at [99, 183] on span "Original" at bounding box center [94, 181] width 20 height 8
click at [81, 158] on div "Size" at bounding box center [87, 160] width 110 height 14
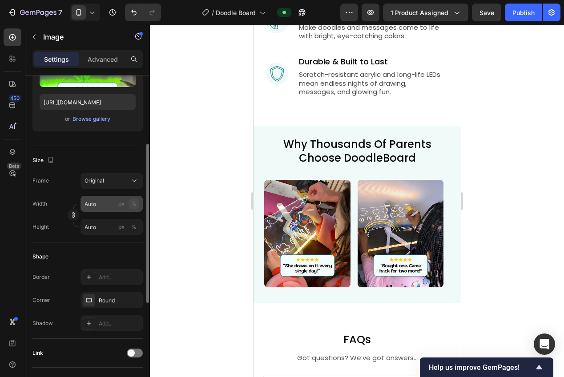
click at [131, 202] on div "%" at bounding box center [133, 204] width 5 height 8
type input "1"
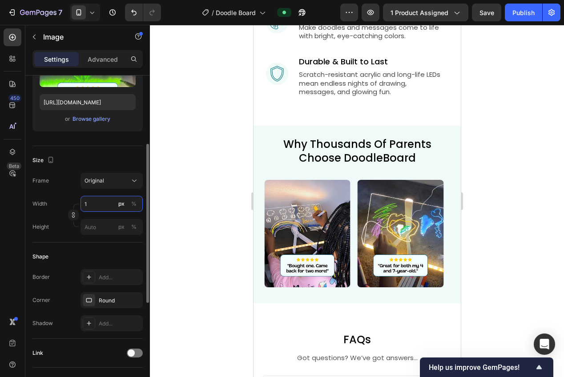
click at [112, 205] on input "1" at bounding box center [111, 204] width 62 height 16
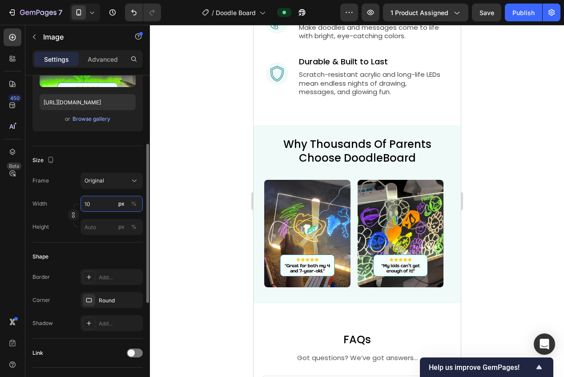
type input "100"
click at [190, 219] on div at bounding box center [357, 201] width 414 height 352
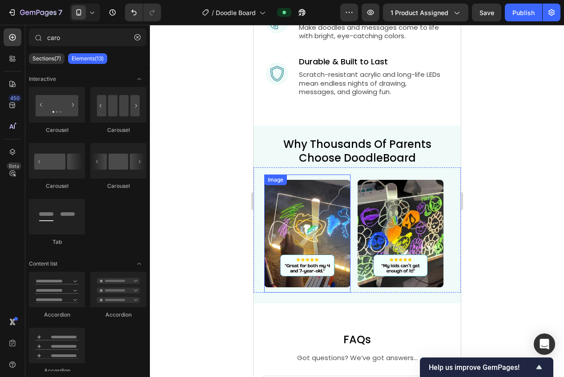
click at [320, 231] on img at bounding box center [307, 234] width 86 height 108
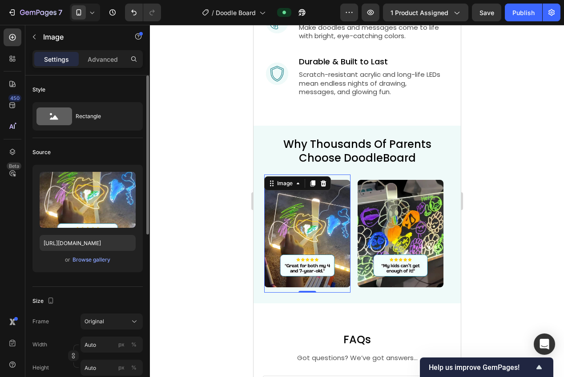
scroll to position [74, 0]
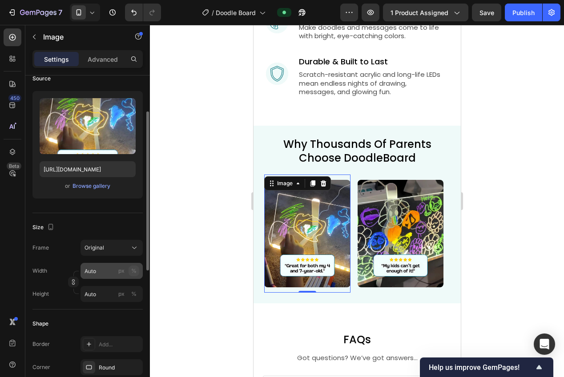
click at [132, 270] on div "%" at bounding box center [133, 271] width 5 height 8
type input "1"
click at [108, 274] on input "1" at bounding box center [111, 271] width 62 height 16
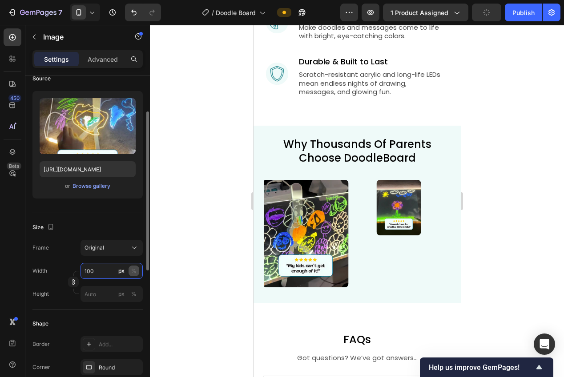
type input "100"
click at [135, 271] on div "%" at bounding box center [133, 271] width 5 height 8
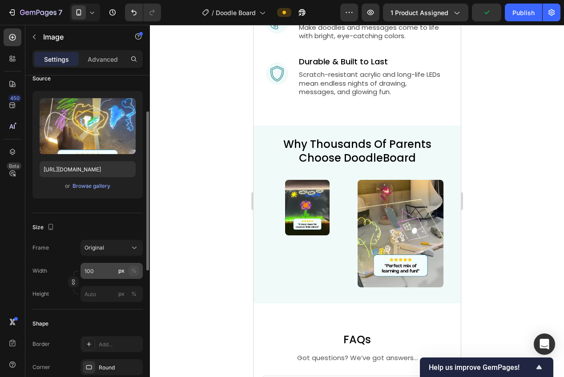
click at [134, 272] on div "%" at bounding box center [133, 271] width 5 height 8
click at [103, 271] on input "100" at bounding box center [111, 271] width 62 height 16
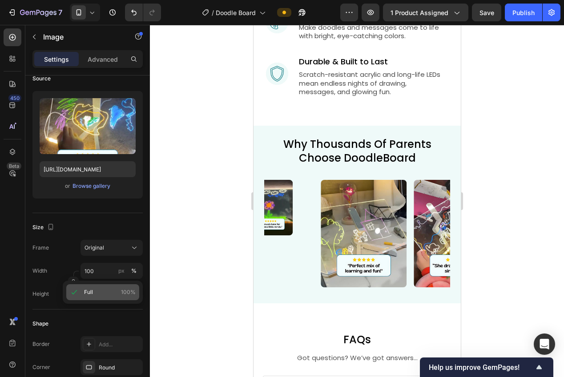
click at [108, 290] on p "Full 100%" at bounding box center [110, 292] width 52 height 8
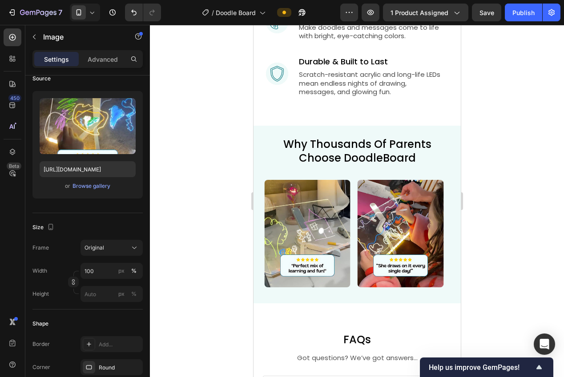
click at [188, 260] on div at bounding box center [357, 201] width 414 height 352
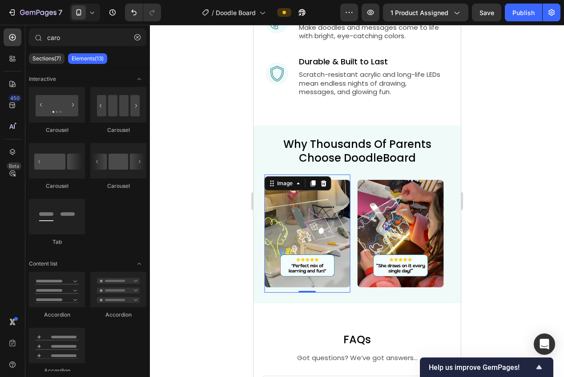
click at [320, 233] on img at bounding box center [307, 234] width 86 height 108
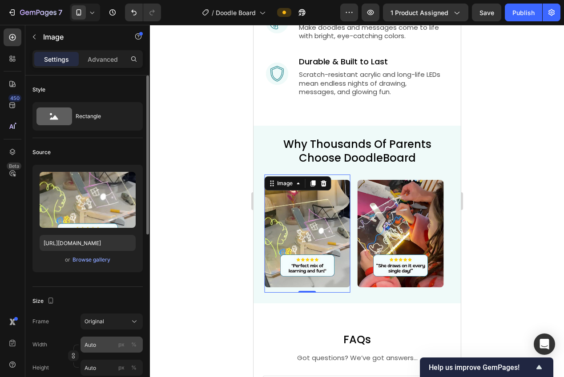
scroll to position [59, 0]
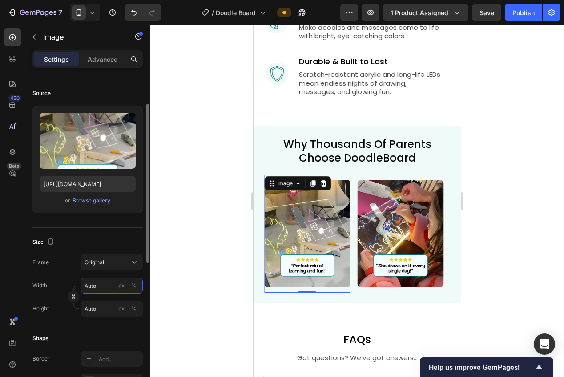
click at [104, 282] on input "Auto" at bounding box center [111, 286] width 62 height 16
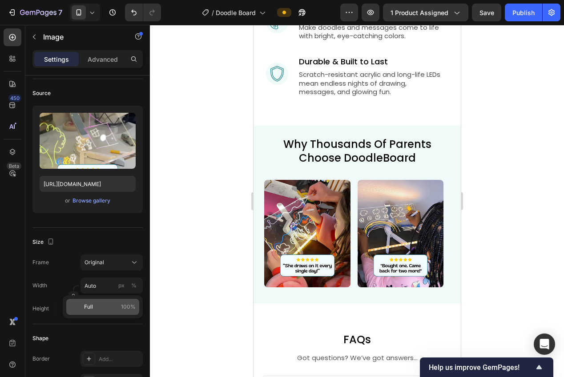
click at [116, 307] on p "Full 100%" at bounding box center [110, 307] width 52 height 8
type input "100"
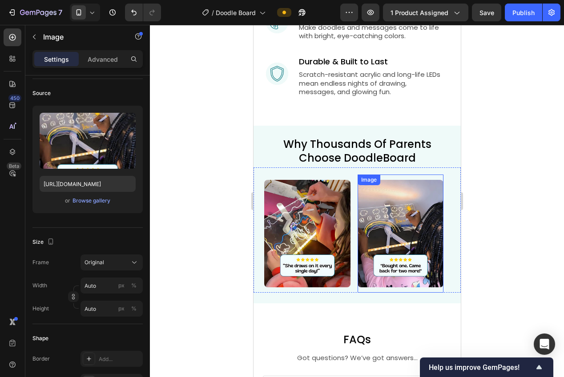
click at [402, 240] on img at bounding box center [400, 234] width 86 height 108
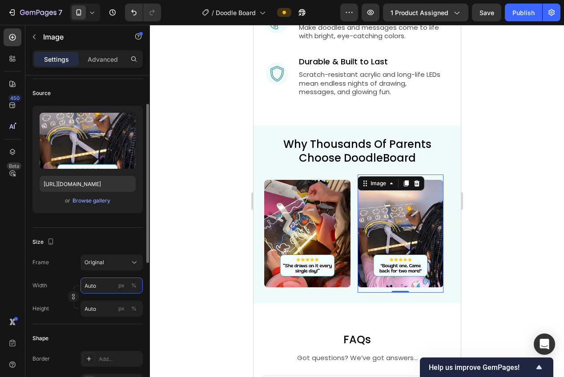
click at [107, 282] on input "Auto" at bounding box center [111, 286] width 62 height 16
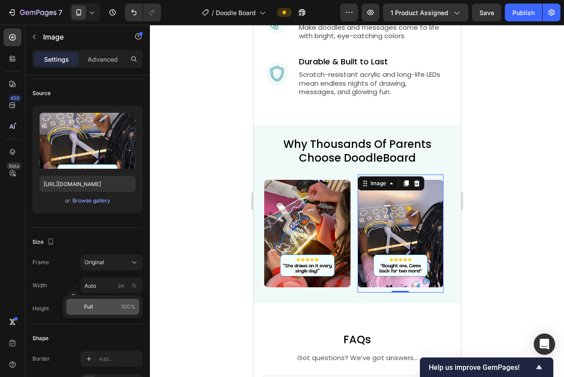
click at [108, 307] on p "Full 100%" at bounding box center [110, 307] width 52 height 8
type input "100"
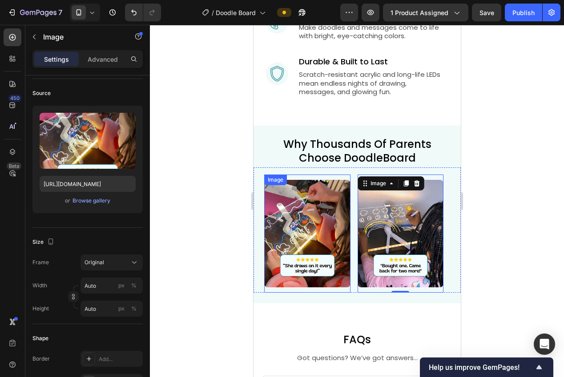
click at [328, 234] on img at bounding box center [307, 234] width 86 height 108
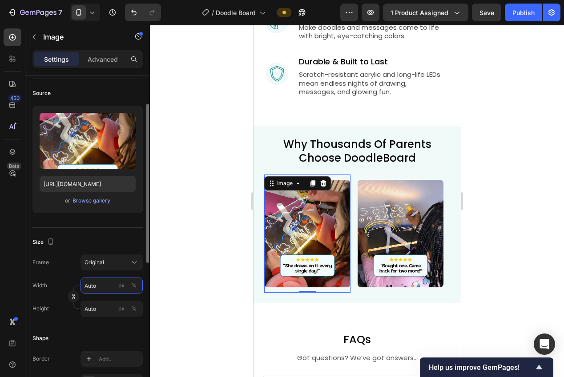
click at [106, 286] on input "Auto" at bounding box center [111, 286] width 62 height 16
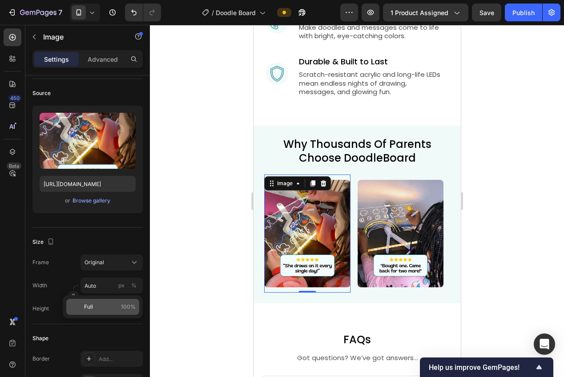
click at [111, 305] on p "Full 100%" at bounding box center [110, 307] width 52 height 8
type input "100"
click at [186, 280] on div at bounding box center [357, 201] width 414 height 352
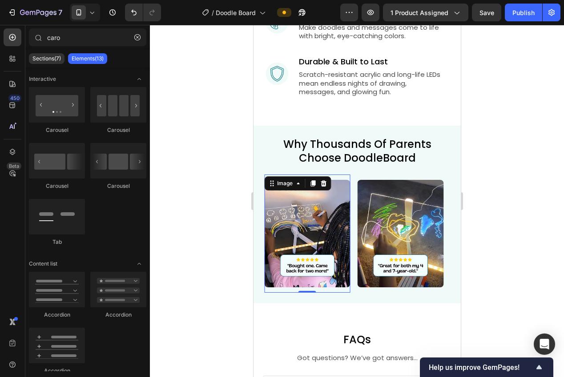
click at [340, 249] on img at bounding box center [307, 234] width 86 height 108
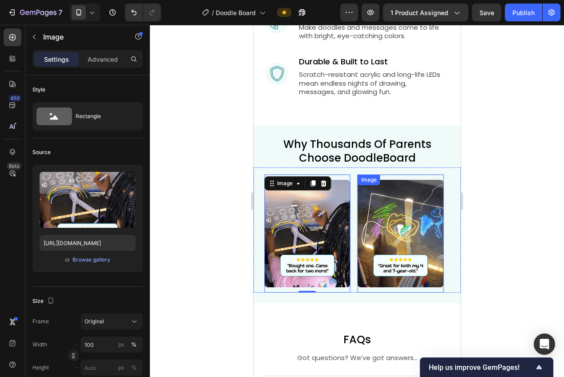
click at [385, 247] on img at bounding box center [400, 234] width 86 height 108
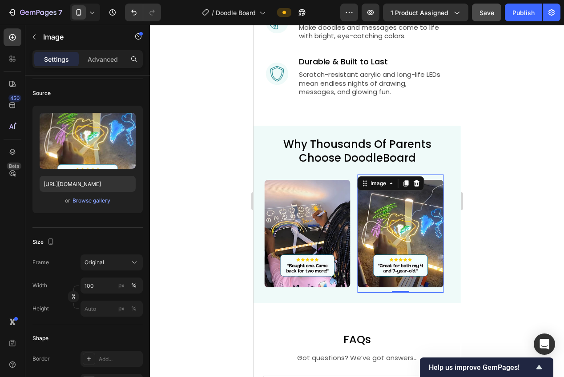
click at [490, 12] on span "Save" at bounding box center [486, 13] width 15 height 8
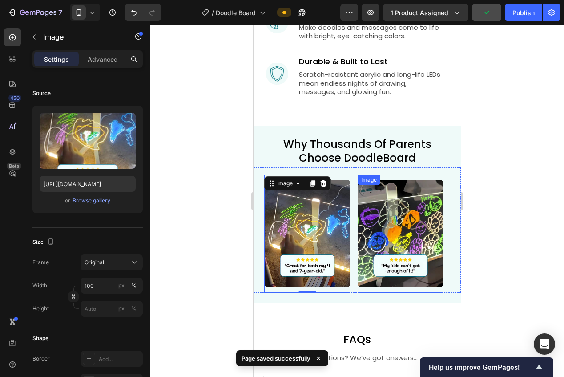
click at [409, 216] on img at bounding box center [400, 234] width 86 height 108
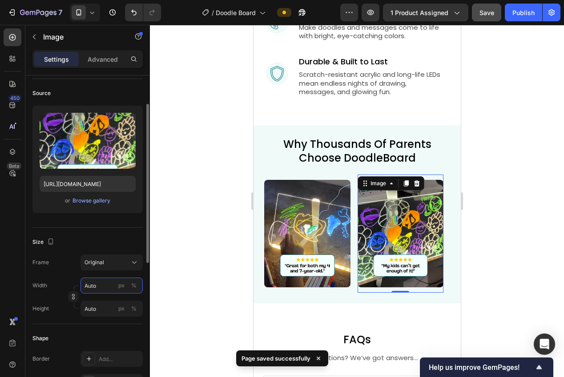
click at [110, 285] on input "Auto" at bounding box center [111, 286] width 62 height 16
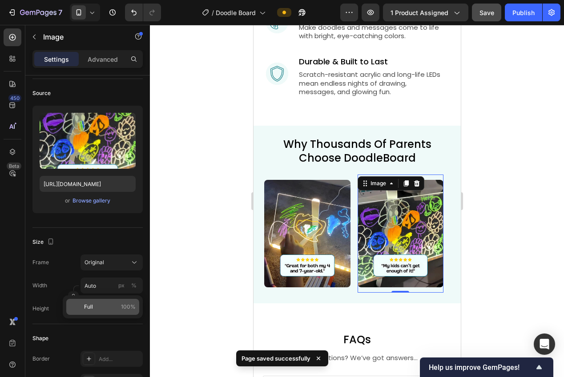
click at [108, 308] on p "Full 100%" at bounding box center [110, 307] width 52 height 8
type input "100"
click at [208, 252] on div at bounding box center [357, 201] width 414 height 352
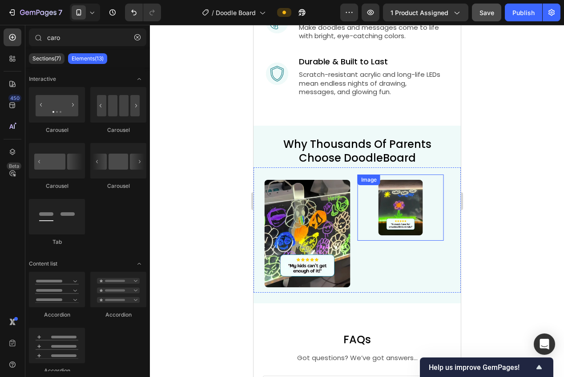
click at [389, 212] on img at bounding box center [399, 208] width 44 height 56
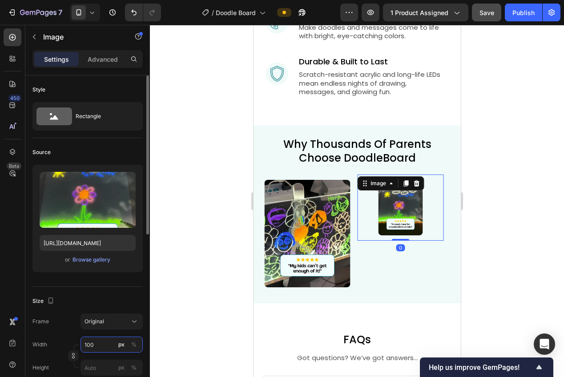
click at [102, 341] on input "100" at bounding box center [111, 345] width 62 height 16
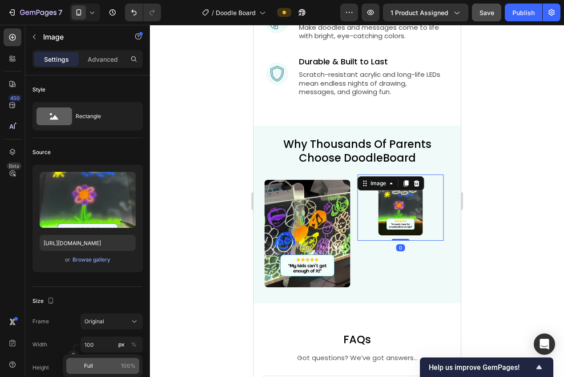
click at [104, 365] on p "Full 100%" at bounding box center [110, 366] width 52 height 8
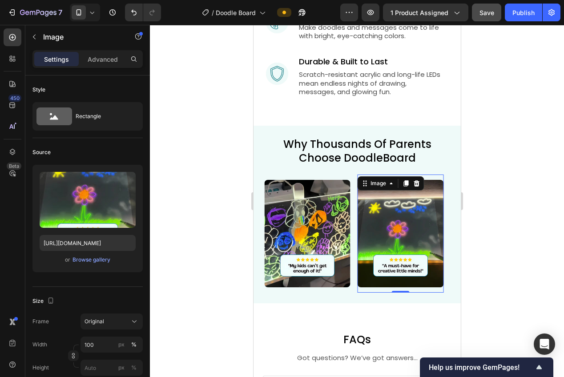
click at [499, 197] on div at bounding box center [357, 201] width 414 height 352
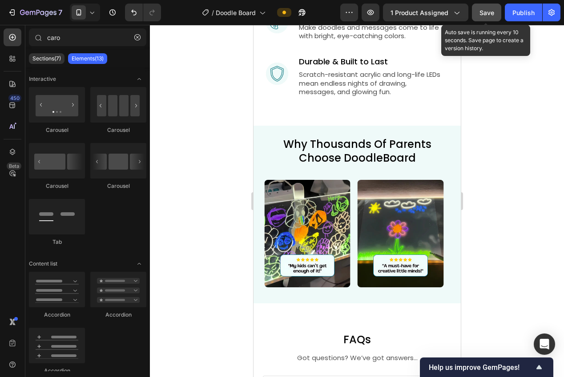
click at [489, 17] on div "Save" at bounding box center [486, 12] width 15 height 9
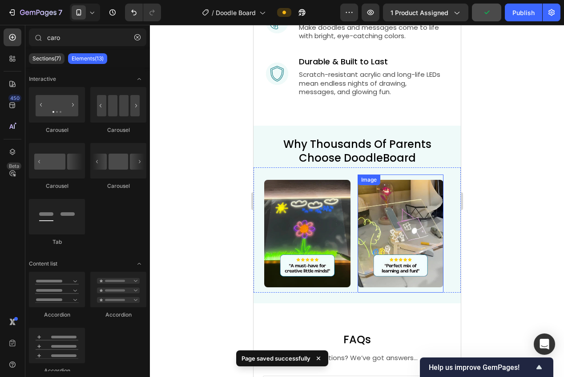
click at [408, 215] on img at bounding box center [400, 234] width 86 height 108
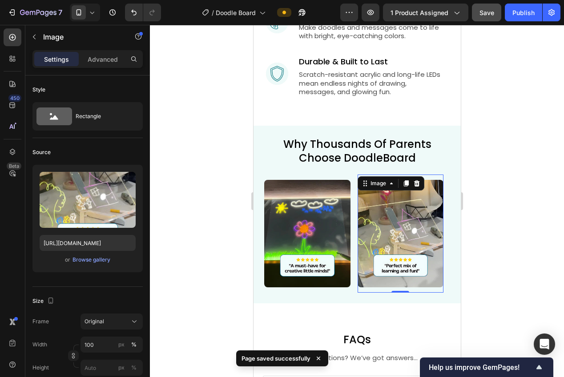
click at [506, 172] on div at bounding box center [357, 201] width 414 height 352
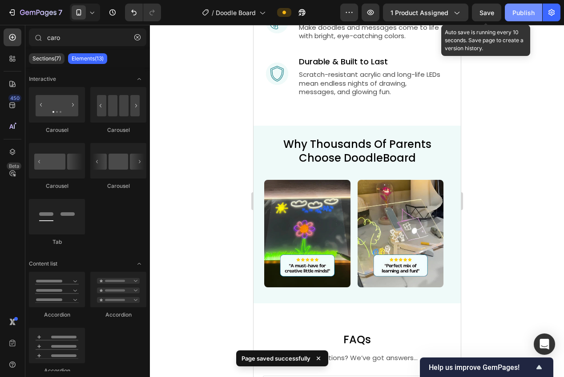
drag, startPoint x: 489, startPoint y: 16, endPoint x: 507, endPoint y: 15, distance: 17.8
click at [489, 16] on div "Save" at bounding box center [486, 12] width 15 height 9
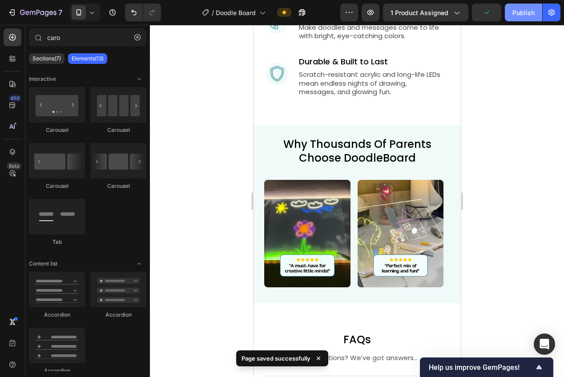
click at [516, 15] on div "Publish" at bounding box center [523, 12] width 22 height 9
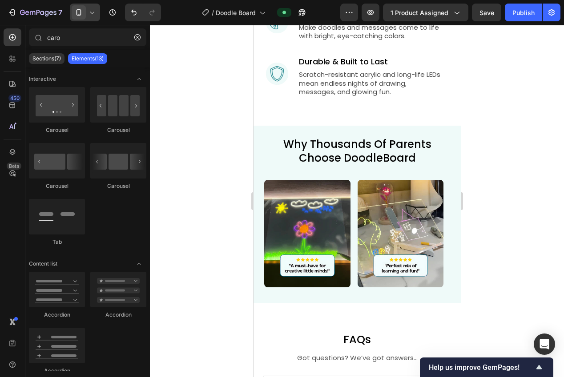
click at [80, 13] on icon at bounding box center [78, 12] width 9 height 9
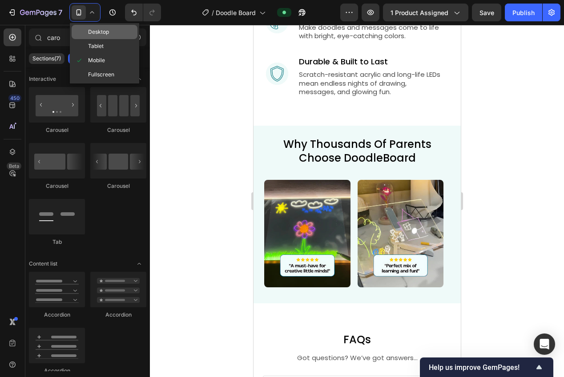
click at [90, 28] on span "Desktop" at bounding box center [98, 32] width 21 height 9
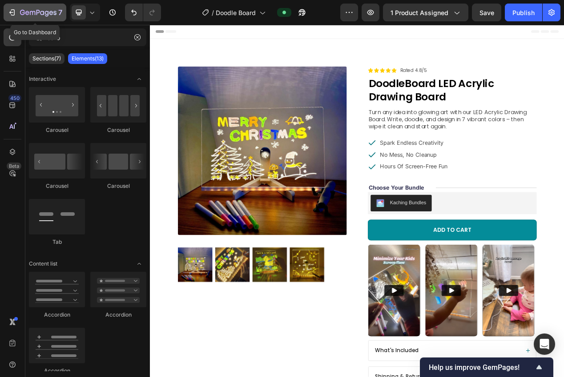
click at [19, 13] on div "7" at bounding box center [35, 12] width 55 height 11
